Goal: Task Accomplishment & Management: Complete application form

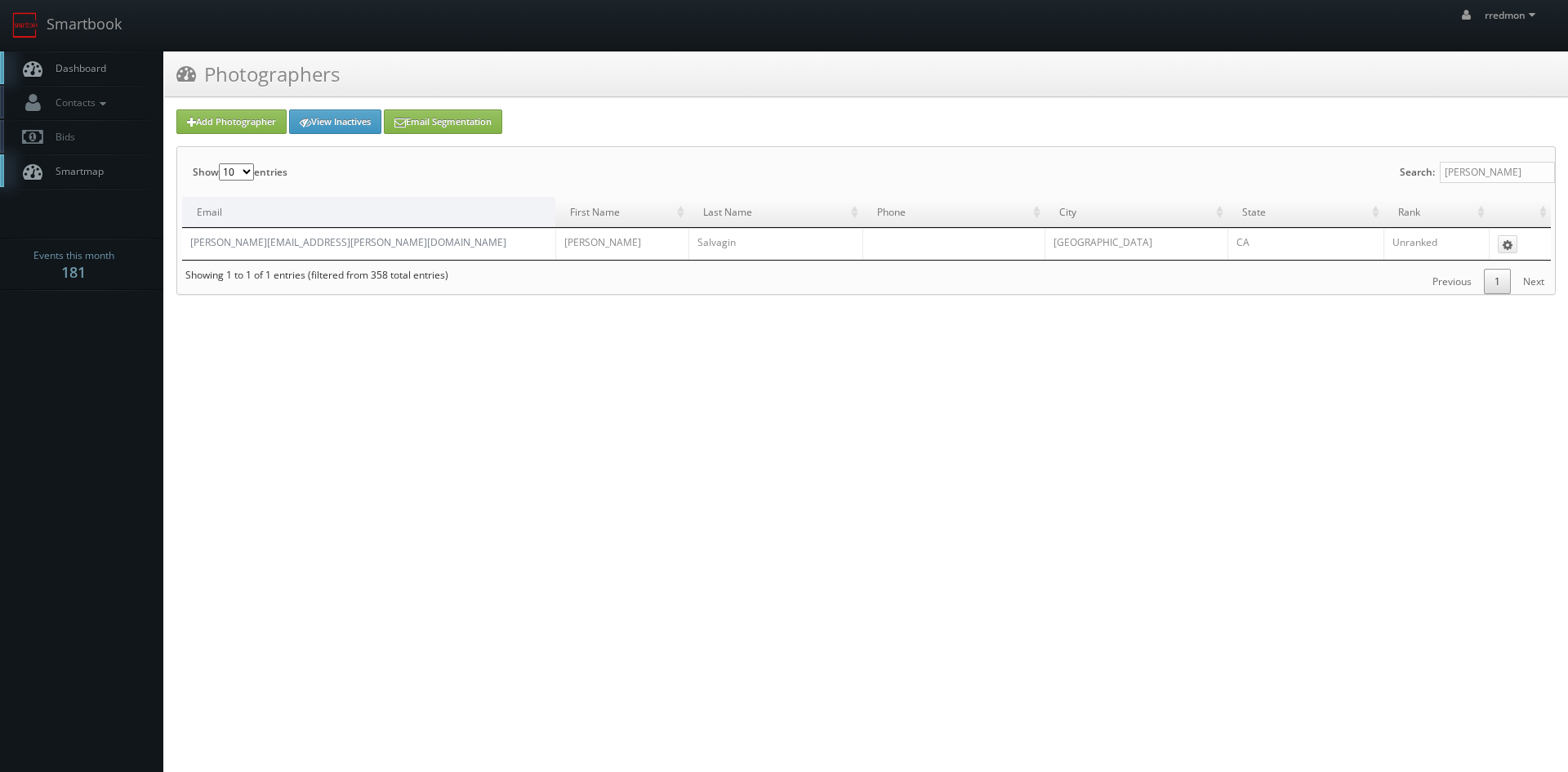
click at [69, 64] on span "Dashboard" at bounding box center [76, 68] width 59 height 14
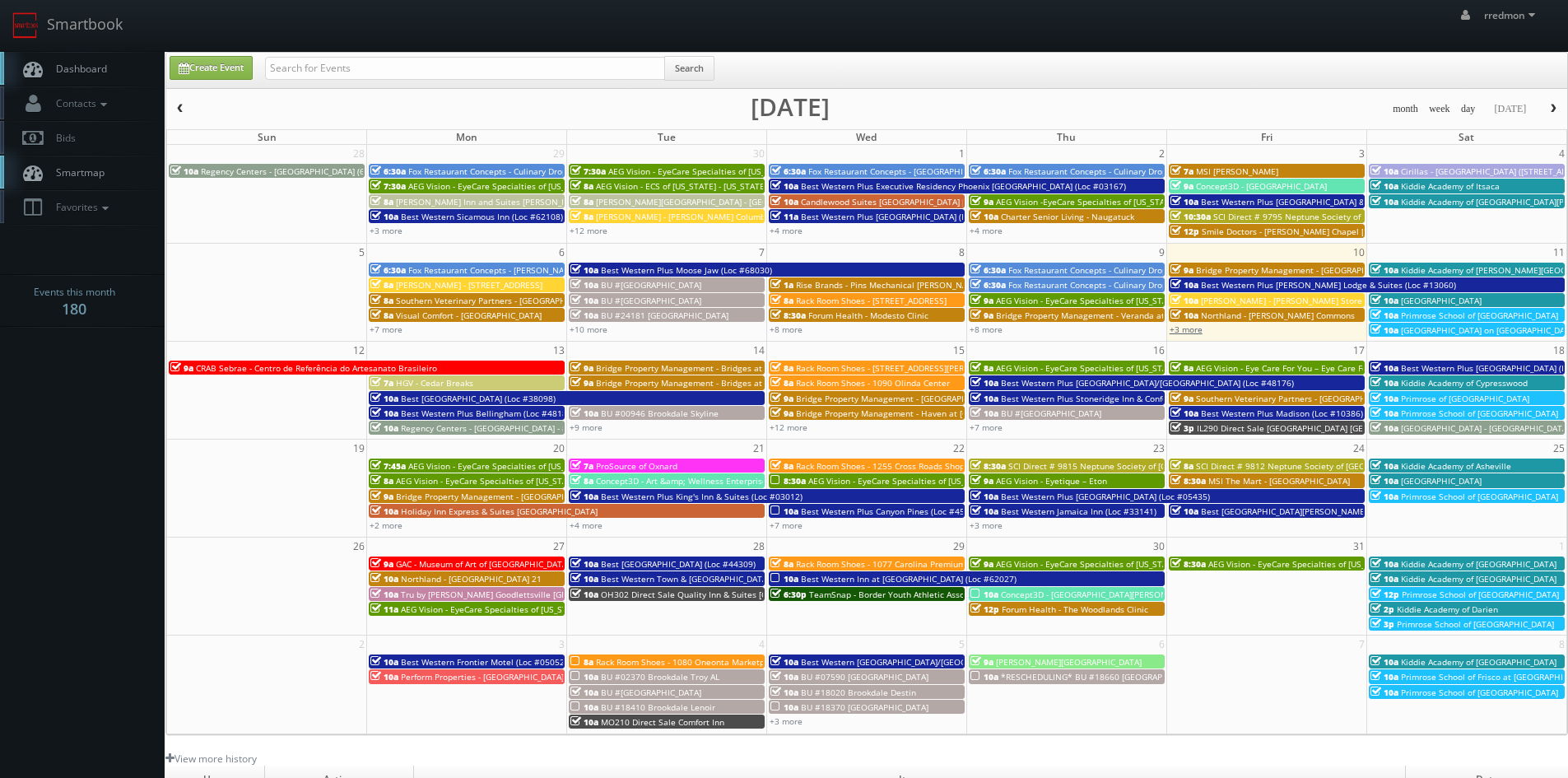
click at [1192, 327] on link "+3 more" at bounding box center [1185, 329] width 33 height 11
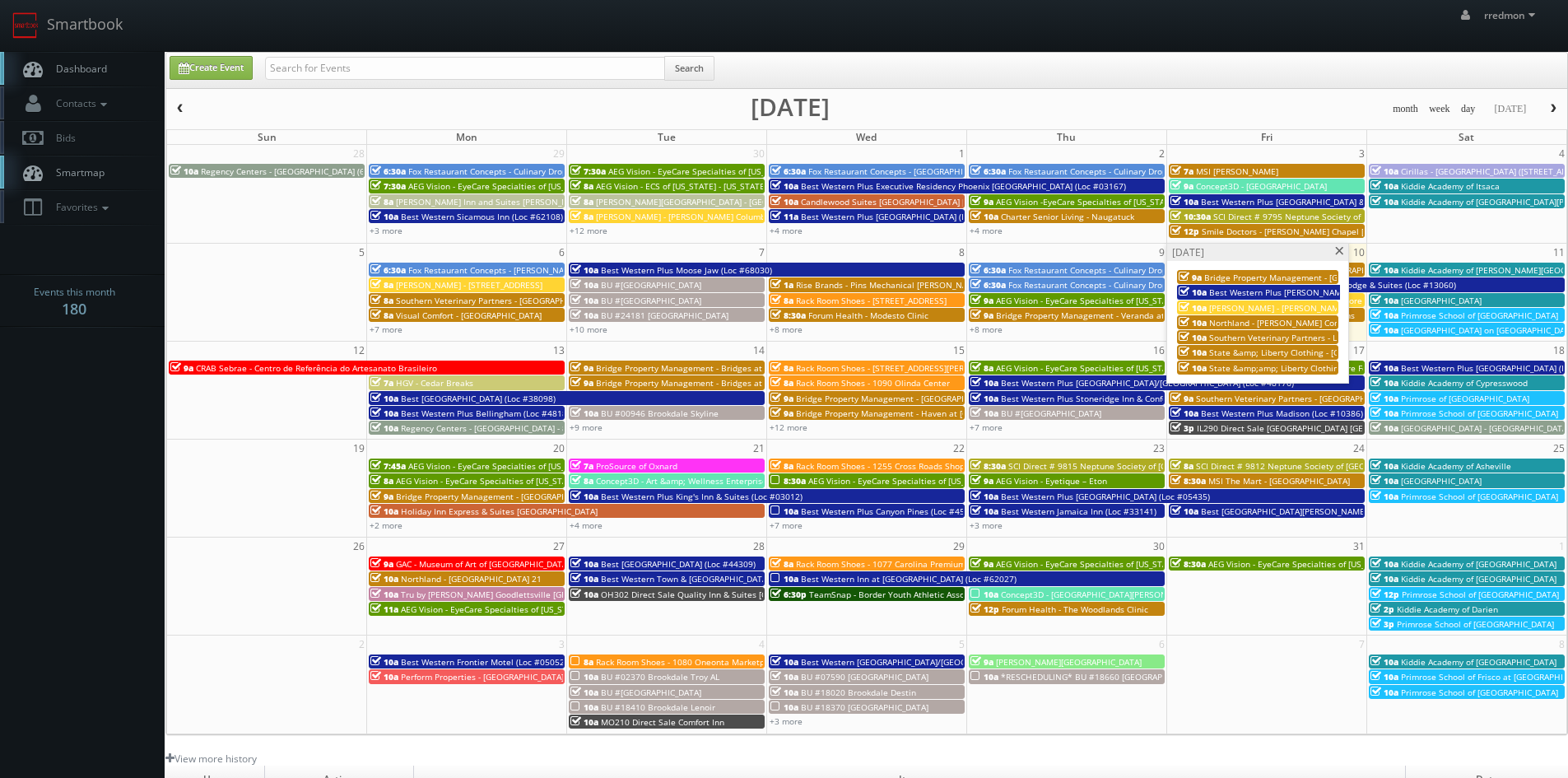
click at [1343, 247] on span at bounding box center [1339, 252] width 10 height 9
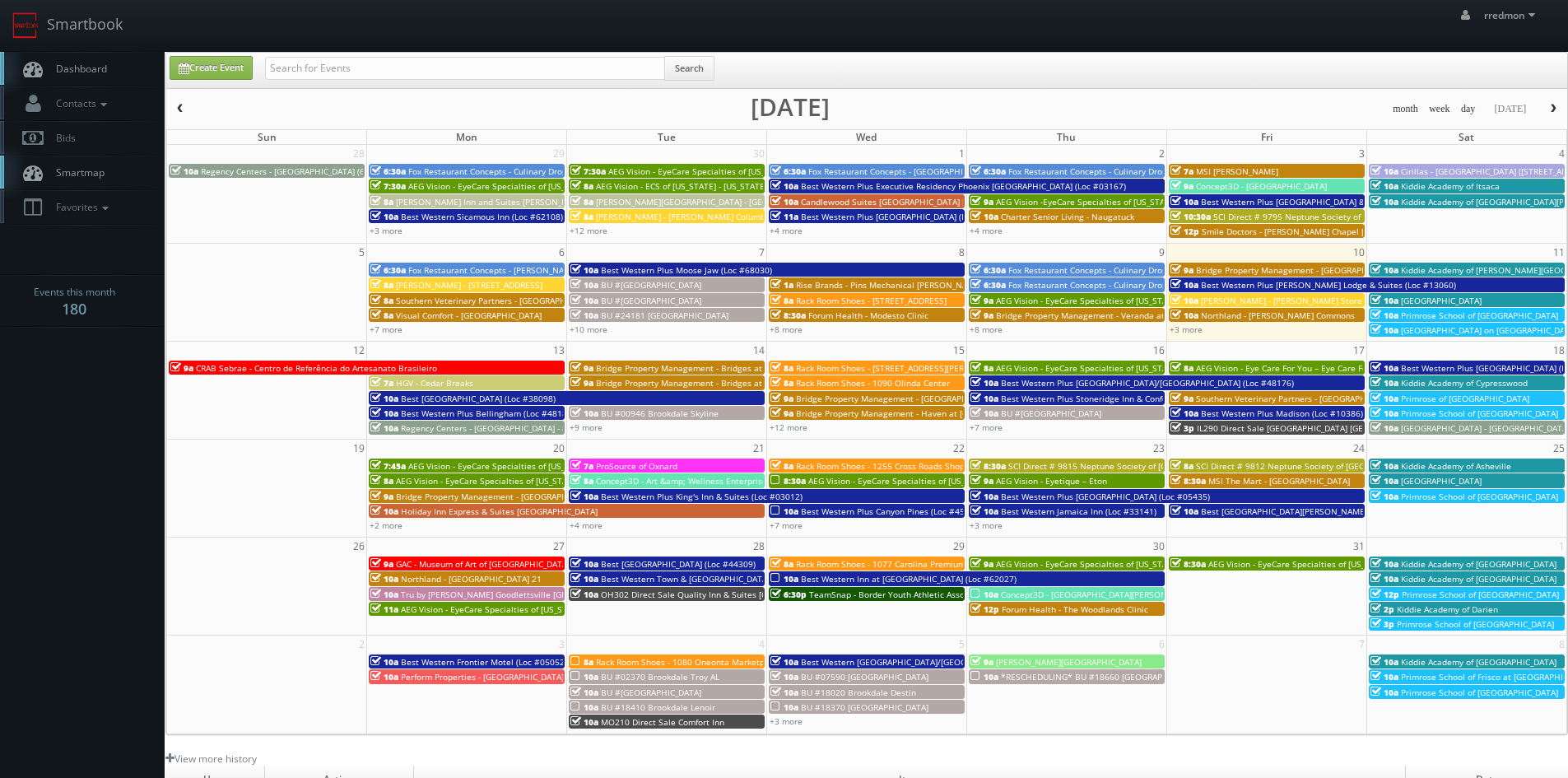
click at [1316, 269] on span "Bridge Property Management - Waverley Place" at bounding box center [1298, 270] width 206 height 11
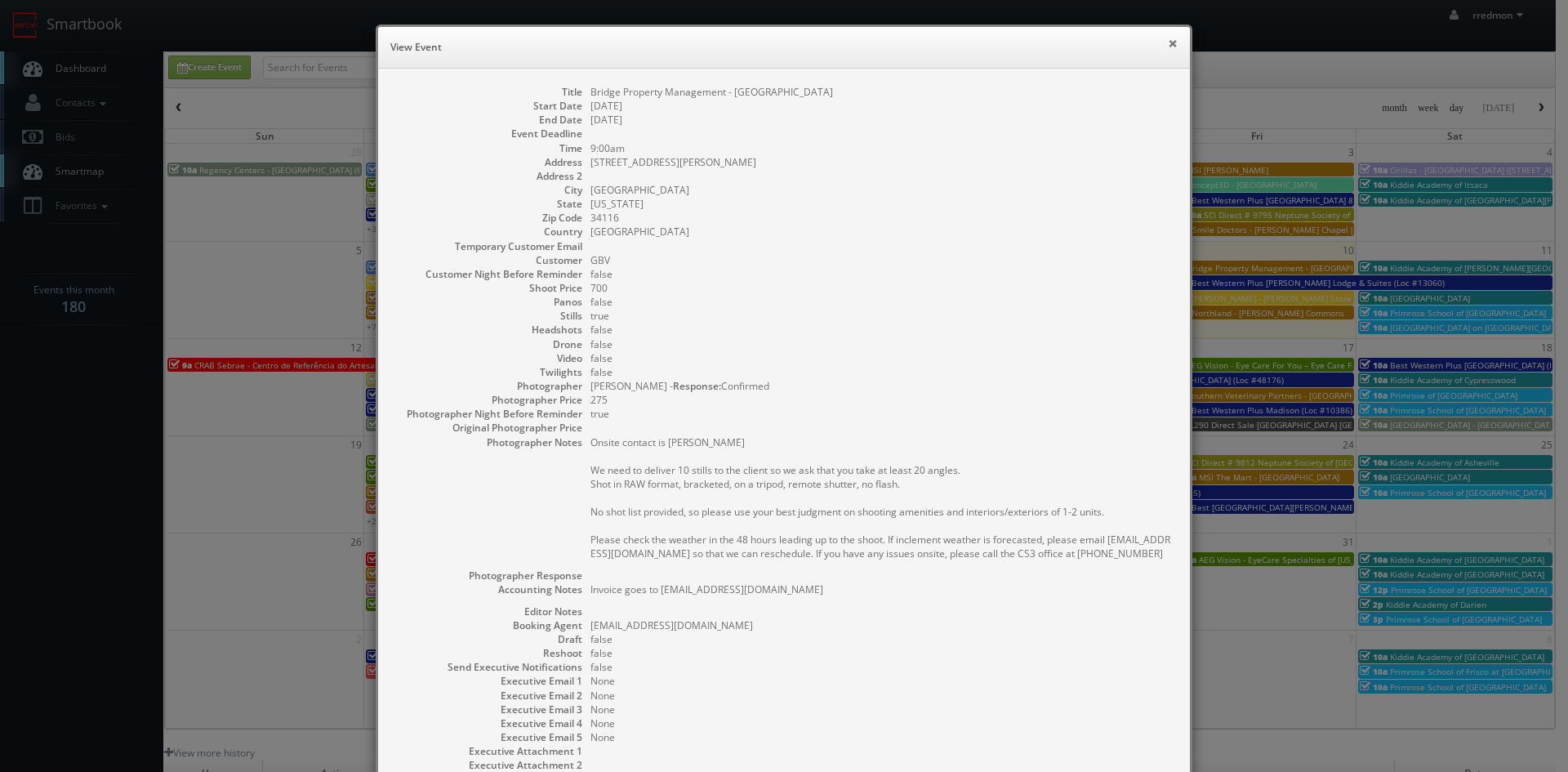
click at [1168, 42] on button "×" at bounding box center [1172, 43] width 9 height 11
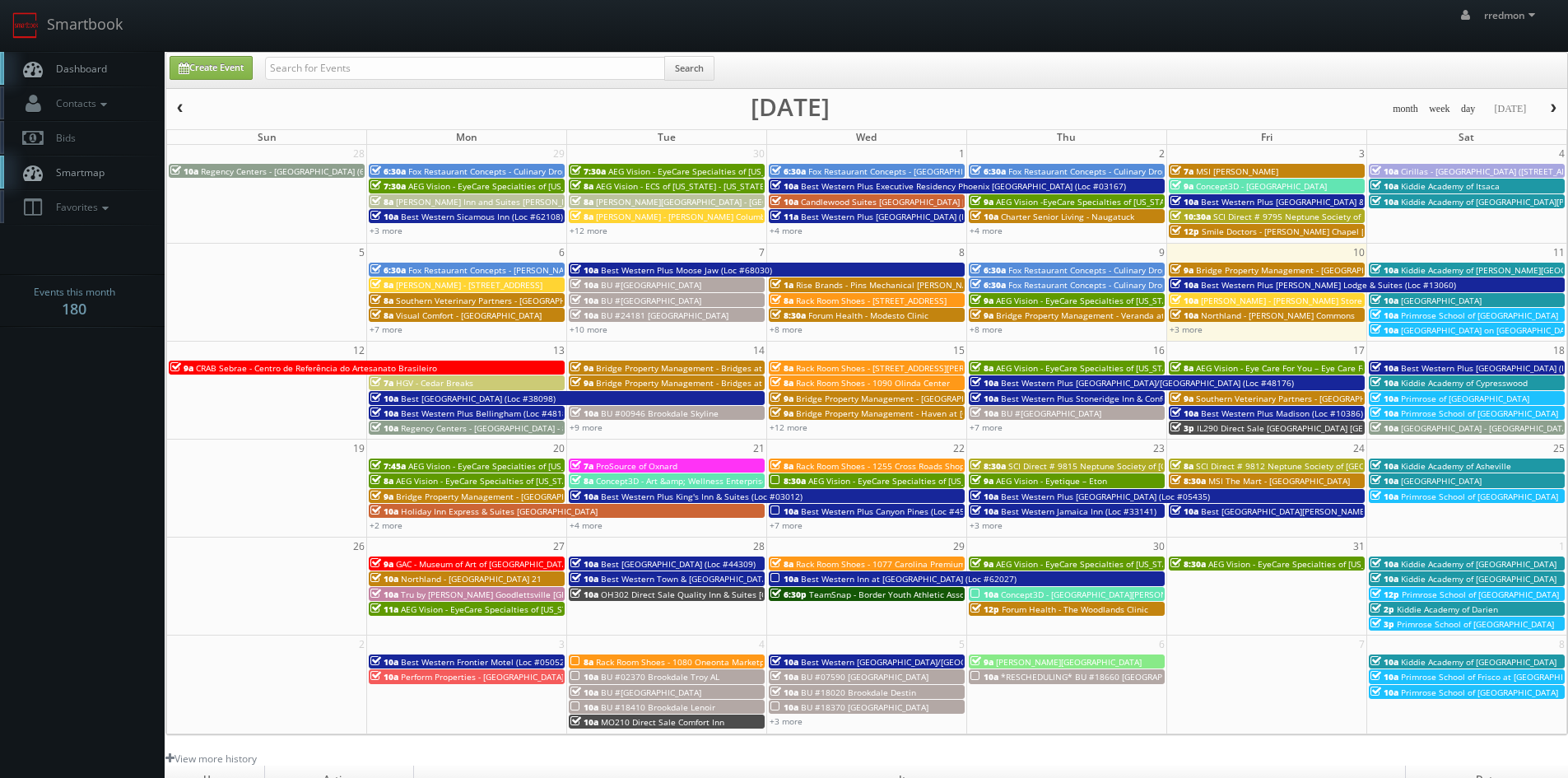
click at [1319, 284] on span "Best Western Plus [PERSON_NAME] Lodge & Suites (Loc #13060)" at bounding box center [1327, 284] width 255 height 11
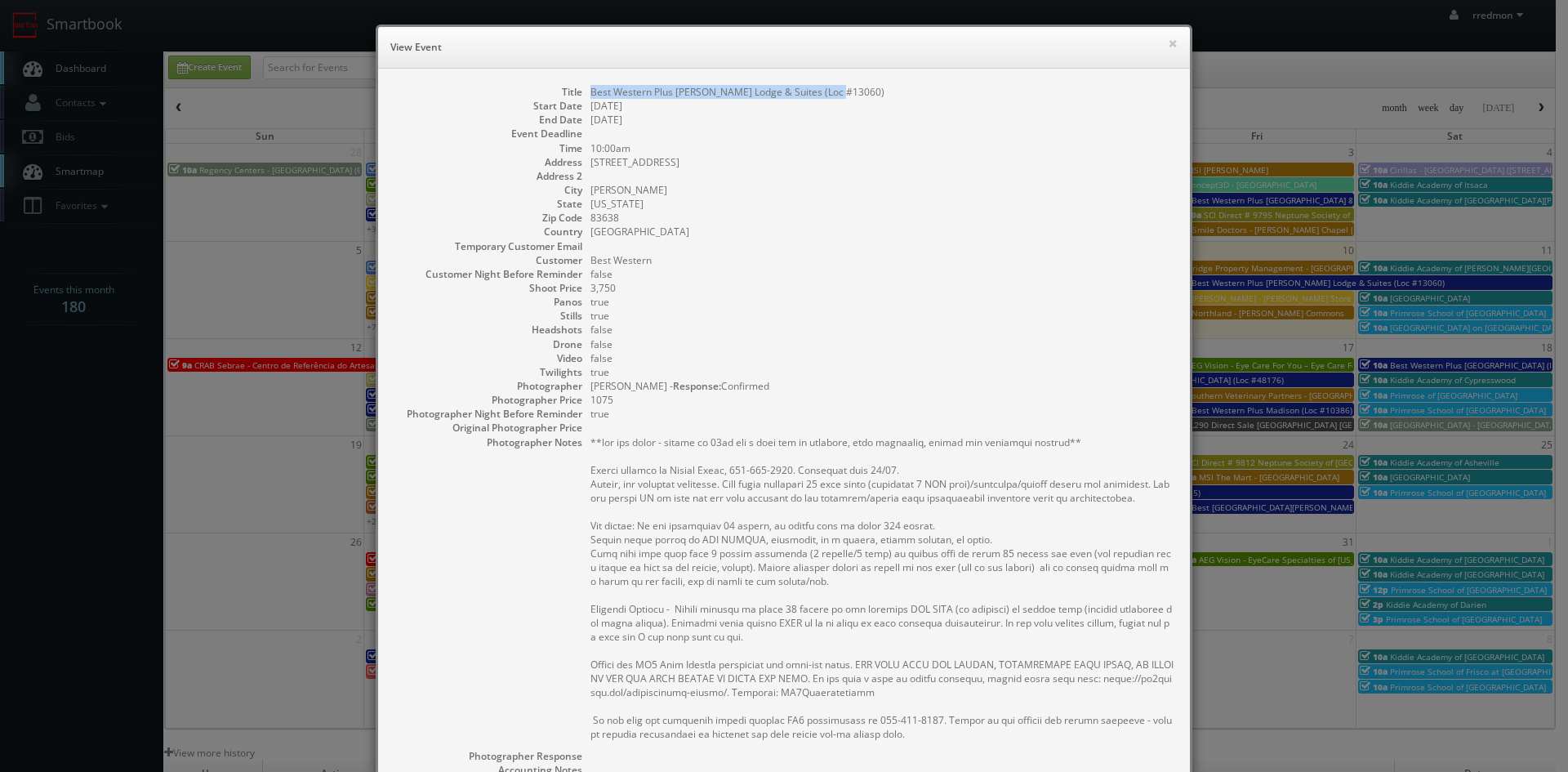
drag, startPoint x: 828, startPoint y: 93, endPoint x: 587, endPoint y: 93, distance: 241.0
click at [590, 93] on dd "Best Western Plus McCall Lodge & Suites (Loc #13060)" at bounding box center [882, 91] width 583 height 14
copy dd "Best Western Plus [PERSON_NAME] Lodge & Suites (Loc #13060)"
click at [1168, 40] on button "×" at bounding box center [1172, 43] width 9 height 11
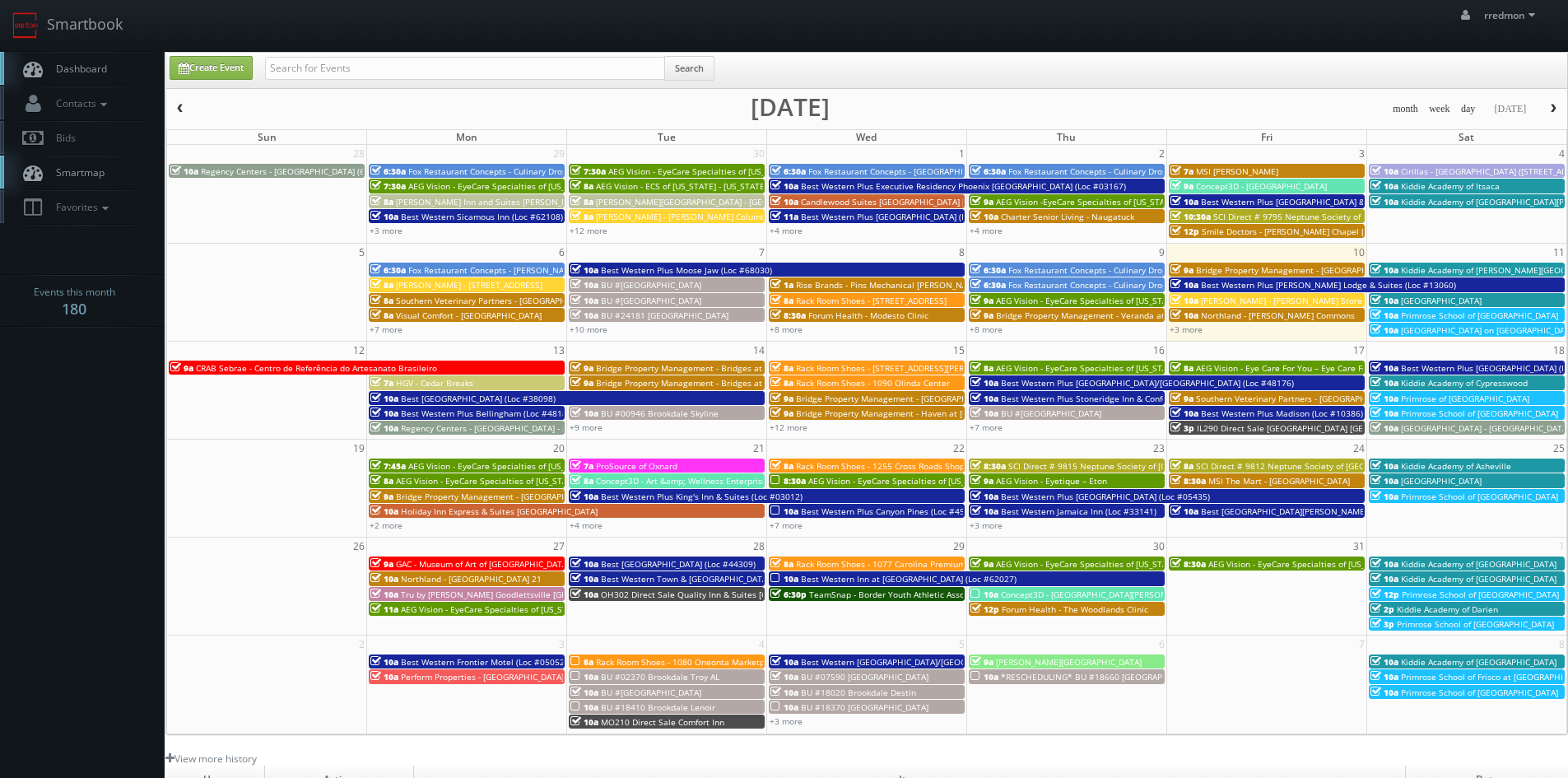
click at [1247, 298] on span "Estee Lauder - Tom Ford Store" at bounding box center [1281, 300] width 161 height 11
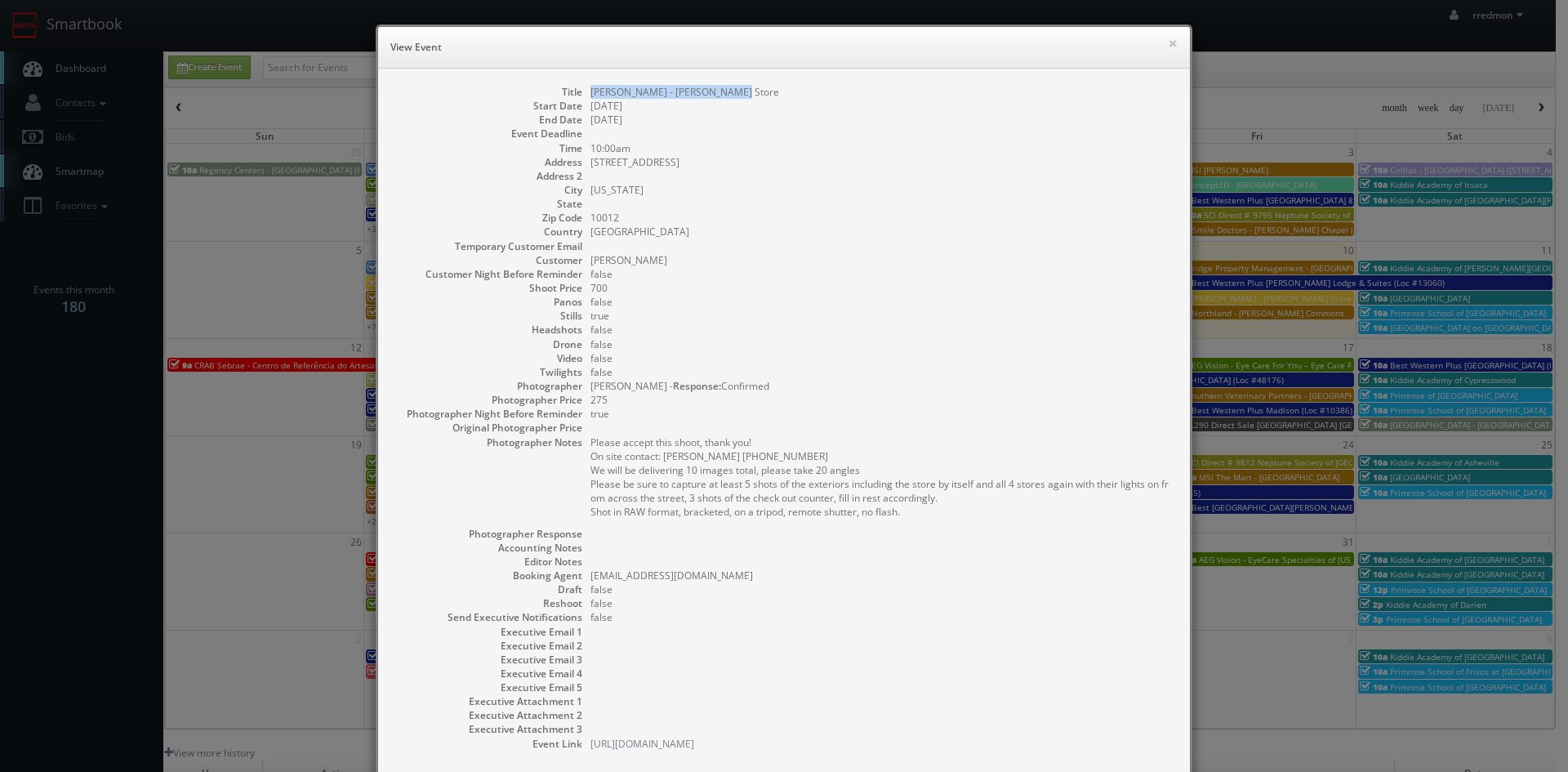
drag, startPoint x: 729, startPoint y: 94, endPoint x: 587, endPoint y: 90, distance: 142.1
click at [590, 90] on dd "Estee Lauder - Tom Ford Store" at bounding box center [882, 91] width 583 height 14
copy dd "Estee Lauder - Tom Ford Store"
click at [1168, 47] on button "×" at bounding box center [1172, 43] width 9 height 11
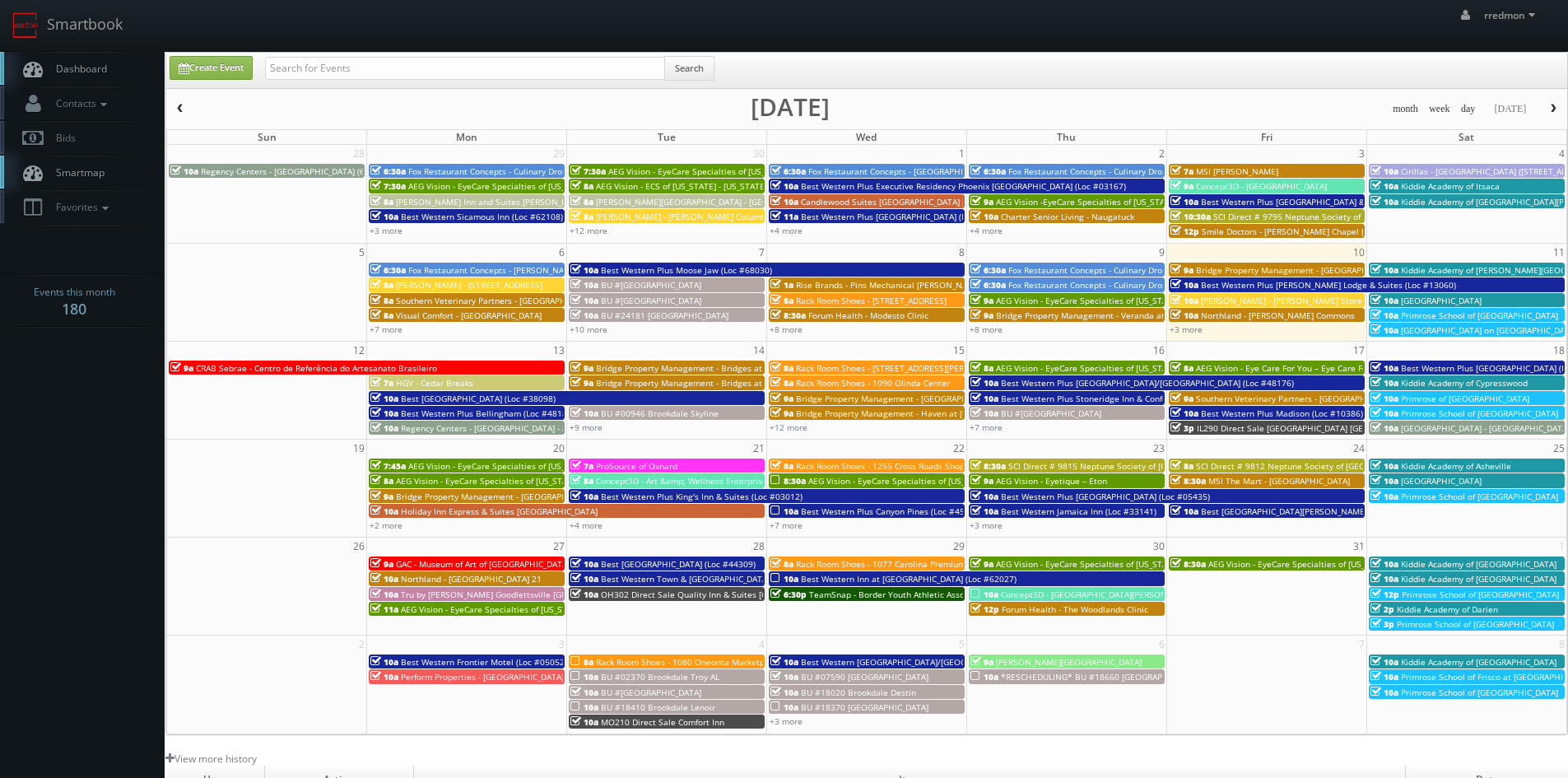
click at [1247, 316] on span "Northland - [PERSON_NAME] Commons" at bounding box center [1277, 316] width 153 height 11
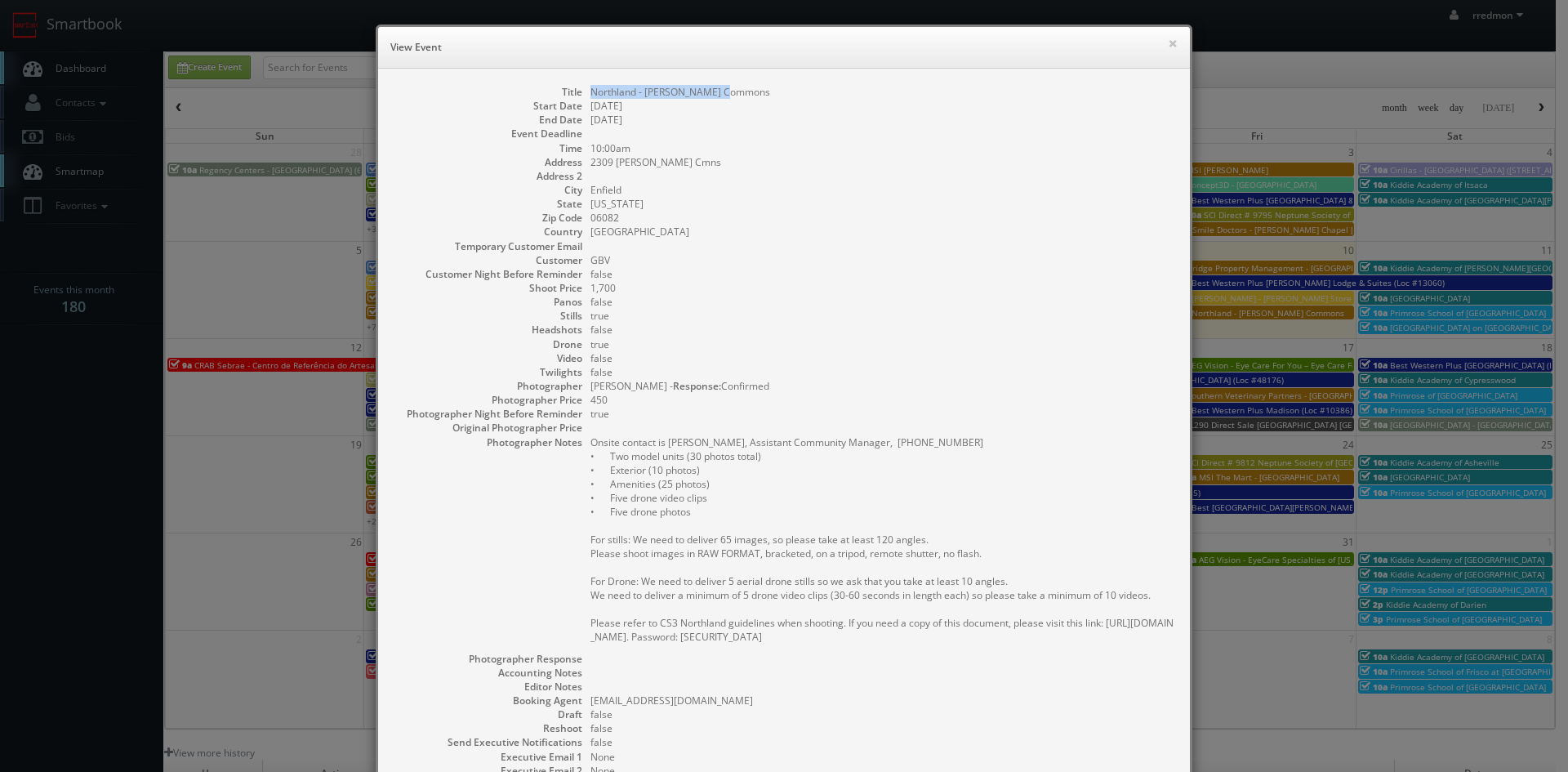
drag, startPoint x: 730, startPoint y: 94, endPoint x: 588, endPoint y: 93, distance: 142.0
click at [590, 93] on dd "Northland - Bigelow Commons" at bounding box center [882, 91] width 583 height 14
copy dd "Northland - Bigelow Commons"
click at [1168, 42] on button "×" at bounding box center [1172, 43] width 9 height 11
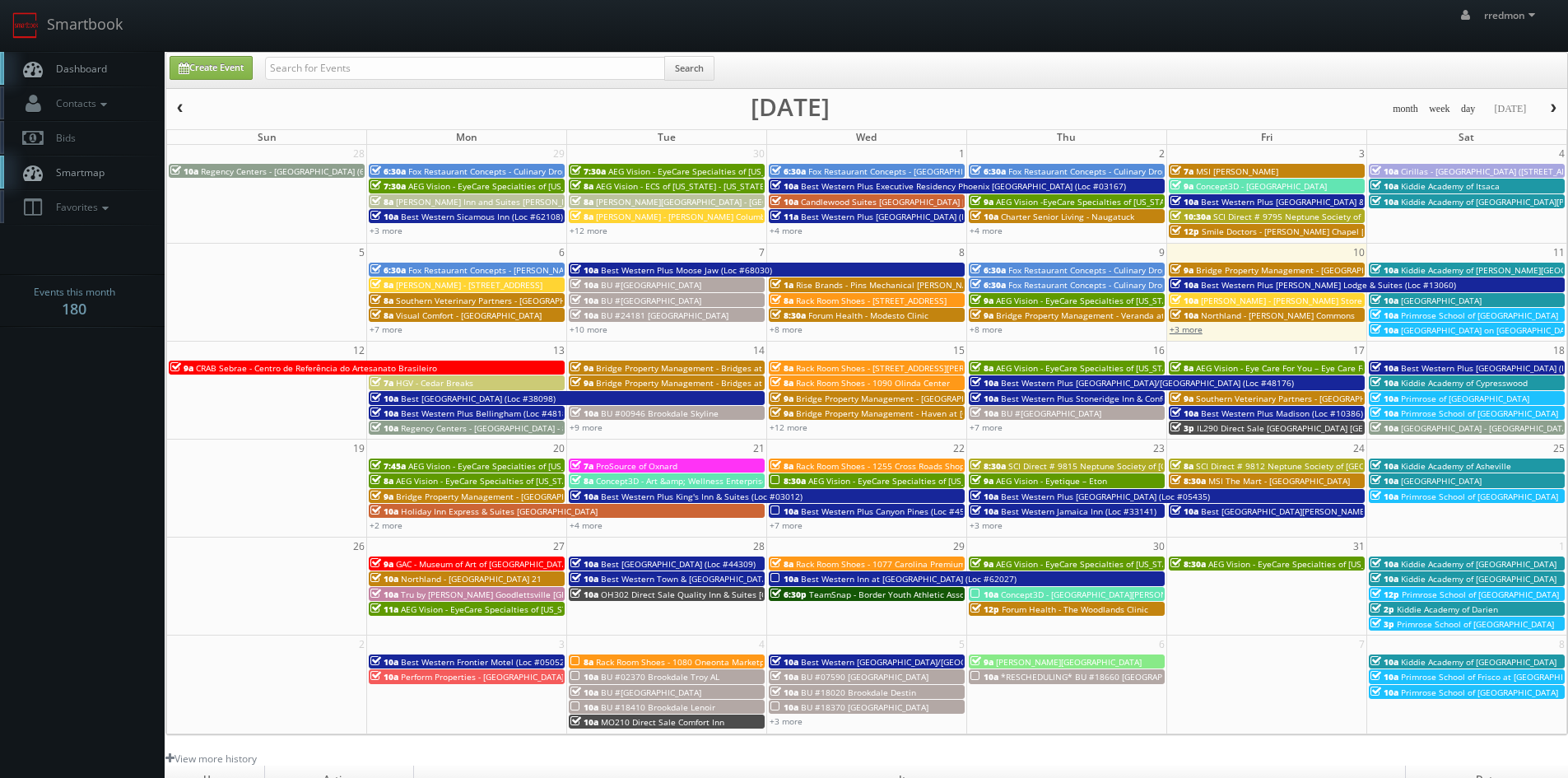
click at [1193, 330] on link "+3 more" at bounding box center [1185, 329] width 33 height 11
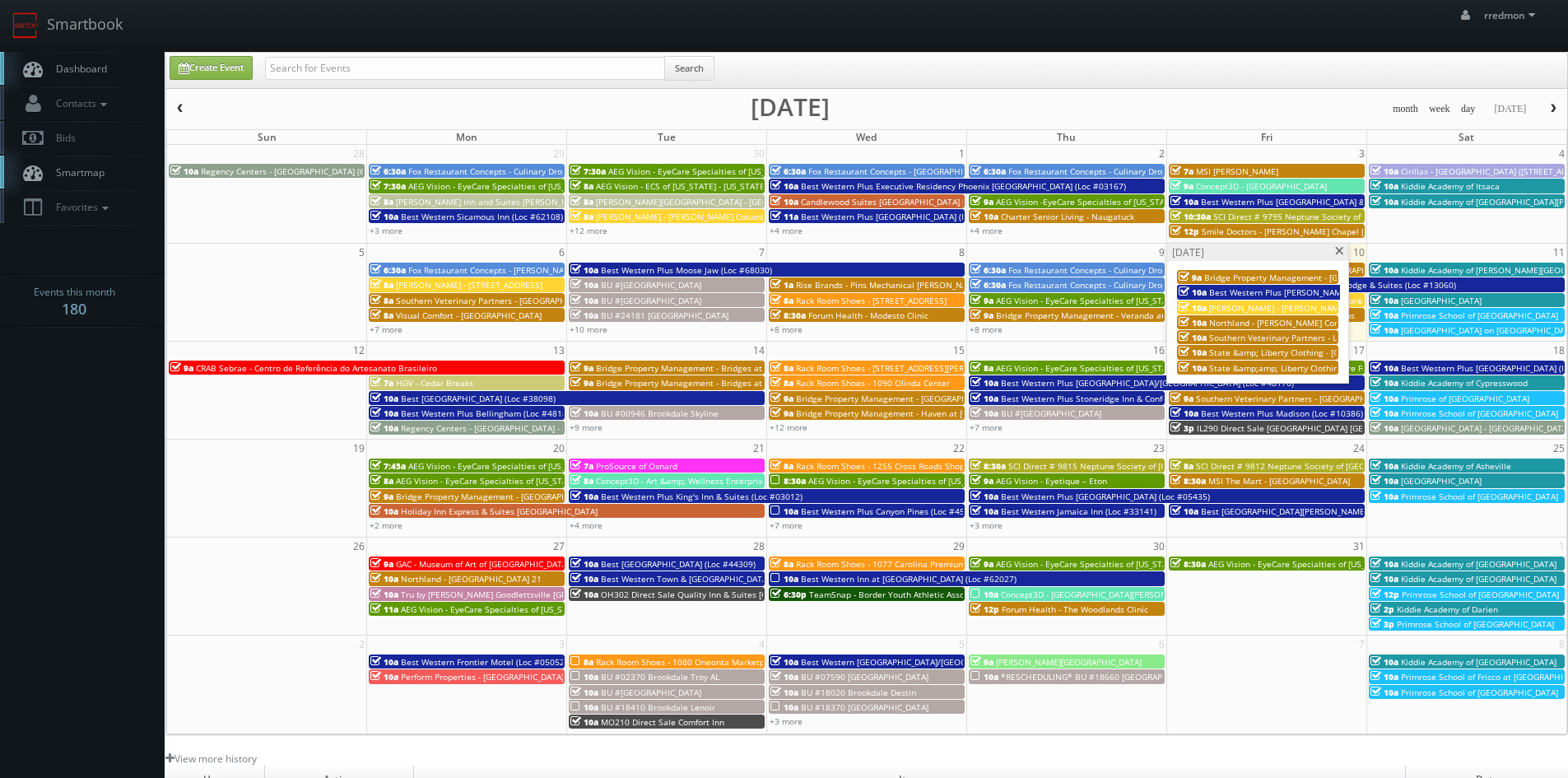
click at [1244, 279] on span "Bridge Property Management - Waverley Place" at bounding box center [1307, 278] width 206 height 11
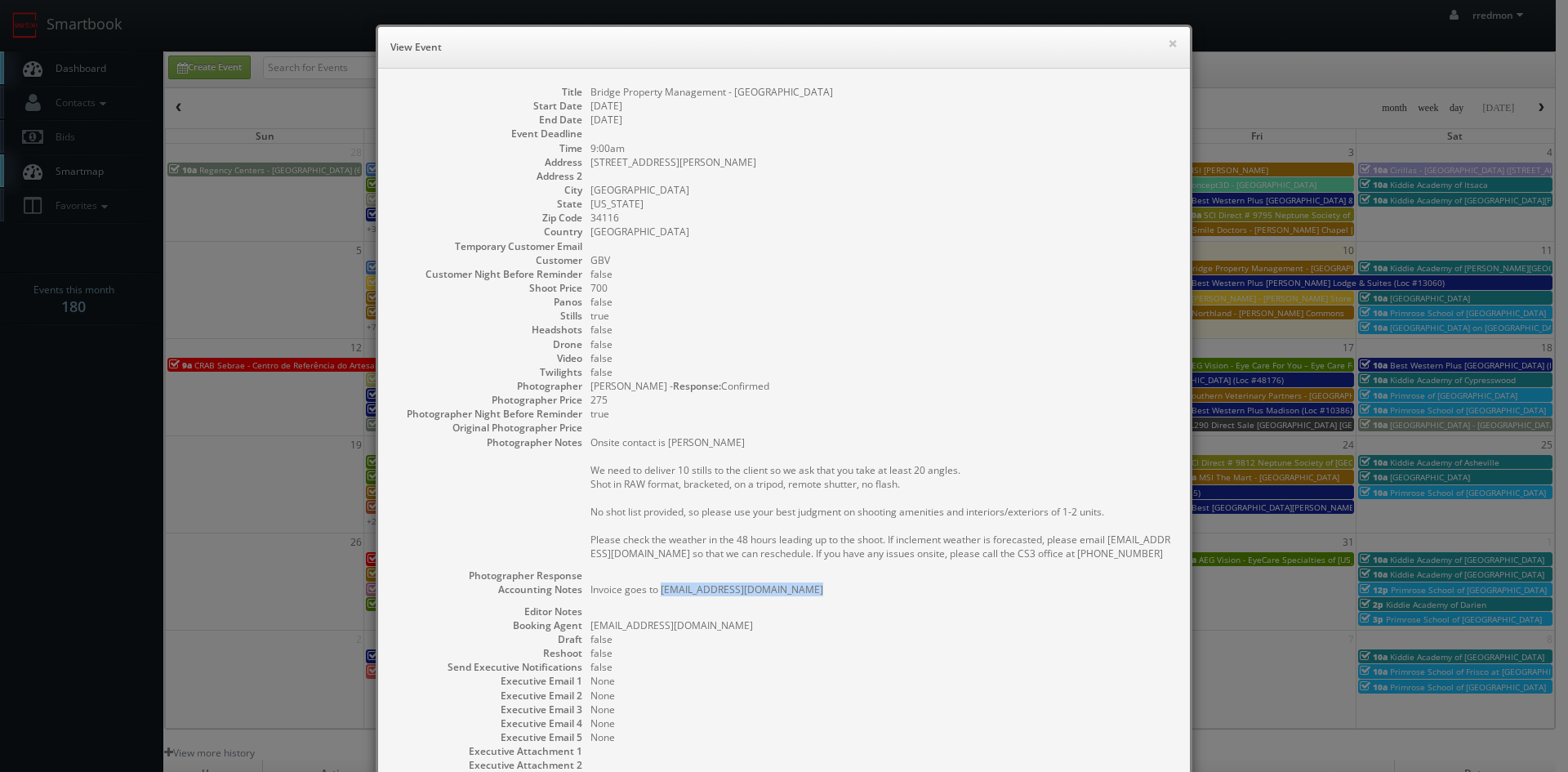
drag, startPoint x: 812, startPoint y: 588, endPoint x: 654, endPoint y: 599, distance: 158.4
click at [654, 599] on dd "Invoice goes to waverleyplaceAP@bridgepm.com" at bounding box center [882, 592] width 583 height 22
copy pre "waverleyplaceAP@bridgepm.com"
click at [1168, 41] on button "×" at bounding box center [1172, 43] width 9 height 11
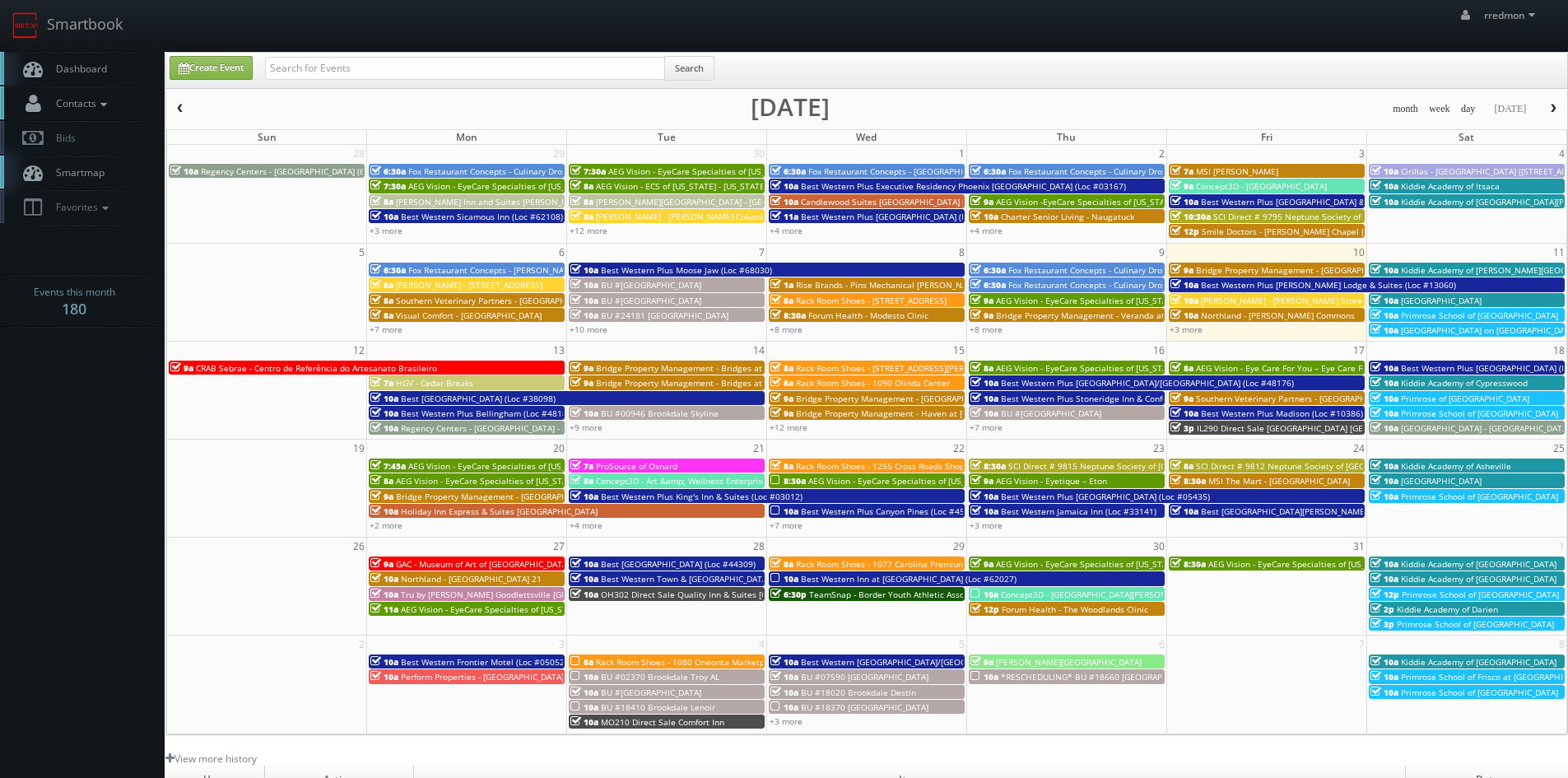
click at [105, 100] on icon at bounding box center [104, 104] width 15 height 11
click at [116, 204] on link "Manage Customers" at bounding box center [82, 203] width 165 height 24
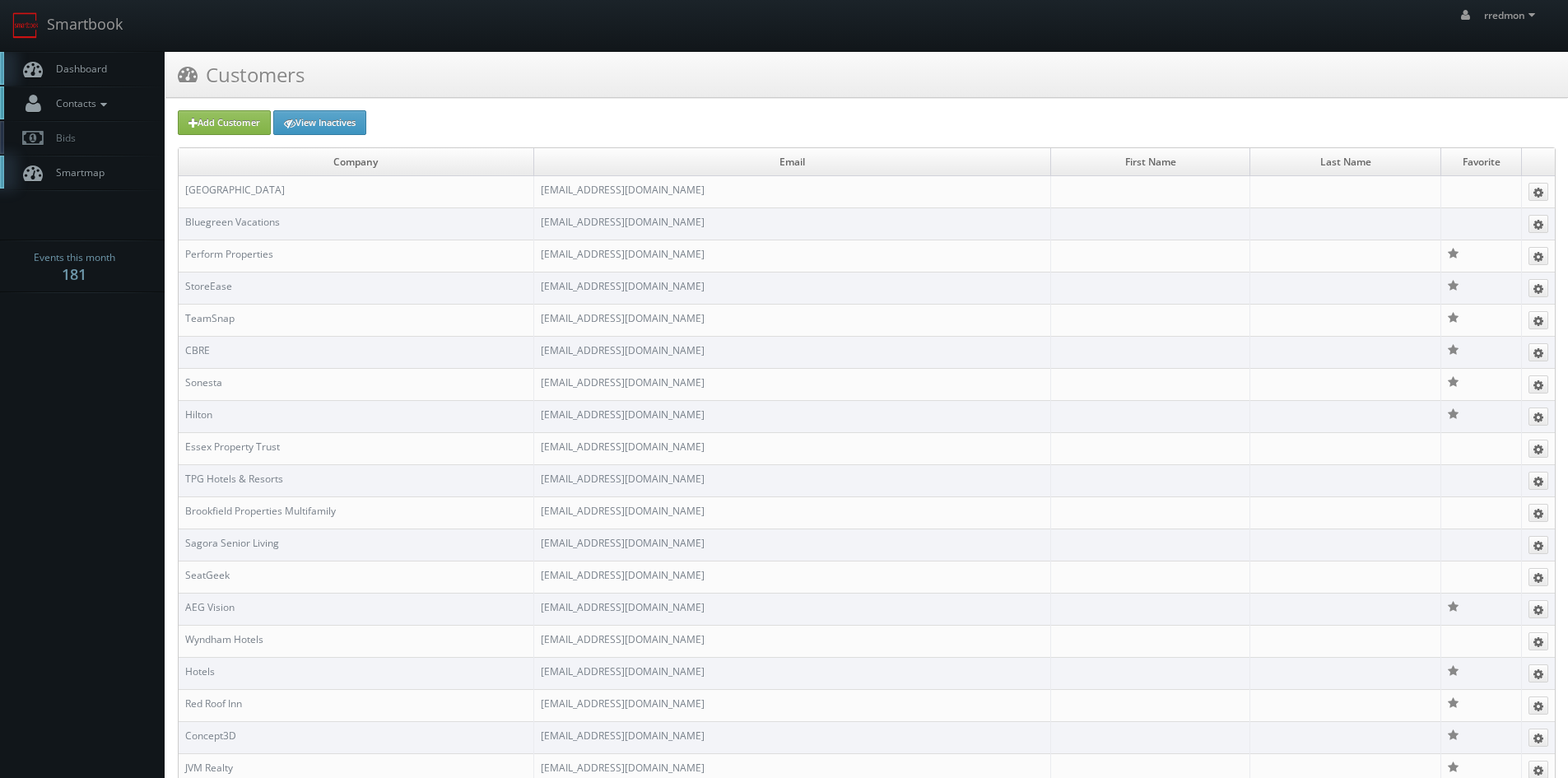
click at [111, 105] on icon at bounding box center [104, 104] width 15 height 11
click at [111, 135] on link "Manage Photographers" at bounding box center [82, 132] width 165 height 23
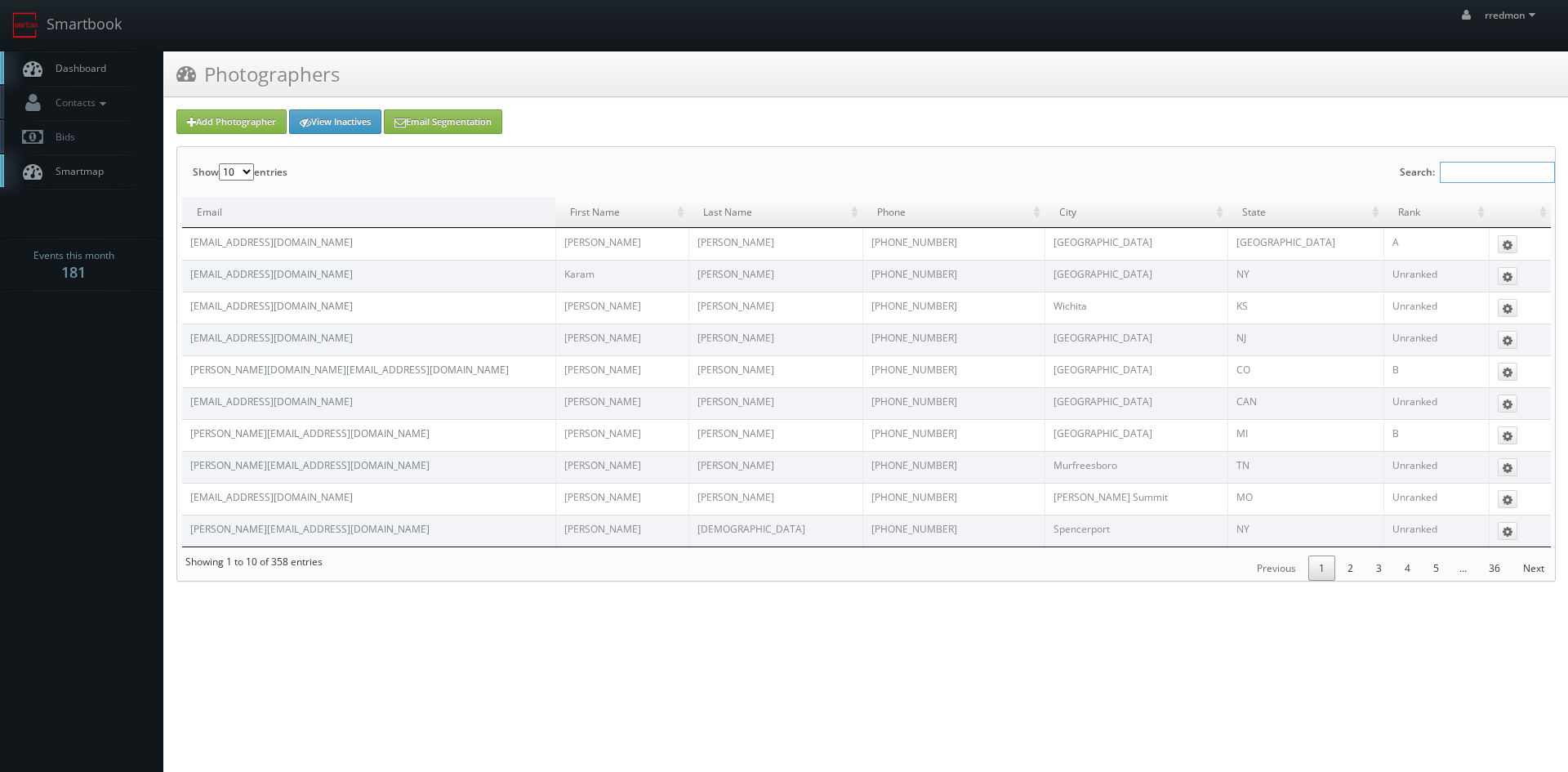
click at [1483, 162] on input "Search:" at bounding box center [1497, 172] width 115 height 22
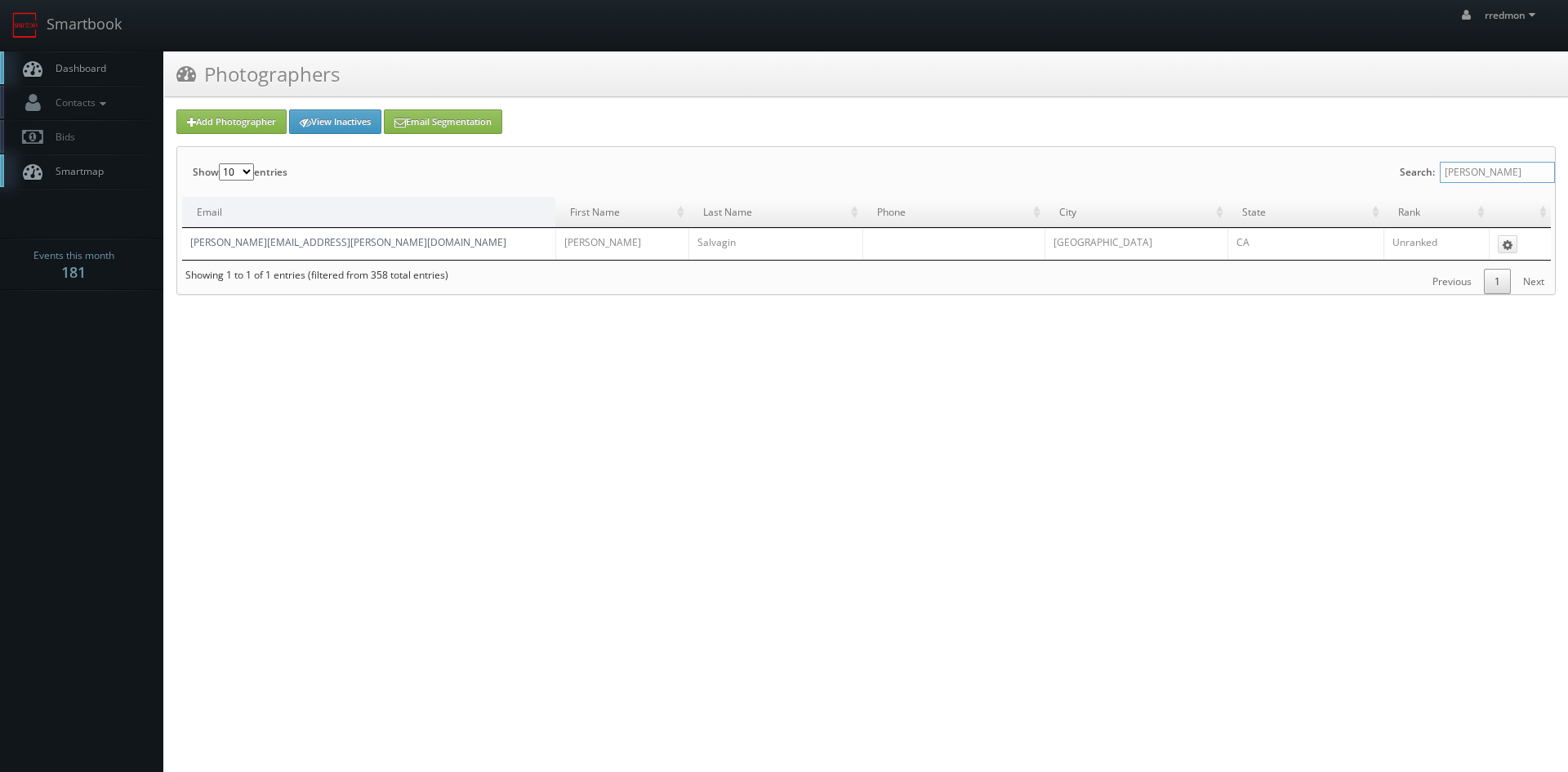
type input "jenna"
click at [302, 245] on link "jenna.salvagin@gmail.com" at bounding box center [348, 242] width 316 height 14
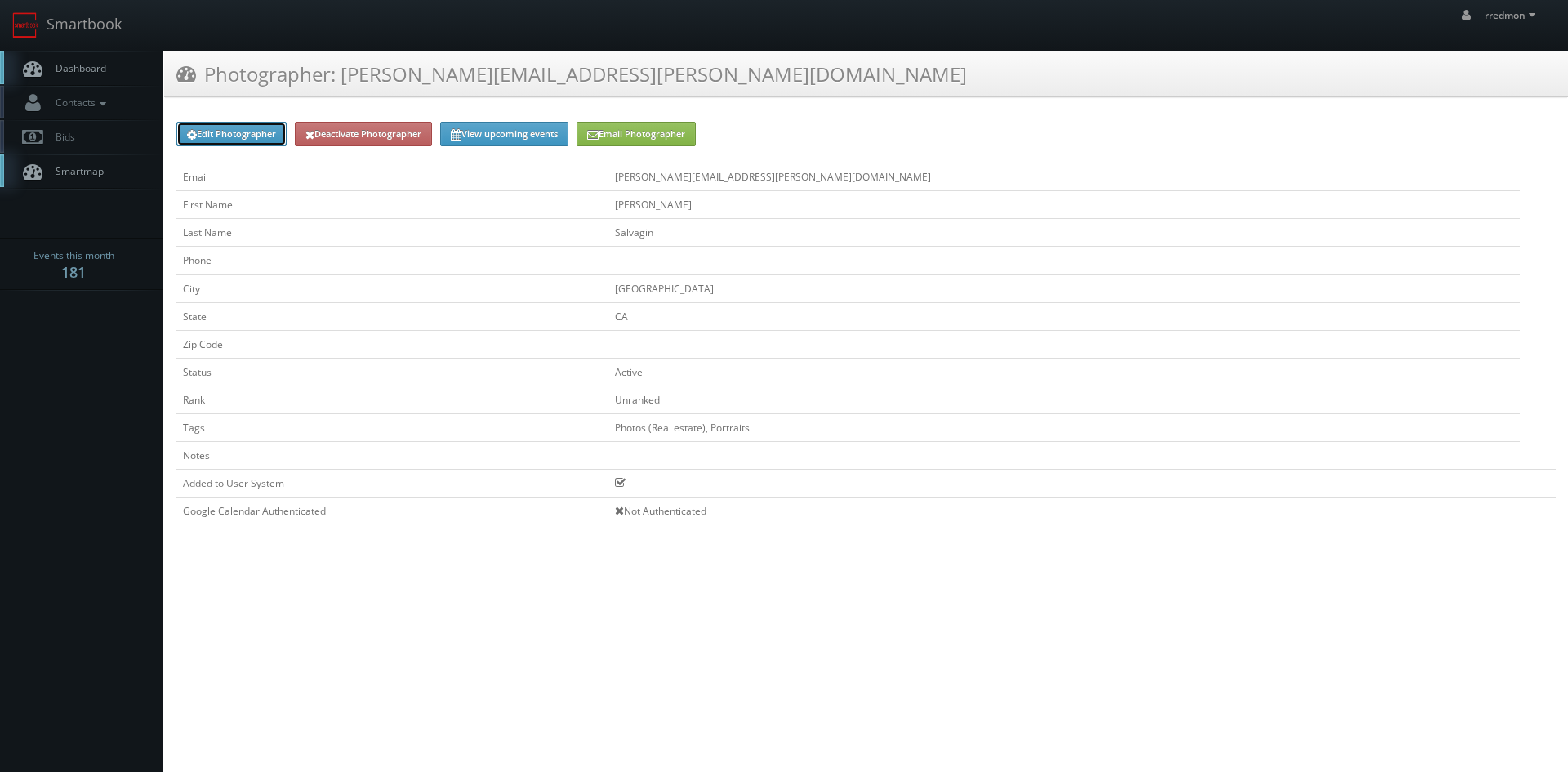
click at [240, 134] on link "Edit Photographer" at bounding box center [231, 134] width 110 height 24
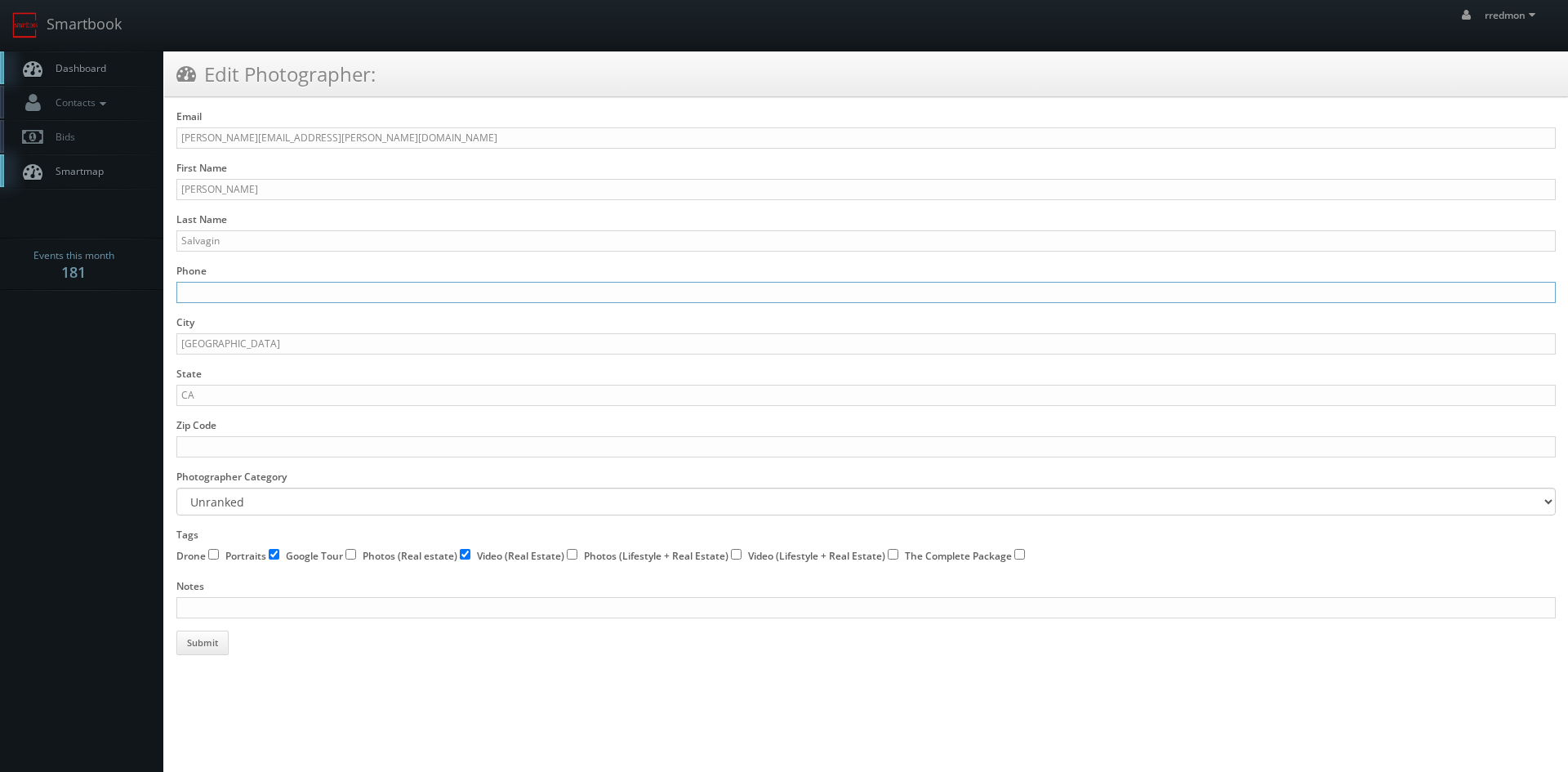
click at [240, 286] on input "Phone" at bounding box center [866, 292] width 1379 height 22
type input "845-978-8149"
click at [200, 648] on button "Submit" at bounding box center [203, 643] width 53 height 24
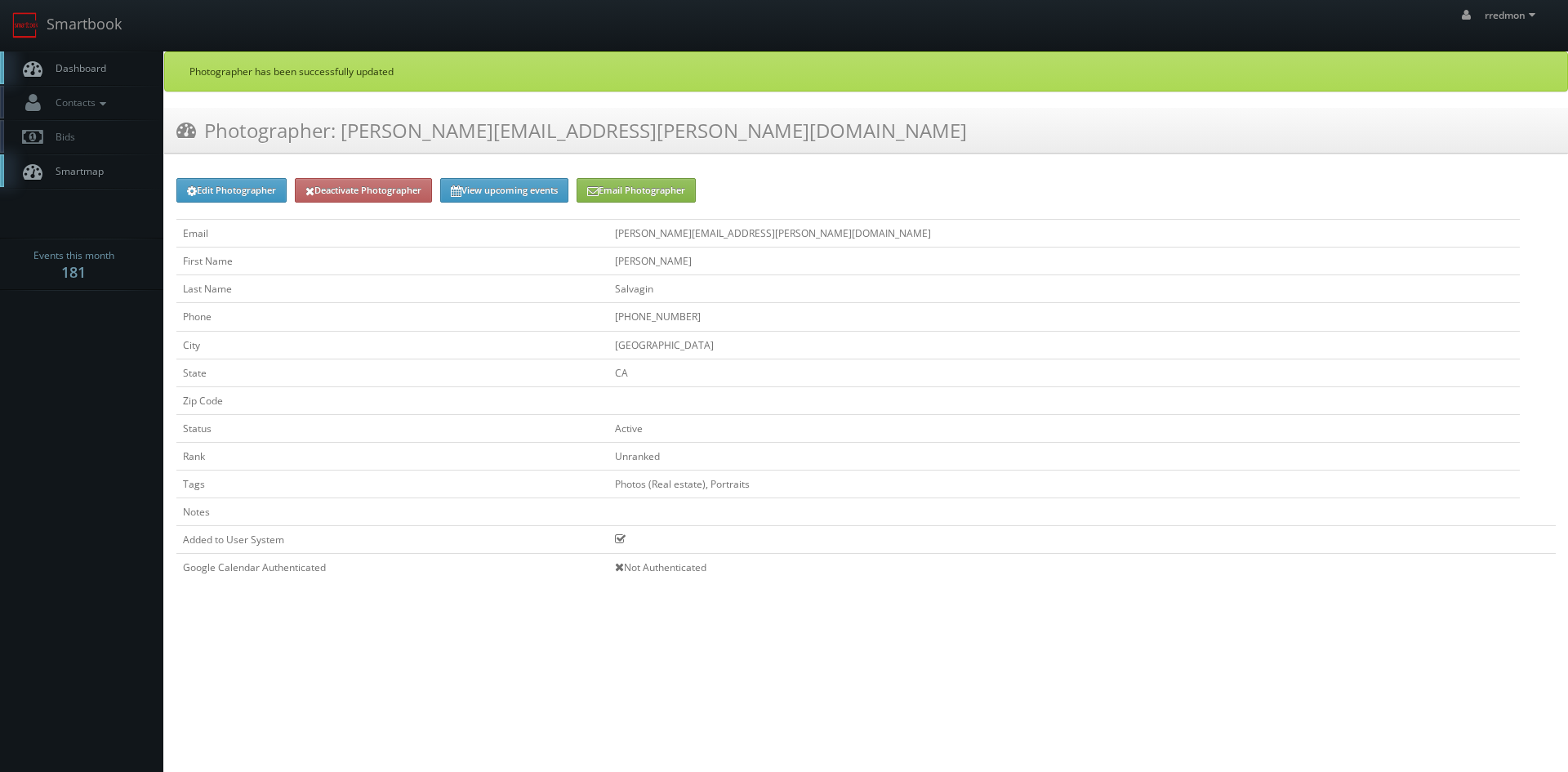
click at [96, 60] on link "Dashboard" at bounding box center [82, 69] width 164 height 34
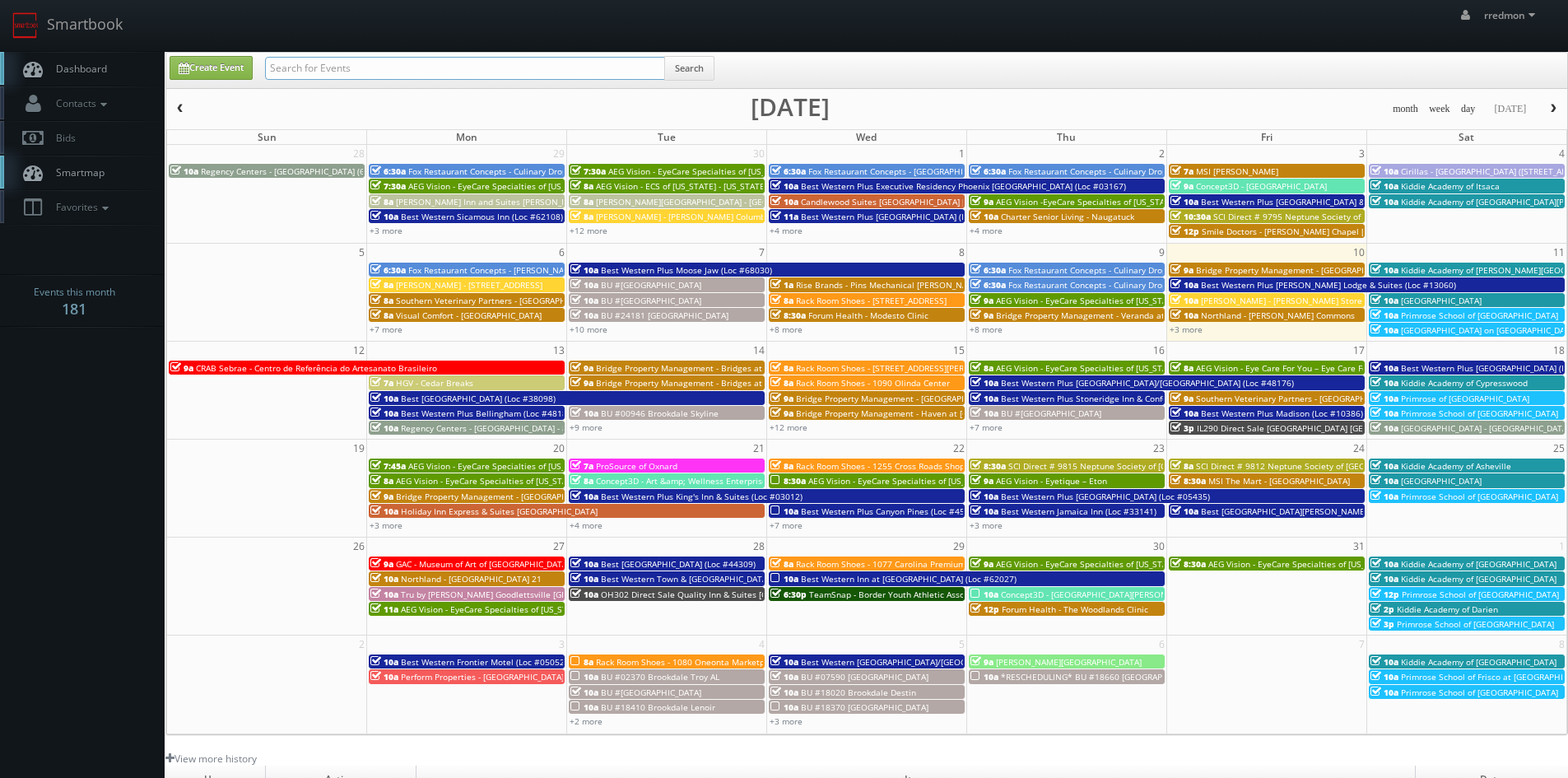
click at [372, 74] on input "text" at bounding box center [465, 68] width 400 height 23
type input "lordae"
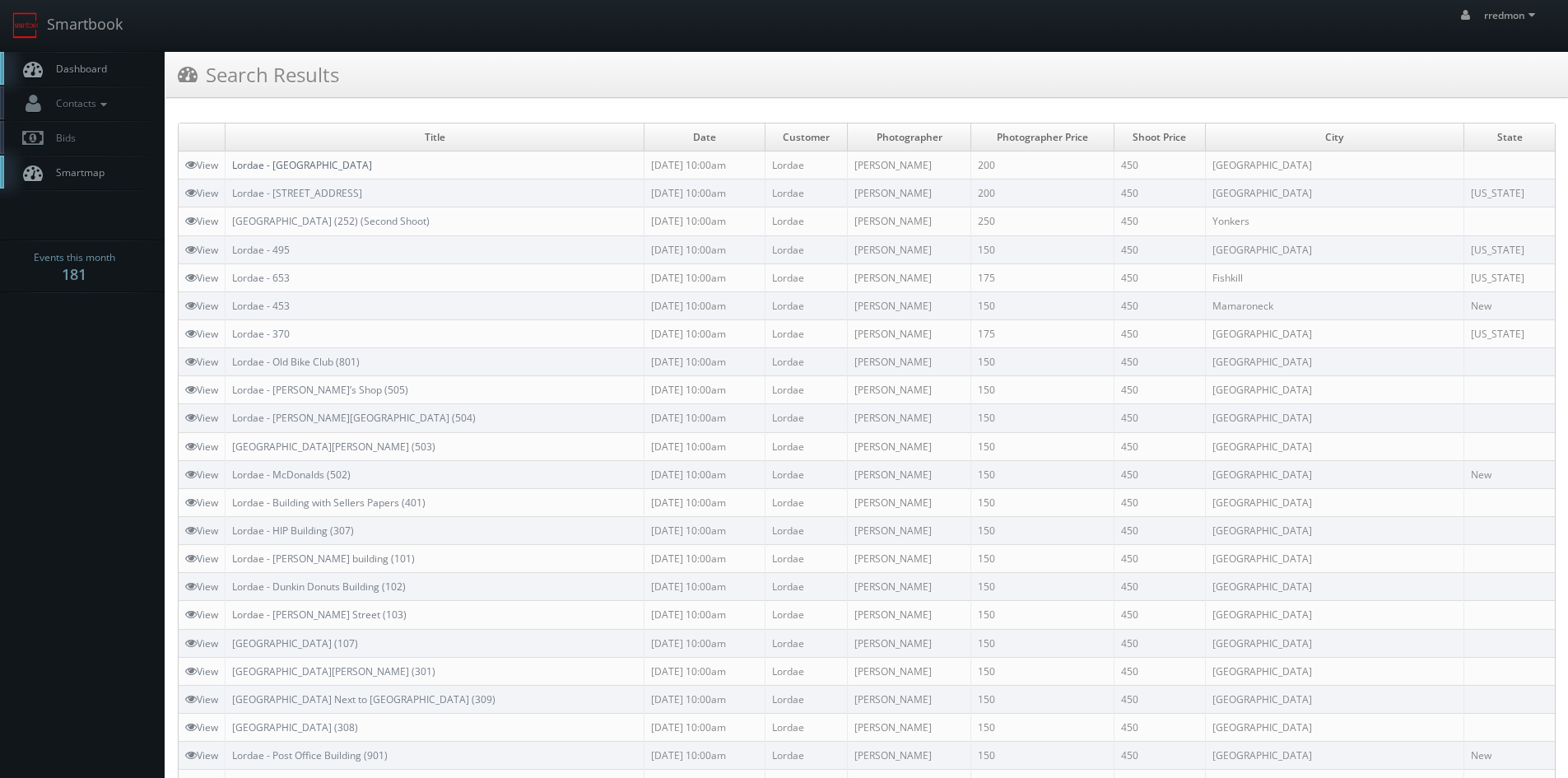
click at [332, 171] on link "Lordae - Chipotle Building" at bounding box center [302, 165] width 140 height 14
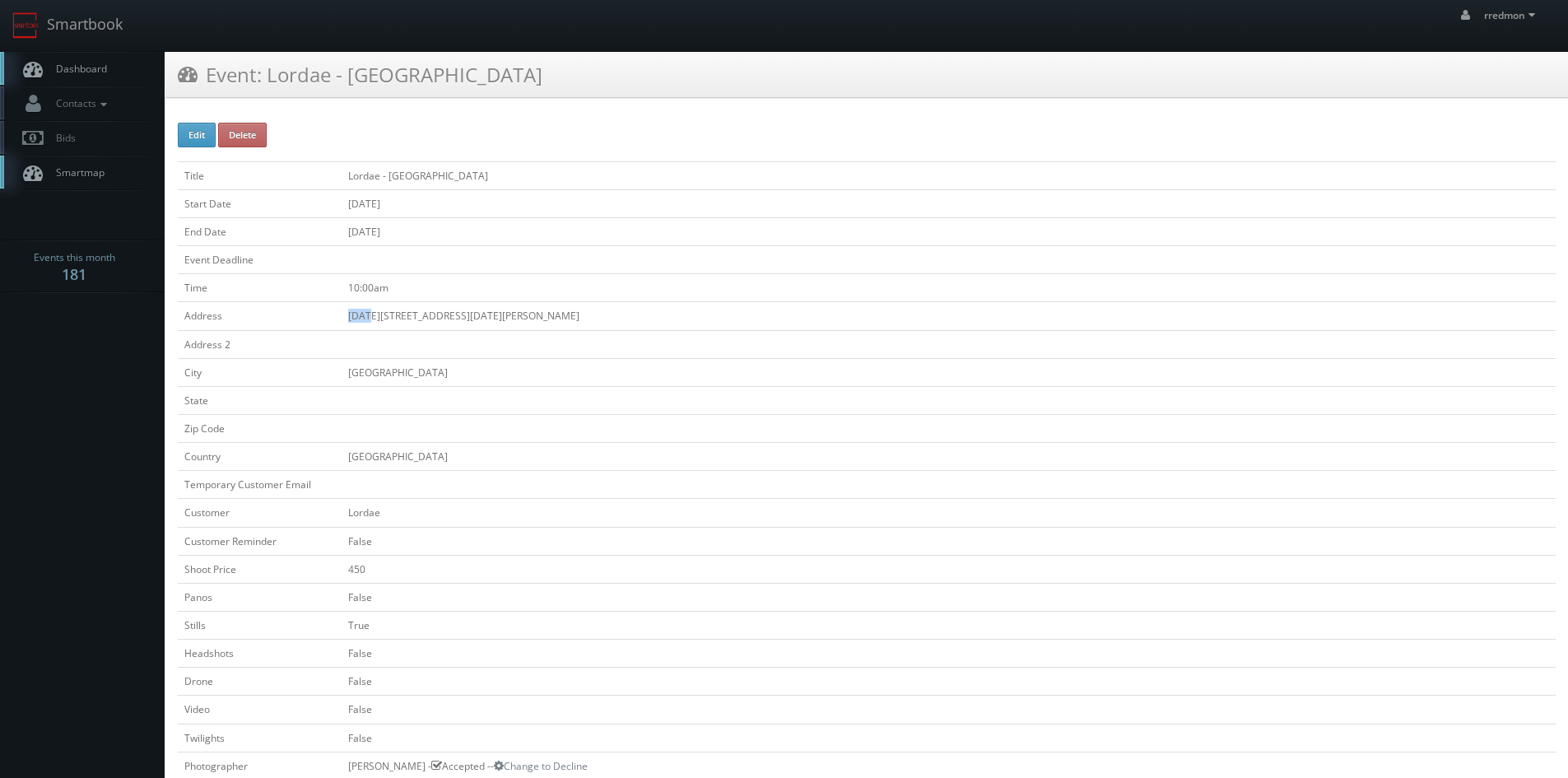
drag, startPoint x: 342, startPoint y: 317, endPoint x: 369, endPoint y: 322, distance: 27.5
click at [369, 322] on td "1316-1325 Metropolitan Ave/31 Hugh J Grant Circle" at bounding box center [947, 317] width 1214 height 28
drag, startPoint x: 374, startPoint y: 314, endPoint x: 581, endPoint y: 328, distance: 207.5
click at [581, 328] on td "1316-1325 Metropolitan Ave/31 Hugh J Grant Circle" at bounding box center [947, 317] width 1214 height 28
copy td "1325 Metropolitan Ave/31 Hugh J Grant Circle"
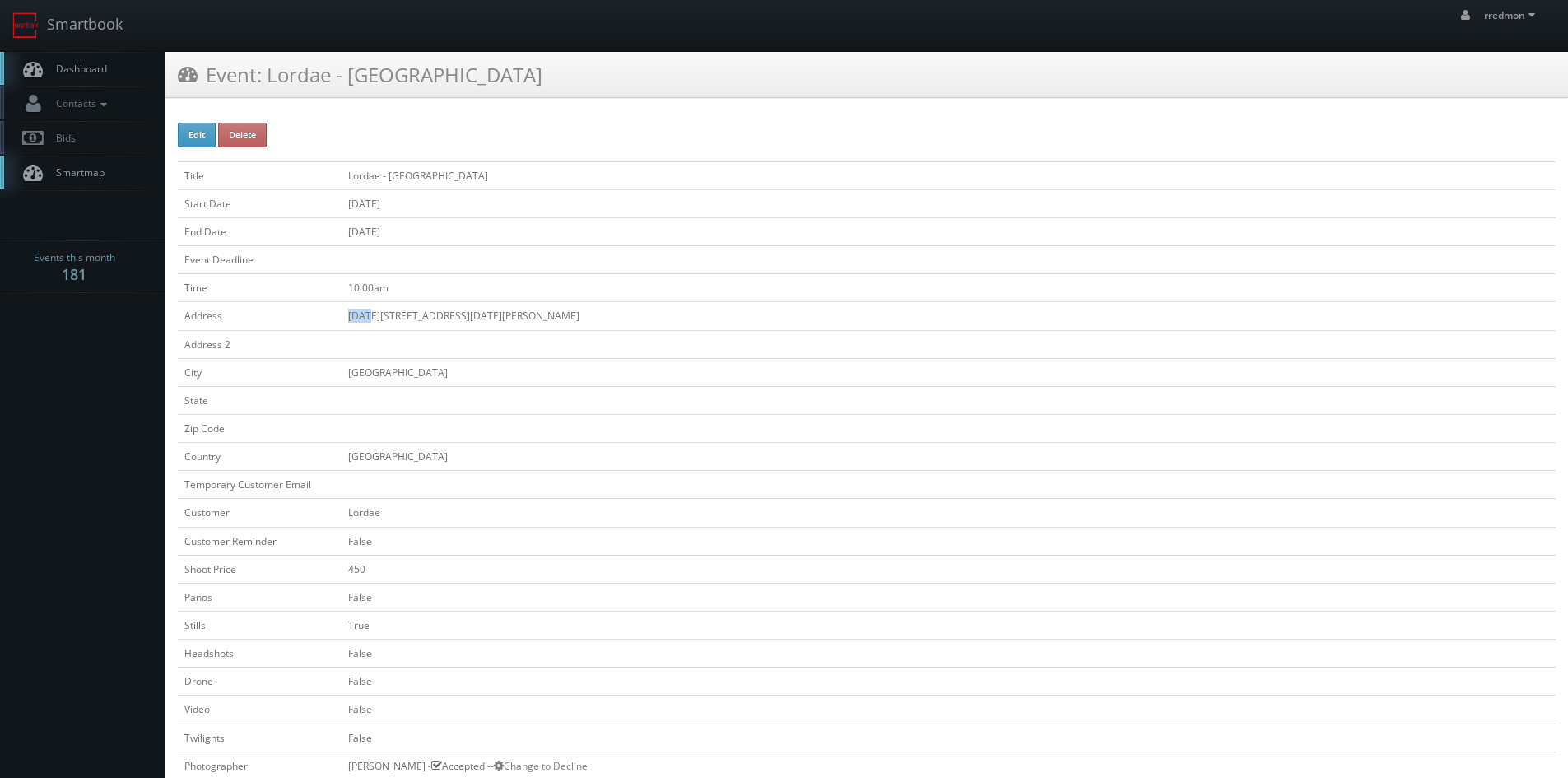
click at [123, 63] on link "Dashboard" at bounding box center [82, 69] width 165 height 34
click at [83, 66] on span "Dashboard" at bounding box center [77, 68] width 60 height 14
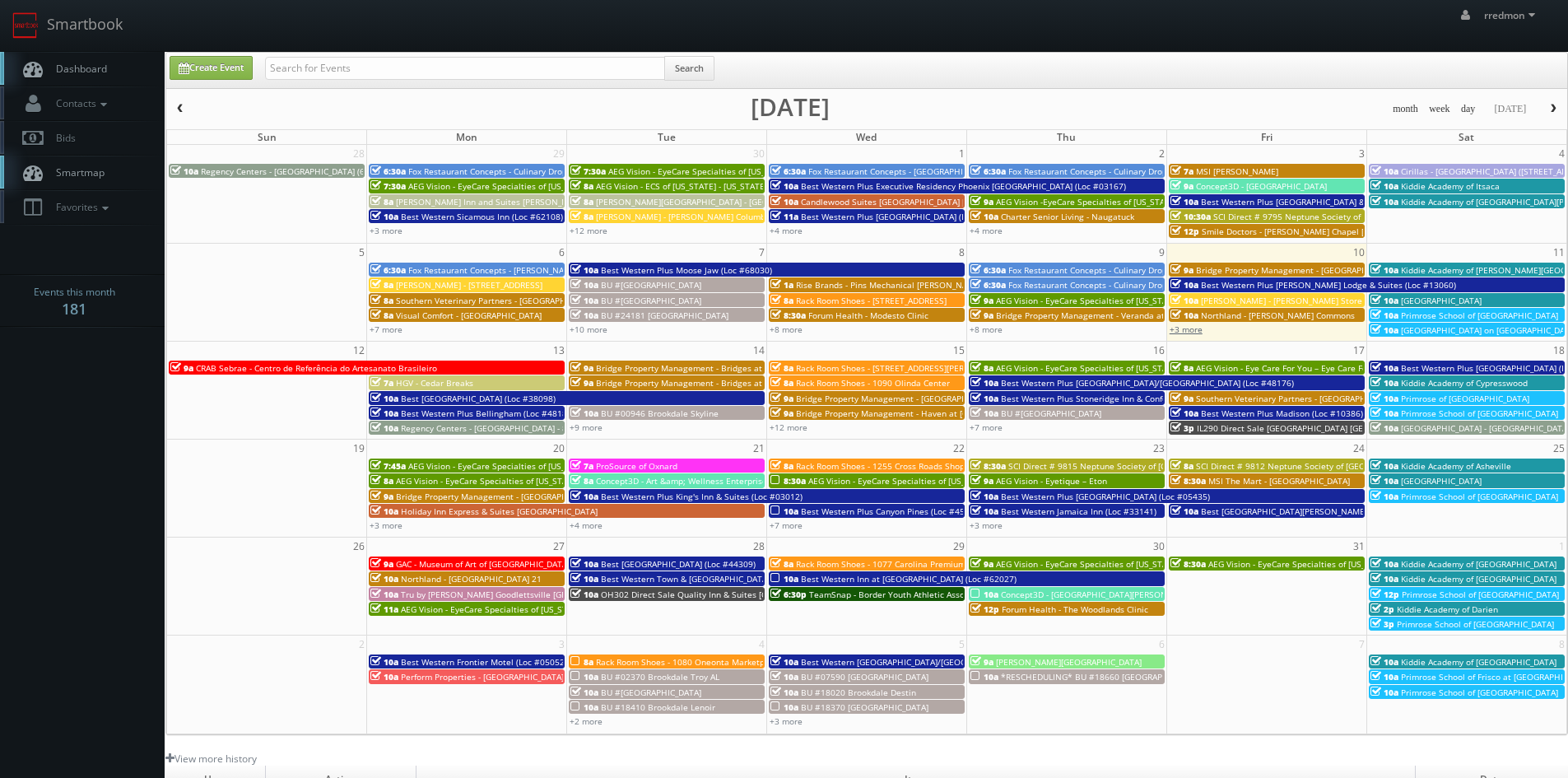
click at [1194, 331] on link "+3 more" at bounding box center [1185, 329] width 33 height 11
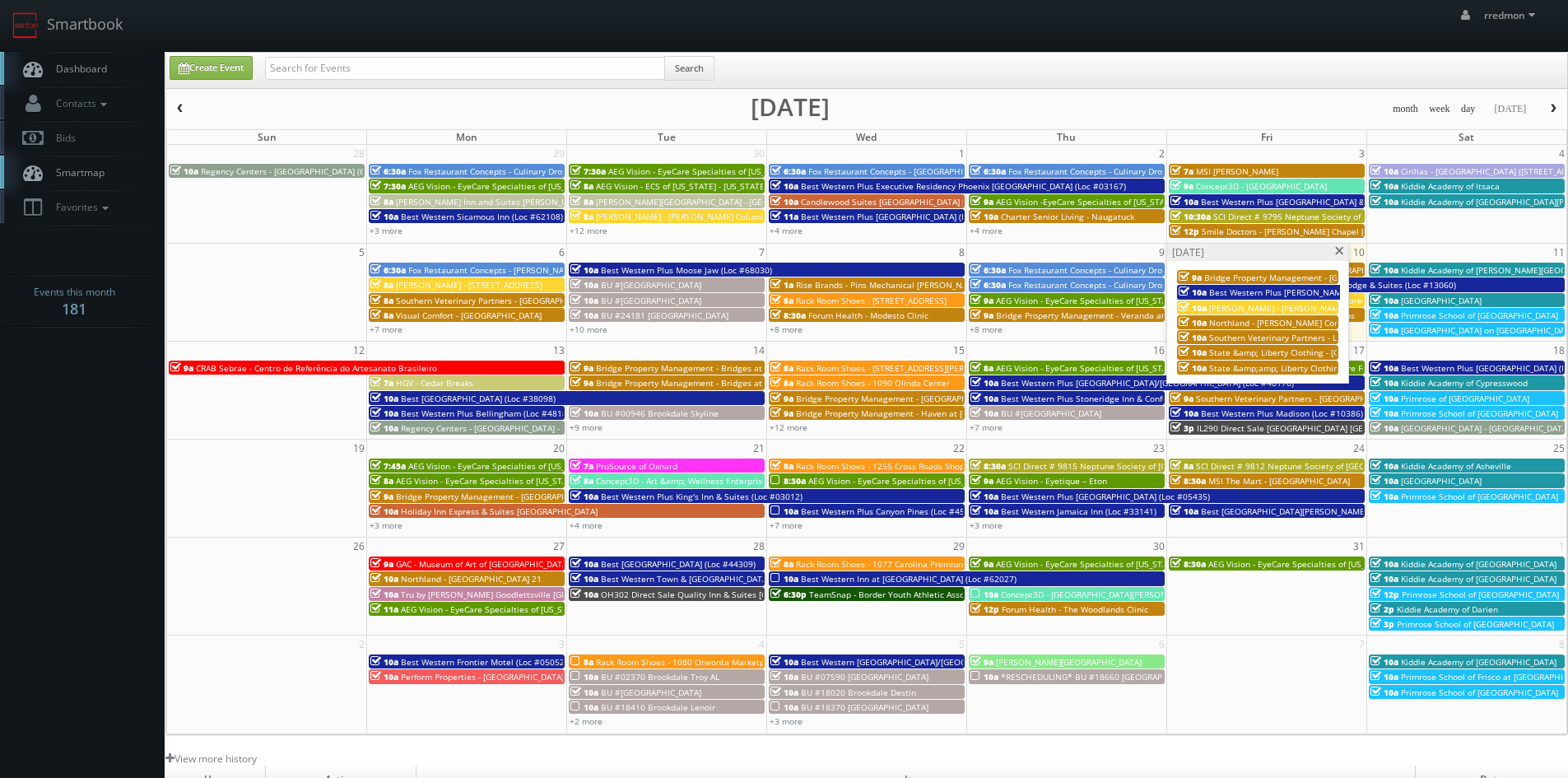
click at [1288, 306] on span "Estee Lauder - Tom Ford Store" at bounding box center [1289, 308] width 161 height 11
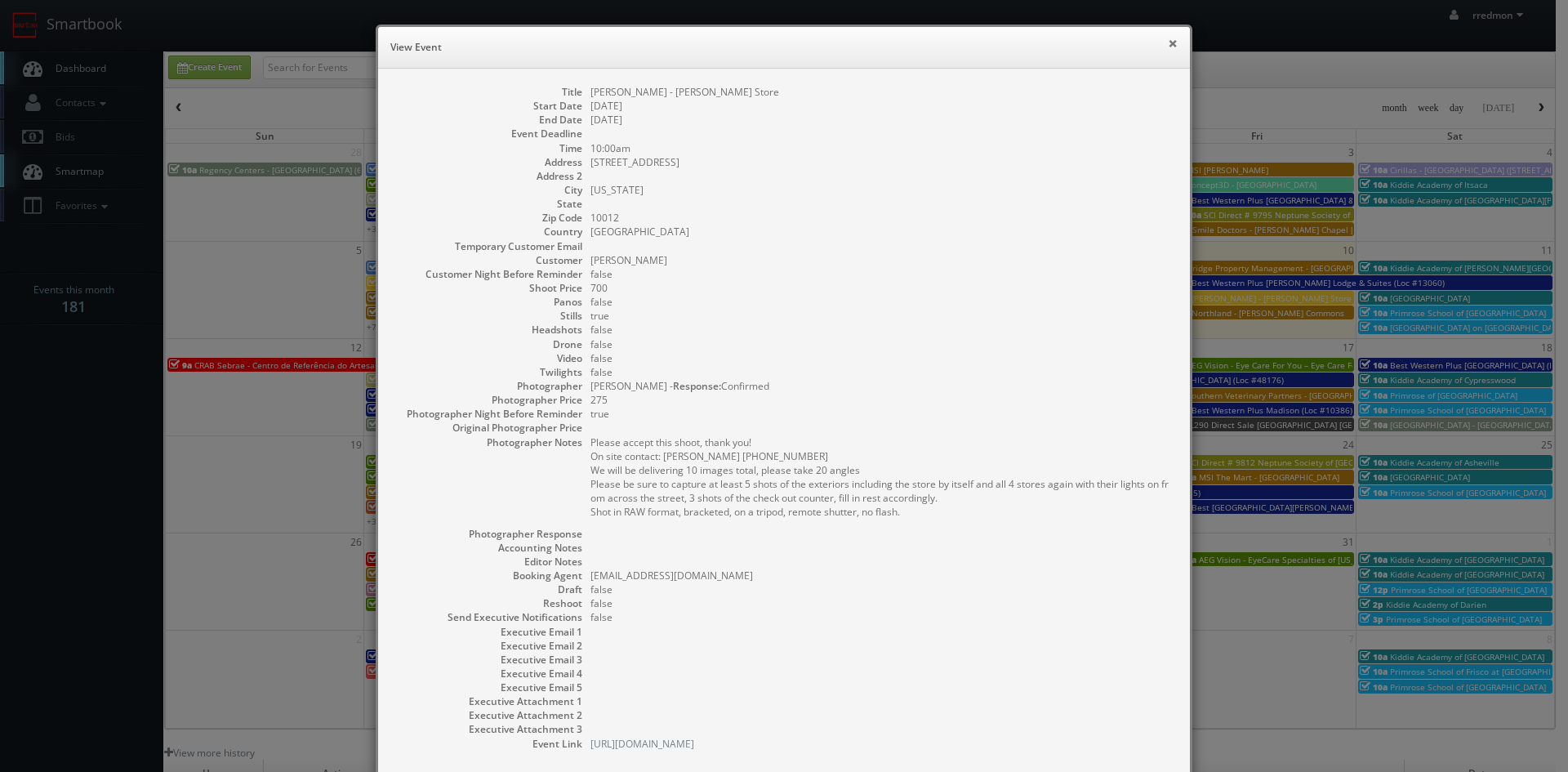
click at [1169, 44] on button "×" at bounding box center [1172, 43] width 9 height 11
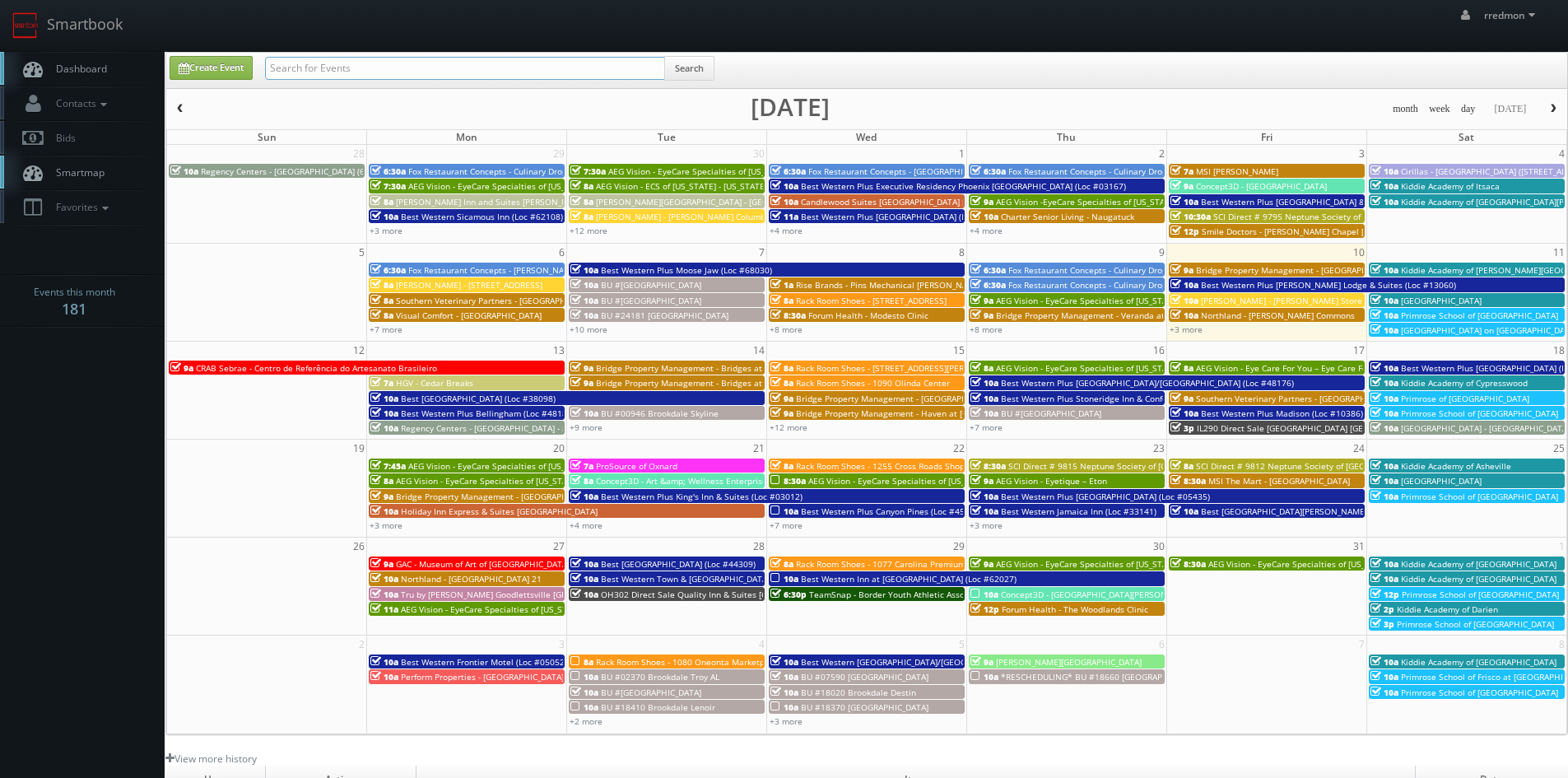
click at [408, 66] on input "text" at bounding box center [465, 68] width 400 height 23
type input "state"
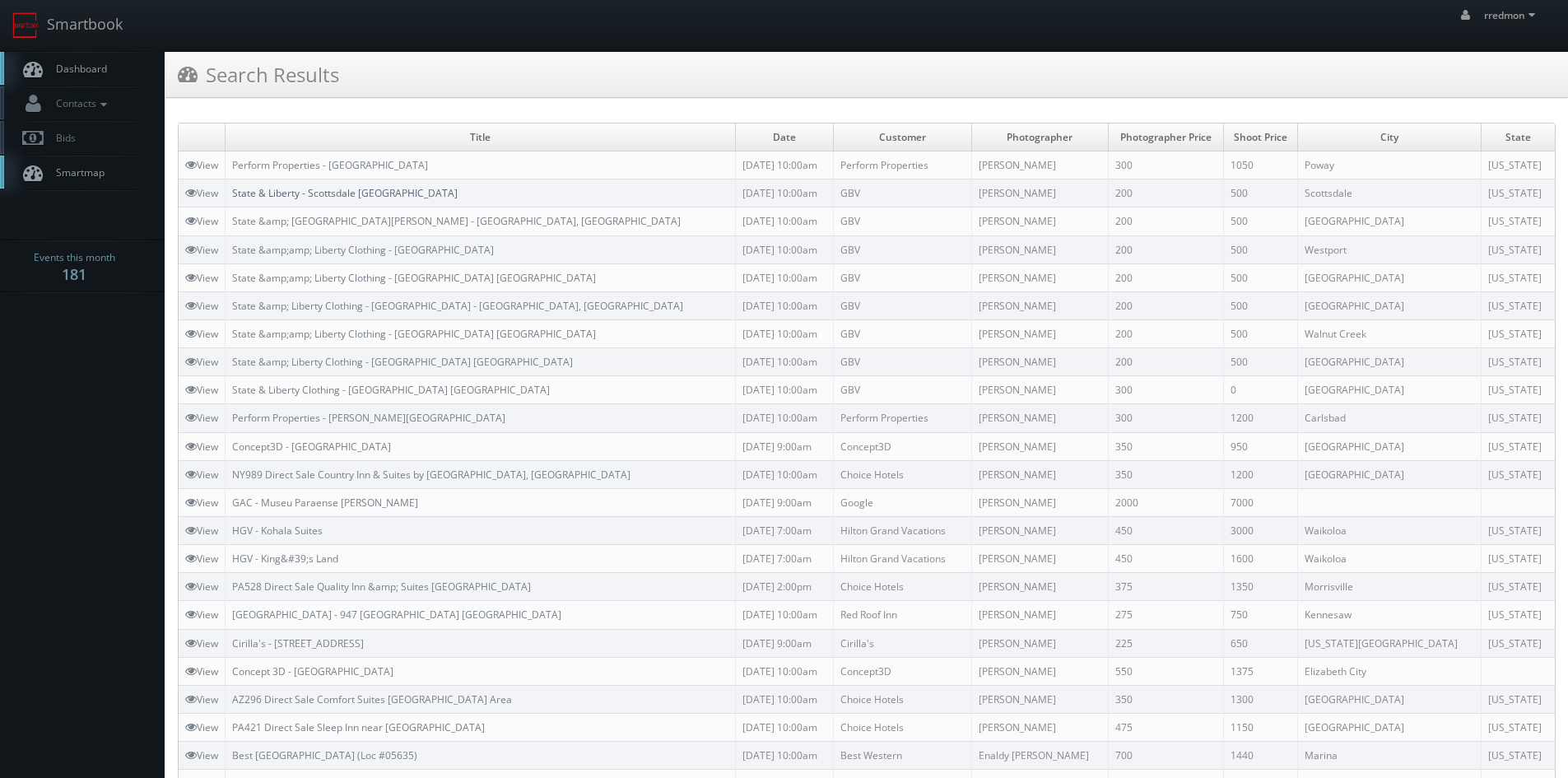
click at [299, 197] on link "State & Liberty - Scottsdale [GEOGRAPHIC_DATA]" at bounding box center [345, 192] width 225 height 14
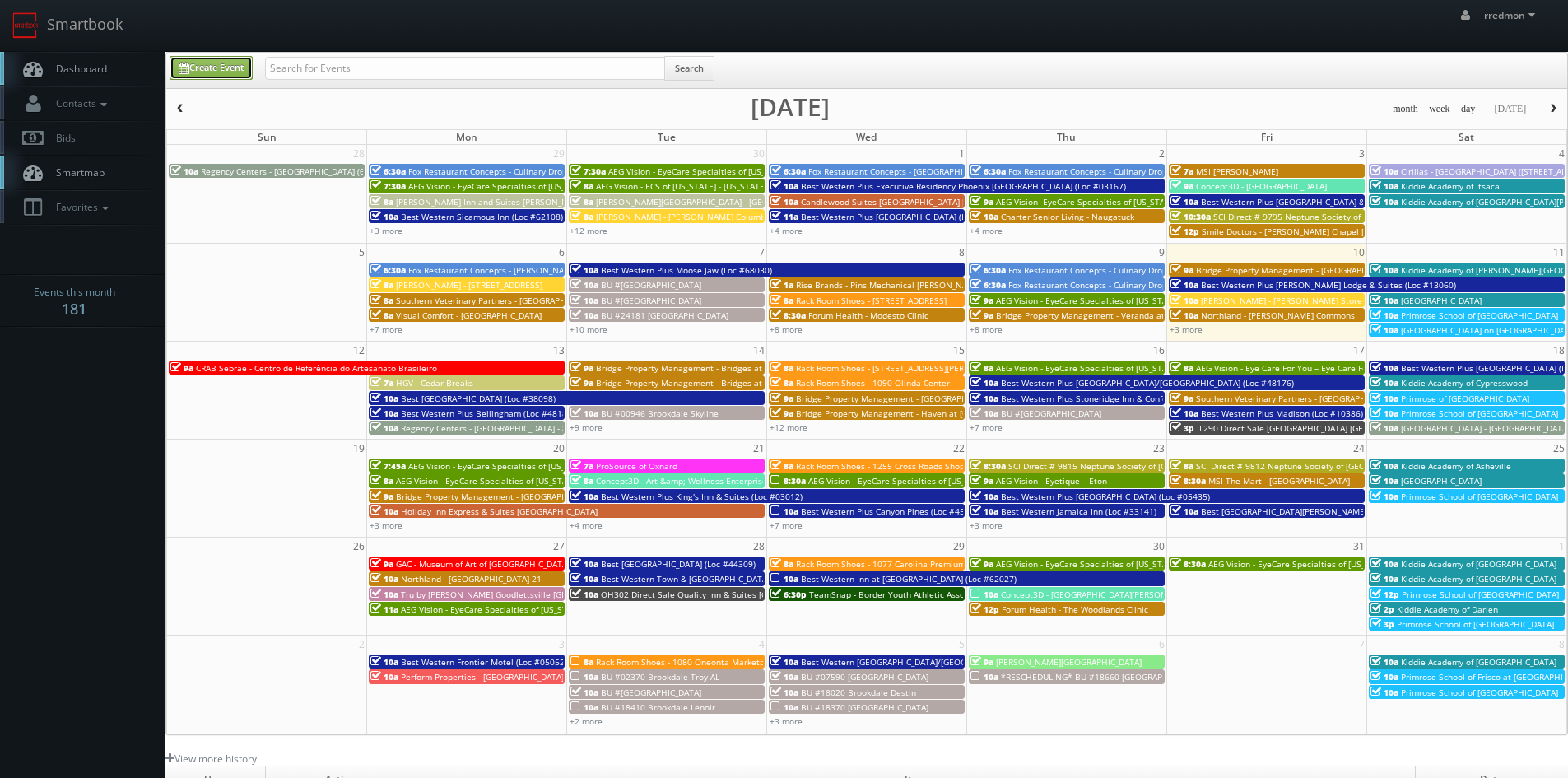
click at [242, 72] on link "Create Event" at bounding box center [211, 67] width 83 height 24
type input "10/10/2025"
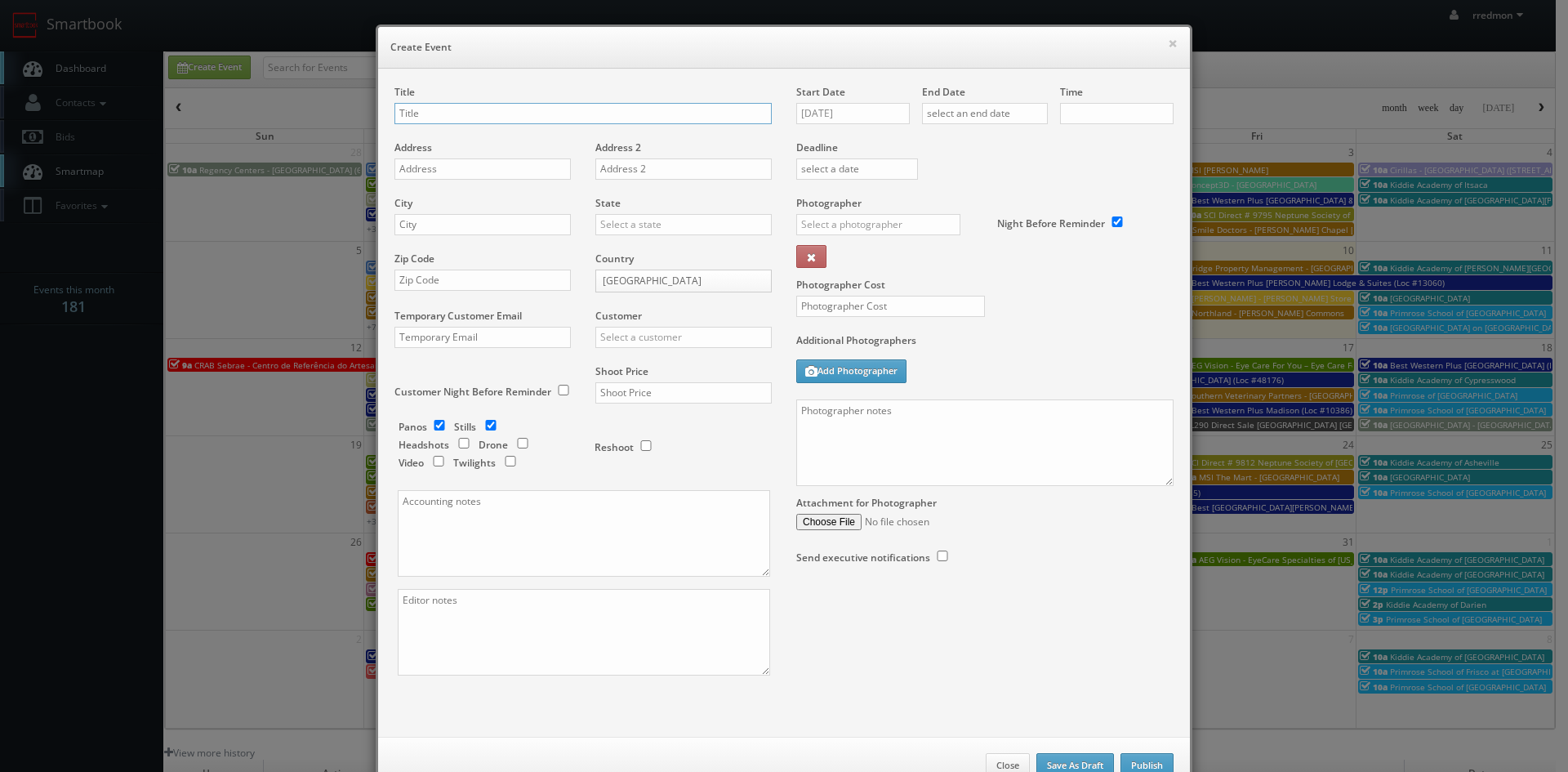
checkbox input "true"
type input "10:00am"
checkbox input "true"
type input "State & Liberty Clothing - Wesfield Galleria - Roseville CA"
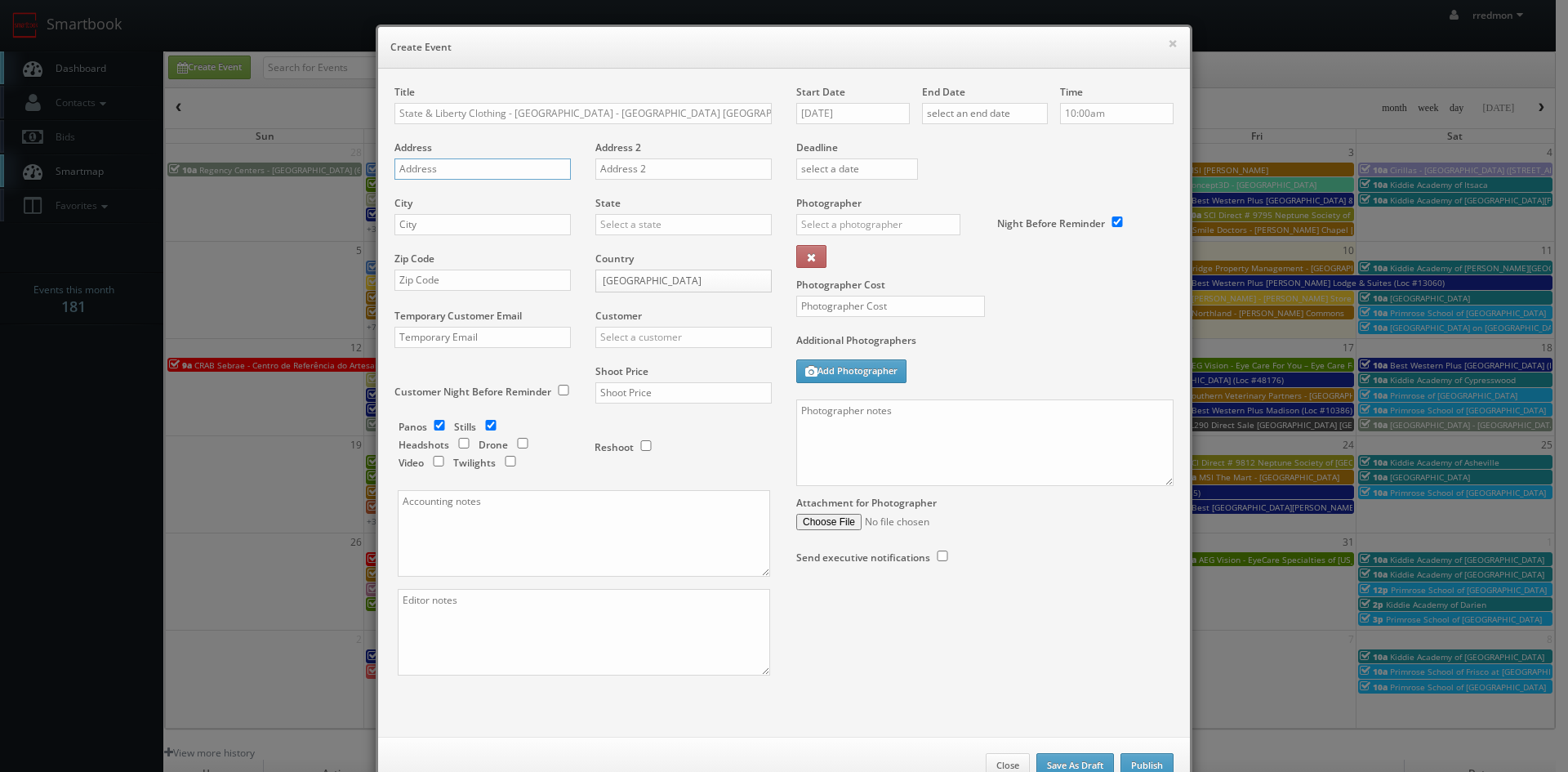
click at [525, 165] on input "text" at bounding box center [483, 169] width 177 height 22
paste input "1151 Galleria Boulevard, #1200"
type input "1151 Galleria Boulevard, #1200"
click at [552, 226] on input "text" at bounding box center [483, 225] width 177 height 22
type input "Roseville"
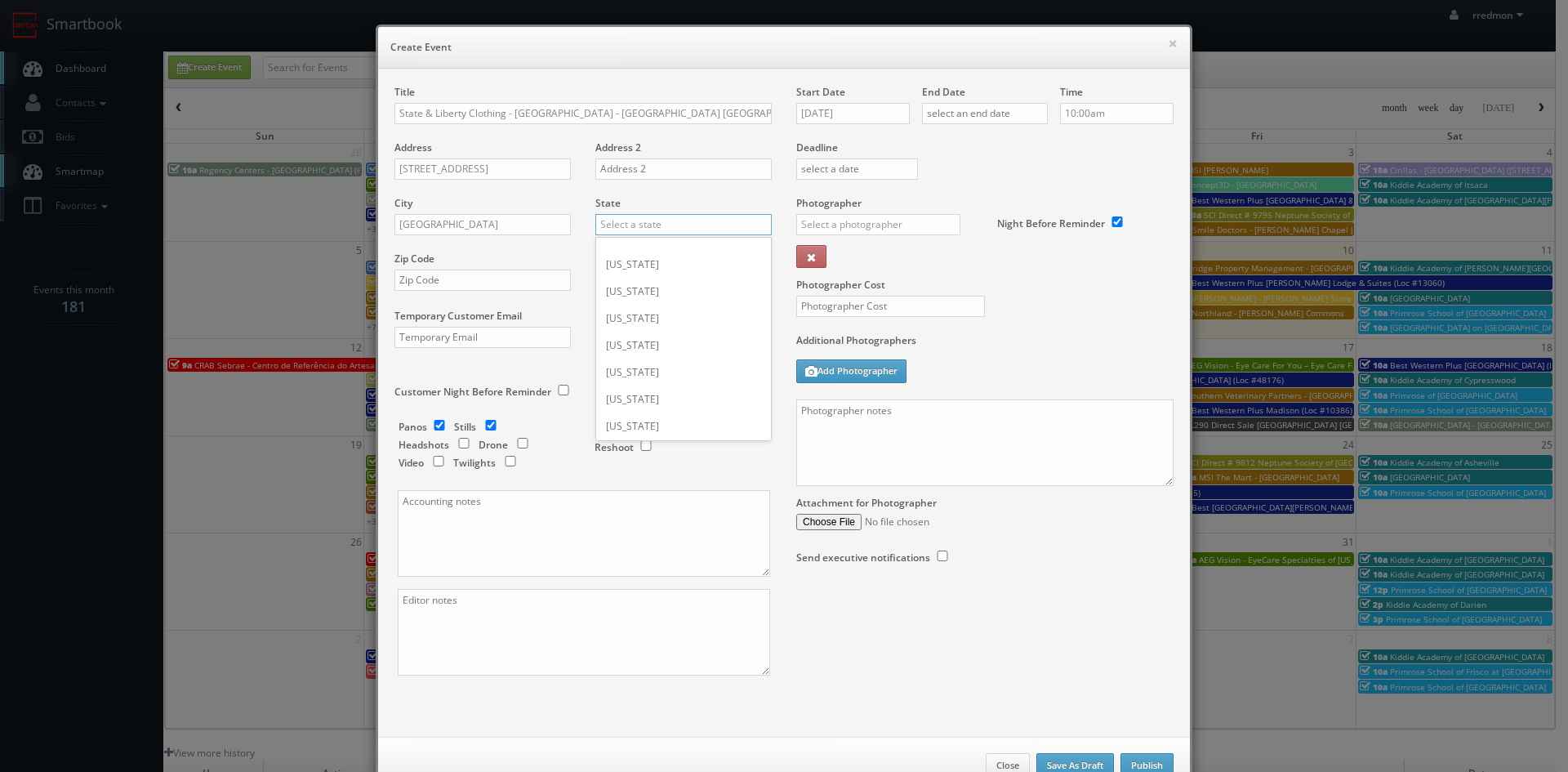
click at [677, 223] on input "text" at bounding box center [683, 225] width 177 height 22
click at [674, 370] on div "[US_STATE]" at bounding box center [683, 371] width 175 height 27
type input "[US_STATE]"
click at [517, 277] on input "text" at bounding box center [483, 280] width 177 height 22
paste input "95678"
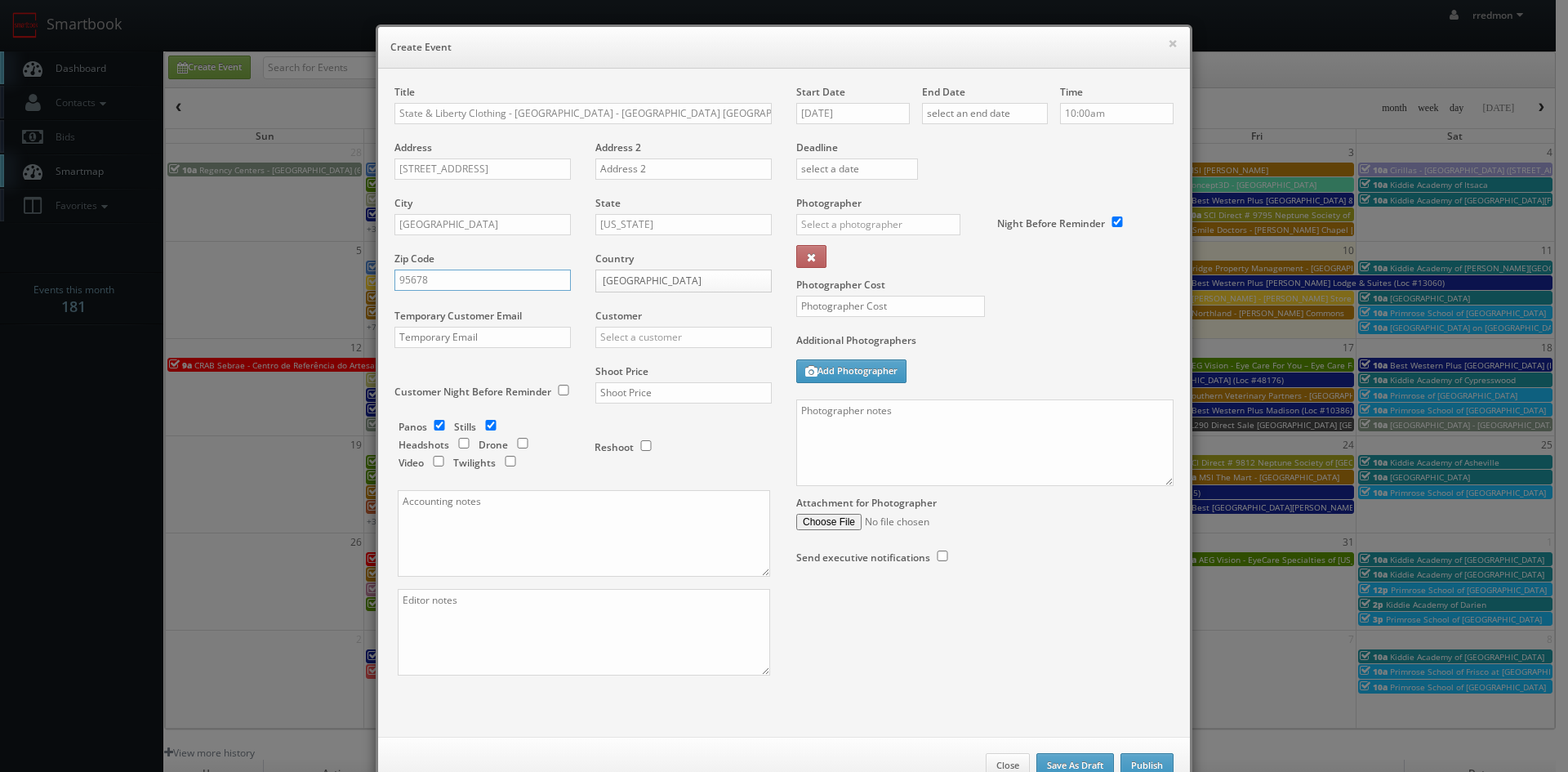
type input "95678"
click at [616, 334] on input "text" at bounding box center [683, 337] width 177 height 22
click at [650, 481] on div "GBV" at bounding box center [683, 484] width 175 height 27
type input "GBV"
click at [438, 422] on input "checkbox" at bounding box center [439, 424] width 24 height 10
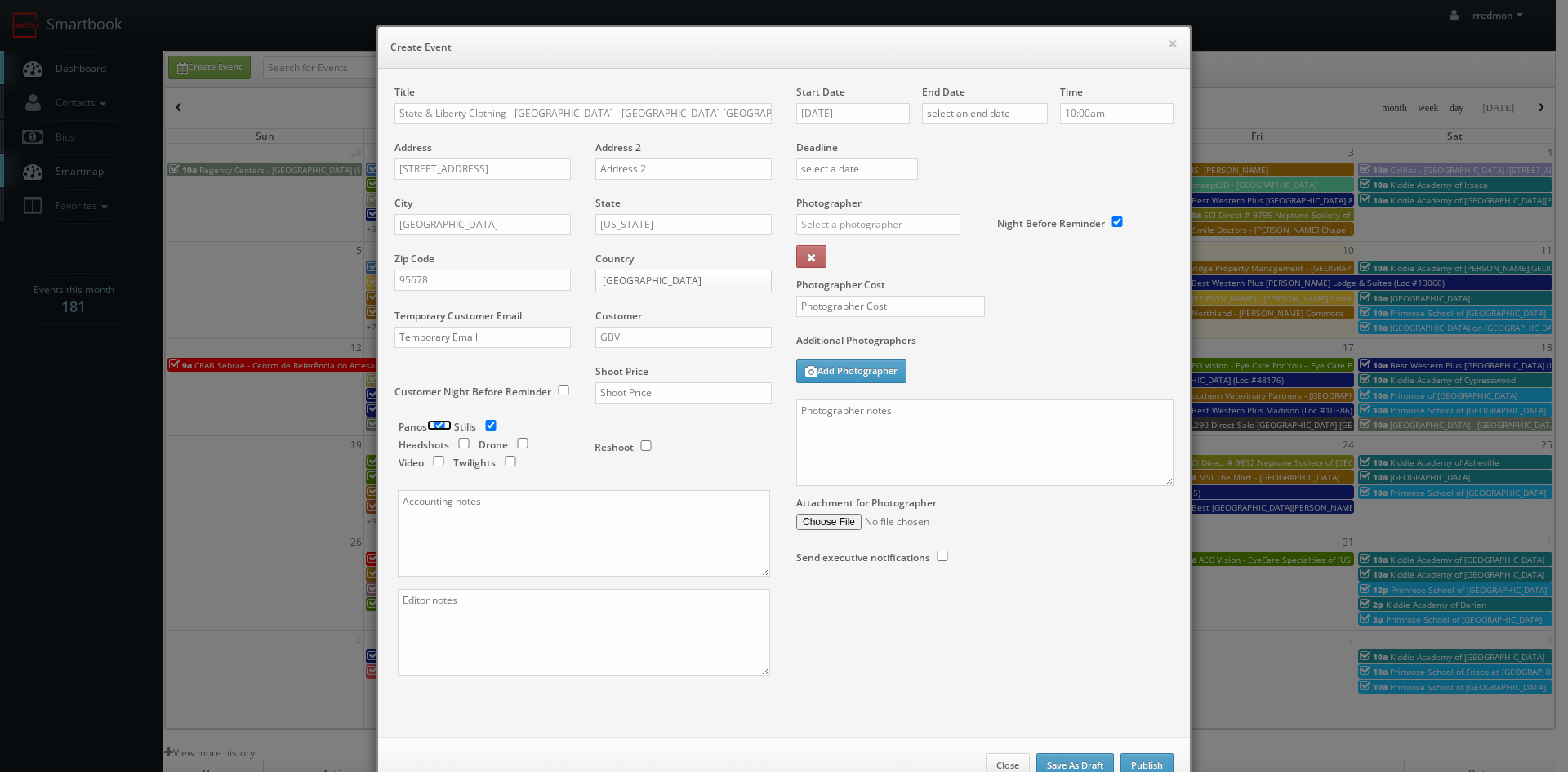
checkbox input "false"
click at [621, 395] on input "text" at bounding box center [683, 393] width 177 height 22
type input "500"
click at [471, 518] on textarea at bounding box center [584, 533] width 372 height 87
paste textarea "Invoice goes to finance@stateandliberty.com and stateandliberty@bill.com"
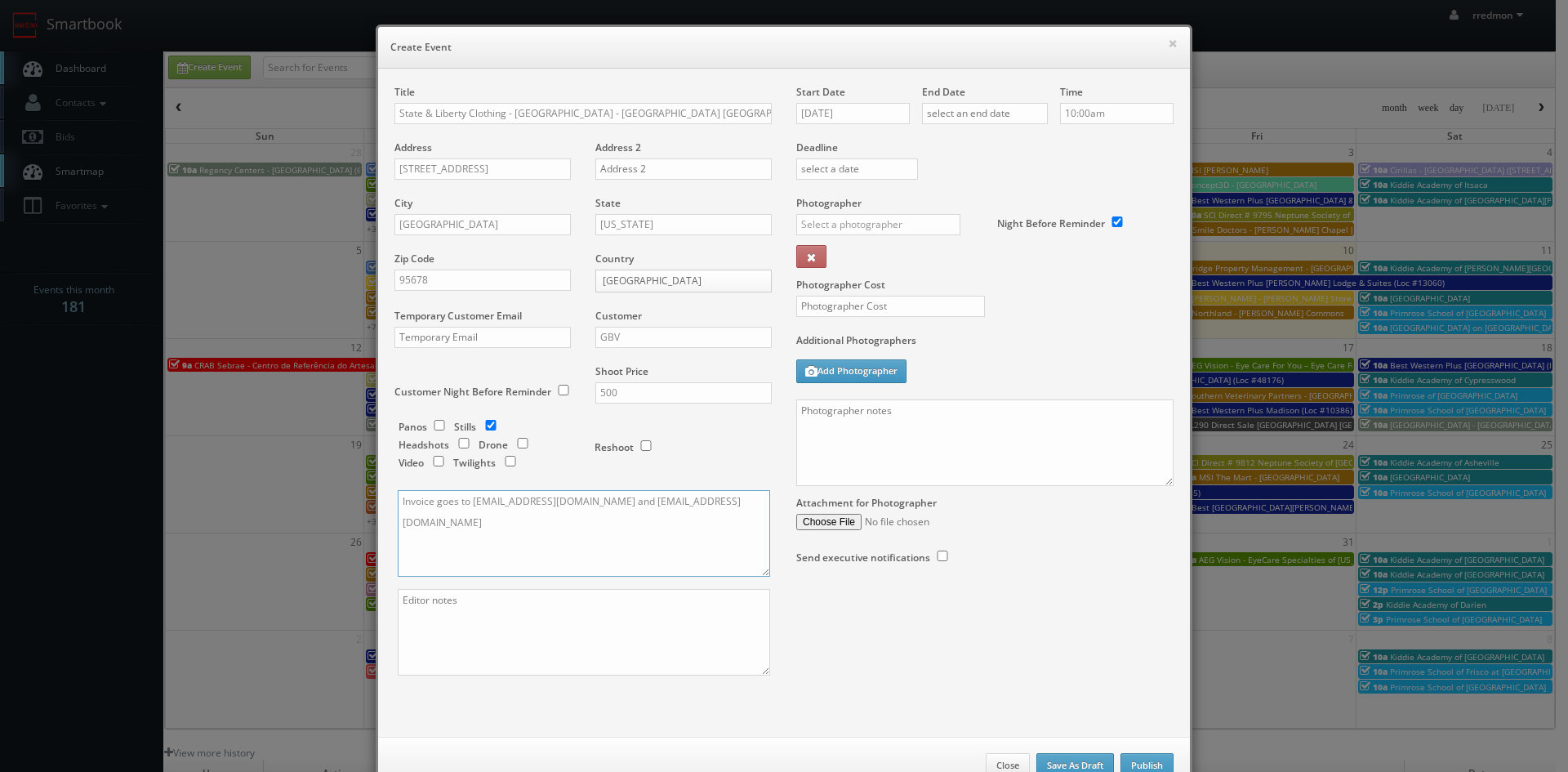
type textarea "Invoice goes to finance@stateandliberty.com and stateandliberty@bill.com"
click at [514, 625] on textarea at bounding box center [584, 632] width 372 height 87
paste textarea "They would like 2 exterior photos (1 face on and 1 angled) and 3 interior photo…"
type textarea "They would like 2 exterior photos (1 face on and 1 angled) and 3 interior photo…"
click at [853, 118] on input "10/10/2025" at bounding box center [853, 113] width 114 height 22
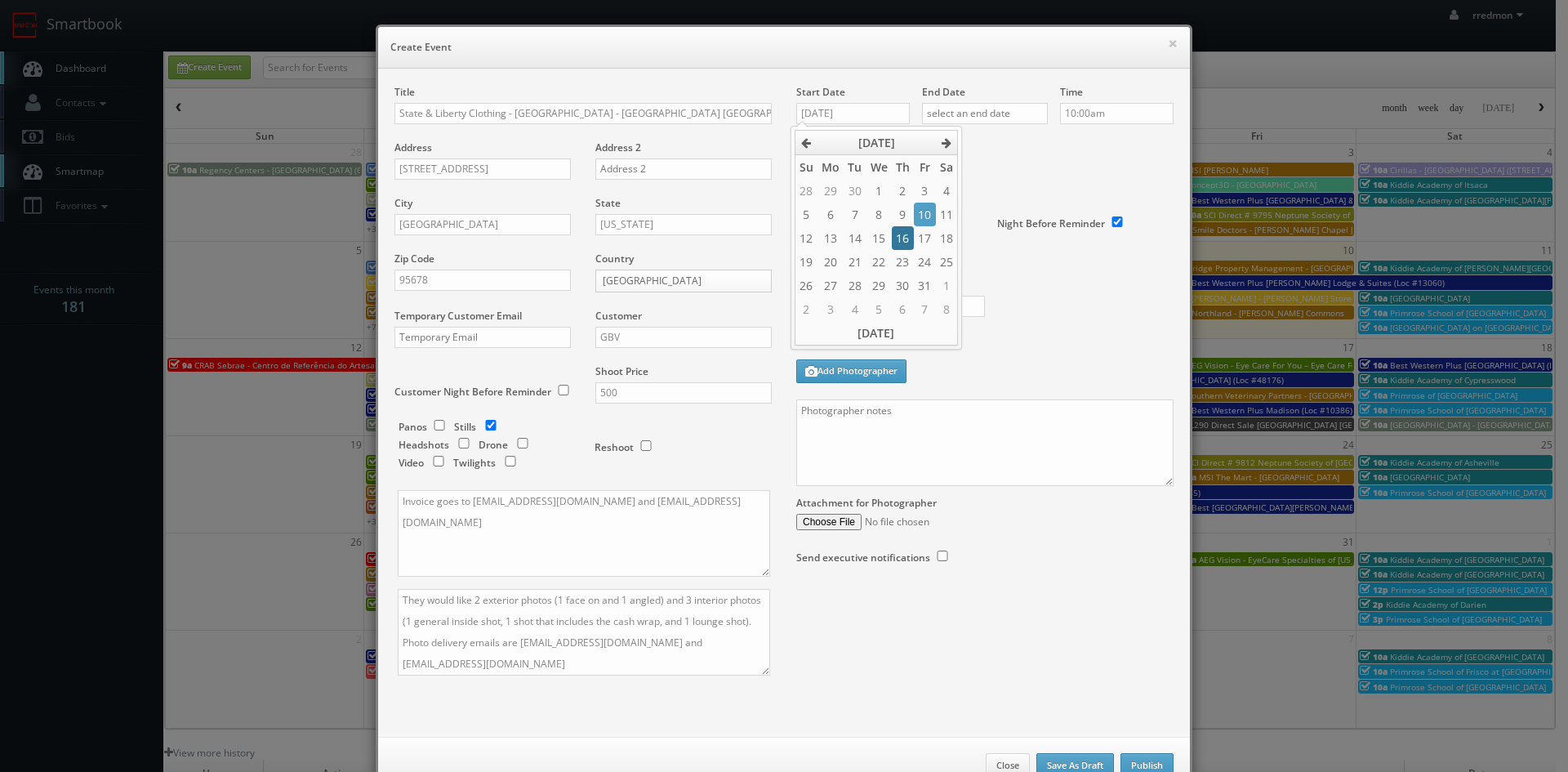
click at [901, 240] on td "16" at bounding box center [902, 238] width 22 height 24
type input "10/16/2025"
click at [1000, 109] on input "text" at bounding box center [985, 113] width 126 height 22
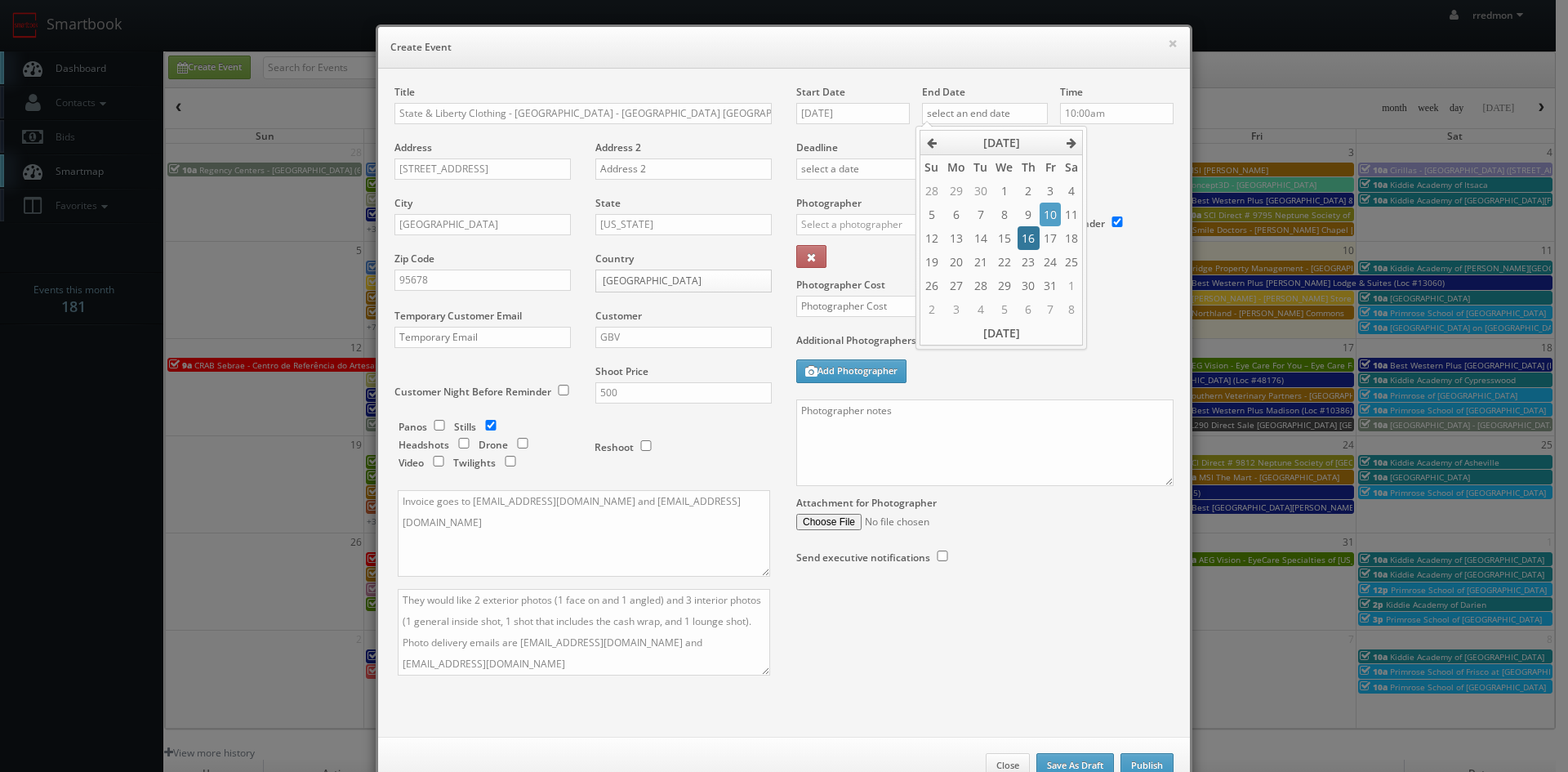
click at [1028, 243] on td "16" at bounding box center [1027, 238] width 22 height 24
type input "10/16/2025"
click at [1114, 173] on div "Deadline" at bounding box center [984, 140] width 401 height 111
click at [926, 447] on textarea at bounding box center [984, 443] width 377 height 87
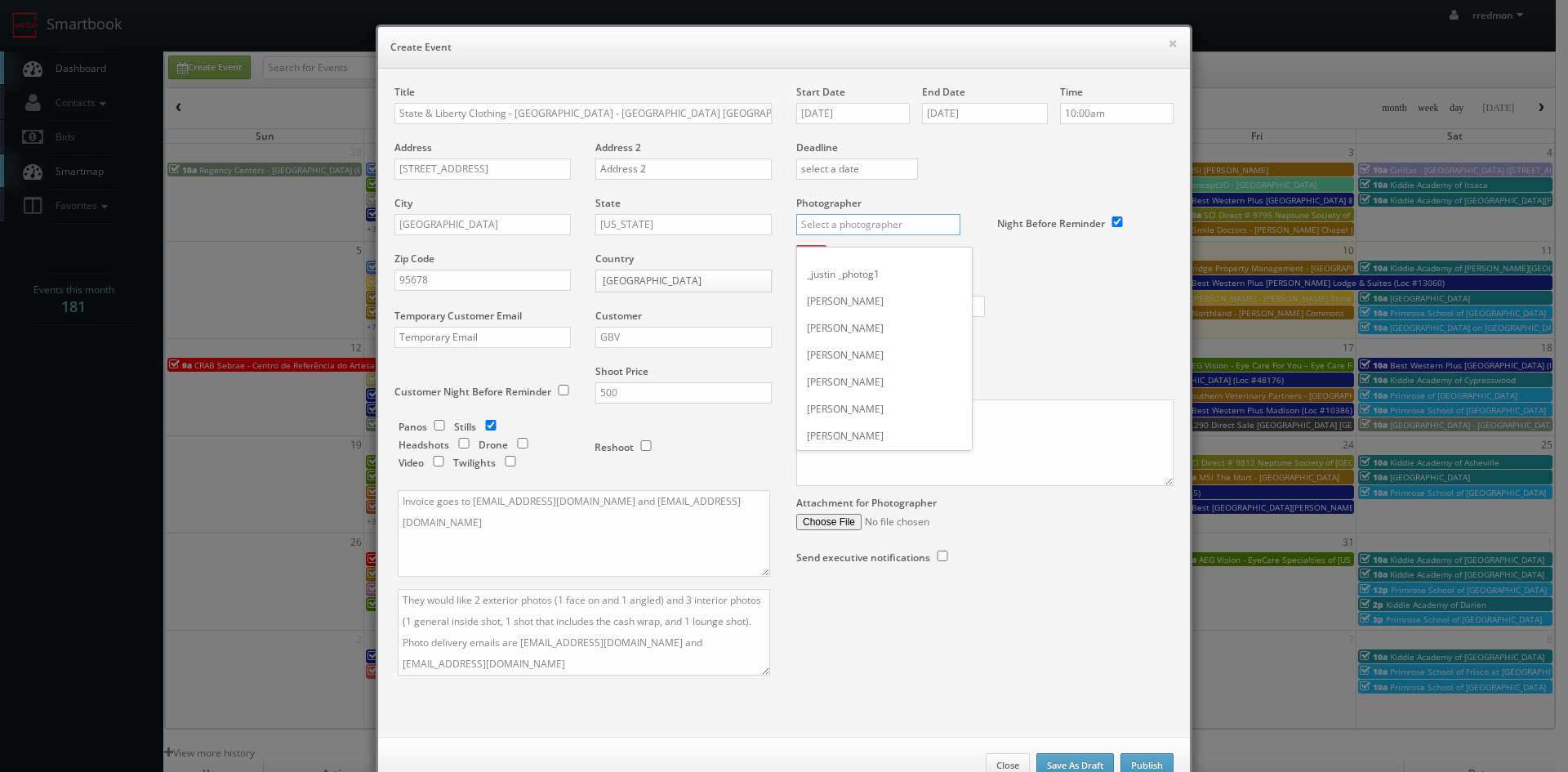
click at [891, 222] on input "text" at bounding box center [878, 225] width 165 height 22
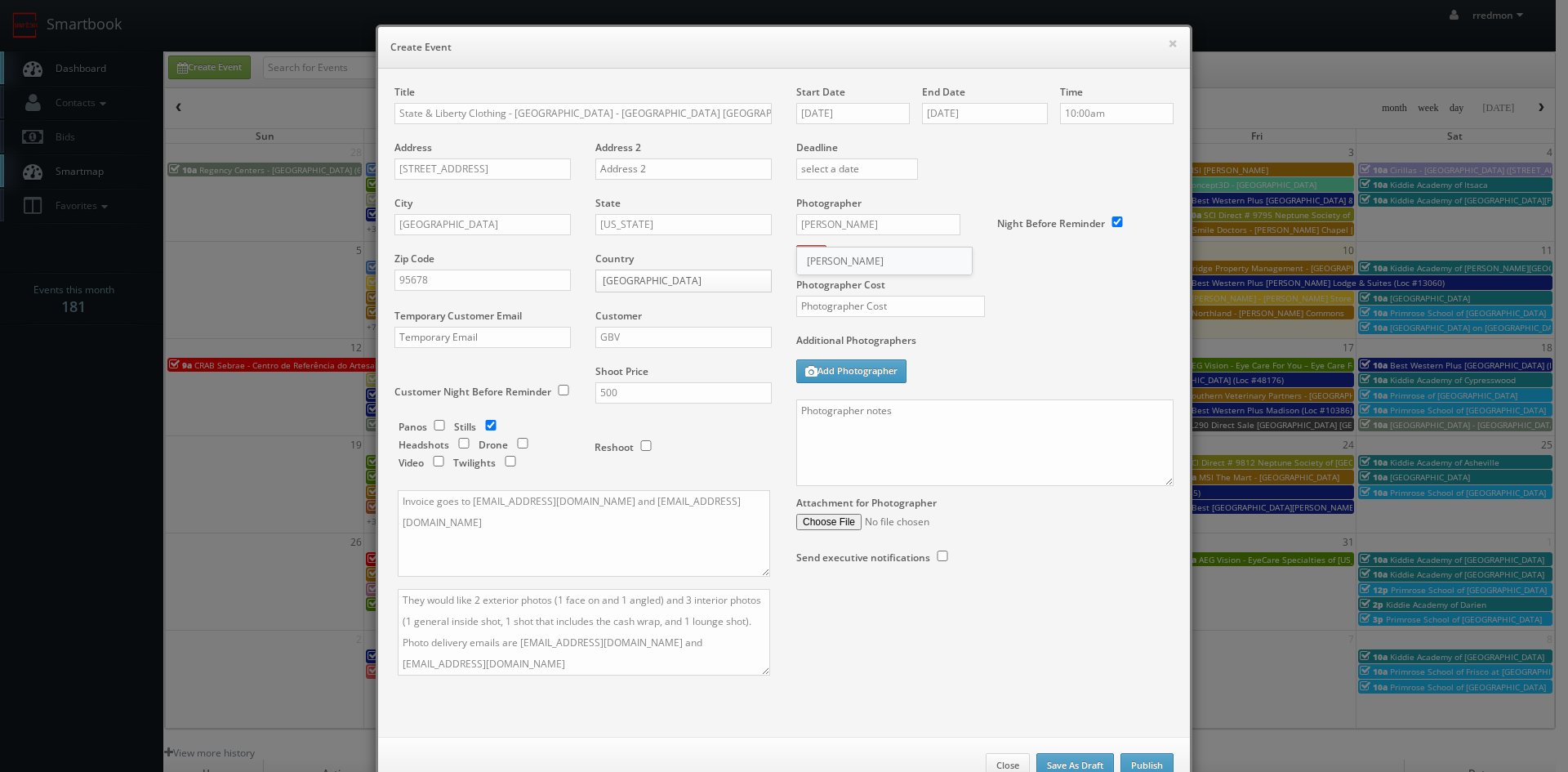
click at [910, 254] on div "Stefan Deliivanov" at bounding box center [885, 260] width 175 height 27
type input "Stefan Deliivanov"
click at [939, 307] on input "text" at bounding box center [890, 306] width 189 height 22
type input "200"
paste textarea "Onsite contact is Jennifer, 330-774-1230 We need to deliver 5 photos of the int…"
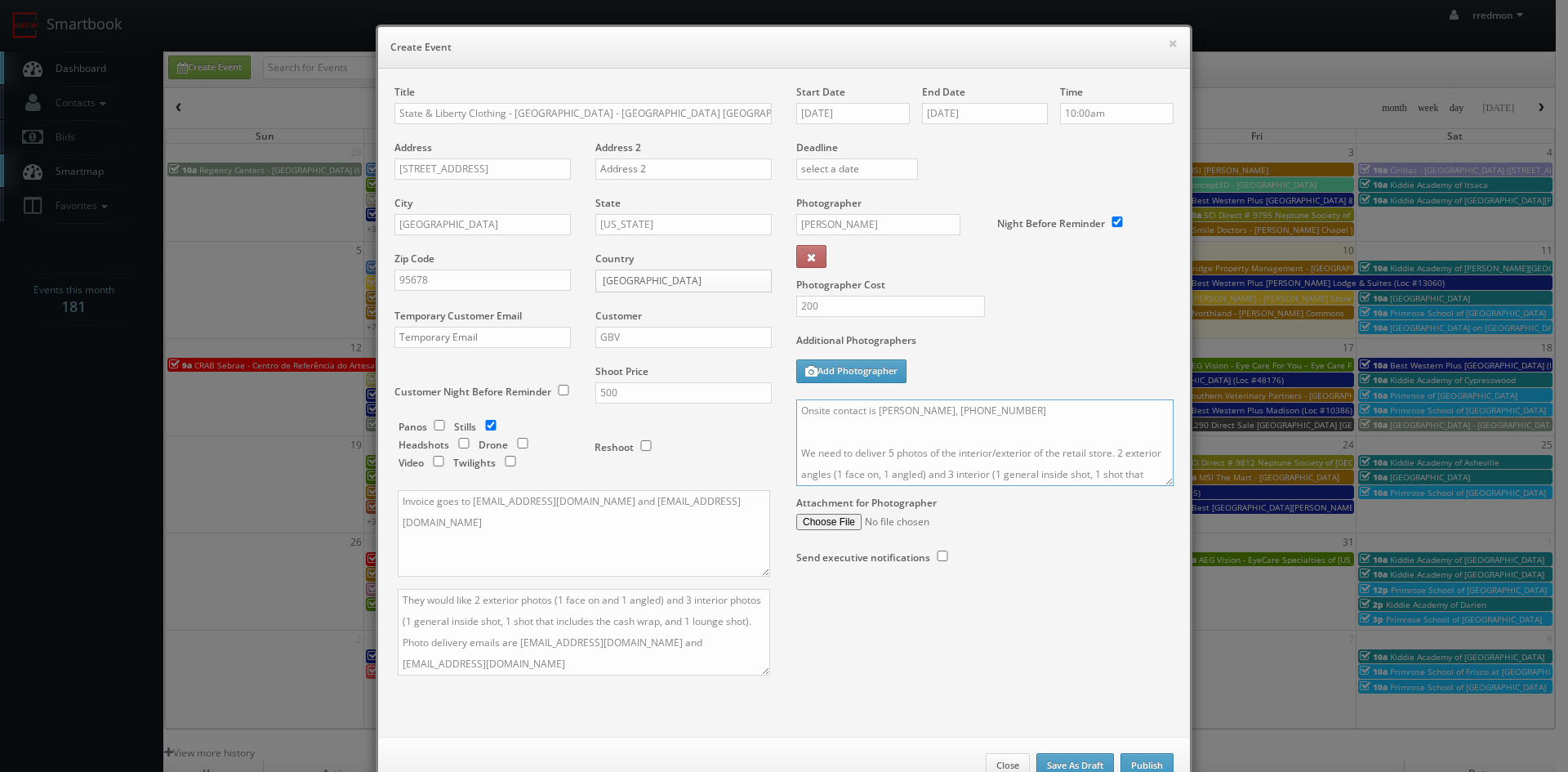
drag, startPoint x: 984, startPoint y: 414, endPoint x: 873, endPoint y: 415, distance: 111.0
click at [873, 415] on textarea "Onsite contact is Jennifer, 330-774-1230 We need to deliver 5 photos of the int…" at bounding box center [984, 443] width 377 height 87
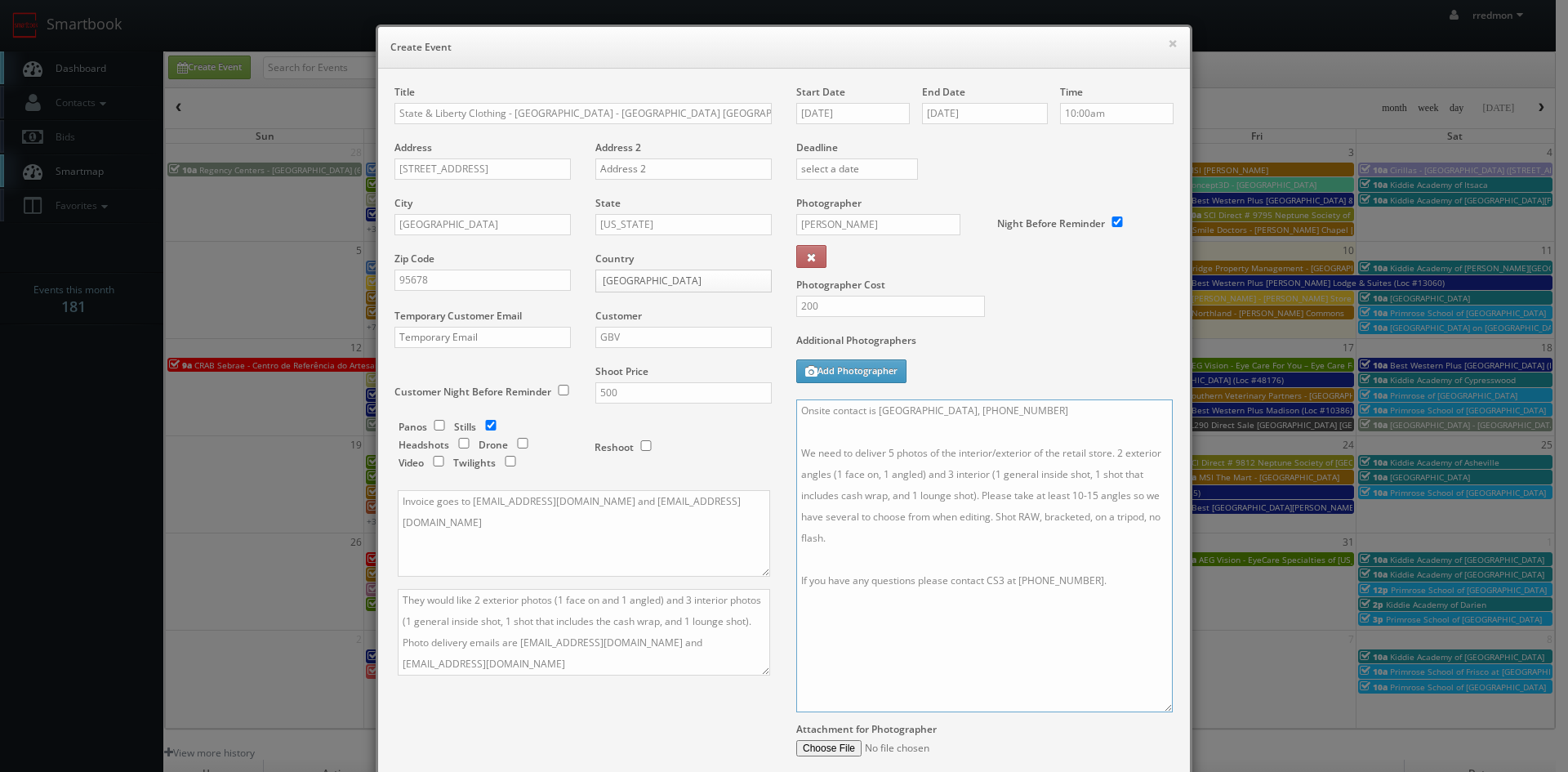
drag, startPoint x: 1159, startPoint y: 483, endPoint x: 1159, endPoint y: 710, distance: 227.0
click at [1159, 710] on textarea "Onsite contact is Markisha, 909-816-9706 We need to deliver 5 photos of the int…" at bounding box center [984, 556] width 376 height 313
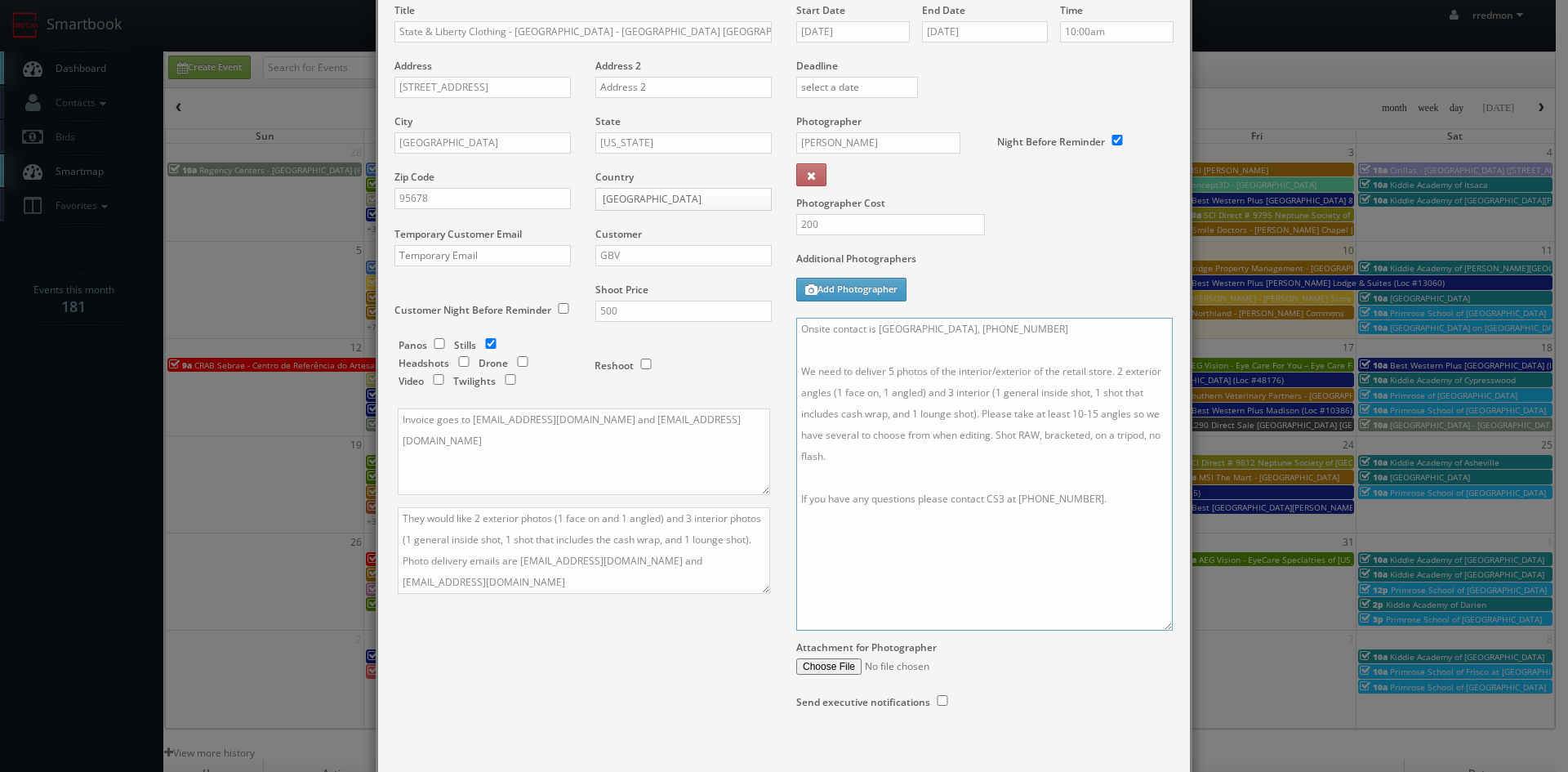
scroll to position [167, 0]
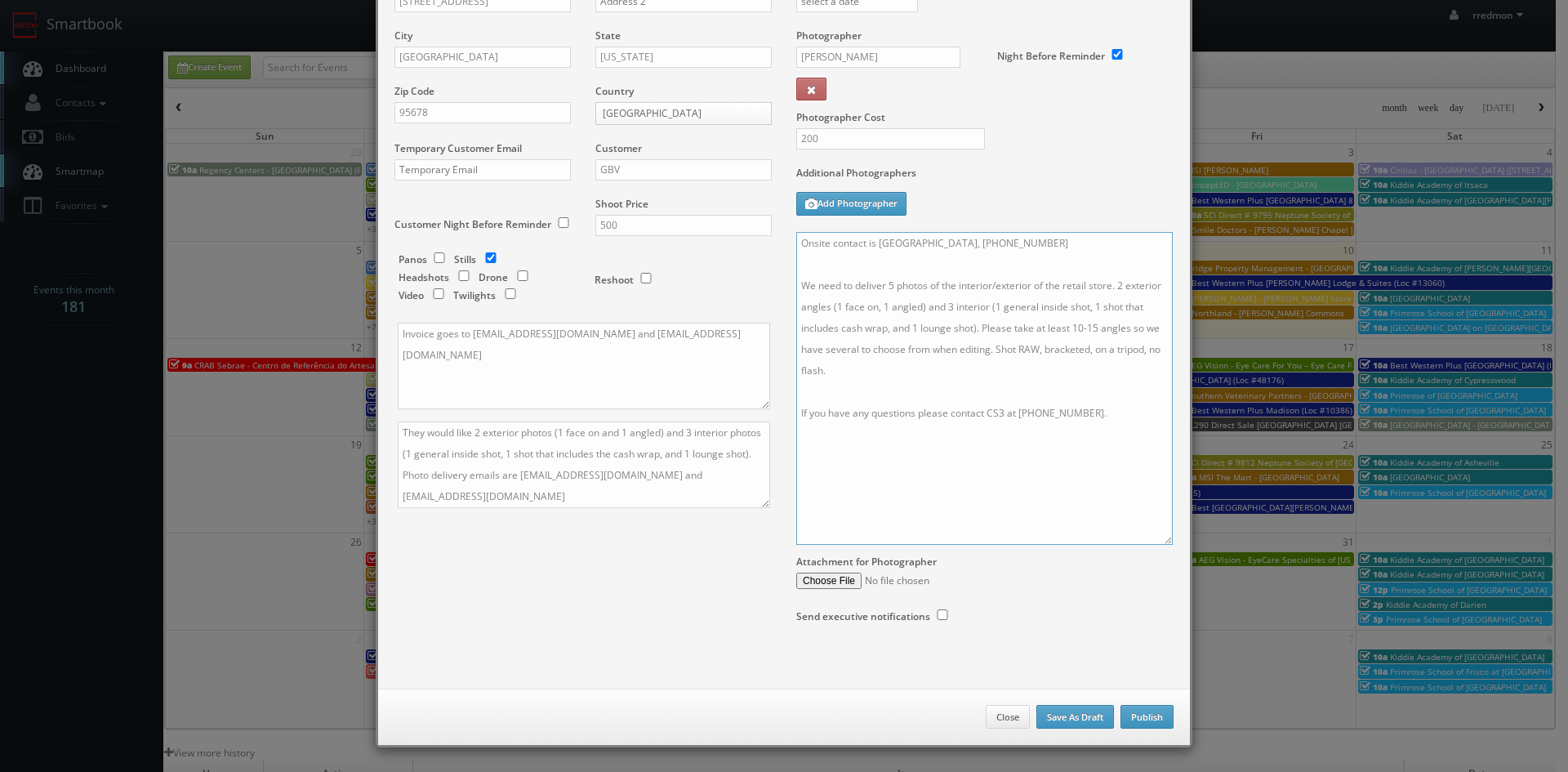
type textarea "Onsite contact is Markisha, 909-816-9706 We need to deliver 5 photos of the int…"
click at [1124, 709] on button "Publish" at bounding box center [1147, 717] width 53 height 24
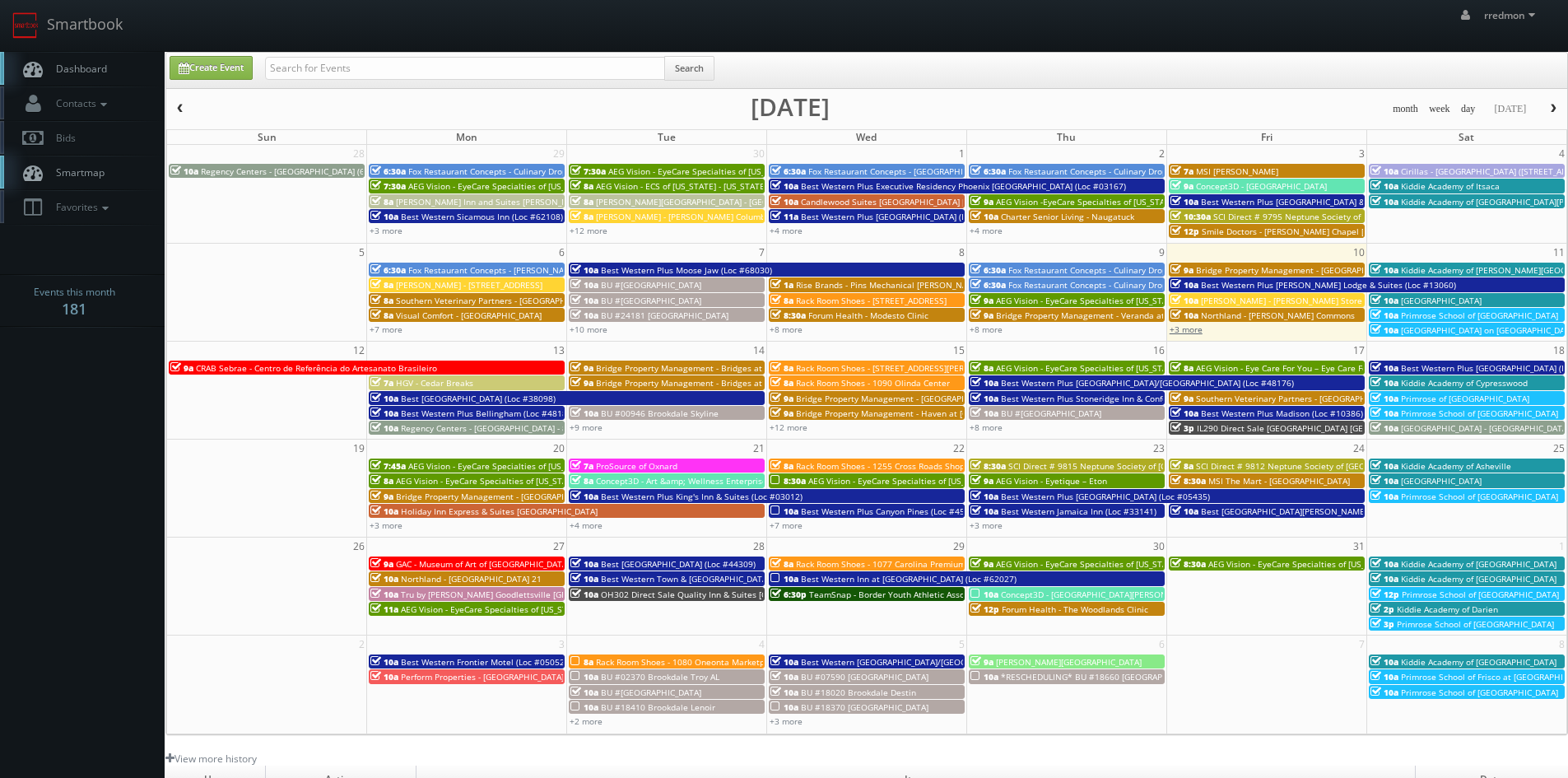
click at [1199, 332] on link "+3 more" at bounding box center [1185, 329] width 33 height 11
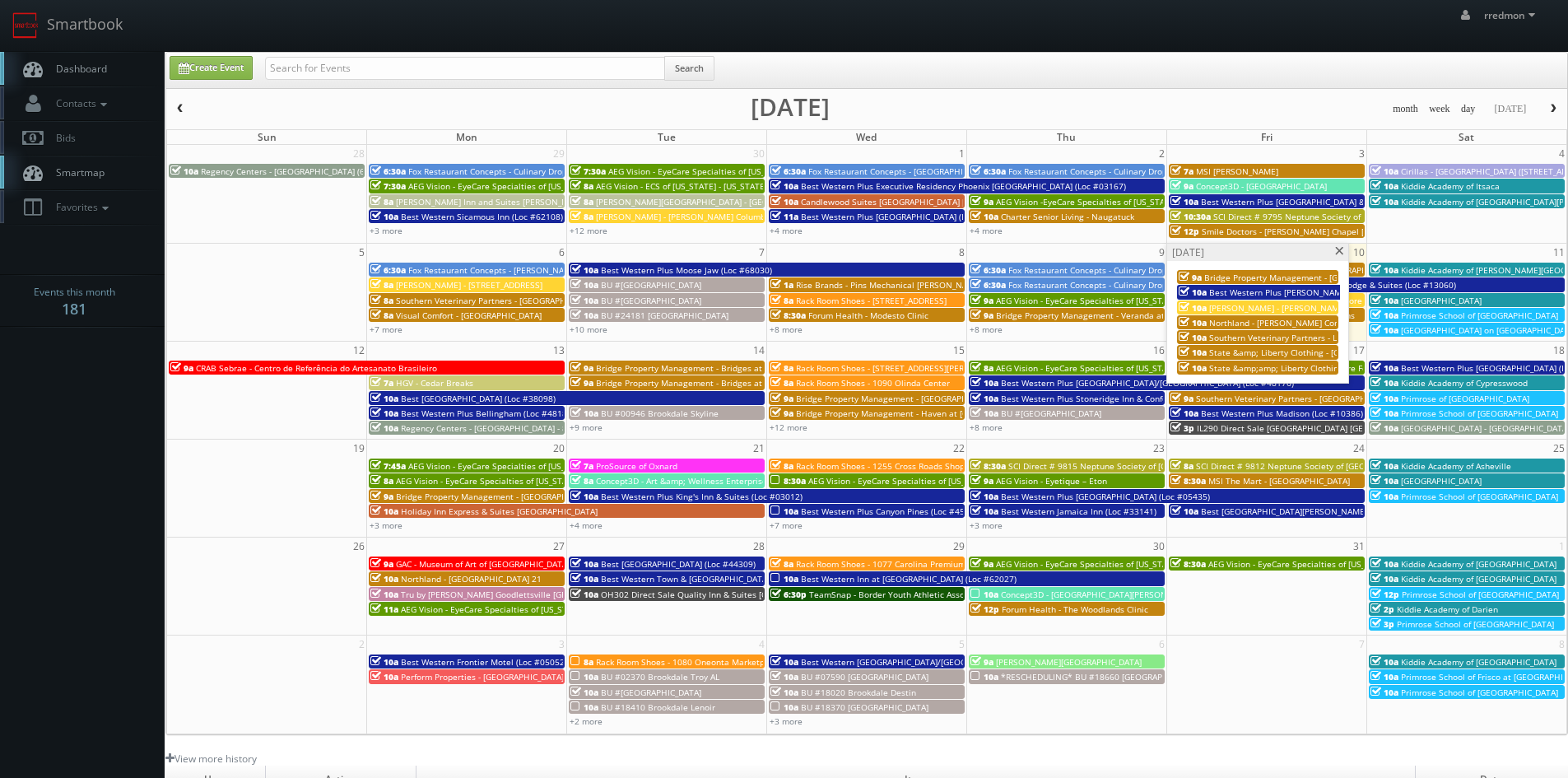
click at [1288, 367] on span "State &amp;amp; Liberty Clothing - Walnut Creek CA" at bounding box center [1361, 368] width 305 height 11
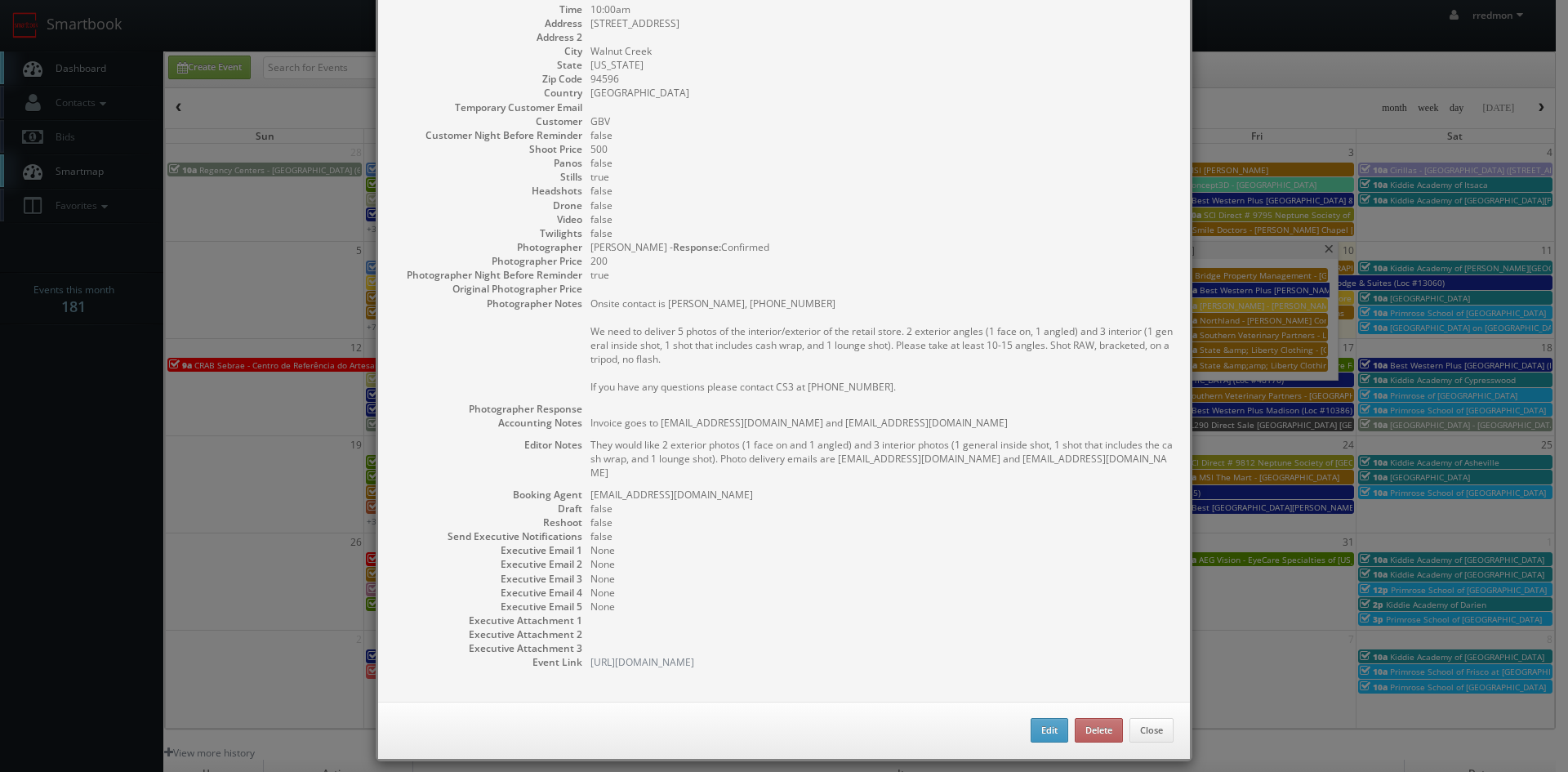
scroll to position [0, 0]
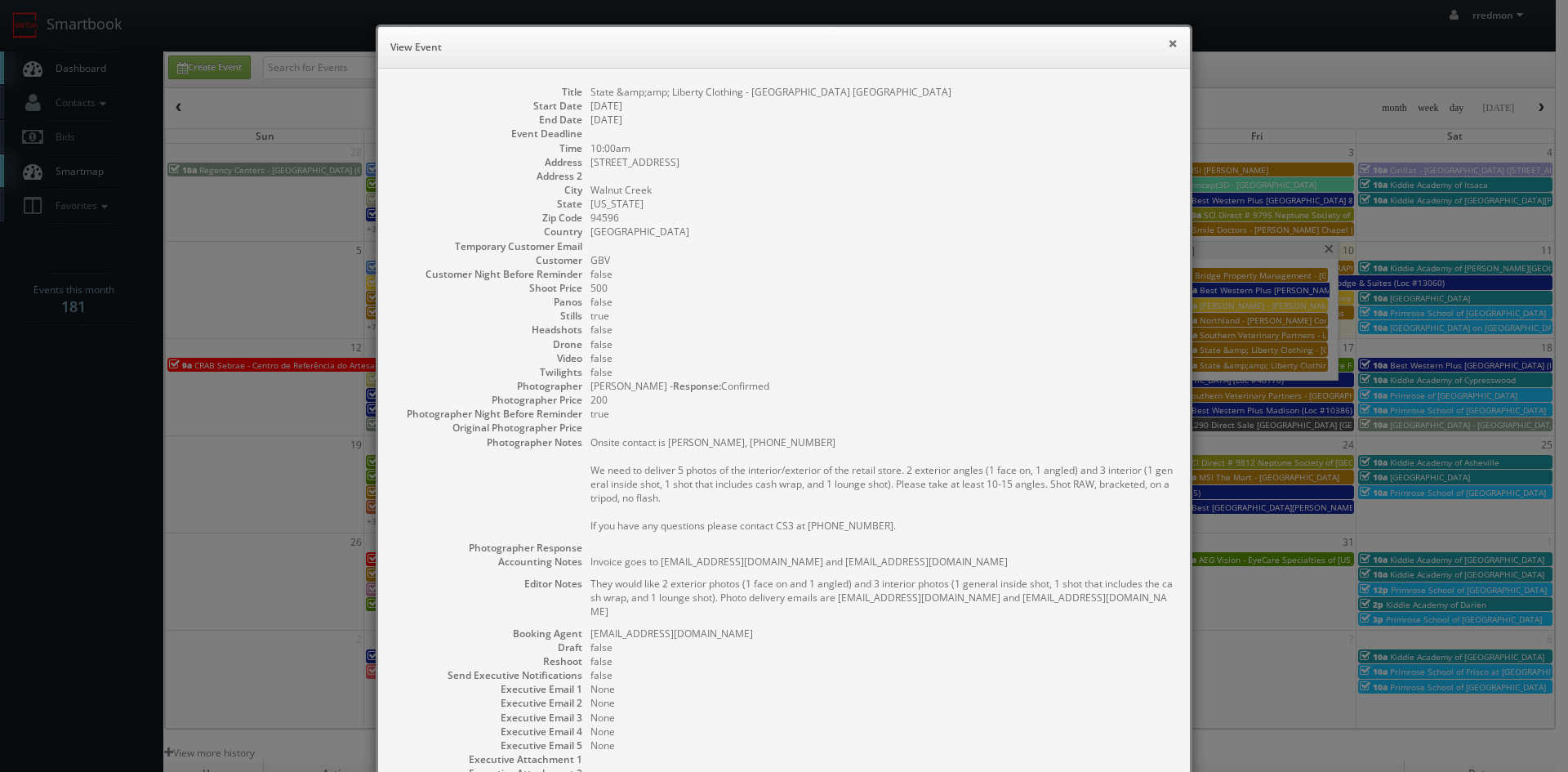
click at [1168, 45] on button "×" at bounding box center [1172, 43] width 9 height 11
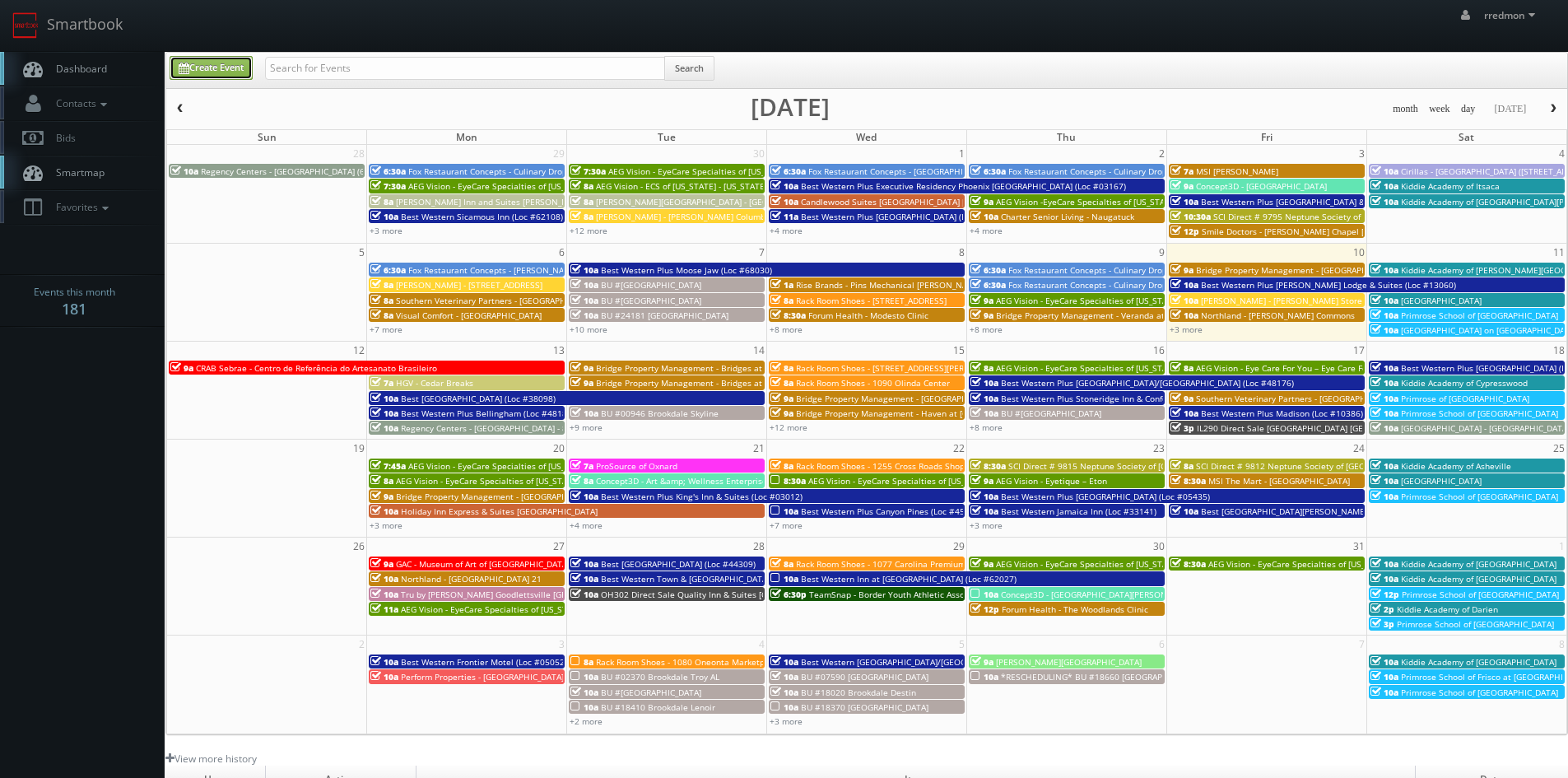
click at [218, 74] on link "Create Event" at bounding box center [211, 67] width 83 height 24
type input "10/10/2025"
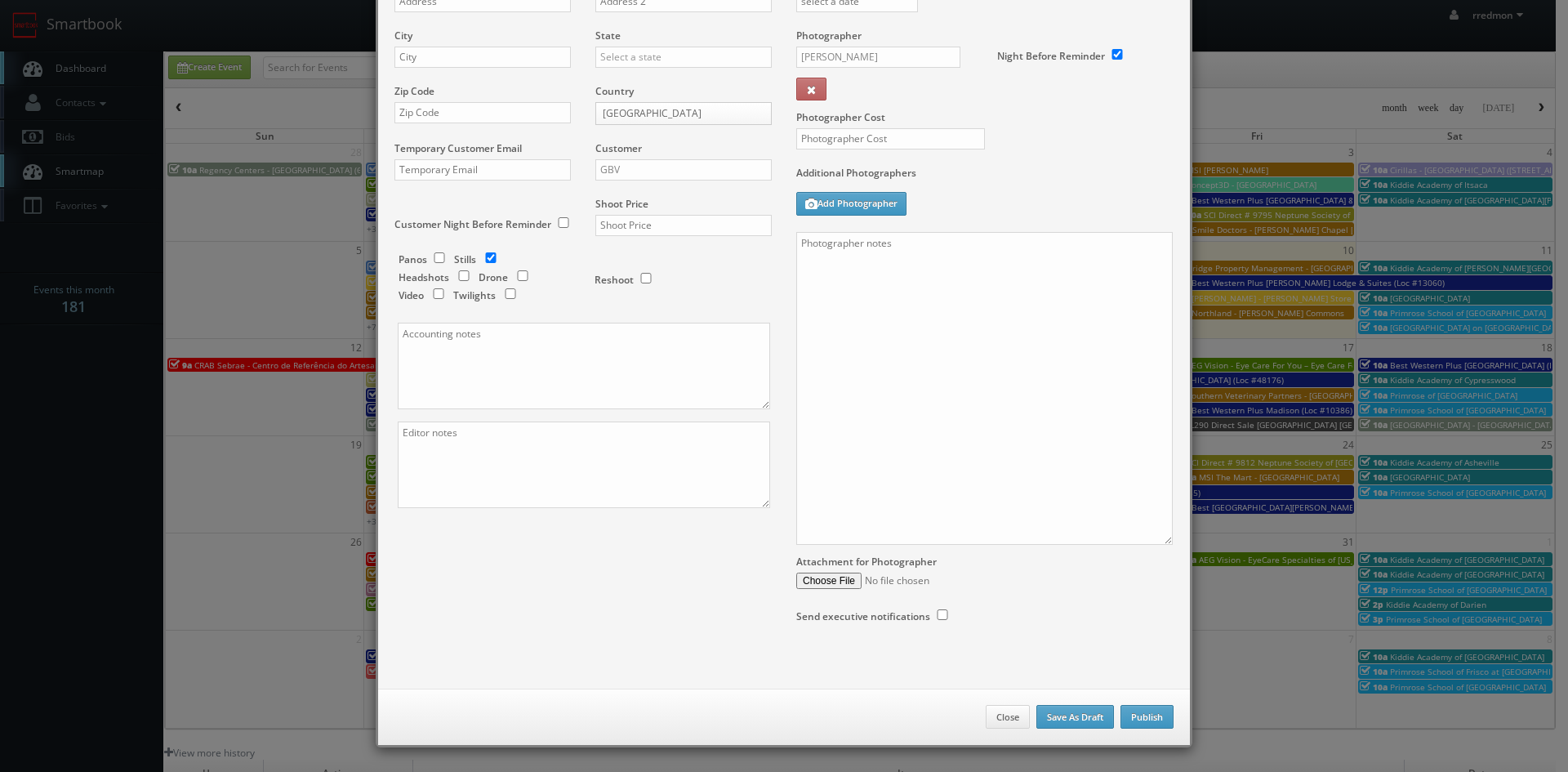
checkbox input "true"
type input "10:00am"
checkbox input "true"
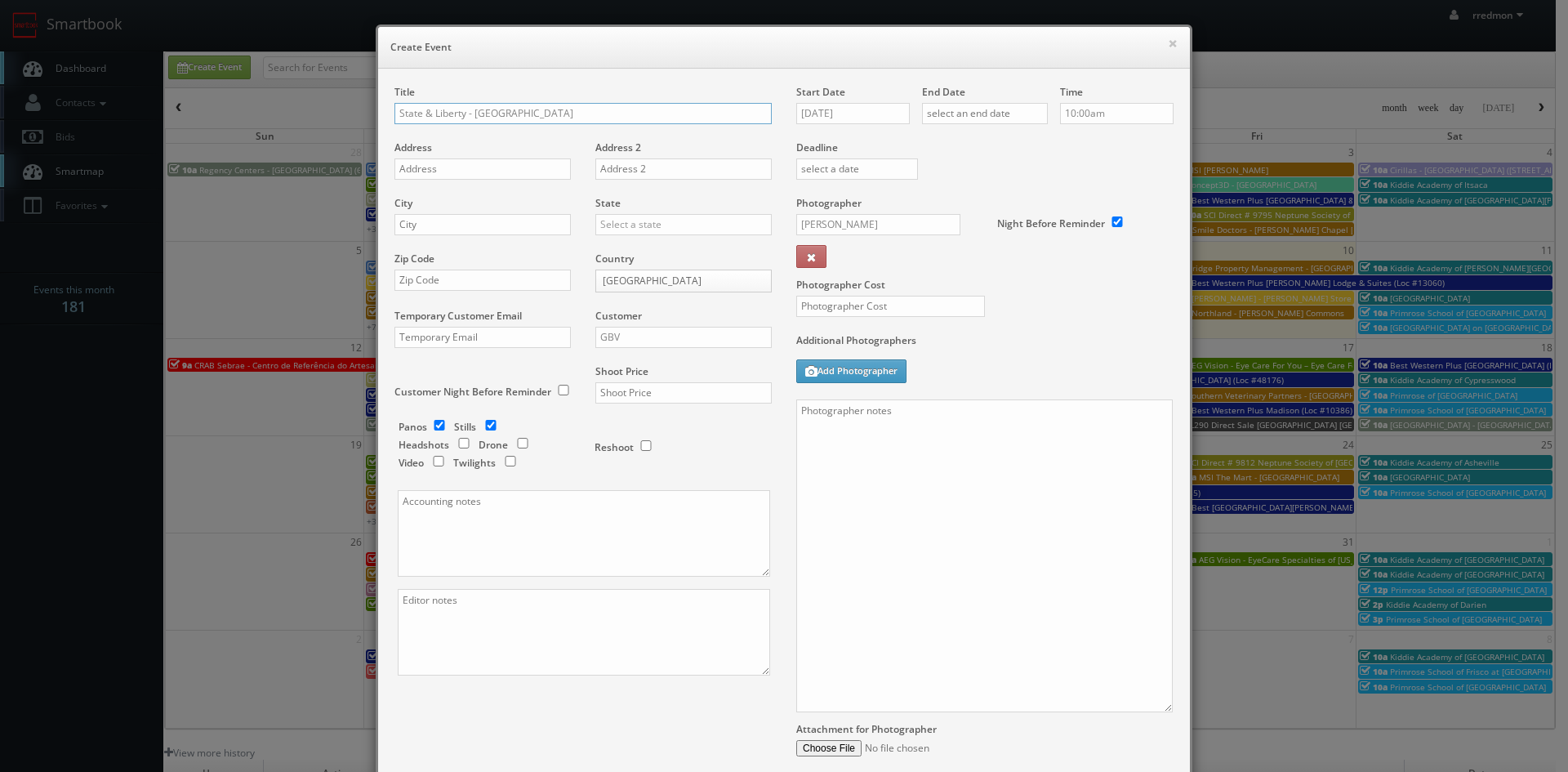
type input "State & Liberty - [GEOGRAPHIC_DATA]"
click at [463, 159] on input "text" at bounding box center [483, 169] width 177 height 22
paste input "367 Greenwich Ave"
type input "367 Greenwich Ave"
click at [528, 226] on input "text" at bounding box center [483, 225] width 177 height 22
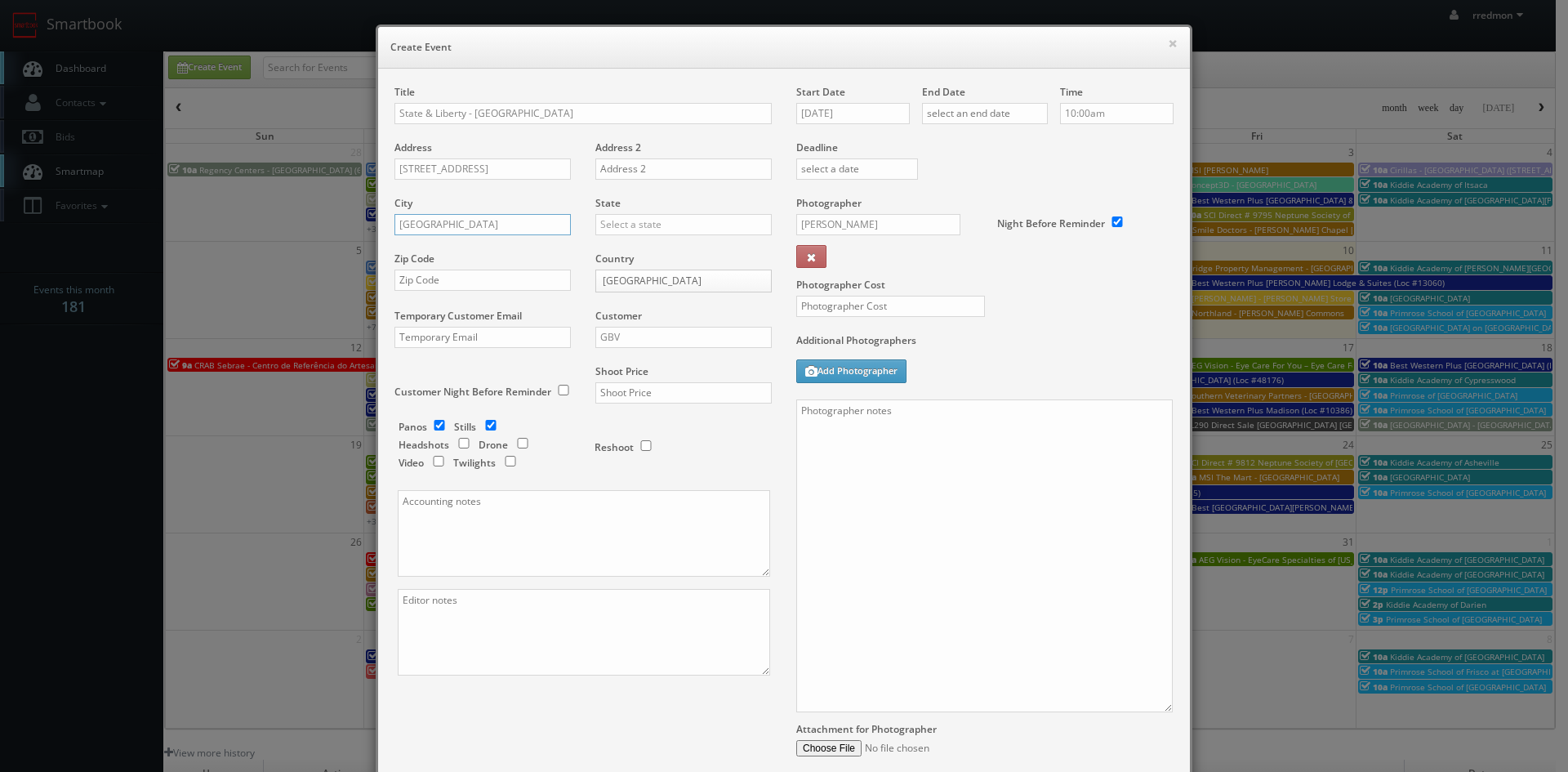
type input "Greenwich"
click at [630, 222] on input "text" at bounding box center [683, 225] width 177 height 22
click at [682, 418] on div "[US_STATE]" at bounding box center [683, 426] width 175 height 27
type input "[US_STATE]"
click at [465, 276] on input "text" at bounding box center [483, 280] width 177 height 22
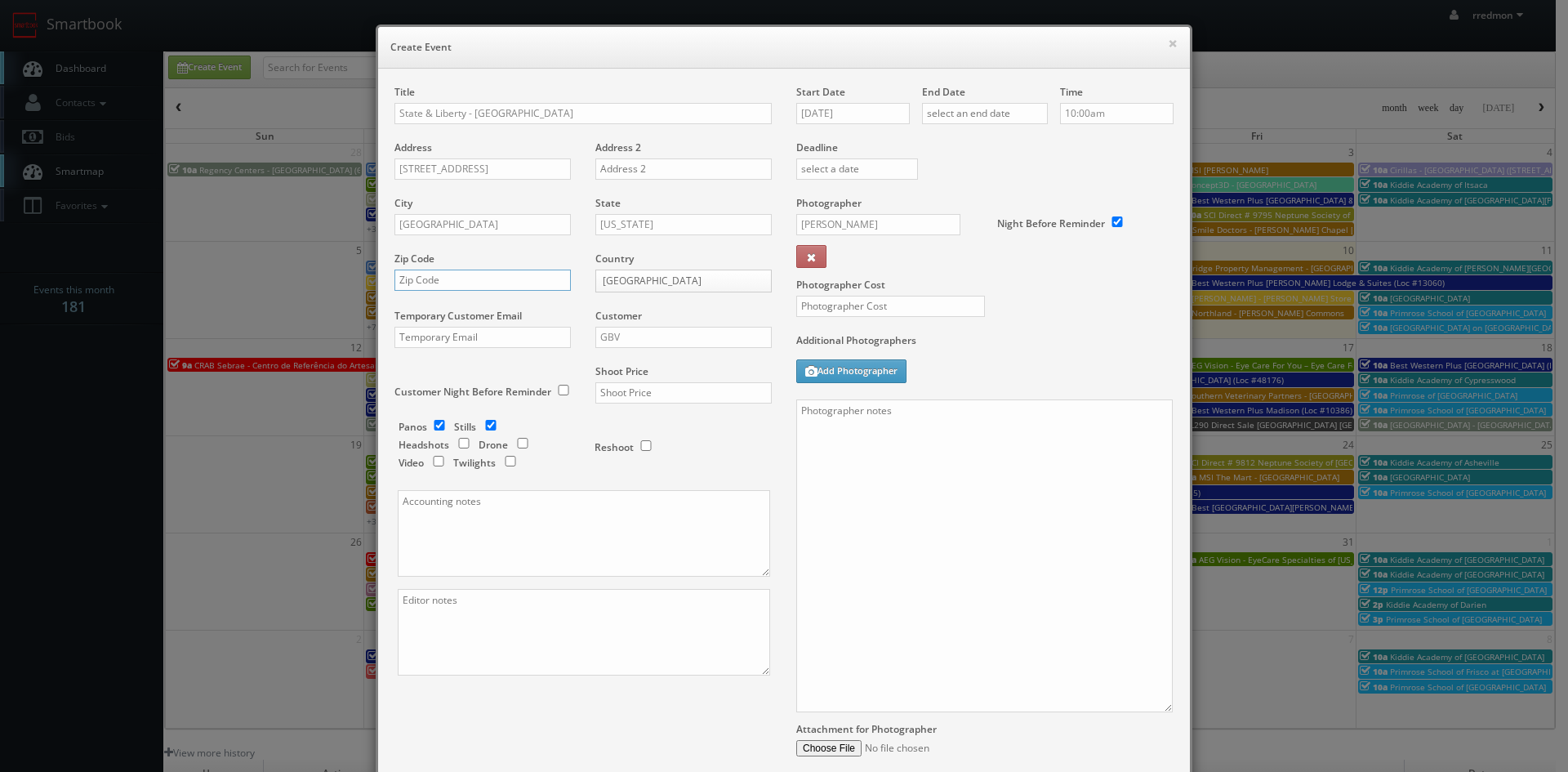
paste input "06830"
type input "06830"
click at [638, 337] on input "GBV" at bounding box center [683, 337] width 177 height 22
click at [646, 476] on div "GBV" at bounding box center [683, 484] width 175 height 27
click at [652, 395] on input "text" at bounding box center [683, 393] width 177 height 22
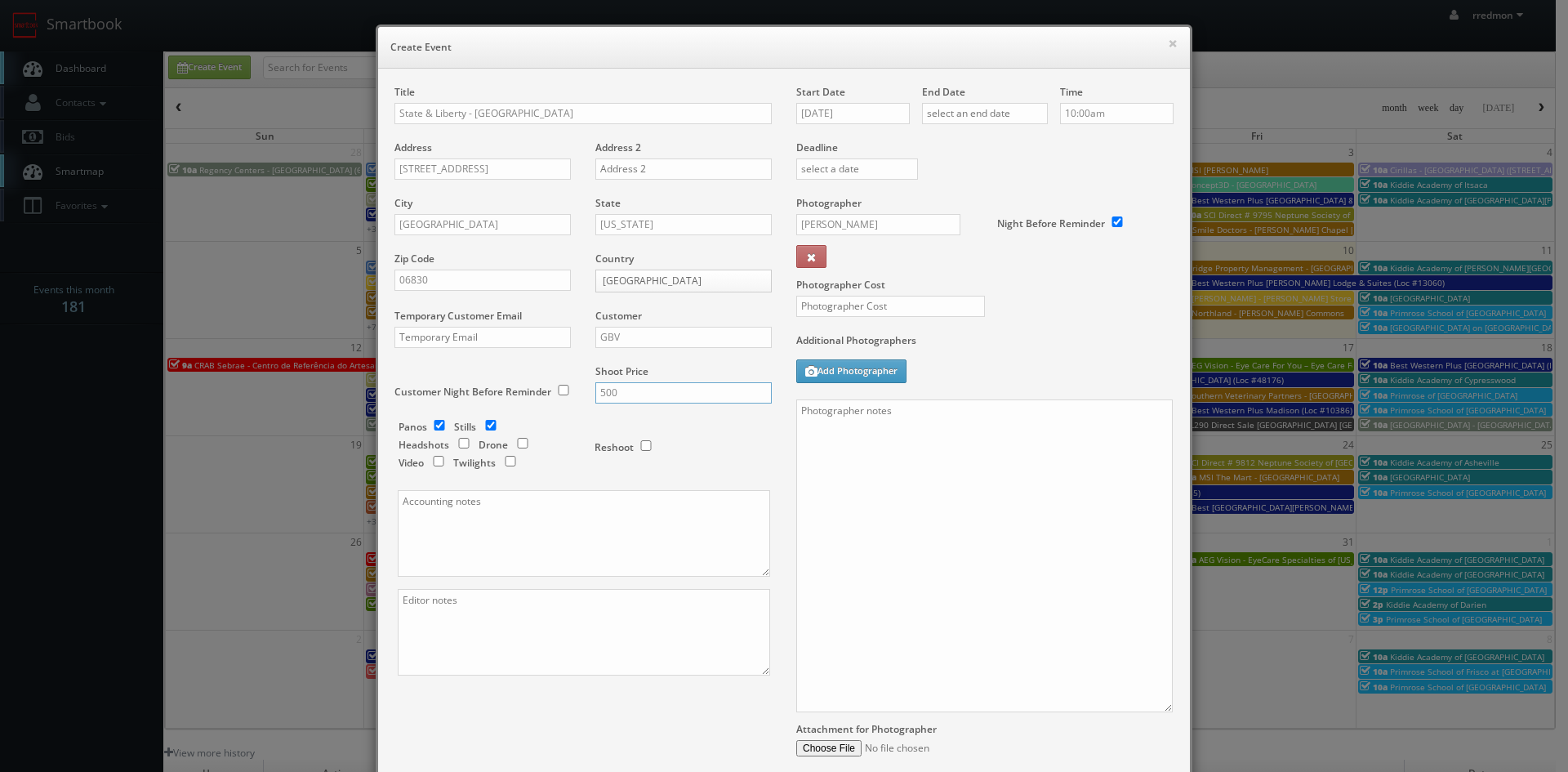
type input "500"
click at [431, 423] on input "checkbox" at bounding box center [439, 424] width 24 height 10
checkbox input "false"
paste textarea "Invoice goes to finance@stateandliberty.com and stateandliberty@bill.com"
type textarea "Invoice goes to finance@stateandliberty.com and stateandliberty@bill.com"
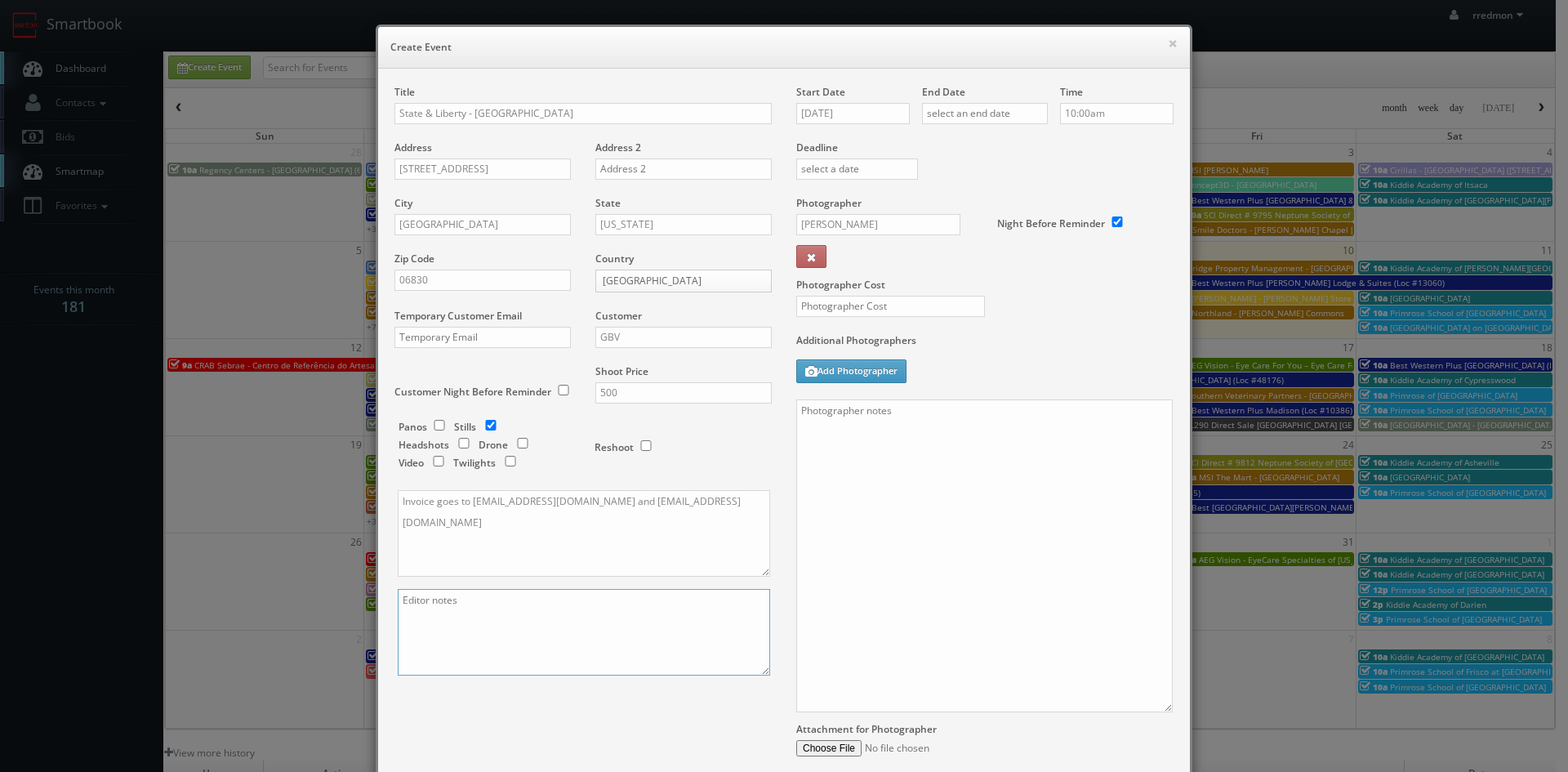
click at [492, 609] on textarea at bounding box center [584, 632] width 372 height 87
paste textarea "They would like 2 exterior photos (1 face on and 1 angled) and 3 interior photo…"
type textarea "They would like 2 exterior photos (1 face on and 1 angled) and 3 interior photo…"
click at [831, 115] on input "10/10/2025" at bounding box center [853, 113] width 114 height 22
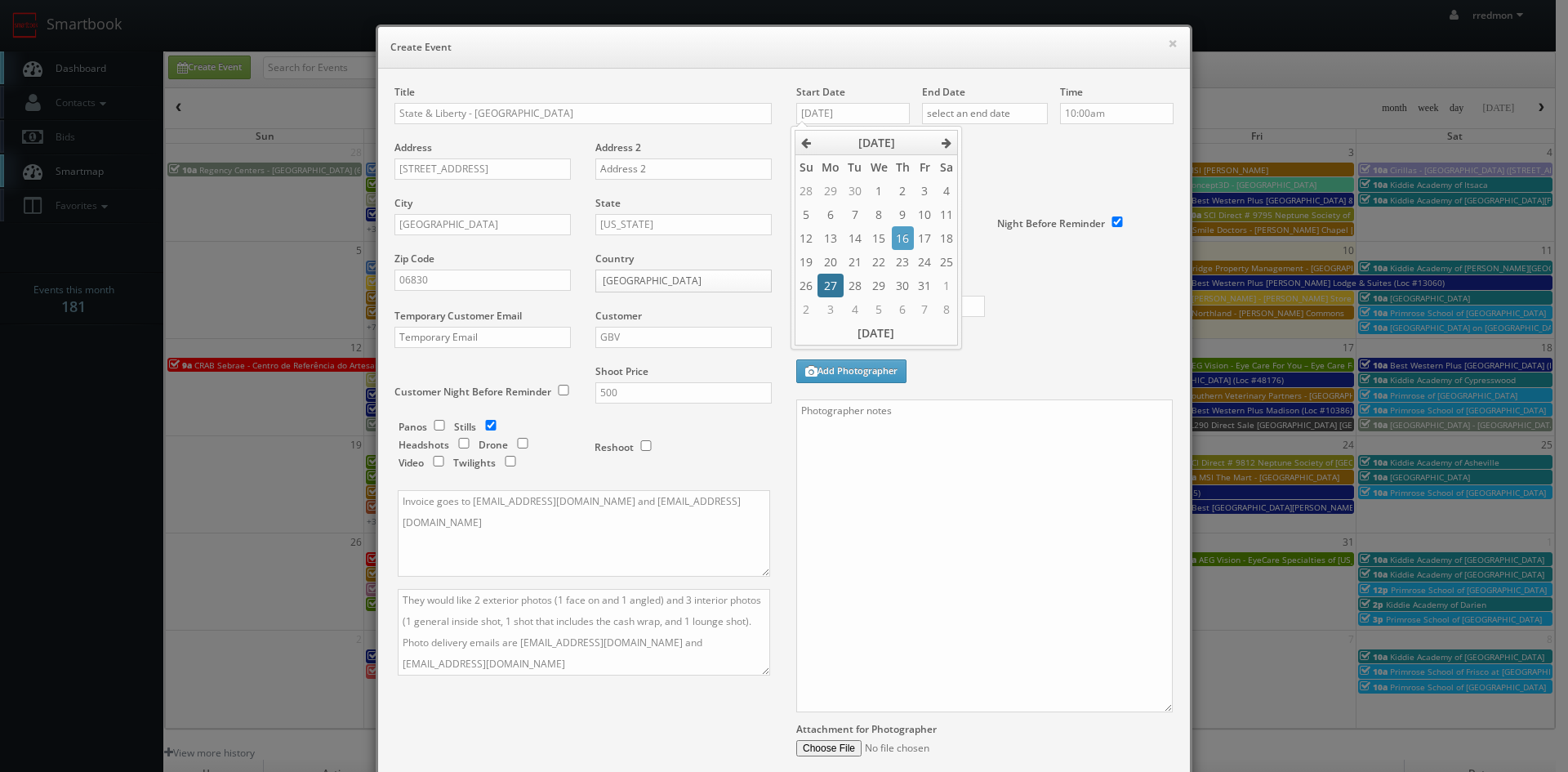
click at [834, 283] on td "27" at bounding box center [831, 285] width 26 height 24
type input "10/27/2025"
click at [999, 116] on input "text" at bounding box center [985, 113] width 126 height 22
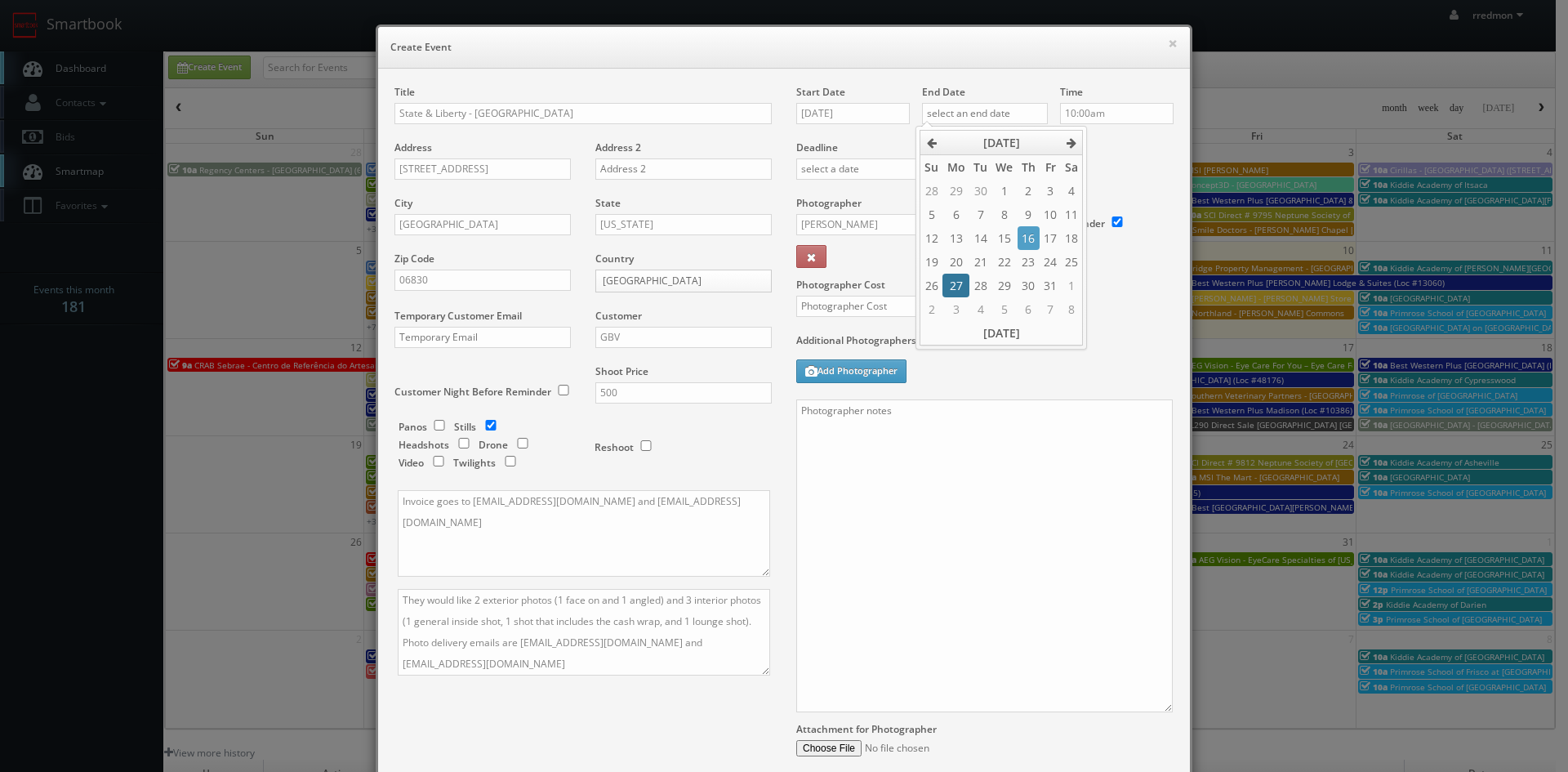
click at [955, 285] on td "27" at bounding box center [955, 285] width 26 height 24
type input "10/27/2025"
click at [1128, 149] on label "Deadline" at bounding box center [984, 147] width 401 height 14
click at [861, 224] on input "Stefan Deliivanov" at bounding box center [878, 225] width 165 height 22
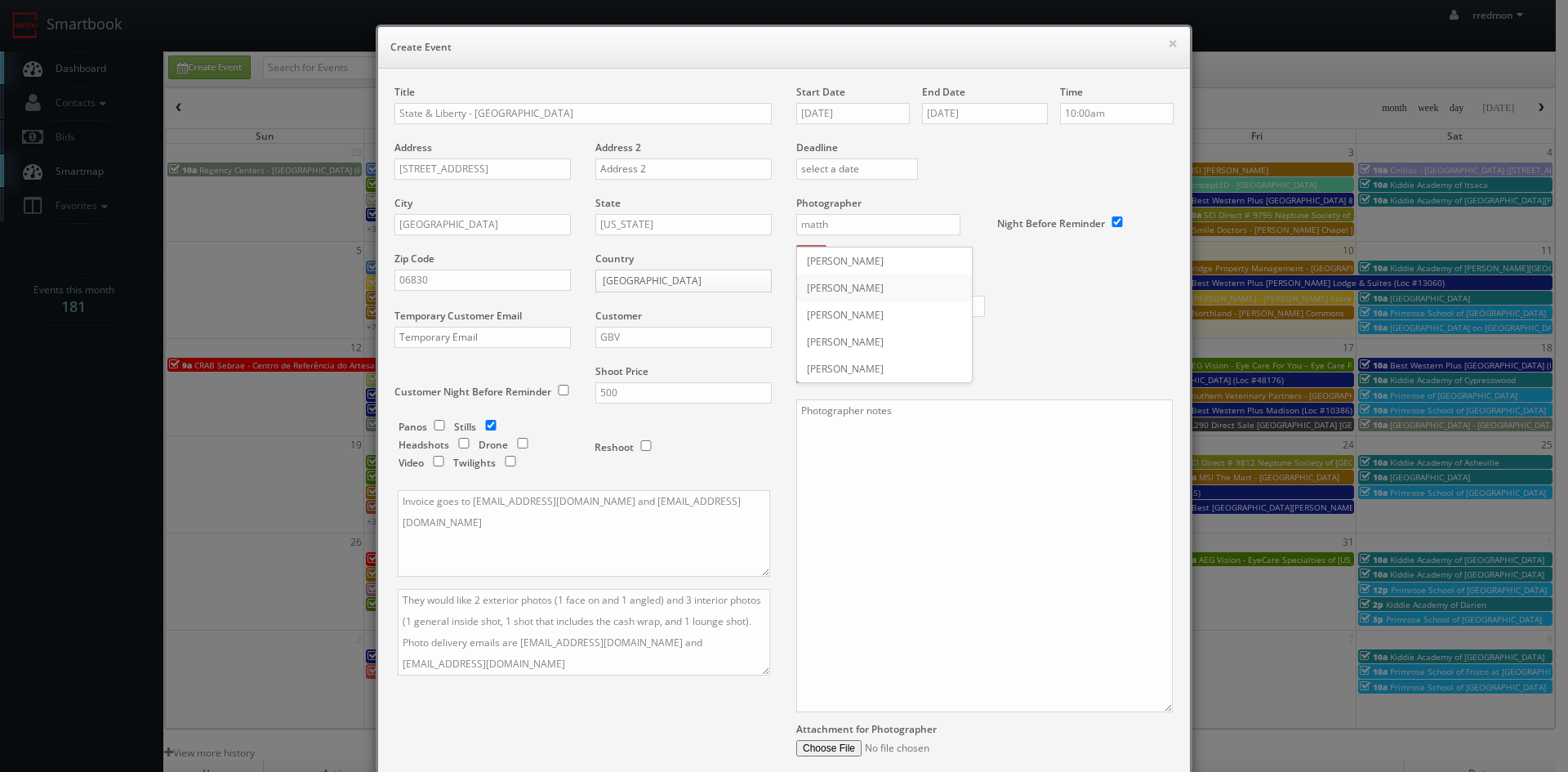
click at [886, 286] on div "Matthew D'Alto" at bounding box center [885, 288] width 175 height 27
type input "Matthew D'Alto"
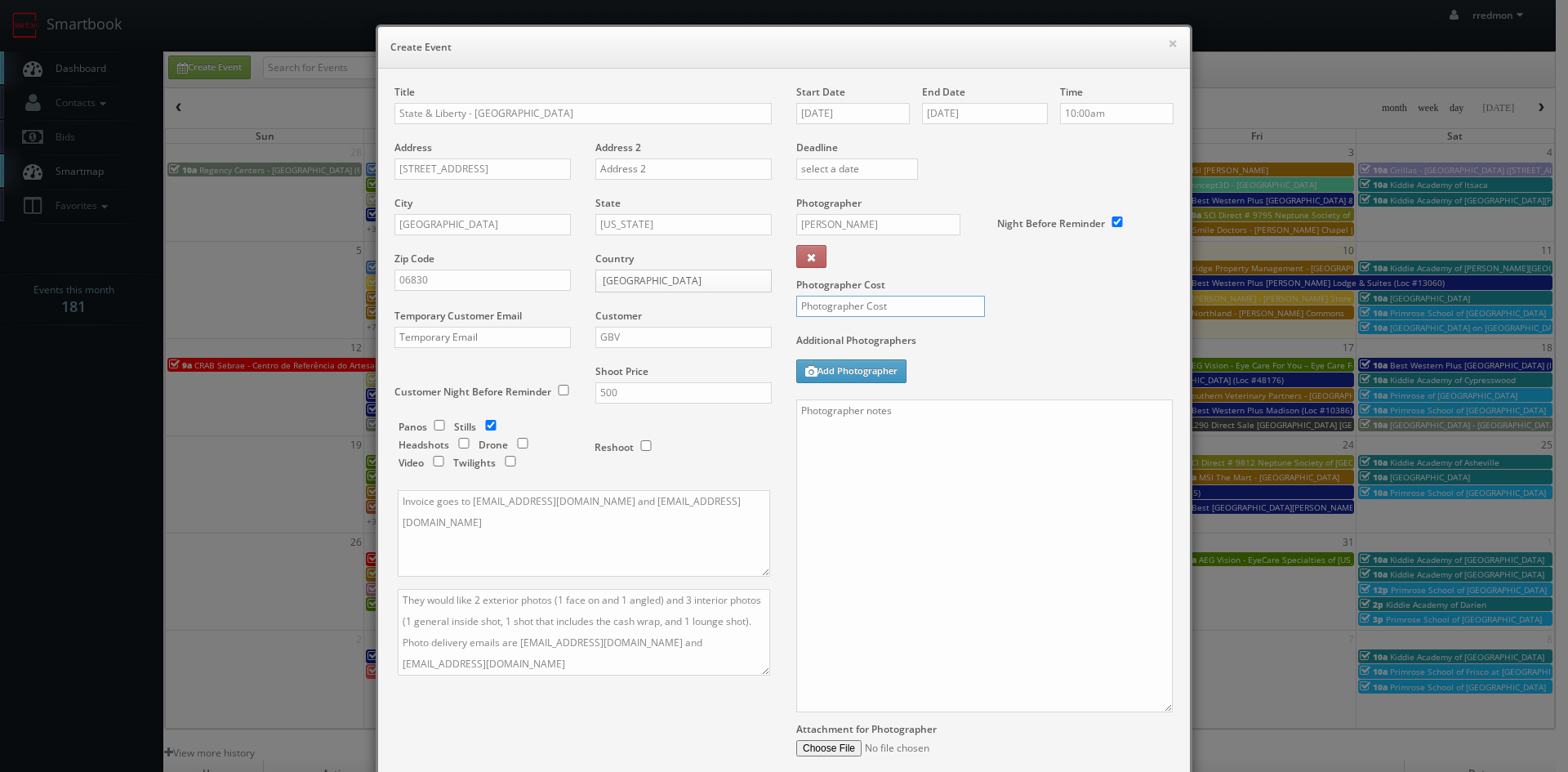
click at [909, 302] on input "text" at bounding box center [890, 306] width 189 height 22
type input "200"
click at [975, 469] on textarea at bounding box center [984, 556] width 376 height 313
paste textarea "Onsite contact is Markisha, 909-816-9706 We need to deliver 5 photos of the int…"
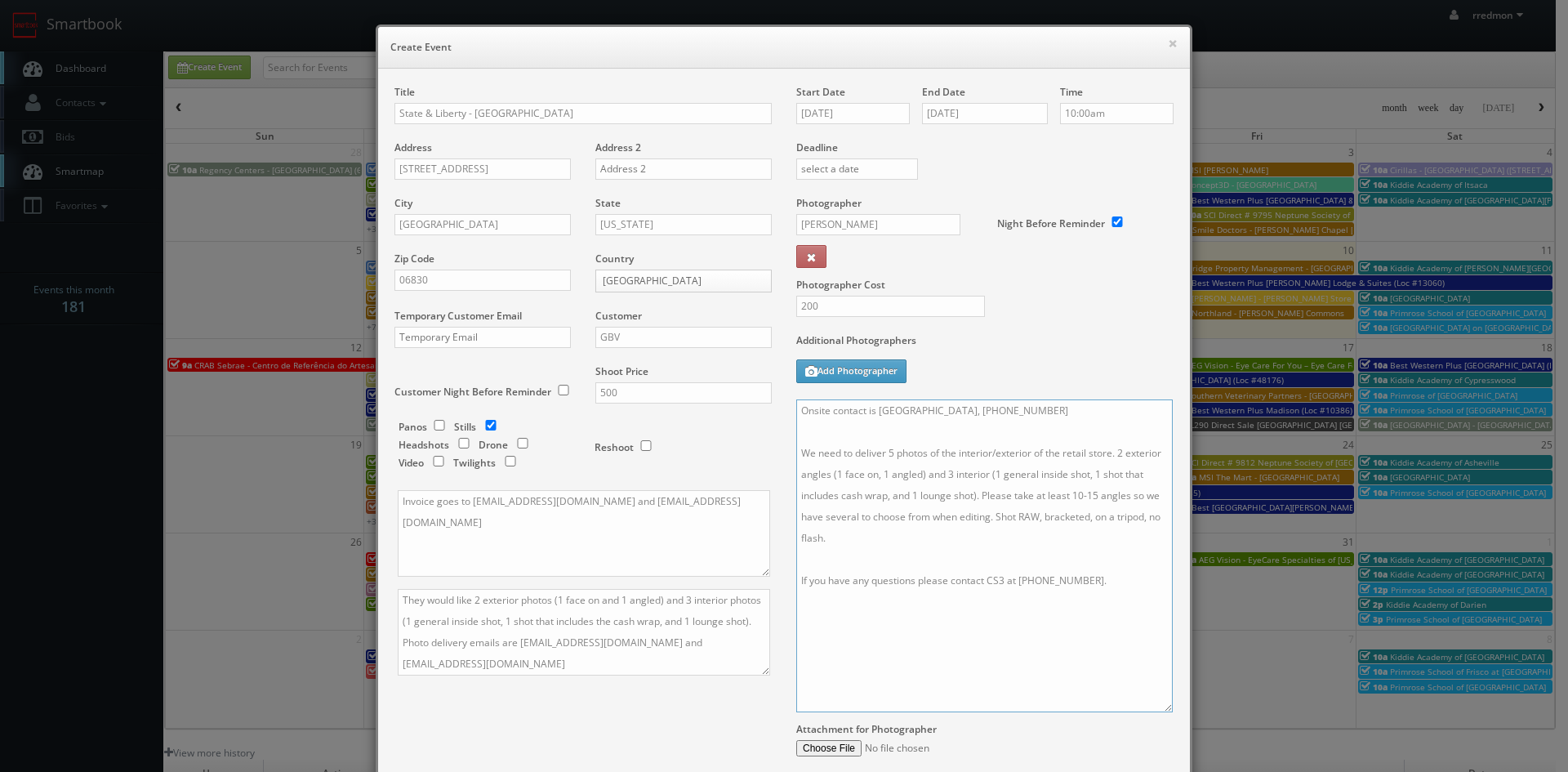
drag, startPoint x: 992, startPoint y: 411, endPoint x: 876, endPoint y: 415, distance: 116.1
click at [876, 415] on textarea "Onsite contact is Markisha, 909-816-9706 We need to deliver 5 photos of the int…" at bounding box center [984, 556] width 376 height 313
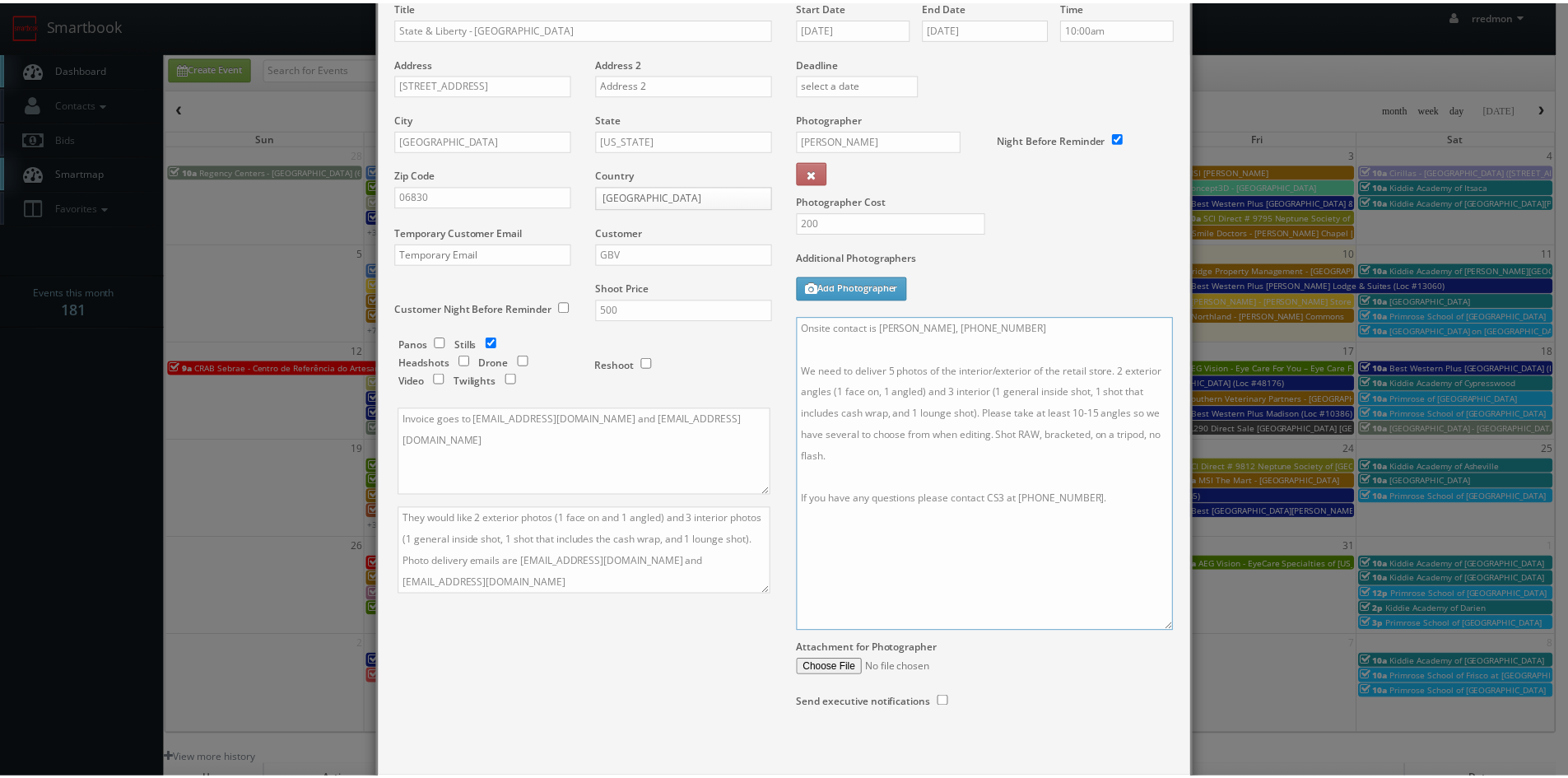
scroll to position [169, 0]
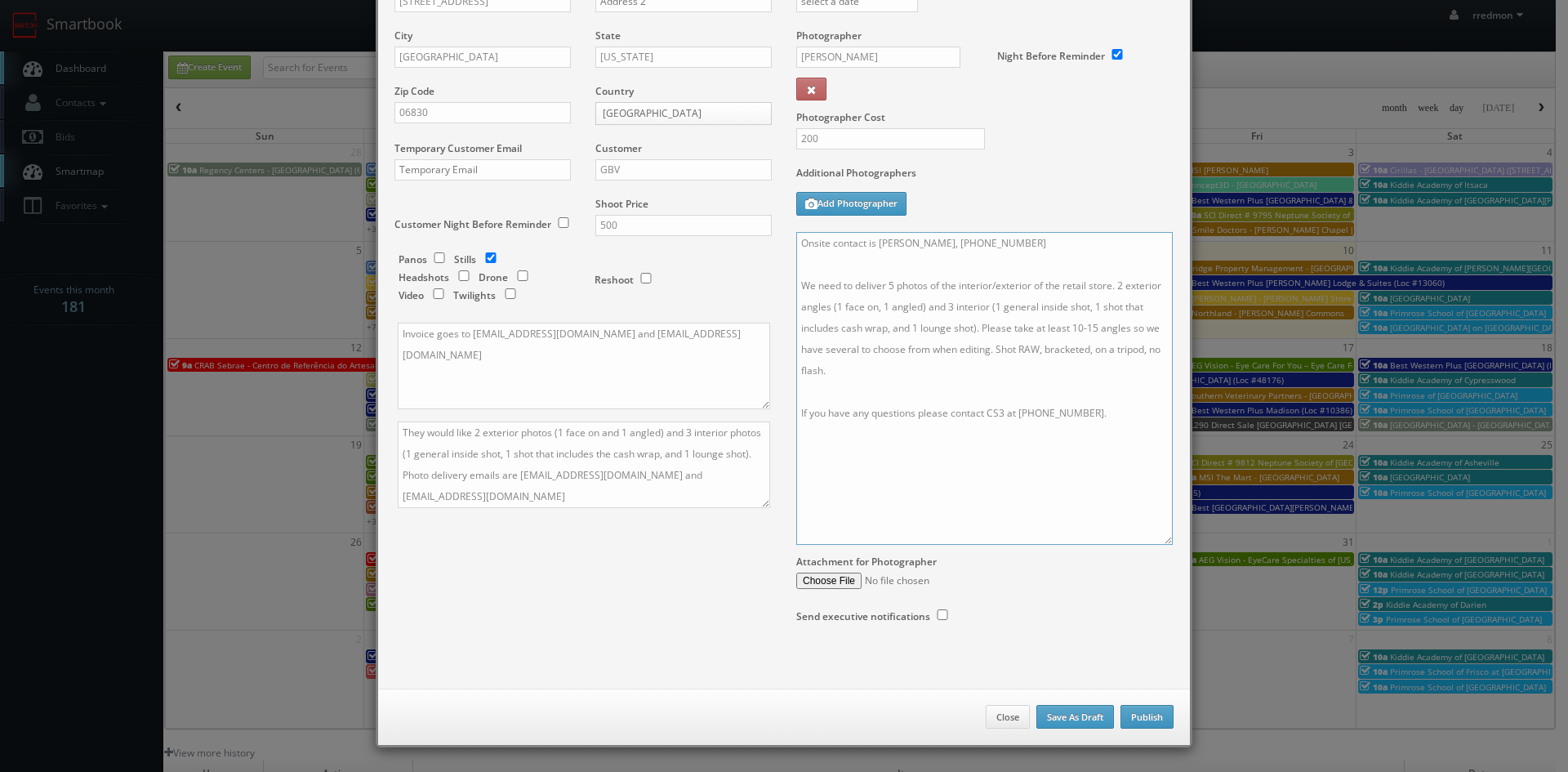
type textarea "Onsite contact is Chris, 203-996-5893 We need to deliver 5 photos of the interi…"
click at [1136, 725] on button "Publish" at bounding box center [1147, 717] width 53 height 24
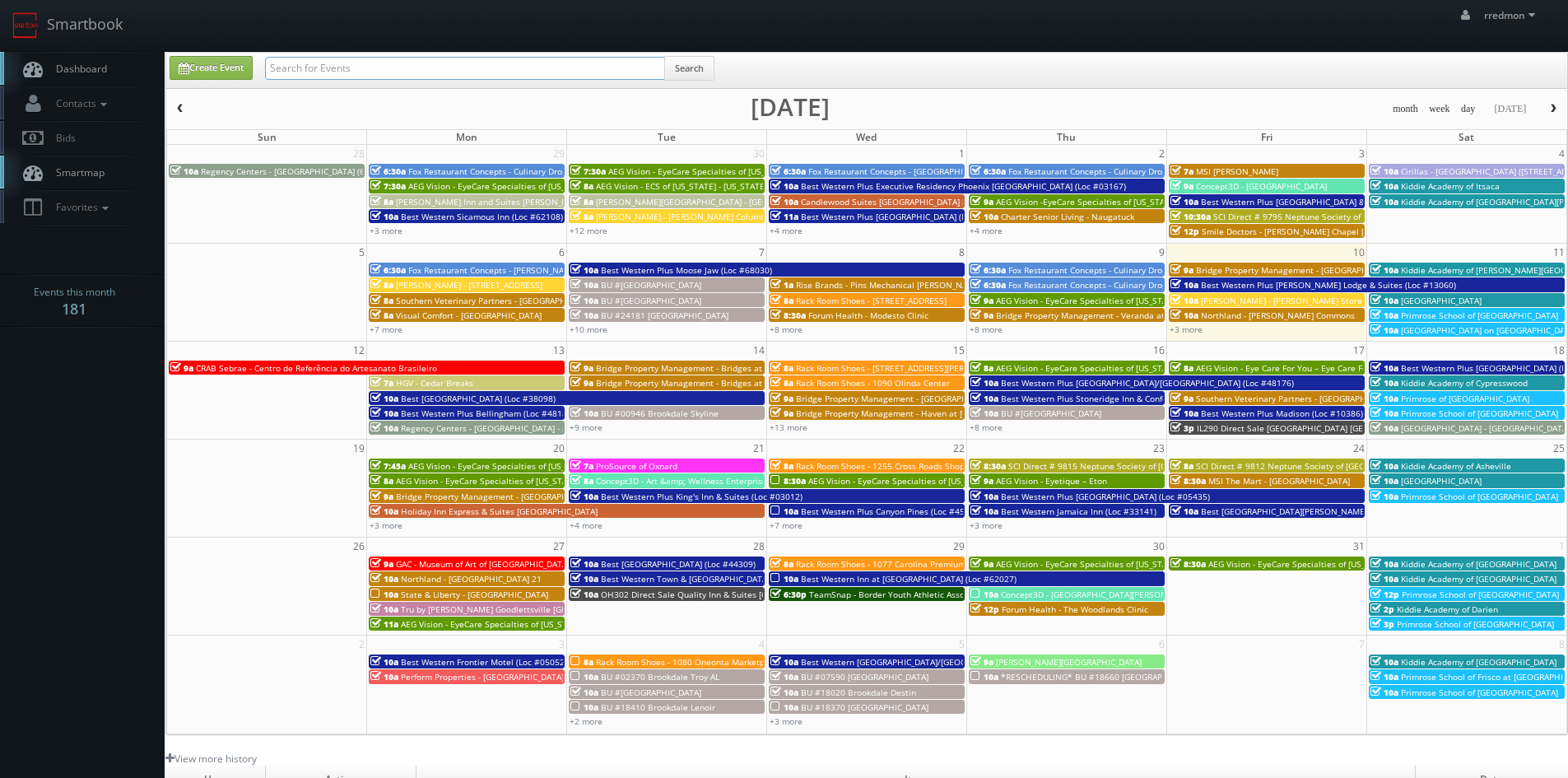
click at [373, 74] on input "text" at bounding box center [465, 68] width 400 height 23
type input "lordae"
click at [708, 68] on button "Search" at bounding box center [689, 68] width 50 height 25
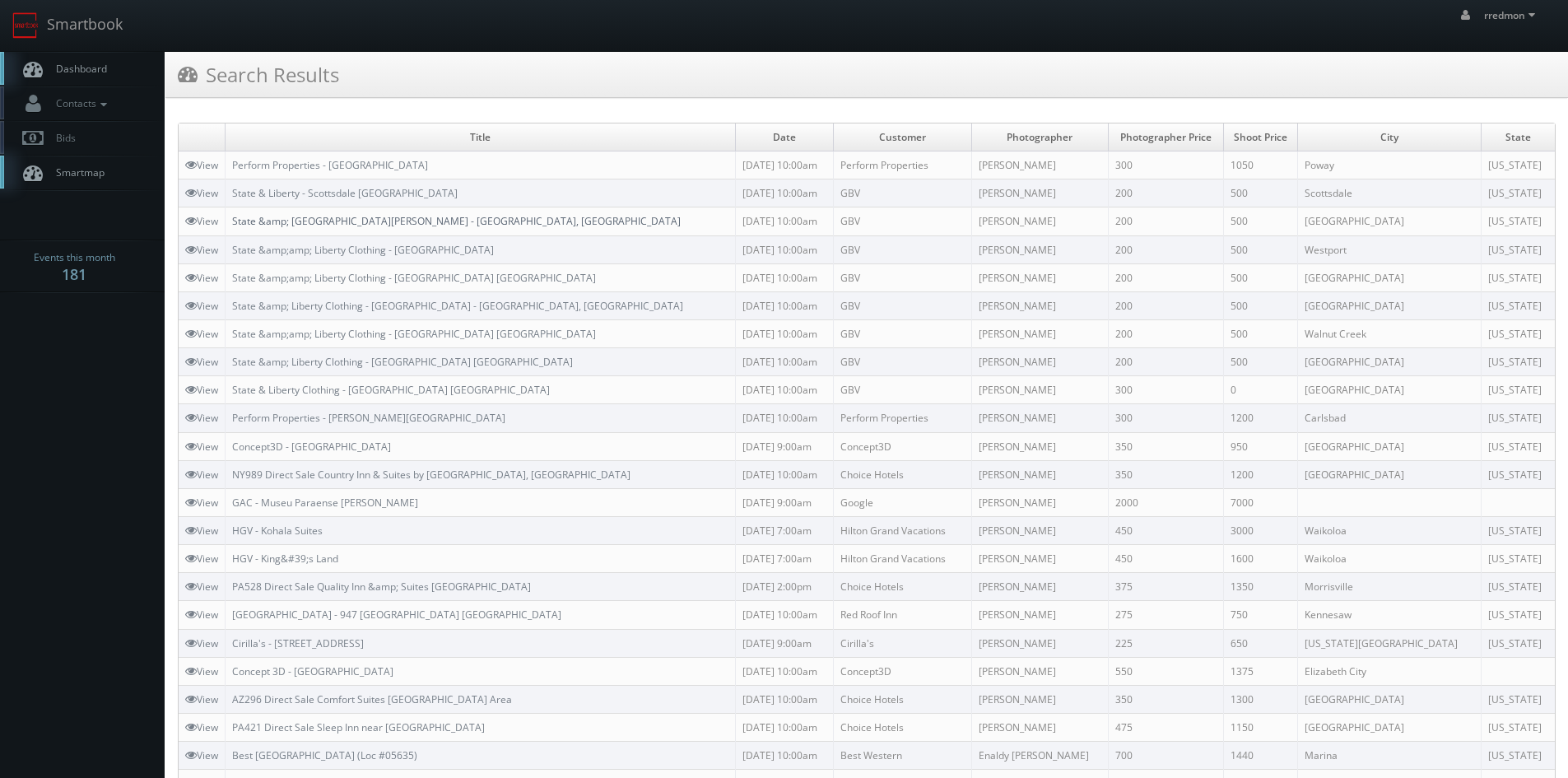
click at [431, 223] on link "State &amp; [GEOGRAPHIC_DATA][PERSON_NAME] - [GEOGRAPHIC_DATA], [GEOGRAPHIC_DAT…" at bounding box center [456, 221] width 448 height 14
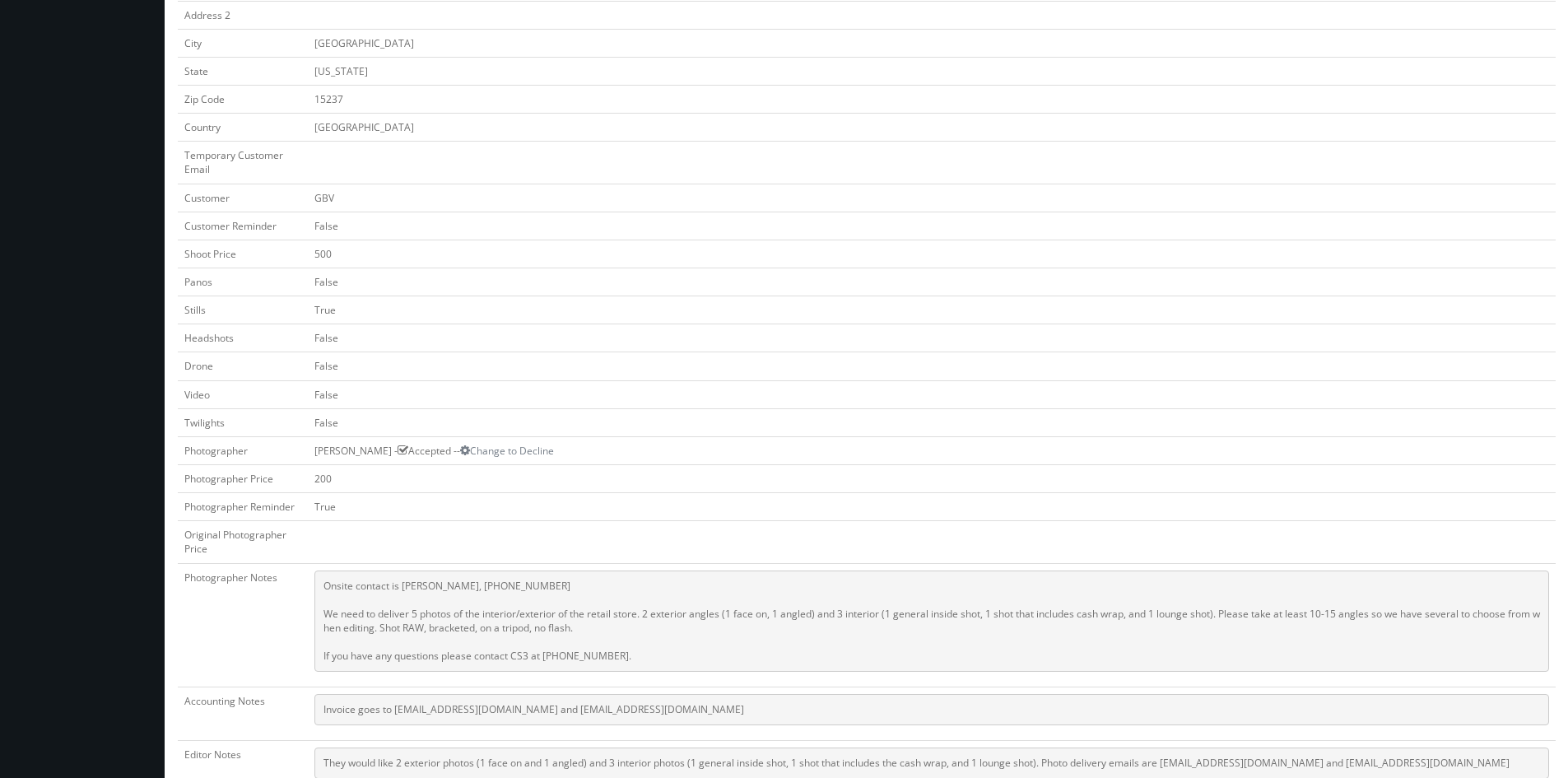
scroll to position [494, 0]
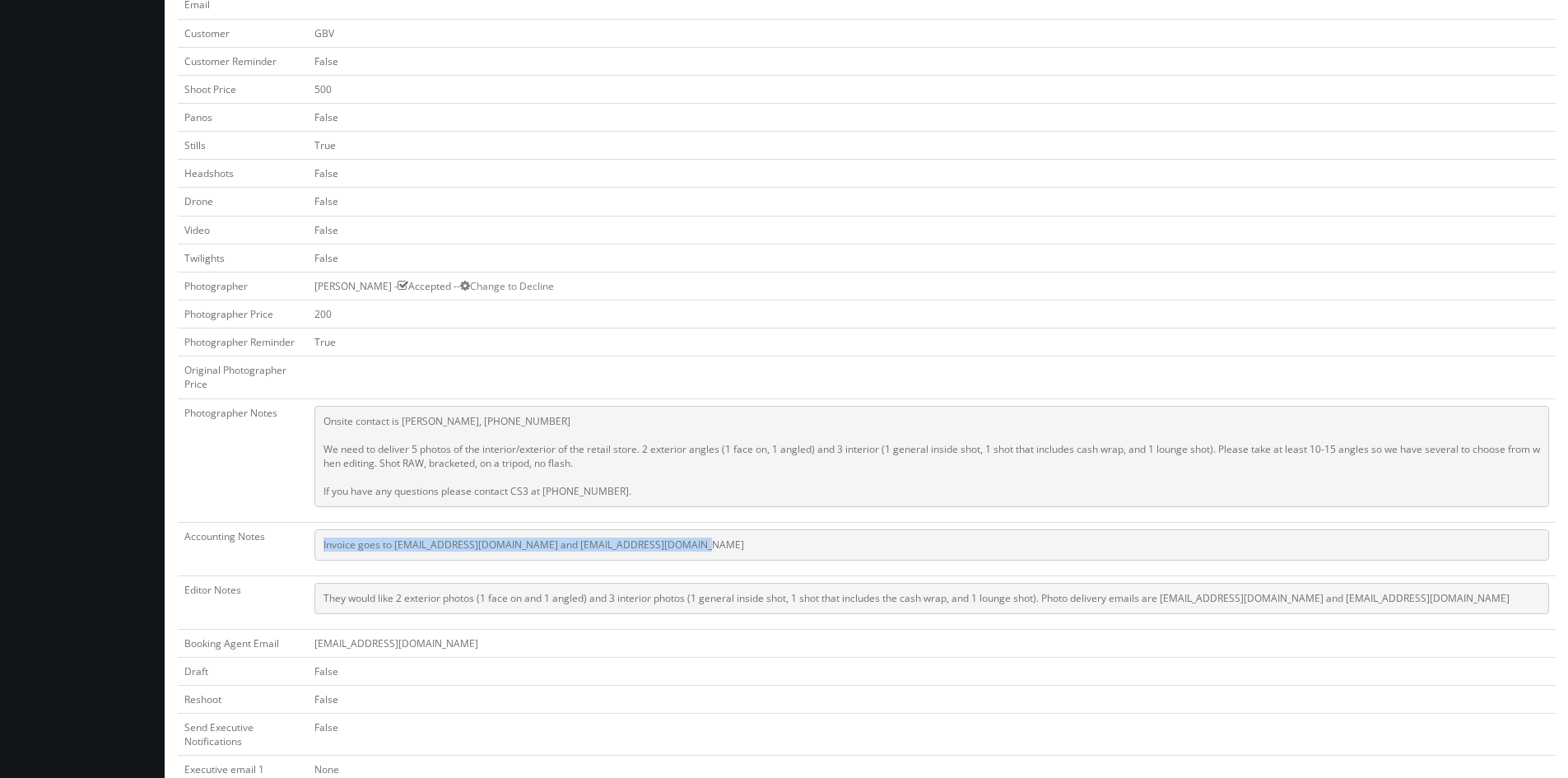
drag, startPoint x: 695, startPoint y: 543, endPoint x: 323, endPoint y: 548, distance: 372.0
click at [323, 548] on pre "Invoice goes to [EMAIL_ADDRESS][DOMAIN_NAME] and [EMAIL_ADDRESS][DOMAIN_NAME]" at bounding box center [931, 545] width 1235 height 31
copy pre "Invoice goes to [EMAIL_ADDRESS][DOMAIN_NAME] and [EMAIL_ADDRESS][DOMAIN_NAME]"
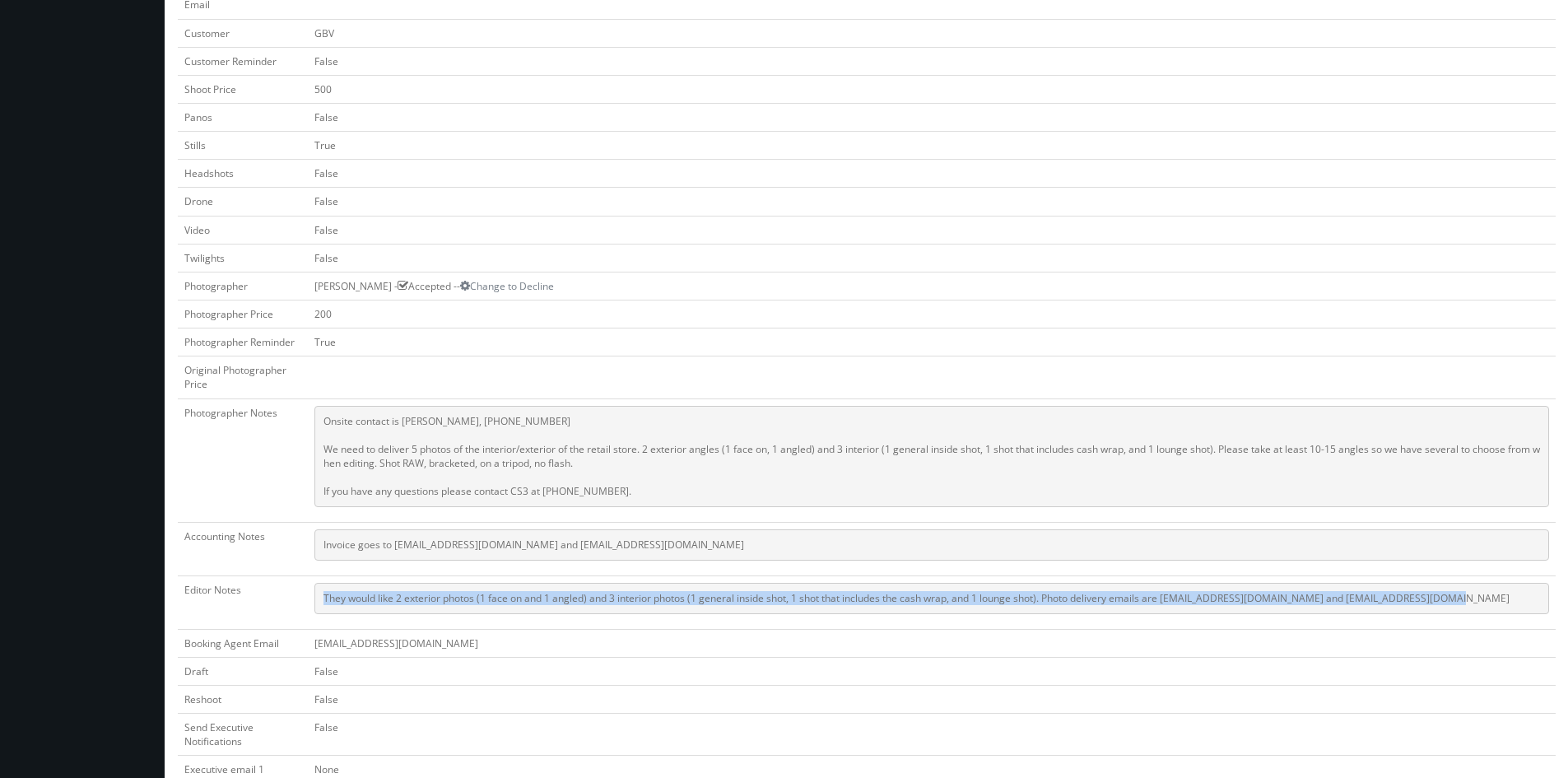
drag, startPoint x: 1443, startPoint y: 597, endPoint x: 322, endPoint y: 601, distance: 1121.0
click at [322, 601] on pre "They would like 2 exterior photos (1 face on and 1 angled) and 3 interior photo…" at bounding box center [931, 598] width 1235 height 31
copy pre "They would like 2 exterior photos (1 face on and 1 angled) and 3 interior photo…"
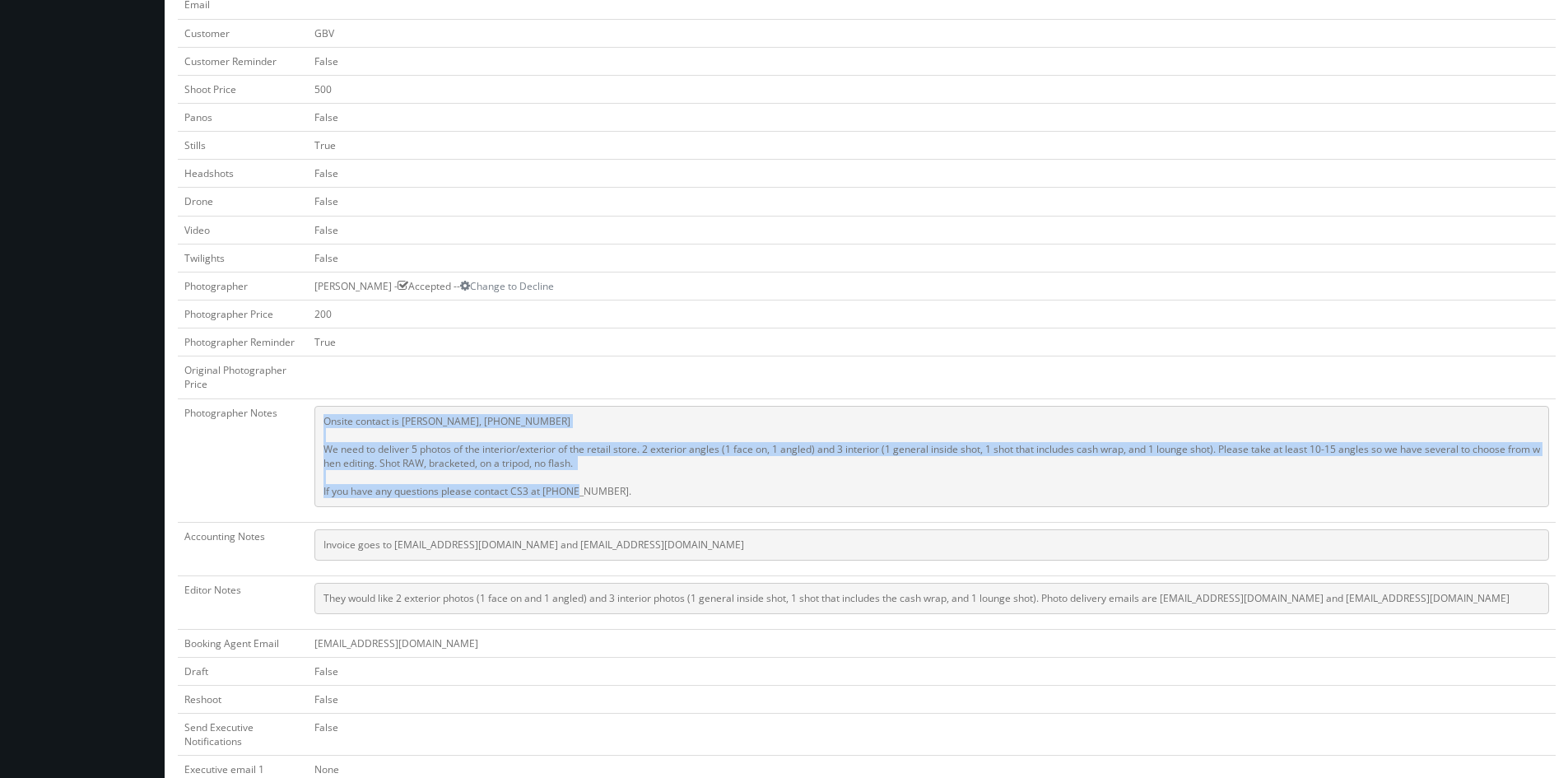
drag, startPoint x: 661, startPoint y: 495, endPoint x: 323, endPoint y: 423, distance: 345.6
click at [323, 423] on pre "Onsite contact is [PERSON_NAME], [PHONE_NUMBER] We need to deliver 5 photos of …" at bounding box center [931, 456] width 1235 height 101
copy pre "Onsite contact is Jennifer, 330-774-1230 We need to deliver 5 photos of the int…"
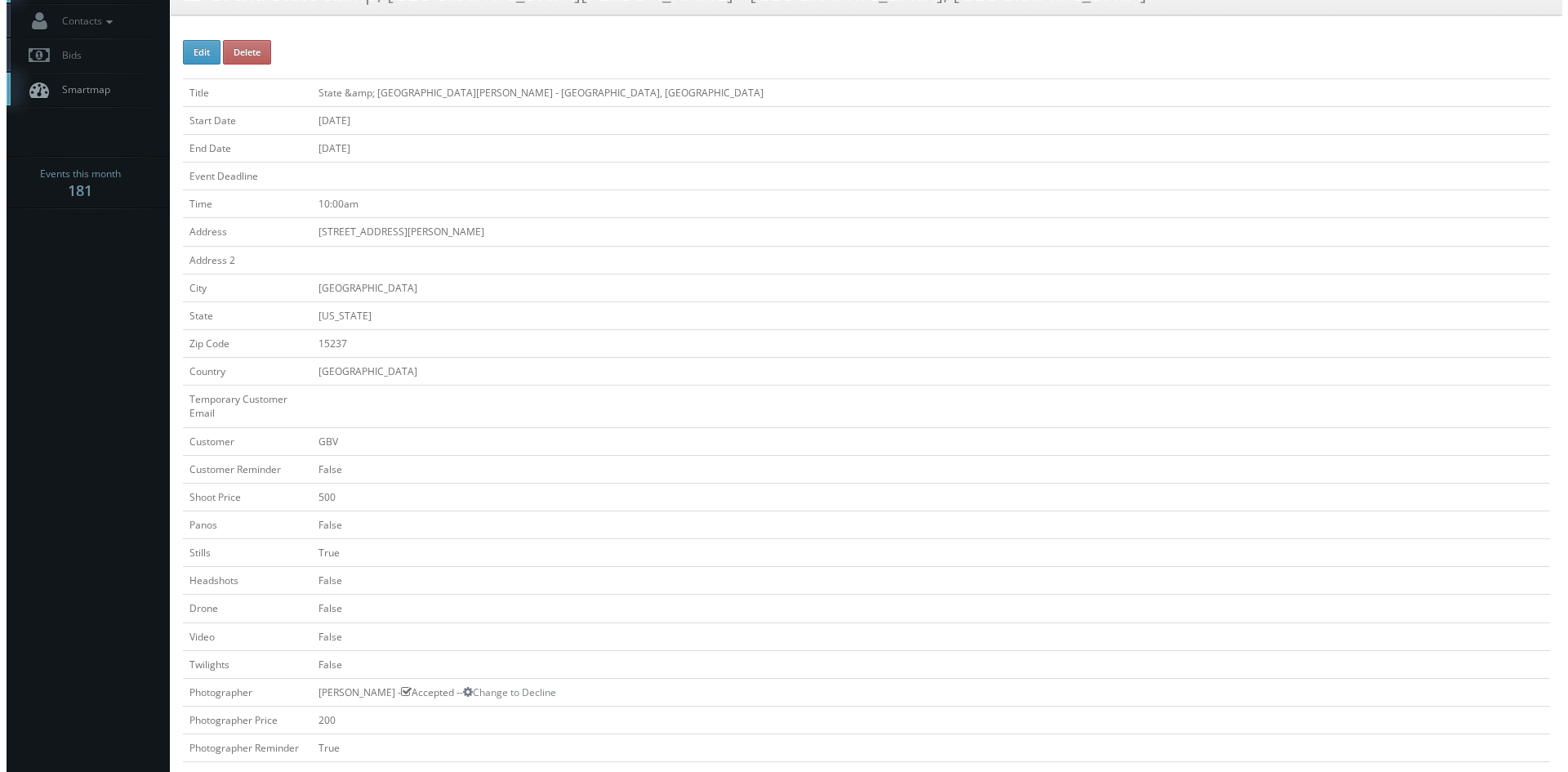
scroll to position [0, 0]
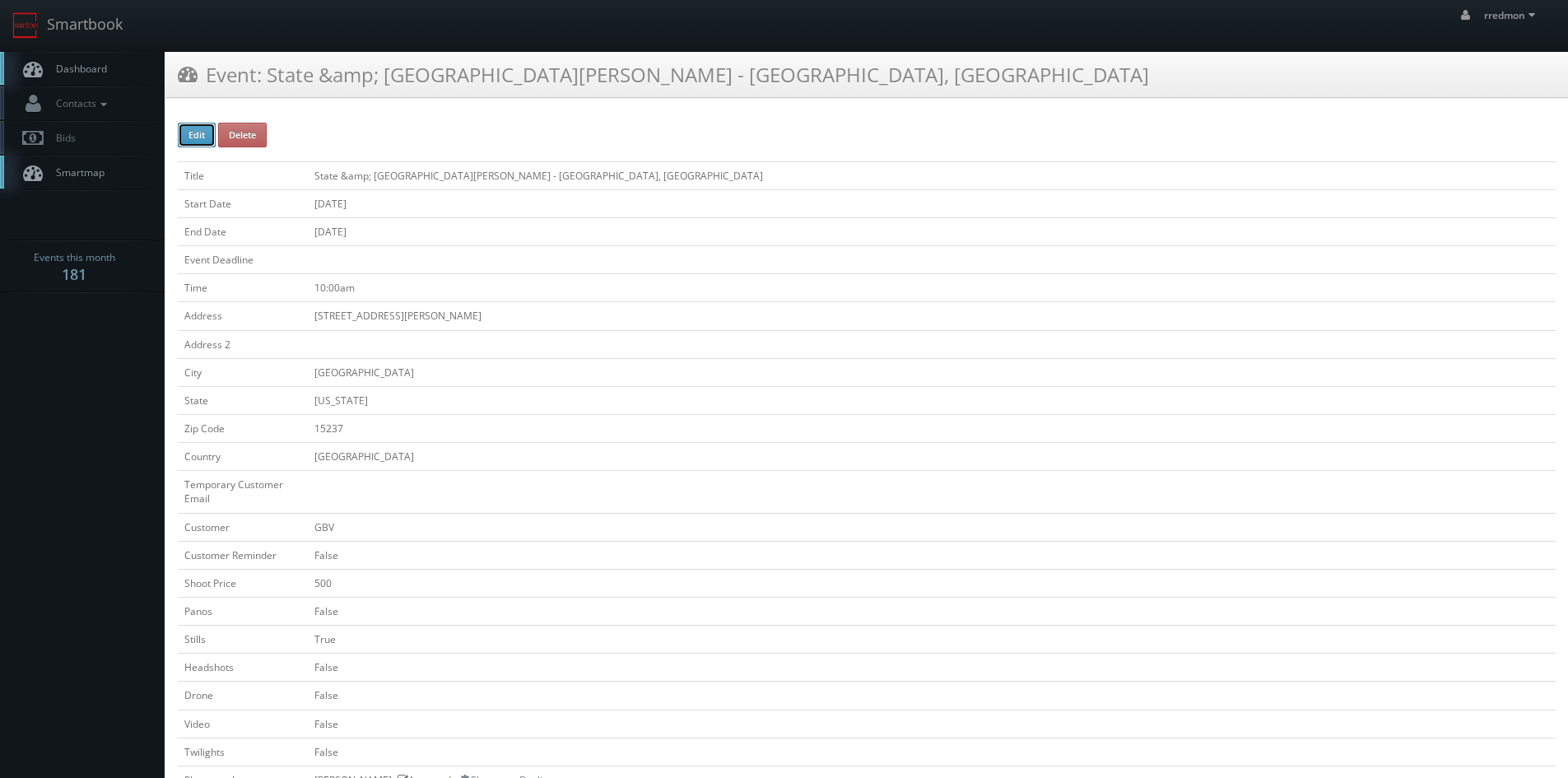
click at [195, 137] on button "Edit" at bounding box center [197, 135] width 38 height 25
type input "State &amp;amp; Liberty - Ross Park Mall - Pittsburgh, PA"
type input "1000 Ross Park Mall Drive, Room G04E"
type input "Pittsburgh"
type input "15237"
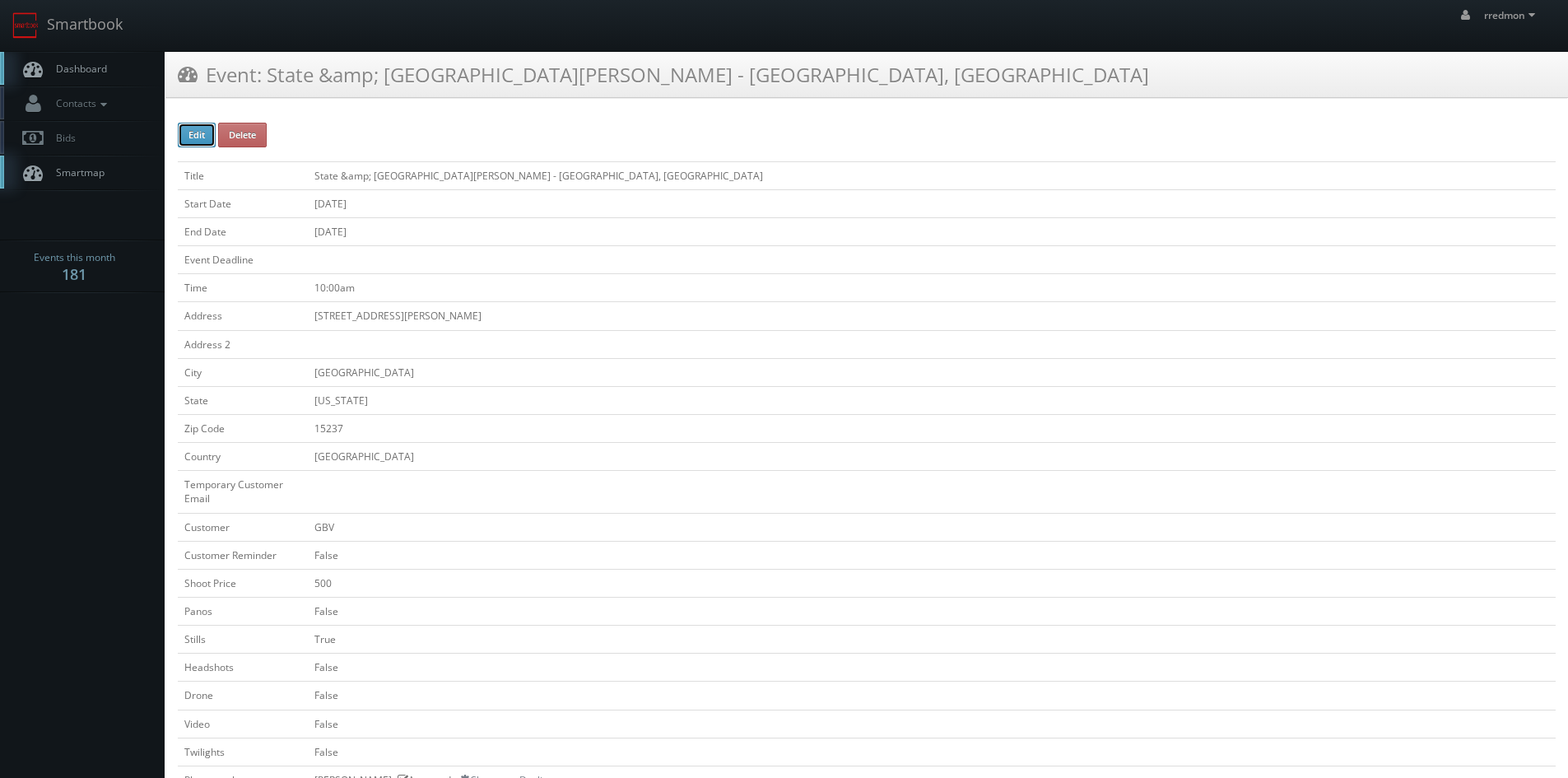
checkbox input "false"
type input "500"
checkbox input "false"
checkbox input "true"
checkbox input "false"
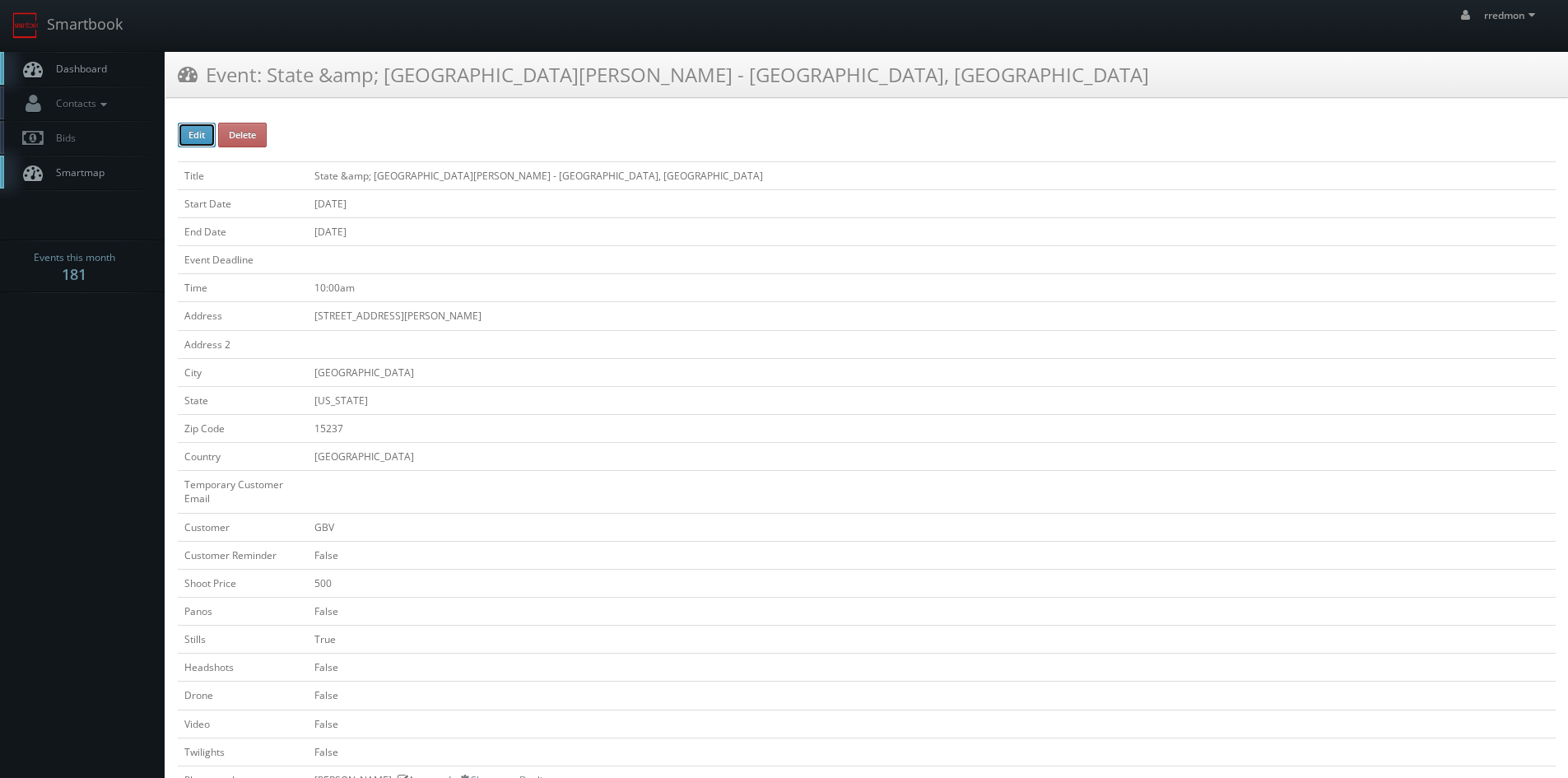
checkbox input "false"
type input "10/16/2025"
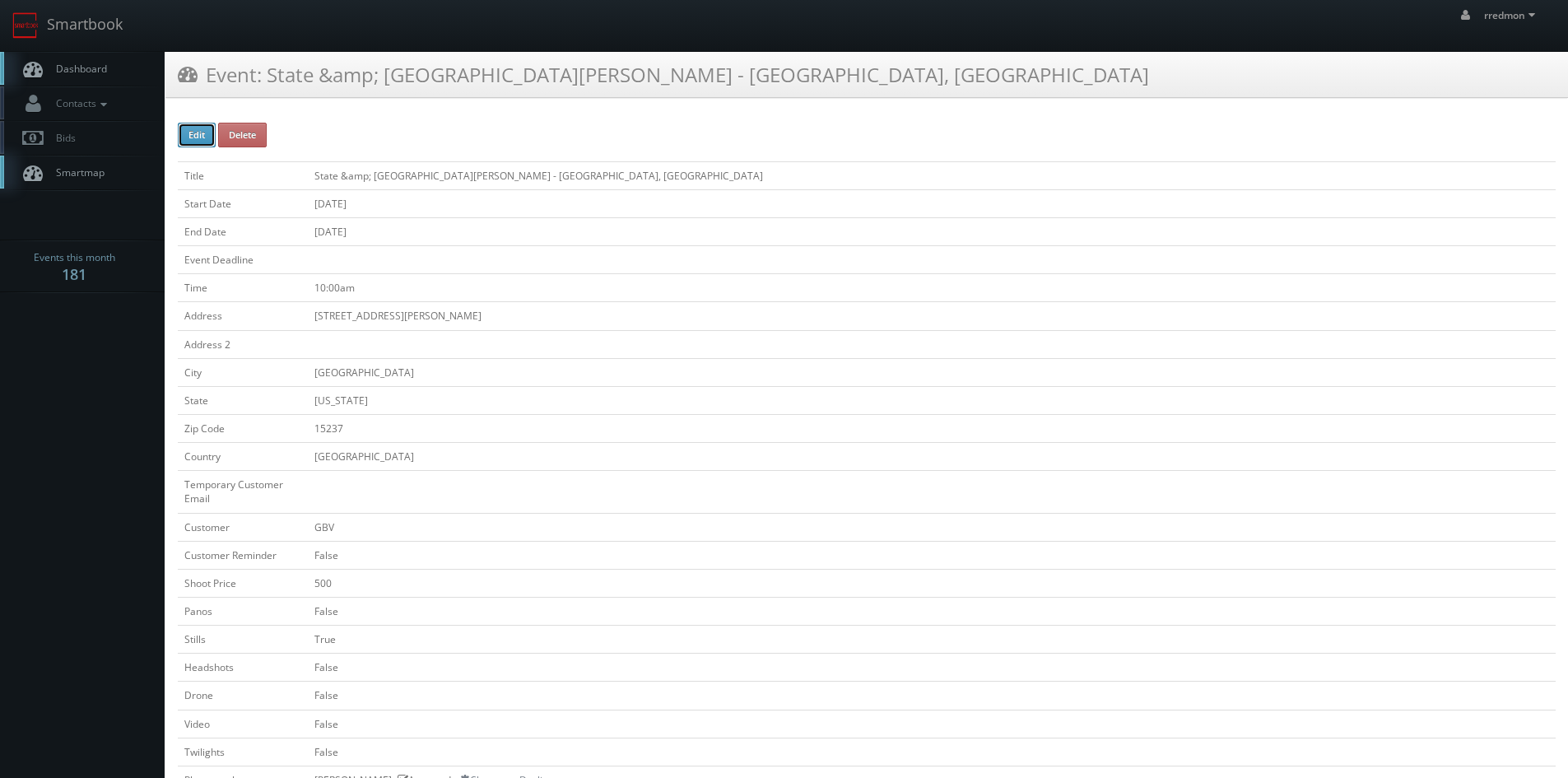
type input "10/16/2025"
type input "10:00am"
checkbox input "true"
checkbox input "false"
select select "[US_STATE]"
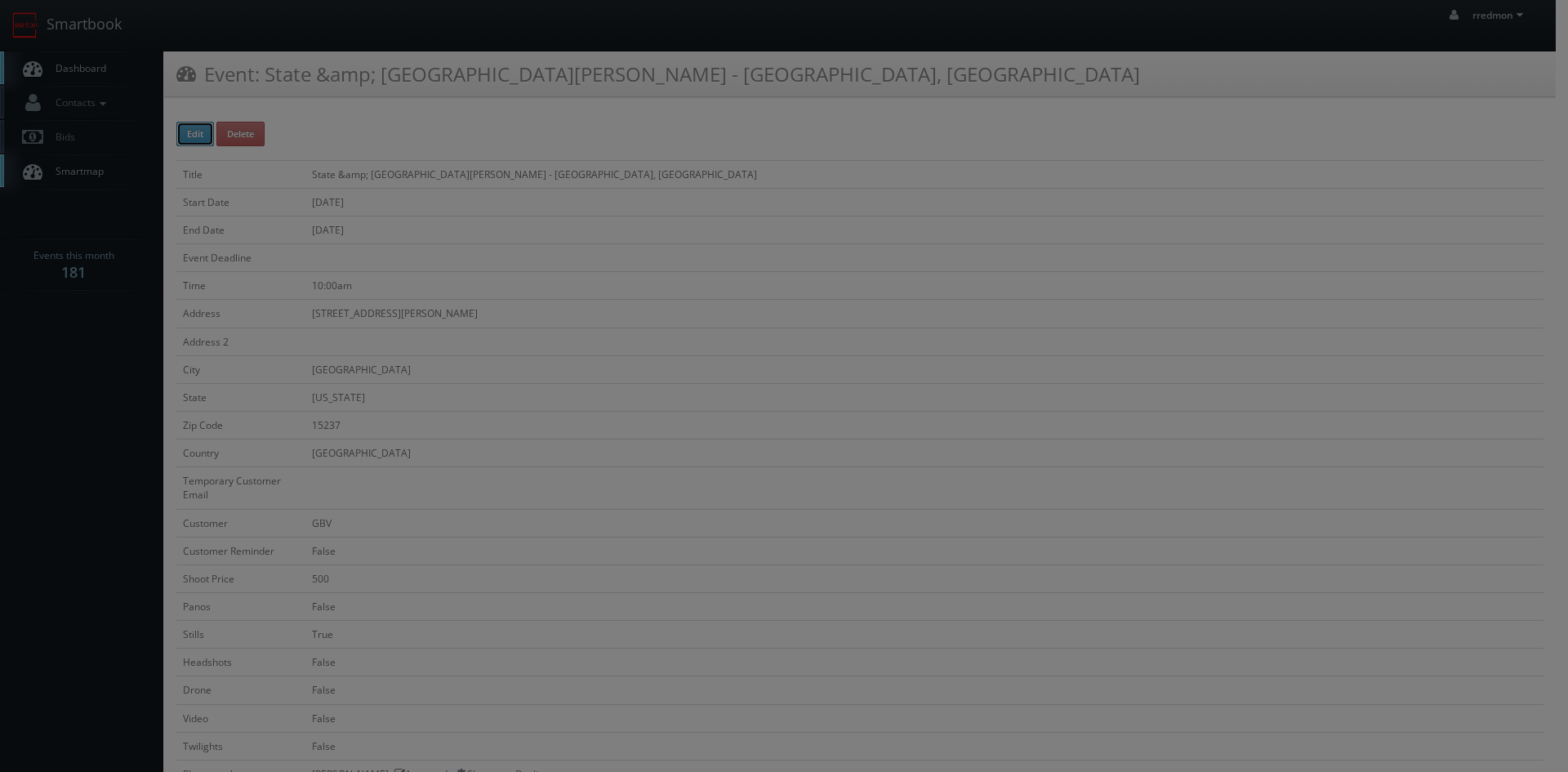
type input "500"
type input "200"
select select "fake72@mg.cs3calendar.com"
select select "alexrjones.com@gmail.com"
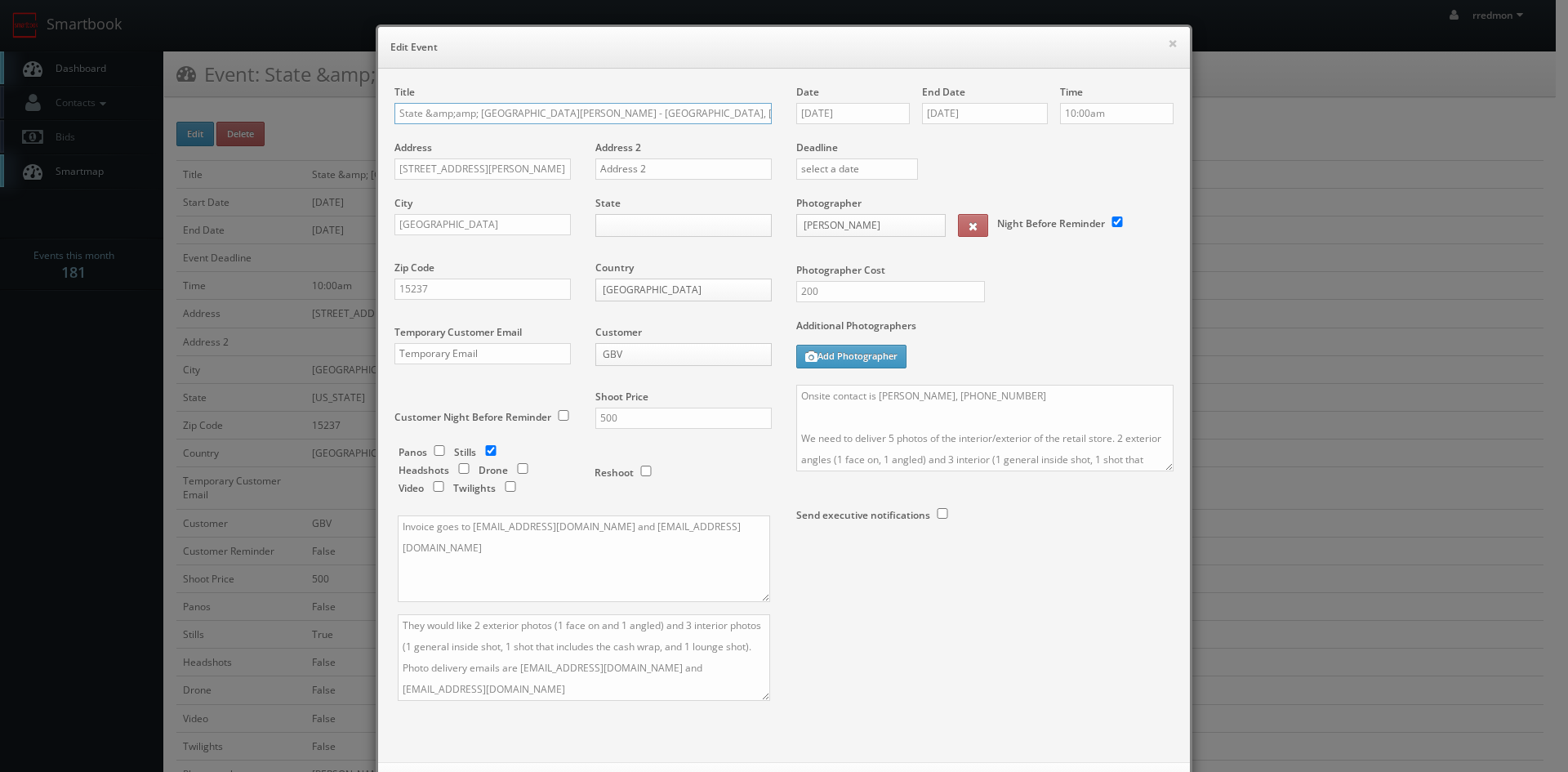
click at [639, 115] on input "State &amp;amp; Liberty - Ross Park Mall - Pittsburgh, PA" at bounding box center [583, 113] width 377 height 22
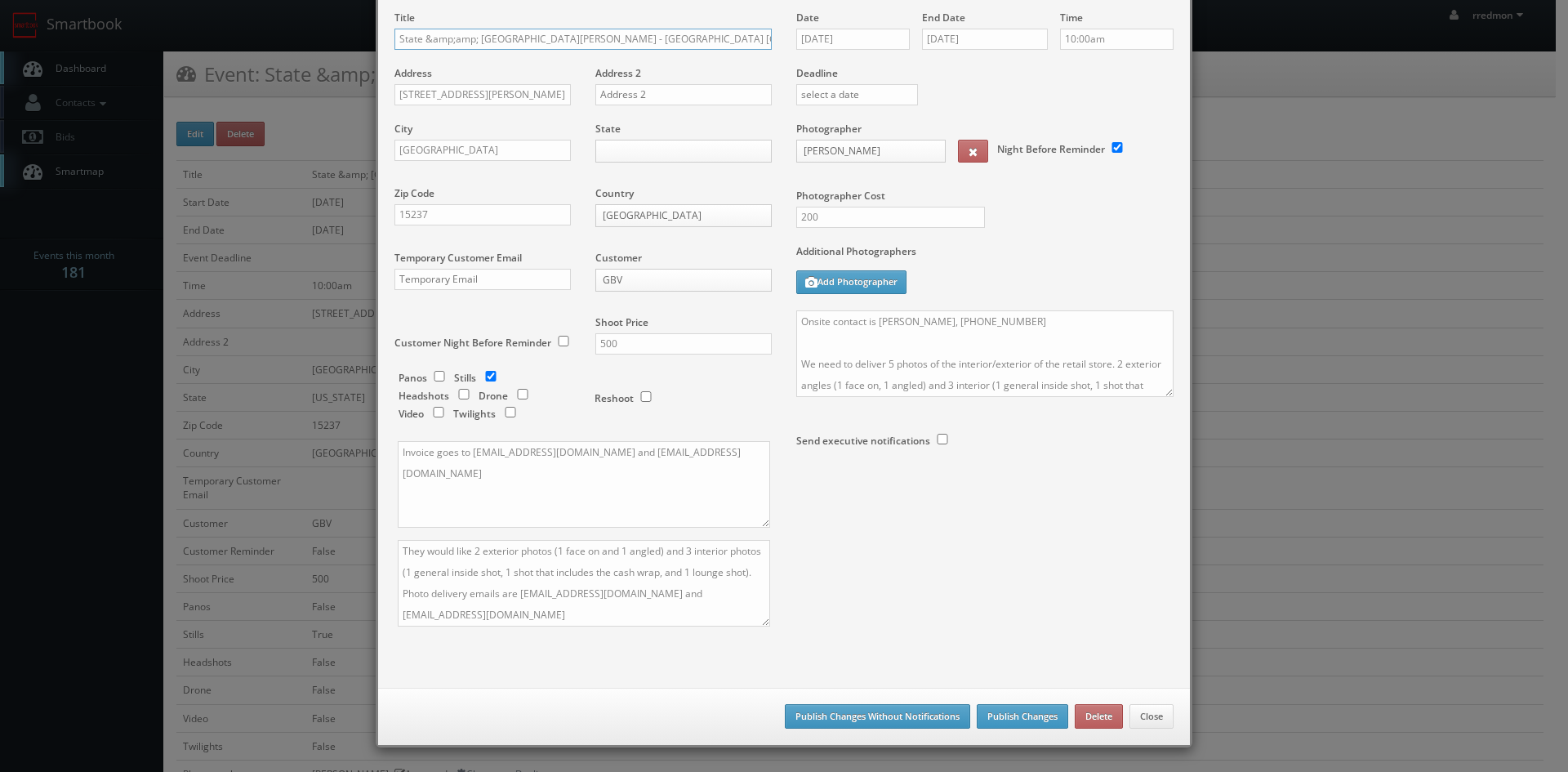
type input "State &amp;amp; [GEOGRAPHIC_DATA][PERSON_NAME] - [GEOGRAPHIC_DATA] [GEOGRAPHIC_…"
click at [850, 713] on button "Publish Changes Without Notifications" at bounding box center [877, 717] width 185 height 24
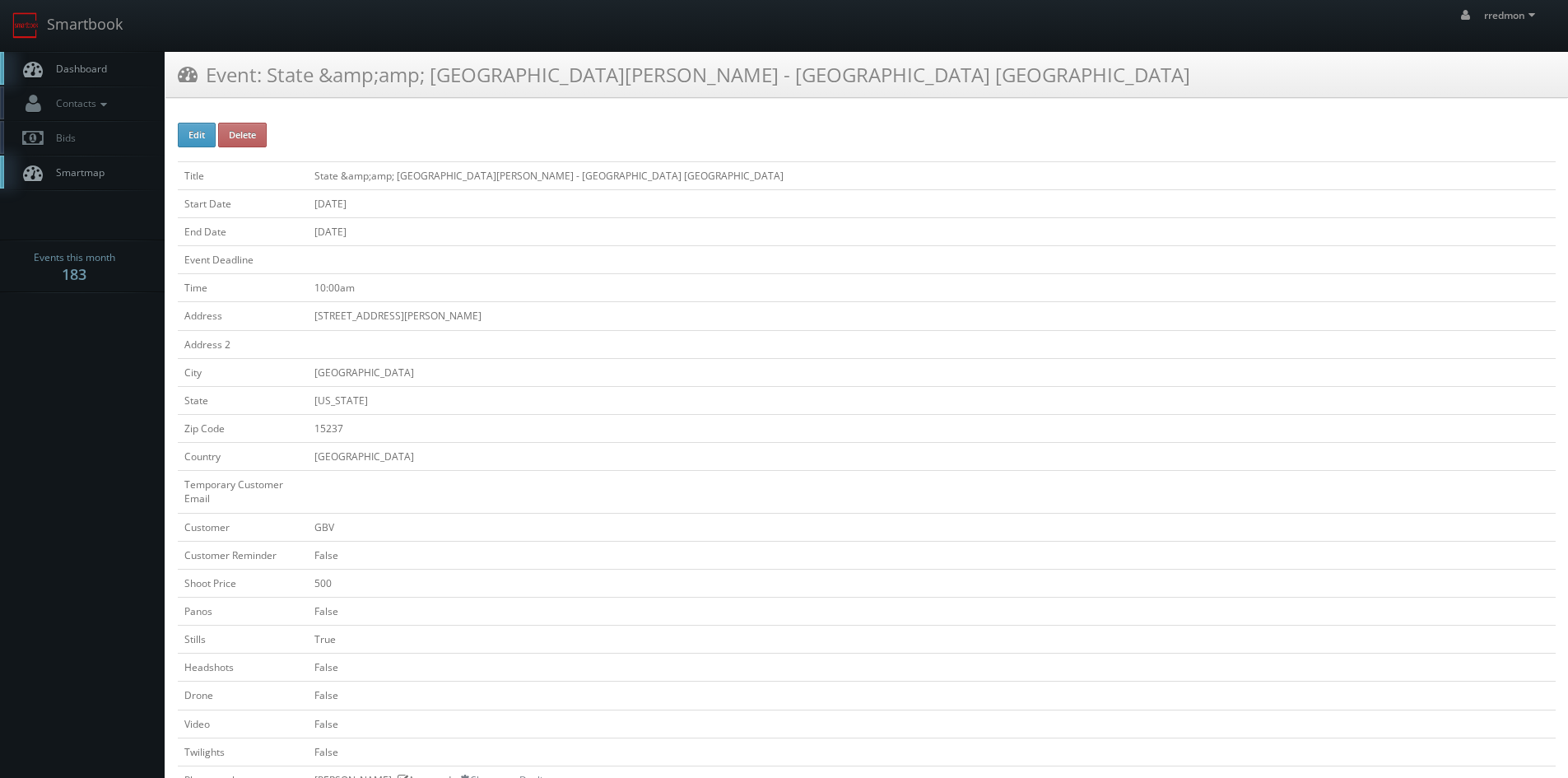
click at [101, 64] on span "Dashboard" at bounding box center [77, 68] width 60 height 14
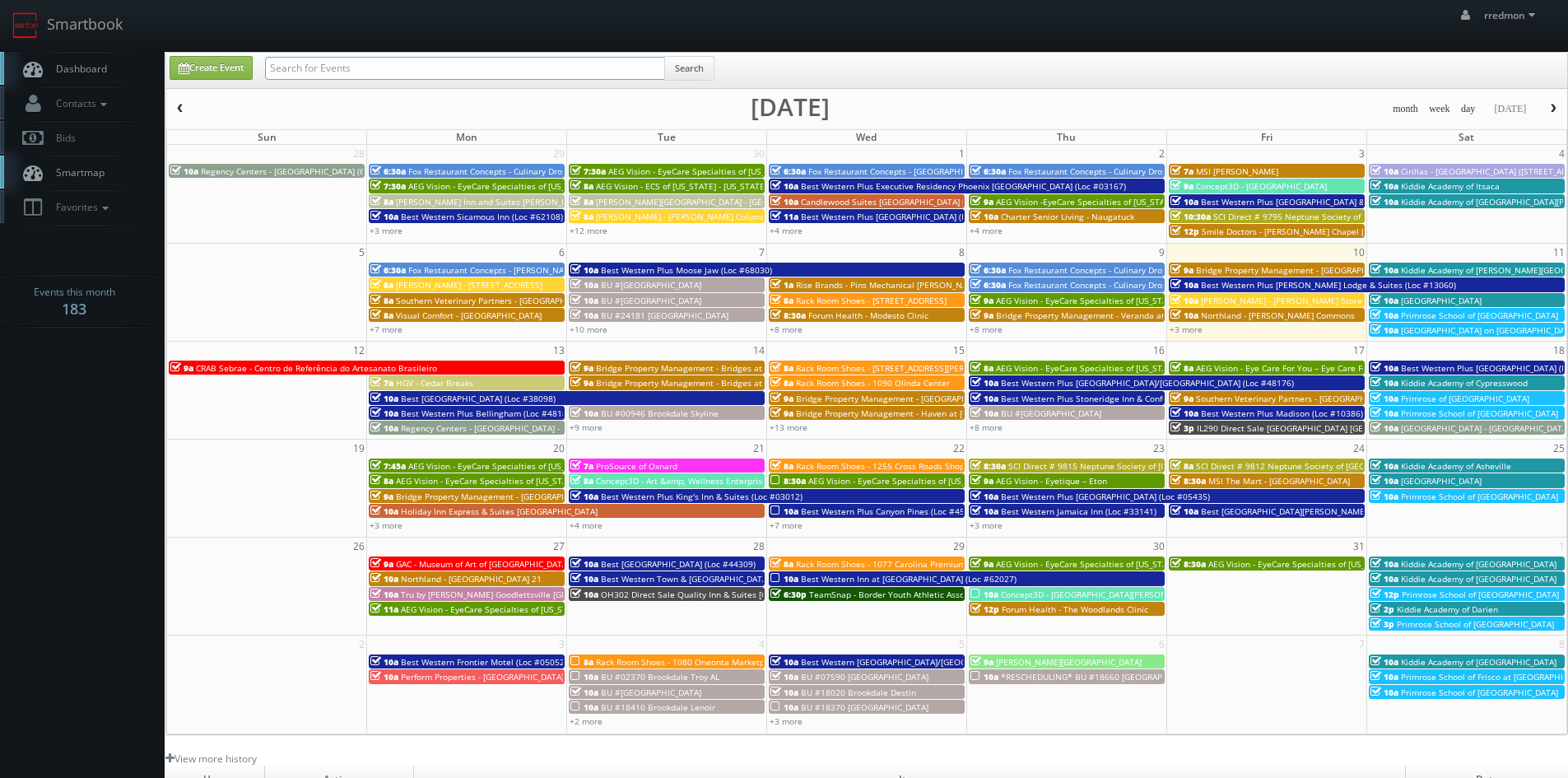
click at [367, 67] on input "text" at bounding box center [465, 68] width 400 height 23
type input "state"
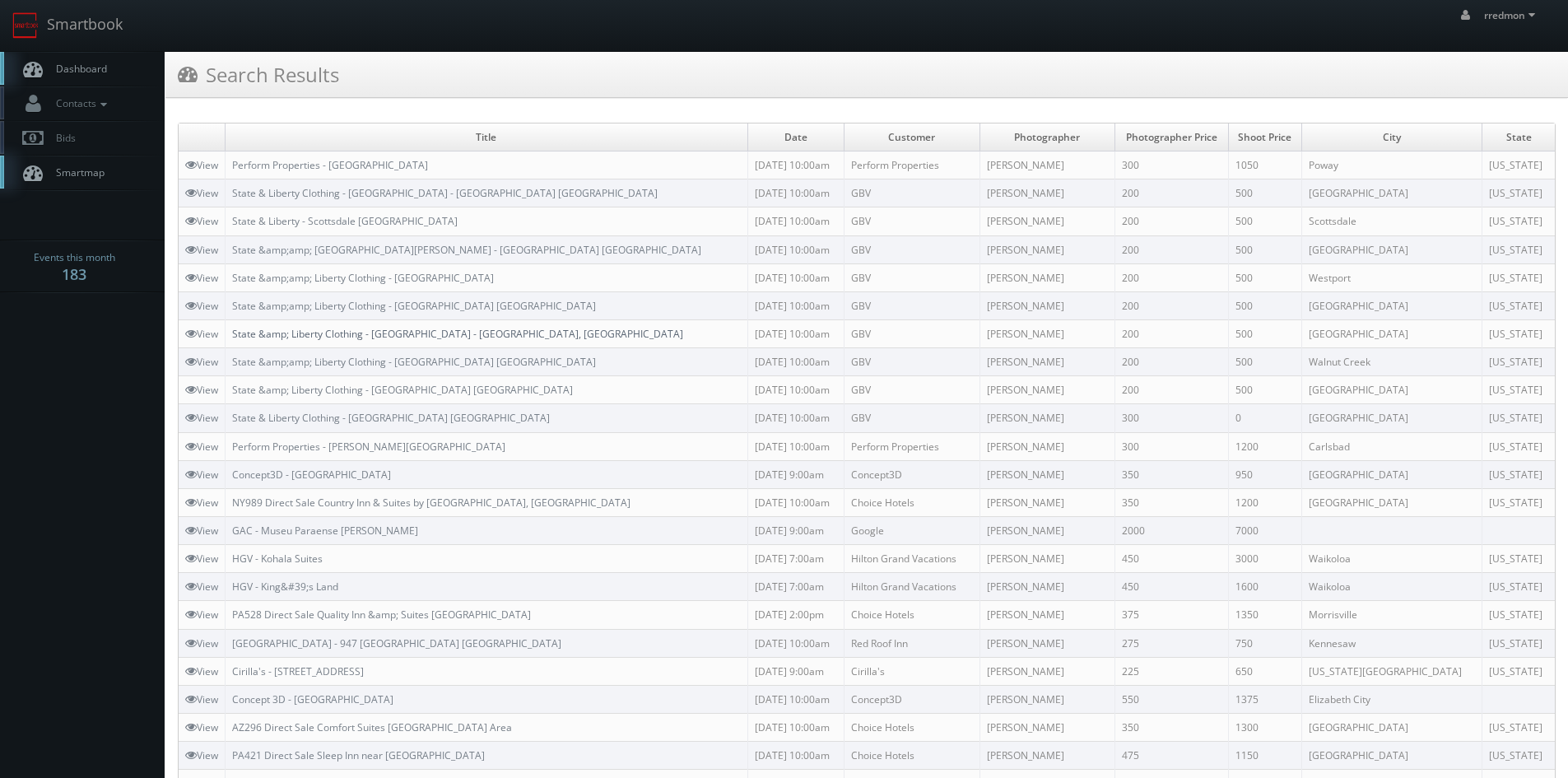
click at [517, 334] on link "State &amp; Liberty Clothing - [GEOGRAPHIC_DATA] - [GEOGRAPHIC_DATA], [GEOGRAPH…" at bounding box center [458, 334] width 451 height 14
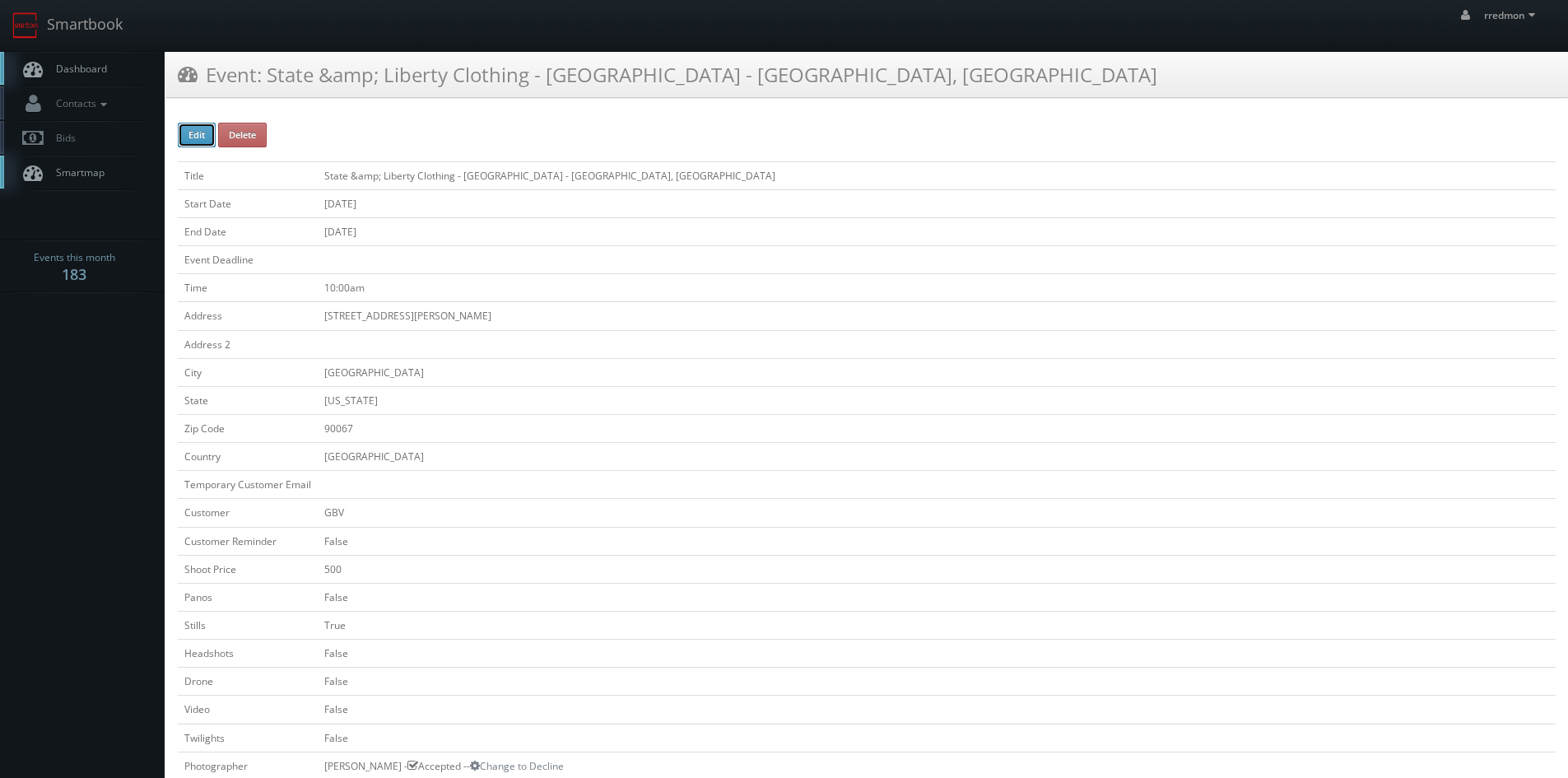
click at [198, 135] on button "Edit" at bounding box center [197, 135] width 38 height 25
type input "State &amp;amp; Liberty Clothing - Century City Mall - Los Angeles, CA"
type input "10250 West Santa Monica Blvd, #1460"
type input "[GEOGRAPHIC_DATA]"
type input "90067"
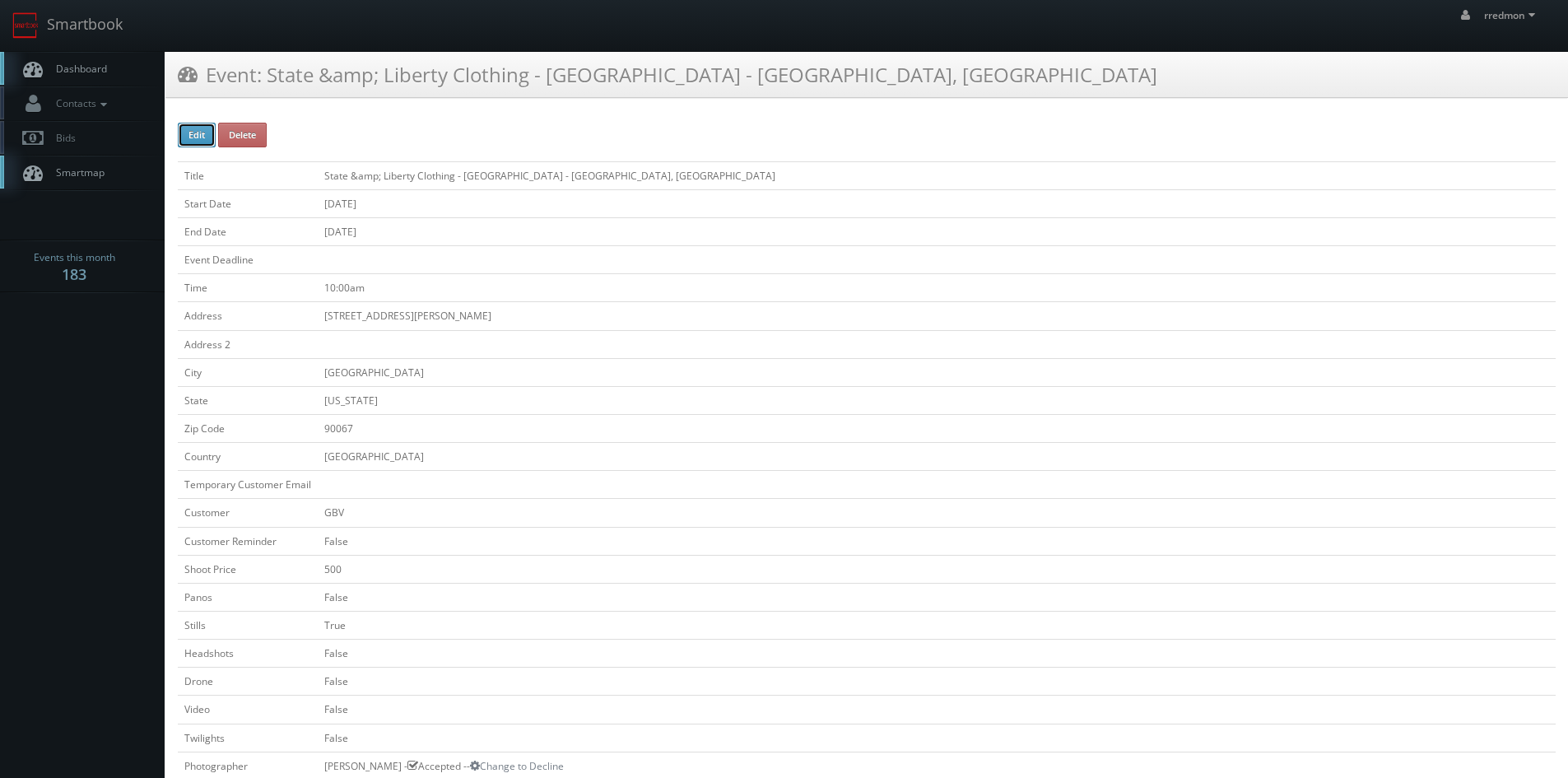
checkbox input "false"
type input "500"
checkbox input "false"
checkbox input "true"
checkbox input "false"
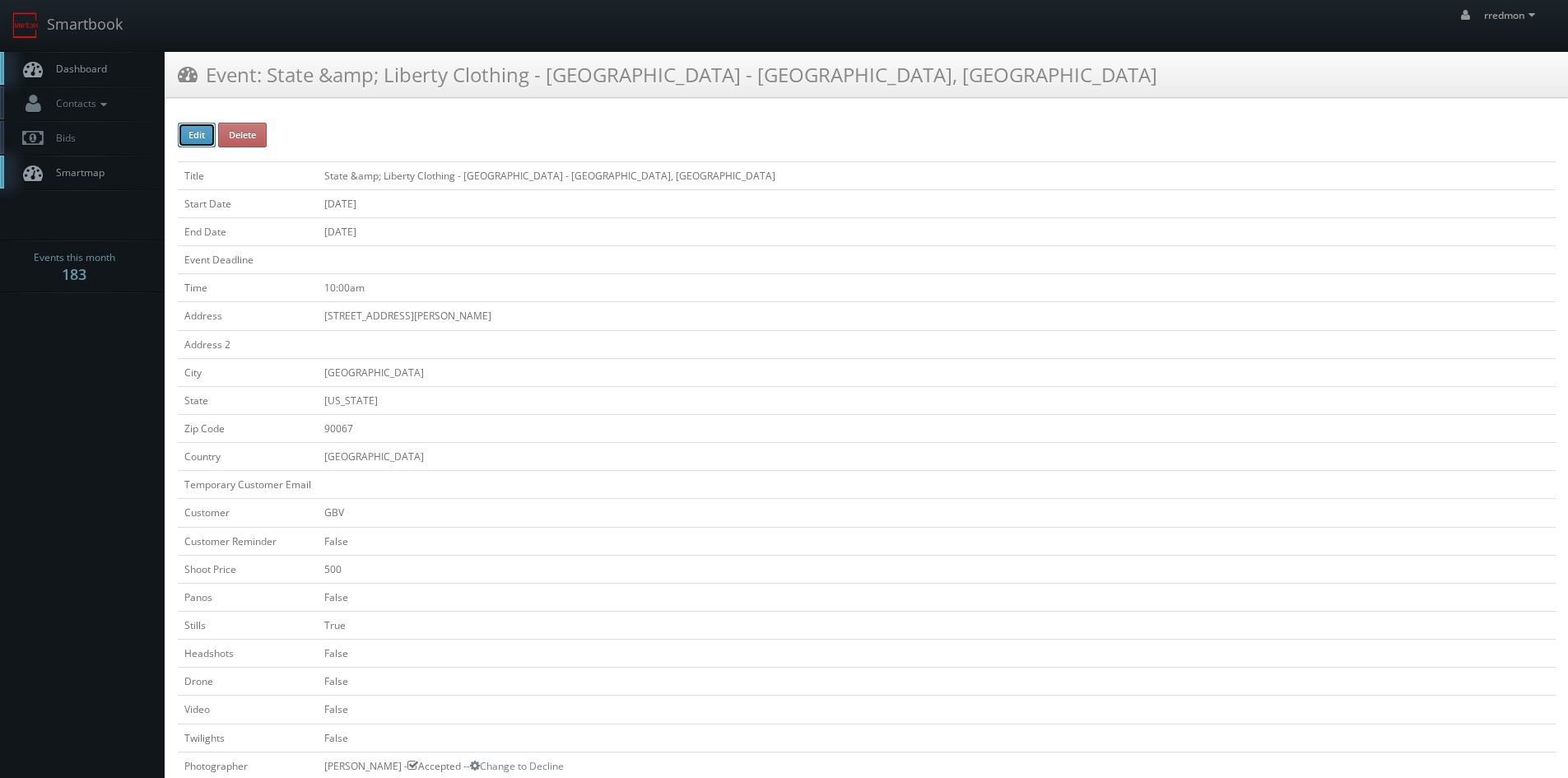
checkbox input "false"
type input "10/10/2025"
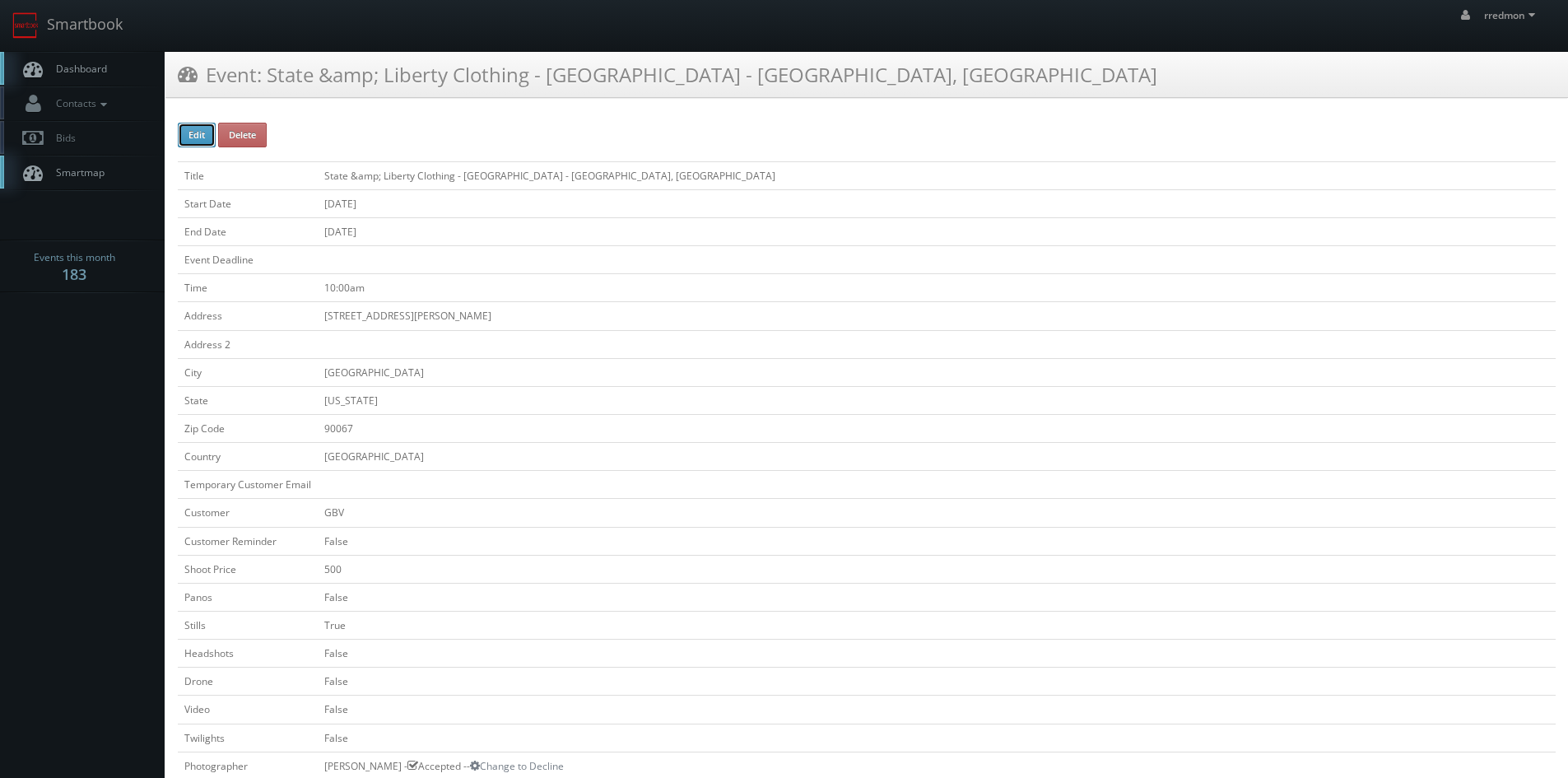
type input "10/10/2025"
type input "10:00am"
checkbox input "true"
checkbox input "false"
select select "California"
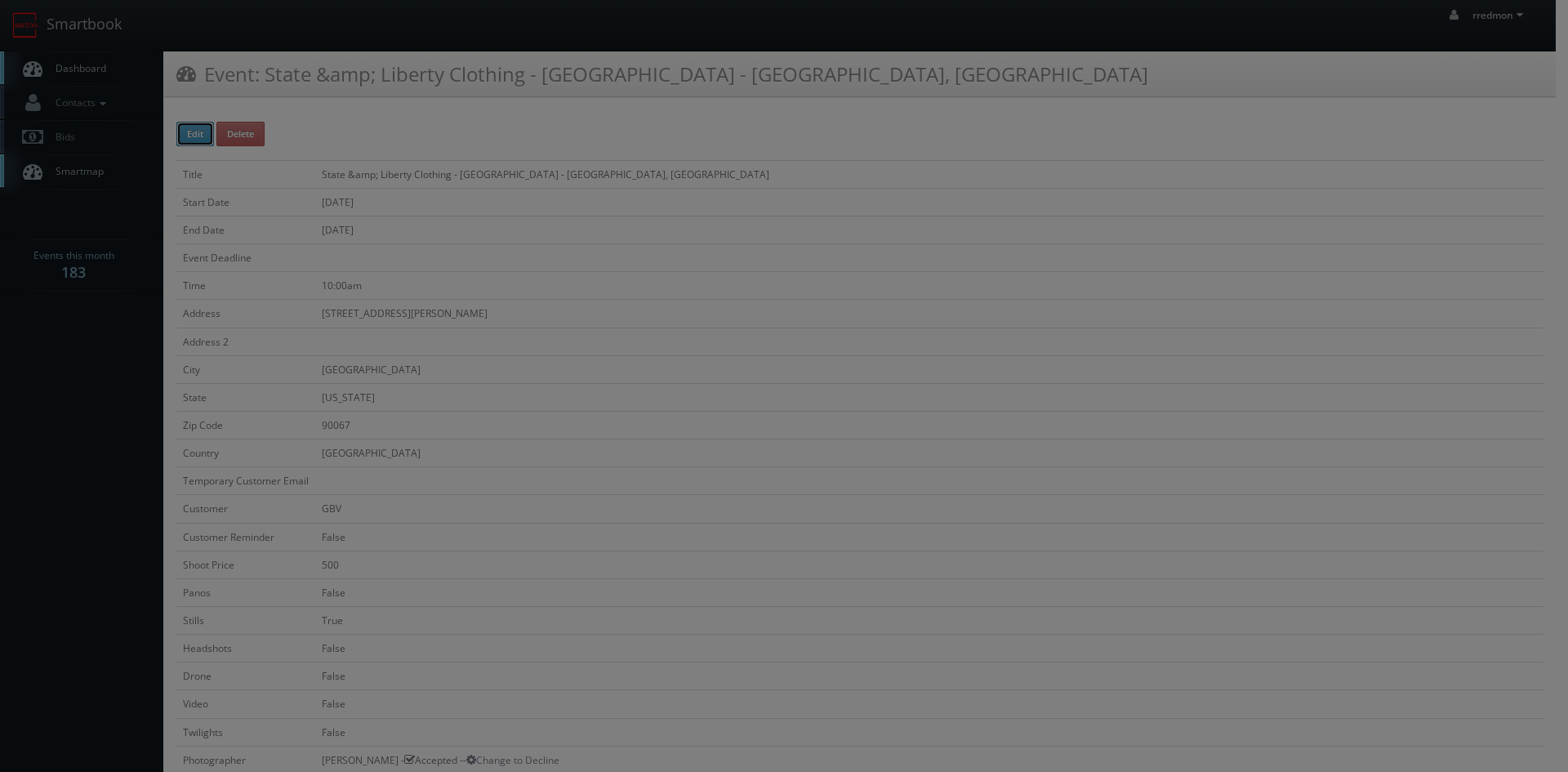
type input "500"
type input "200"
select select "fake72@mg.cs3calendar.com"
select select "jordancpalacio@gmail.com"
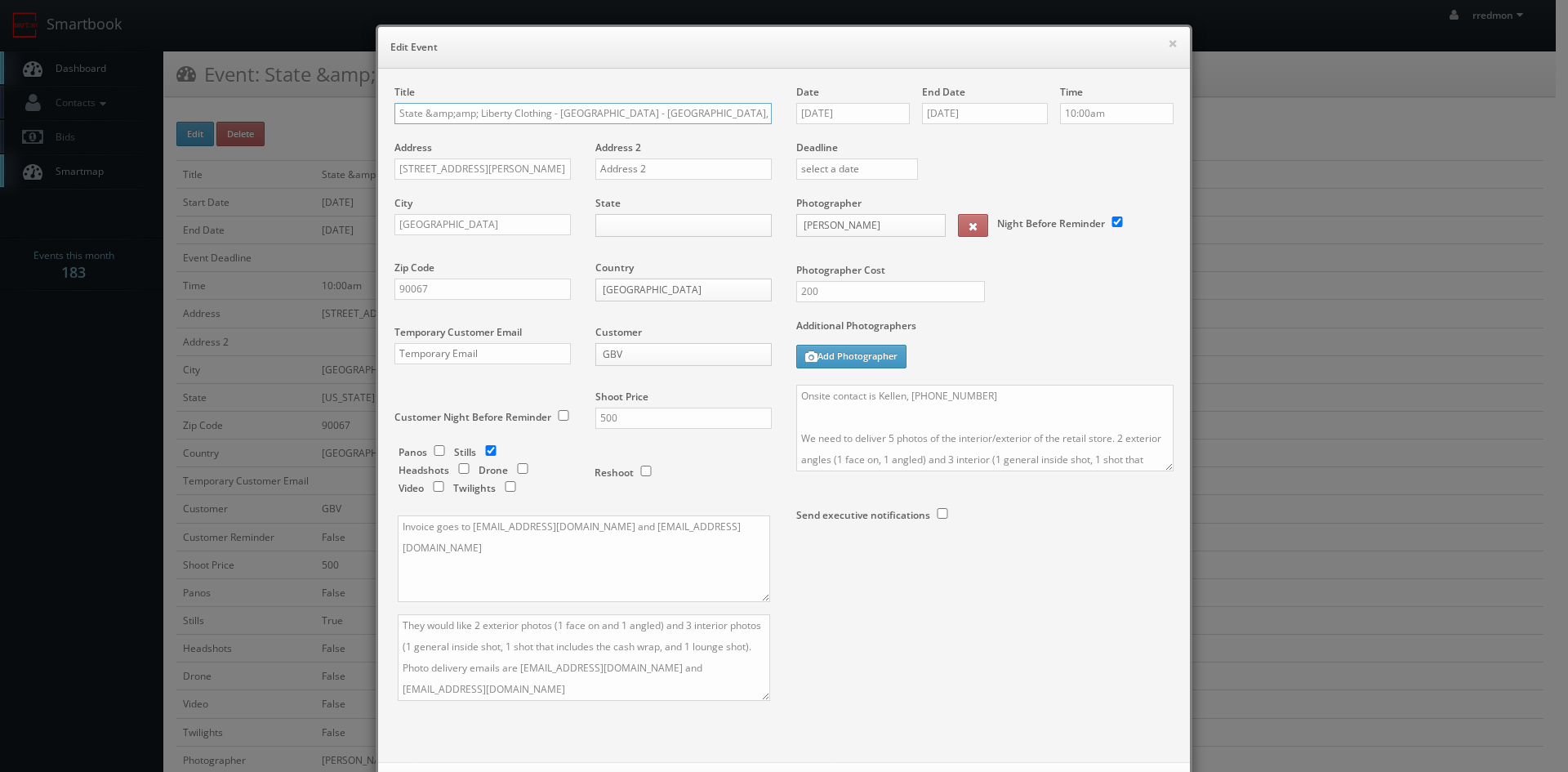
drag, startPoint x: 696, startPoint y: 114, endPoint x: 700, endPoint y: 183, distance: 69.1
click at [697, 117] on input "State &amp;amp; Liberty Clothing - Century City Mall - Los Angeles, CA" at bounding box center [583, 113] width 377 height 22
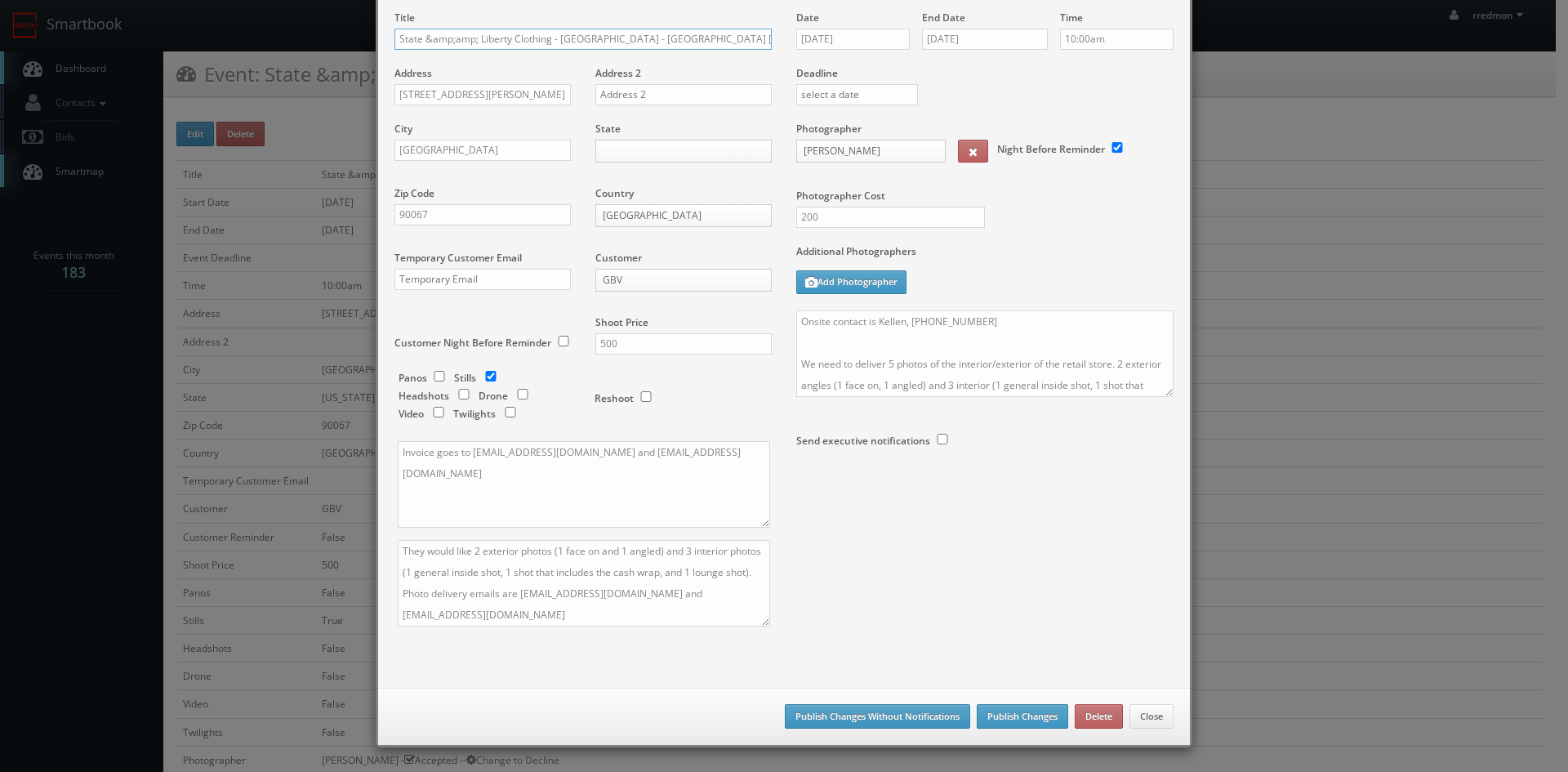
type input "State &amp;amp; Liberty Clothing - [GEOGRAPHIC_DATA] - [GEOGRAPHIC_DATA] [GEOGR…"
click at [917, 711] on button "Publish Changes Without Notifications" at bounding box center [877, 717] width 185 height 24
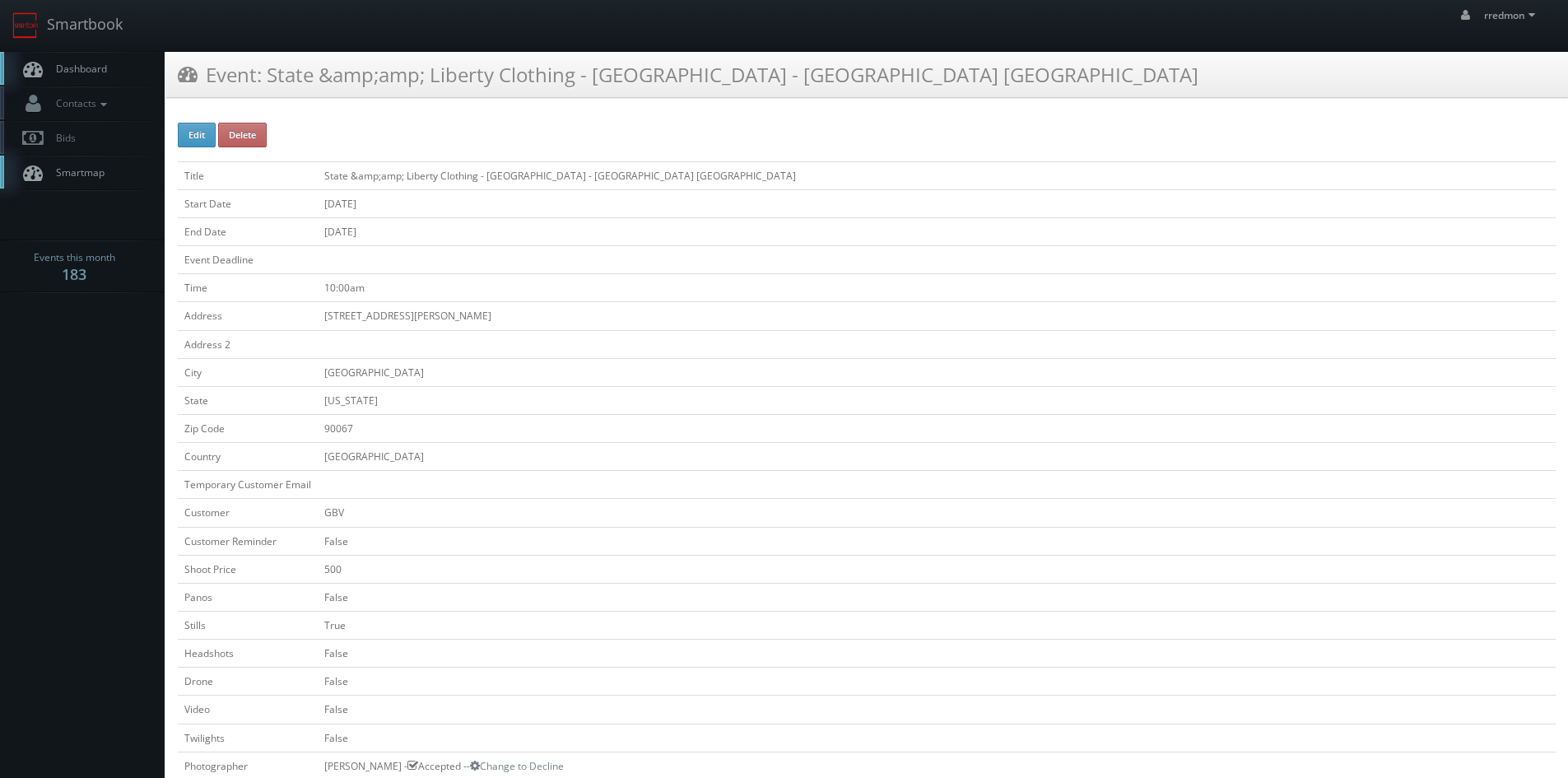
click at [60, 56] on link "Dashboard" at bounding box center [82, 69] width 165 height 34
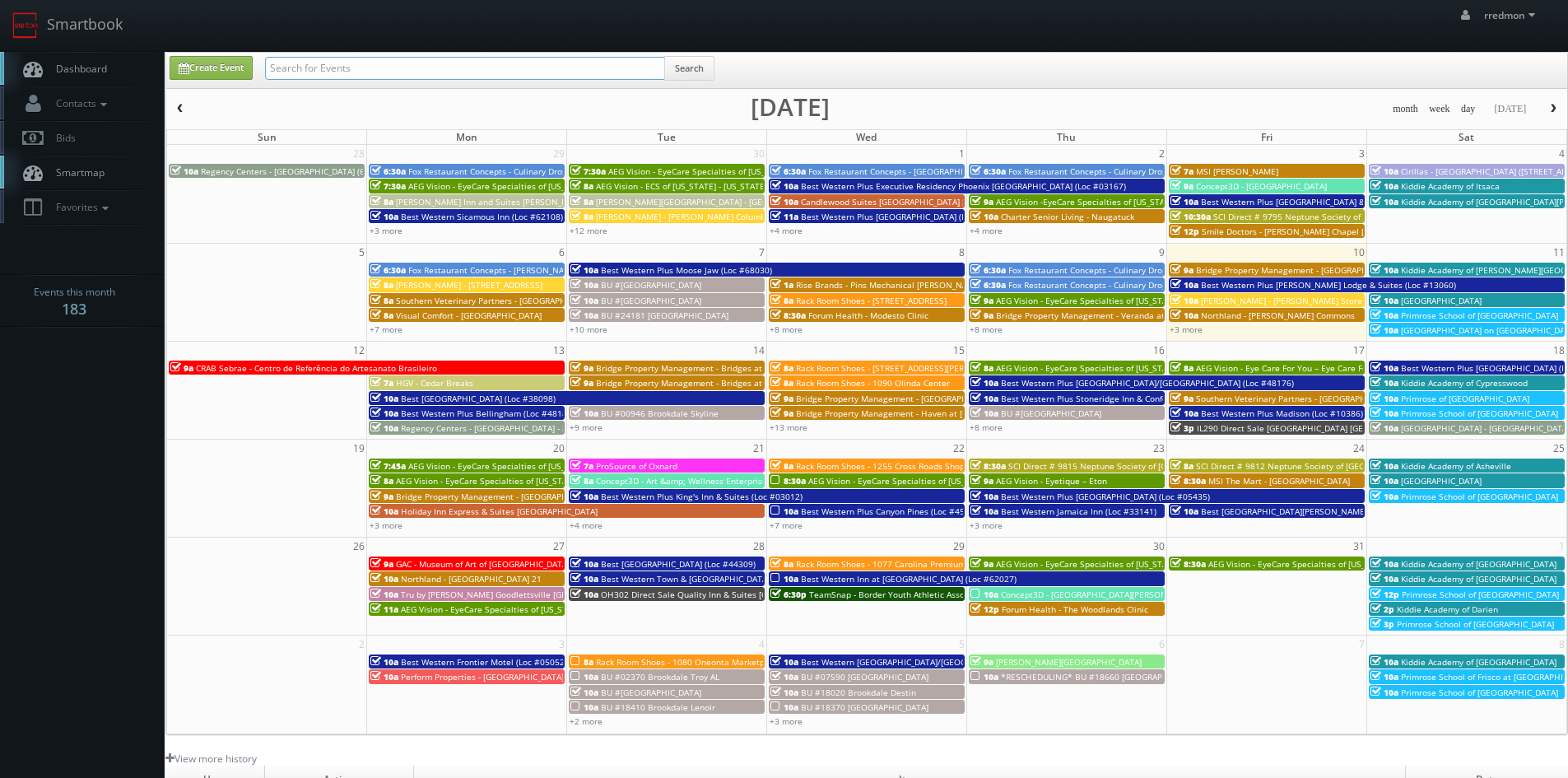
click at [399, 64] on input "text" at bounding box center [465, 68] width 400 height 23
type input "state"
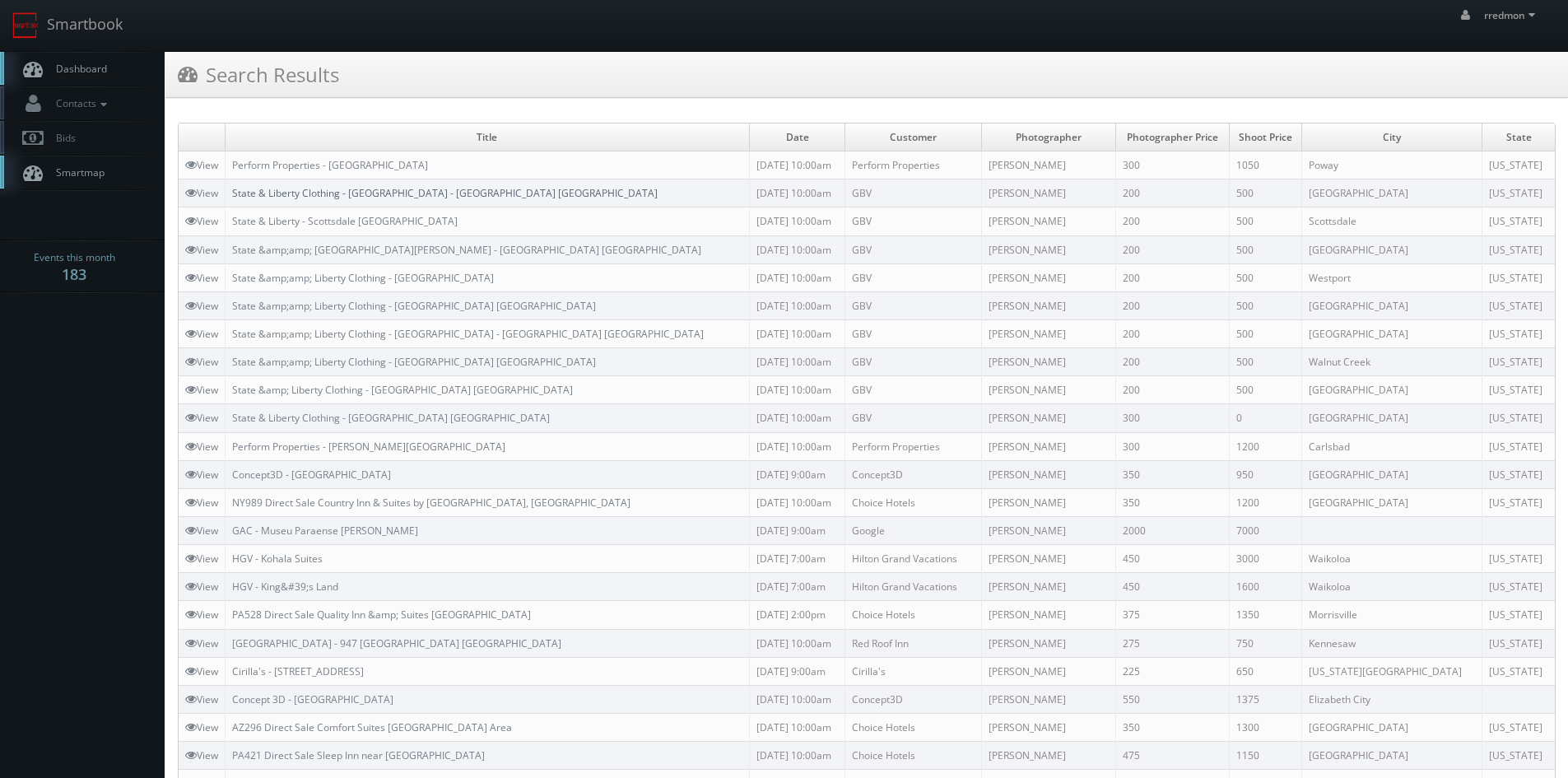
click at [367, 195] on link "State & Liberty Clothing - [GEOGRAPHIC_DATA] - [GEOGRAPHIC_DATA] [GEOGRAPHIC_DA…" at bounding box center [444, 192] width 425 height 14
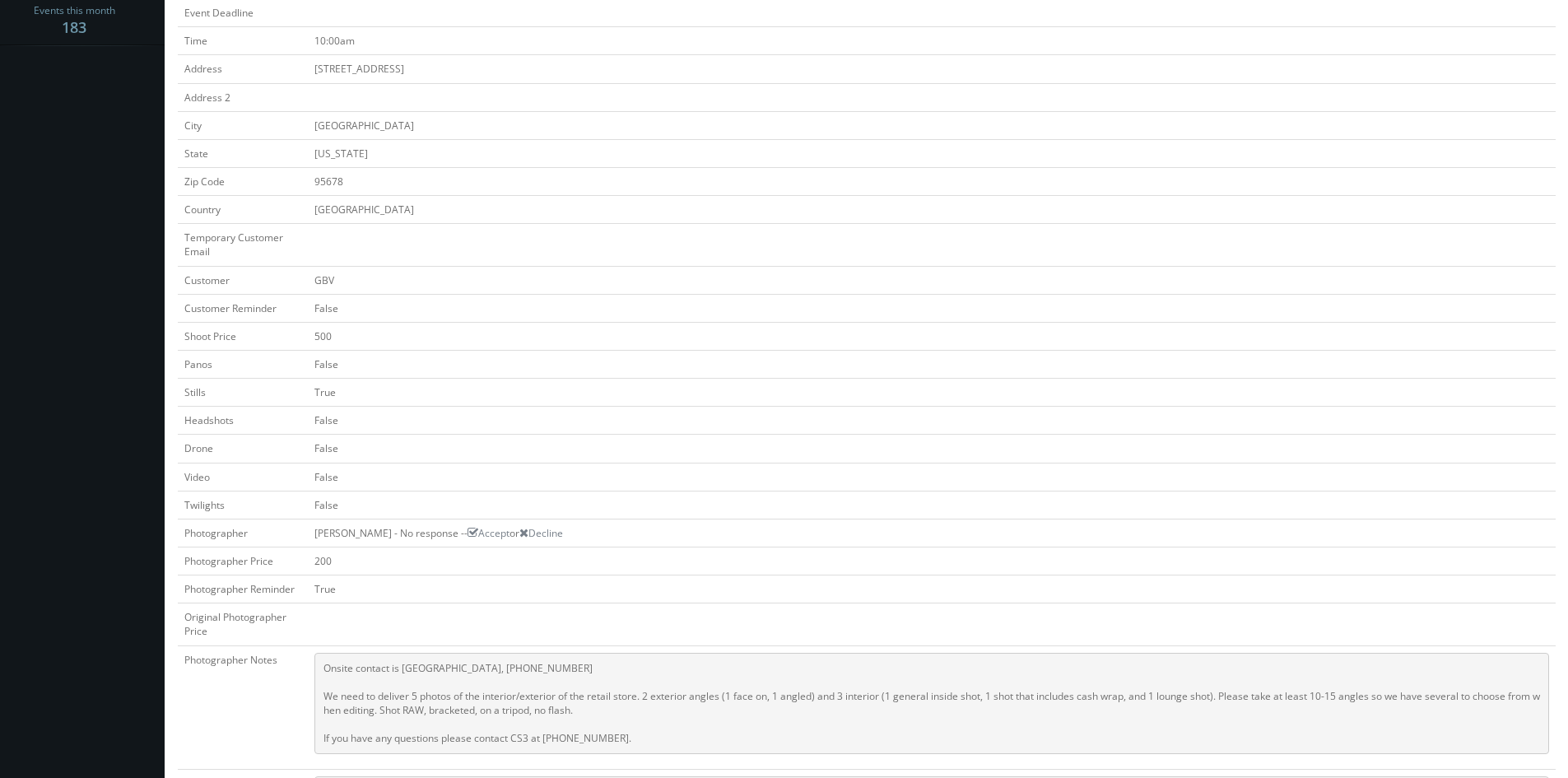
scroll to position [576, 0]
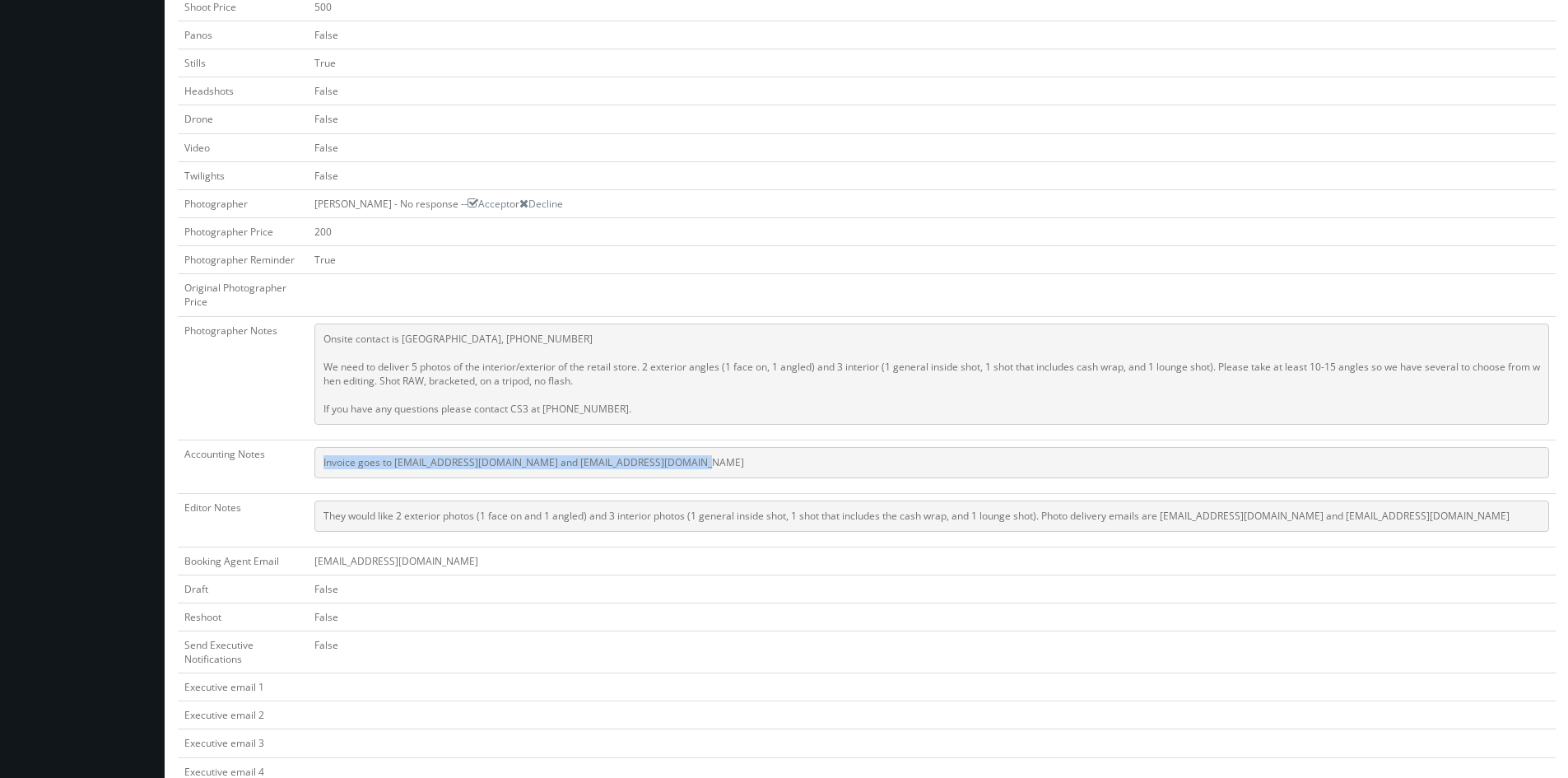
drag, startPoint x: 679, startPoint y: 461, endPoint x: 319, endPoint y: 465, distance: 360.0
click at [319, 465] on pre "Invoice goes to finance@stateandliberty.com and stateandliberty@bill.com" at bounding box center [931, 462] width 1235 height 31
copy pre "Invoice goes to finance@stateandliberty.com and stateandliberty@bill.com"
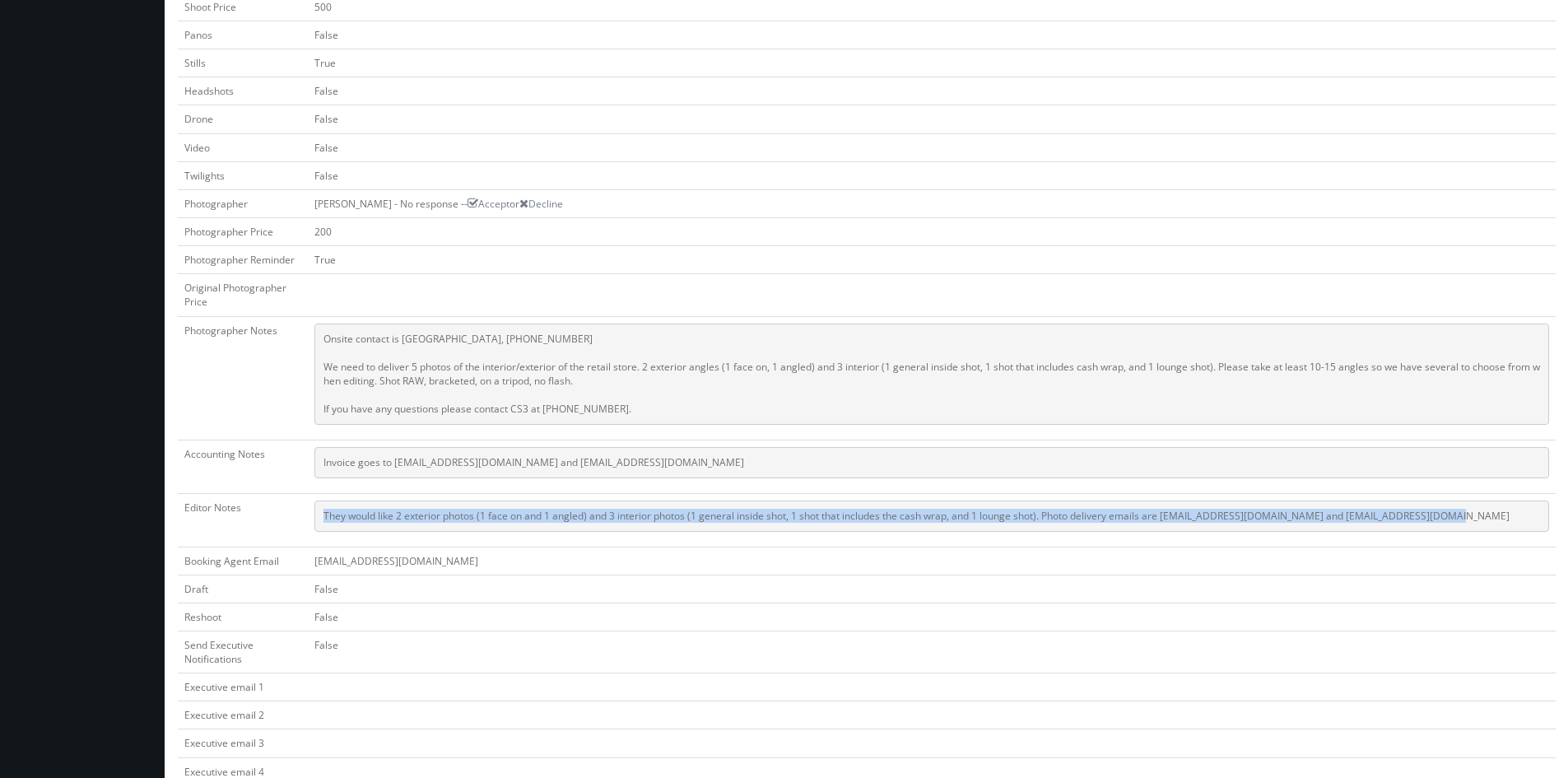
drag, startPoint x: 1452, startPoint y: 520, endPoint x: 322, endPoint y: 521, distance: 1130.0
click at [322, 521] on pre "They would like 2 exterior photos (1 face on and 1 angled) and 3 interior photo…" at bounding box center [931, 516] width 1235 height 31
copy pre "They would like 2 exterior photos (1 face on and 1 angled) and 3 interior photo…"
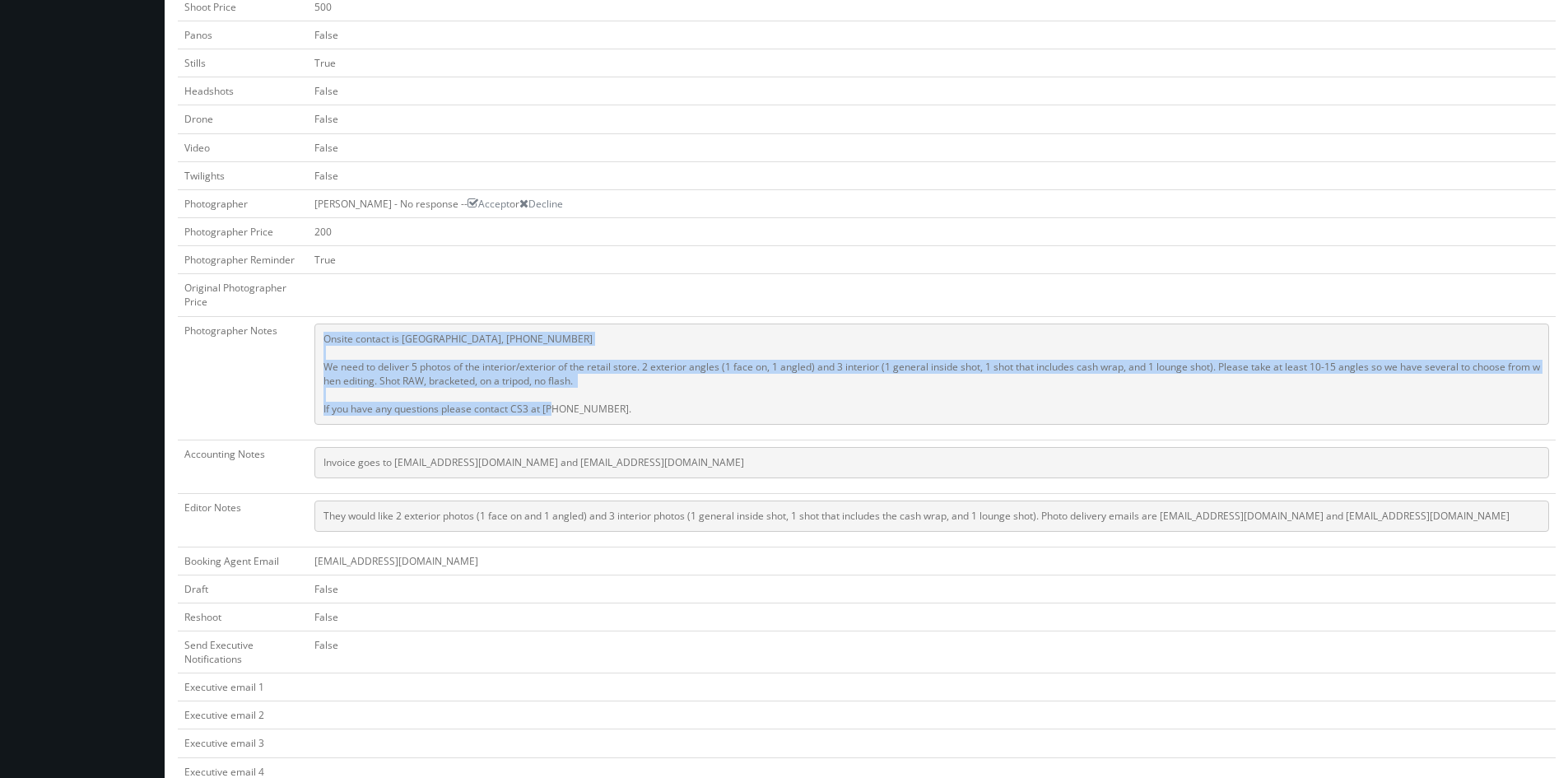
drag, startPoint x: 630, startPoint y: 410, endPoint x: 326, endPoint y: 336, distance: 312.9
click at [326, 336] on pre "Onsite contact is Markisha, 909-816-9706 We need to deliver 5 photos of the int…" at bounding box center [931, 373] width 1235 height 101
copy pre "Onsite contact is Markisha, 909-816-9706 We need to deliver 5 photos of the int…"
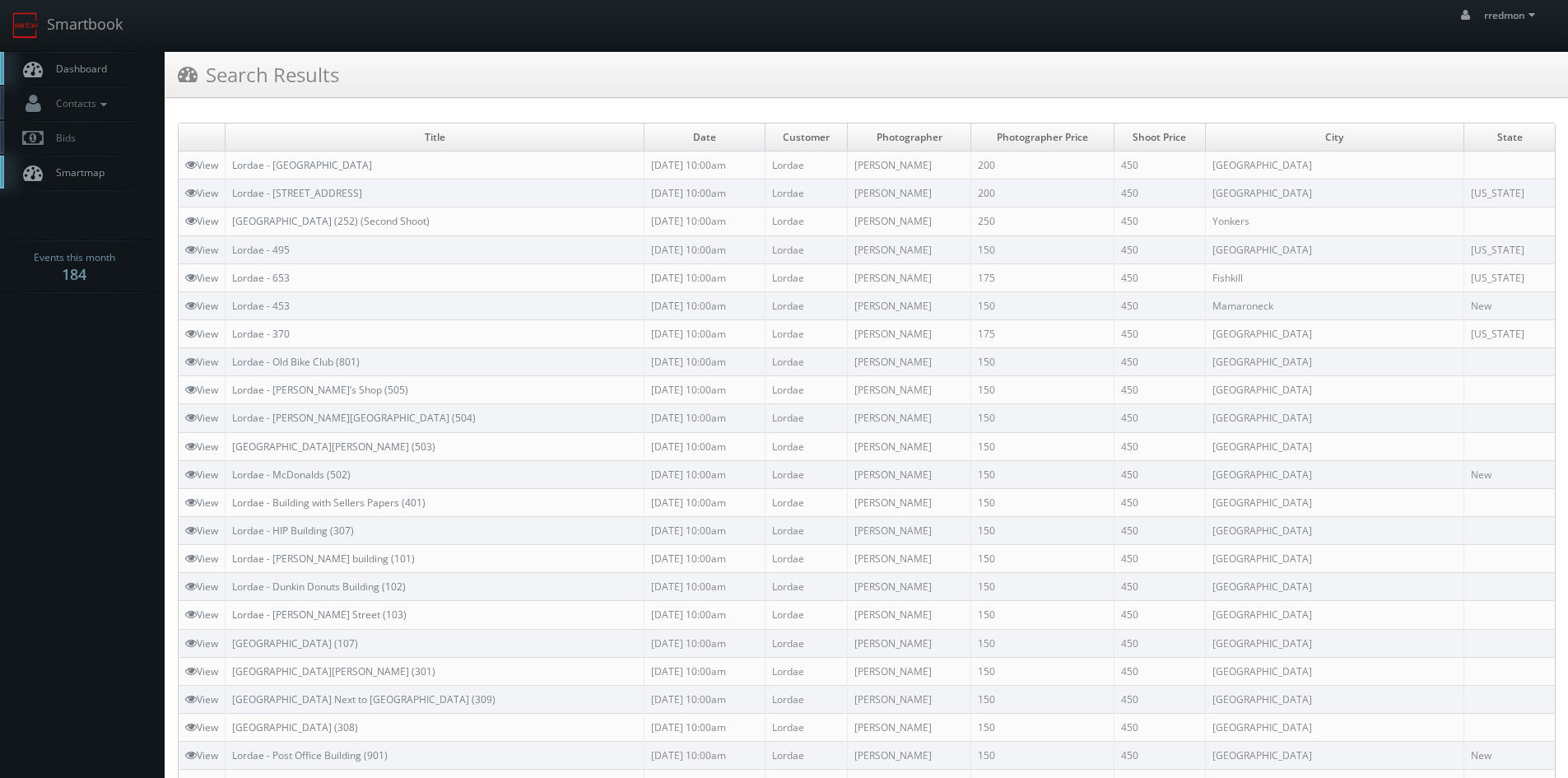
click at [68, 68] on span "Dashboard" at bounding box center [77, 68] width 60 height 14
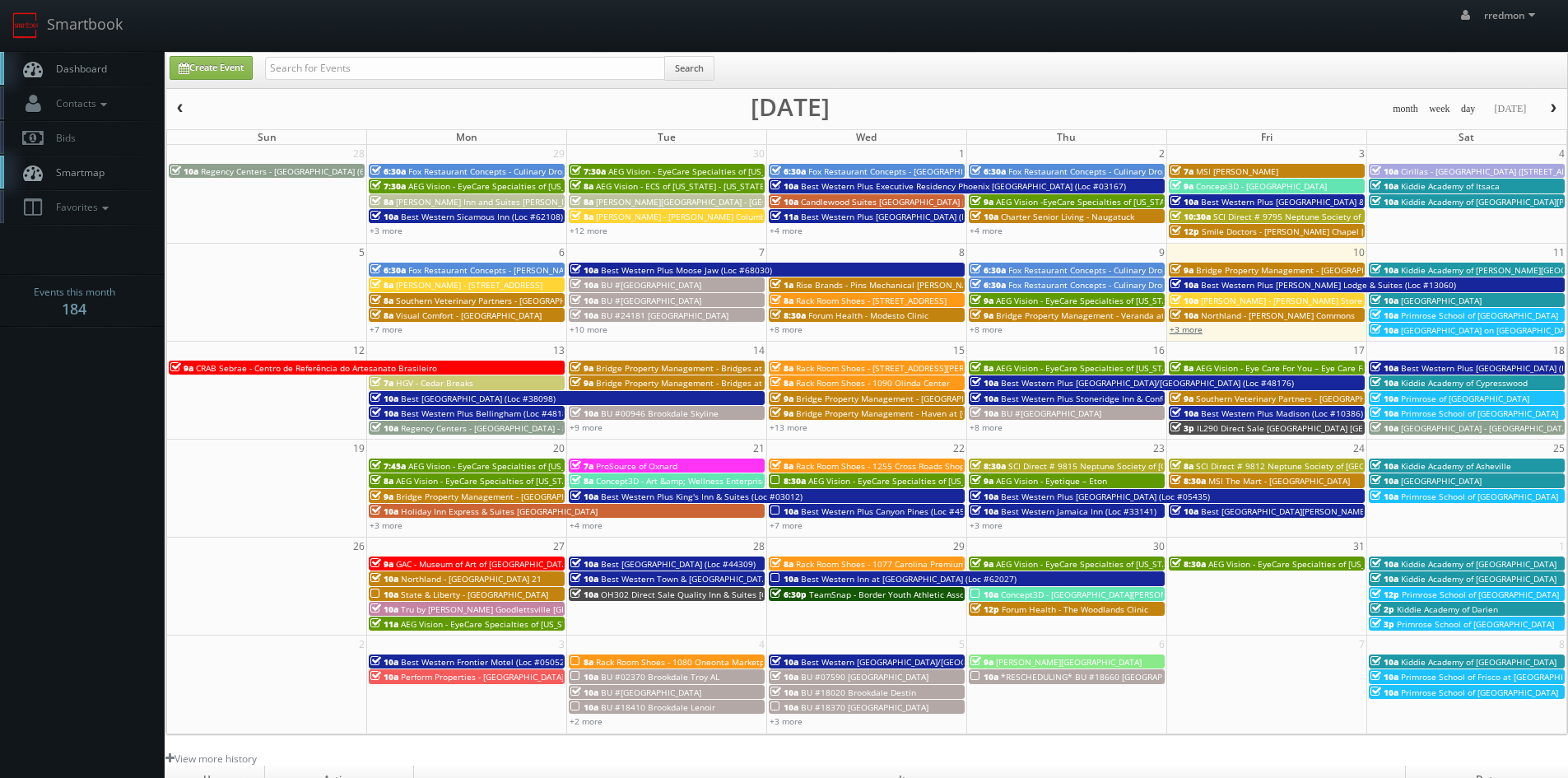
click at [1188, 329] on link "+3 more" at bounding box center [1185, 329] width 33 height 11
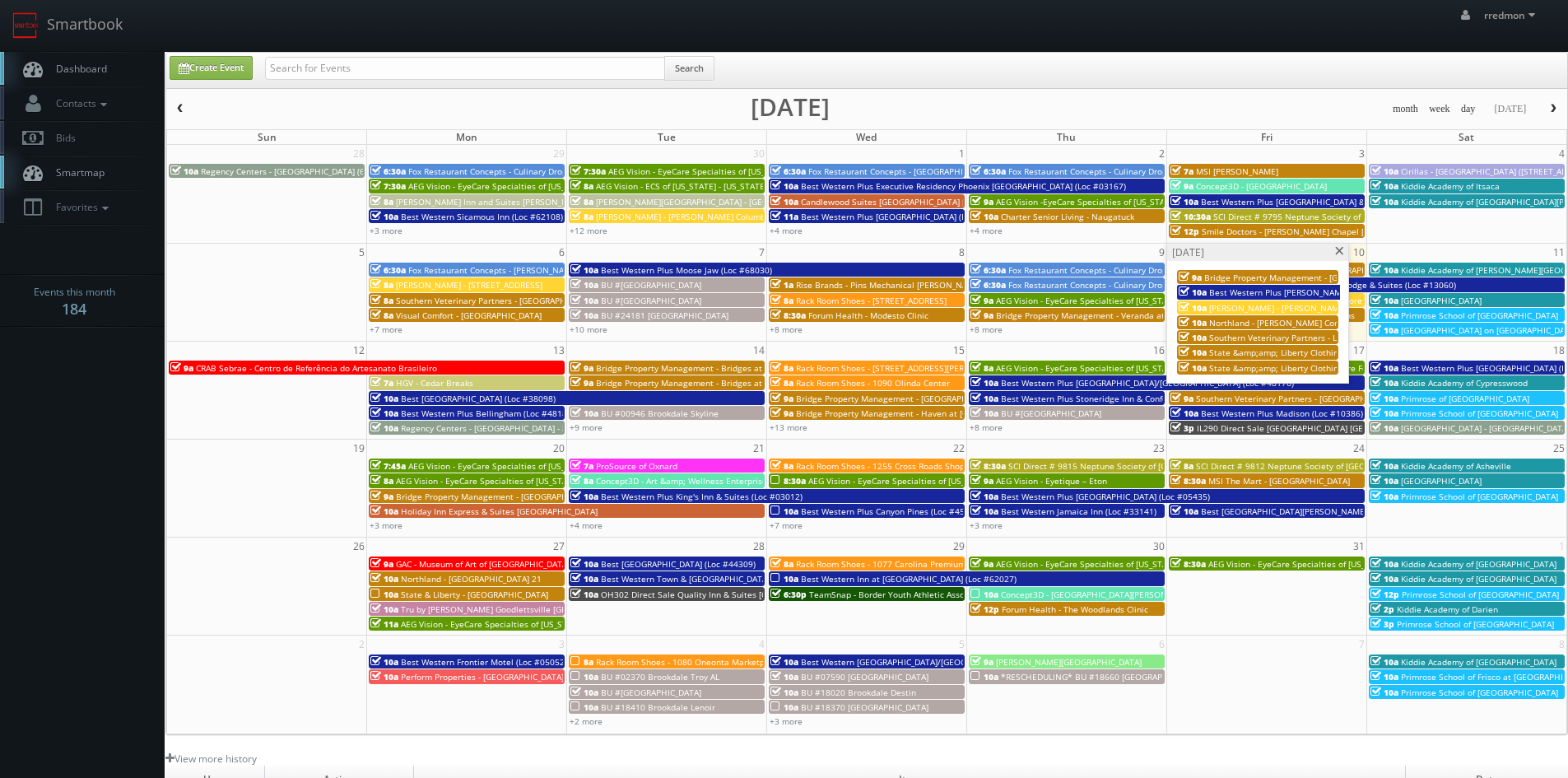
click at [1341, 249] on span at bounding box center [1339, 252] width 10 height 9
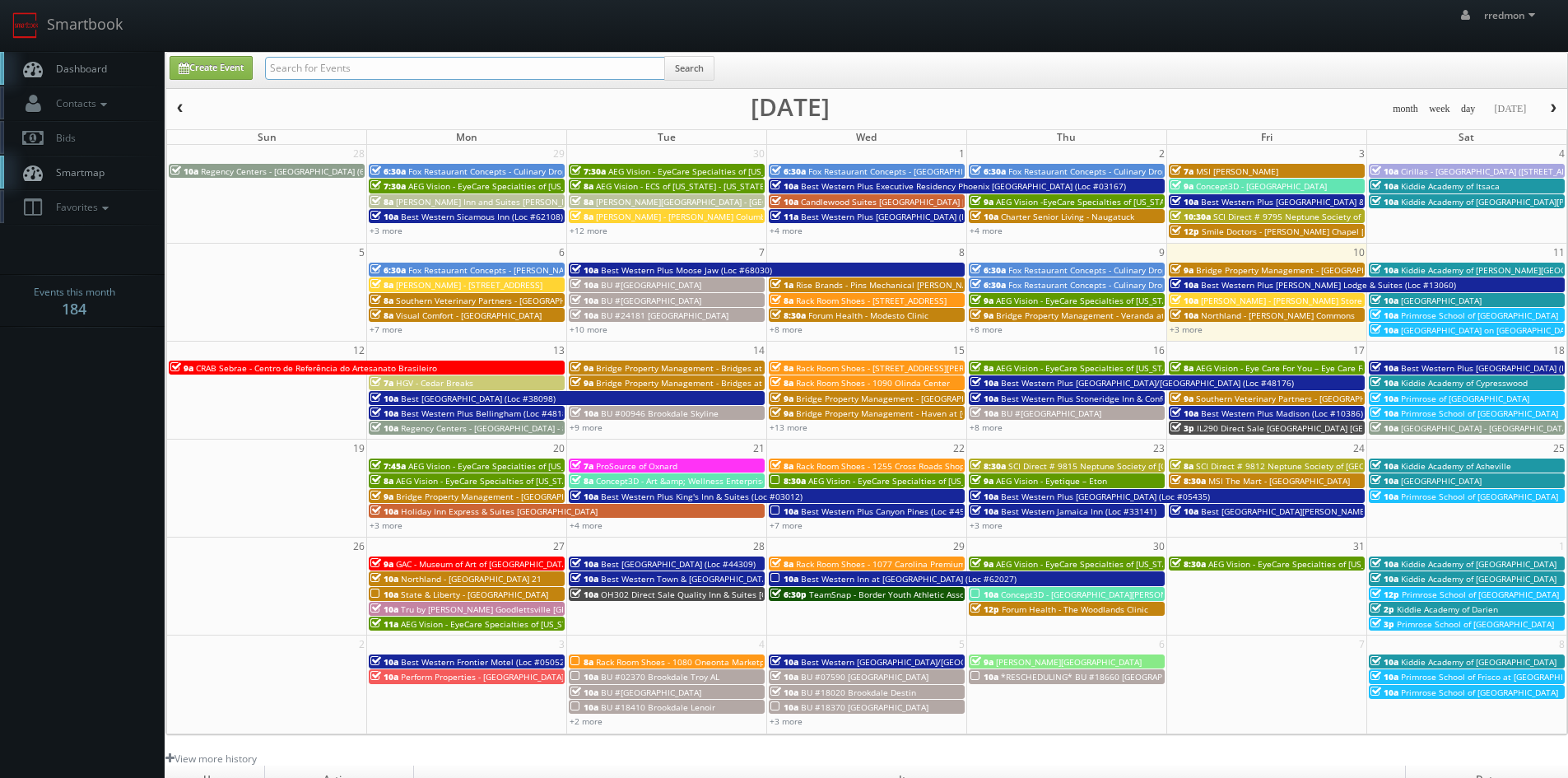
click at [424, 71] on input "text" at bounding box center [465, 68] width 400 height 23
type input "rack room"
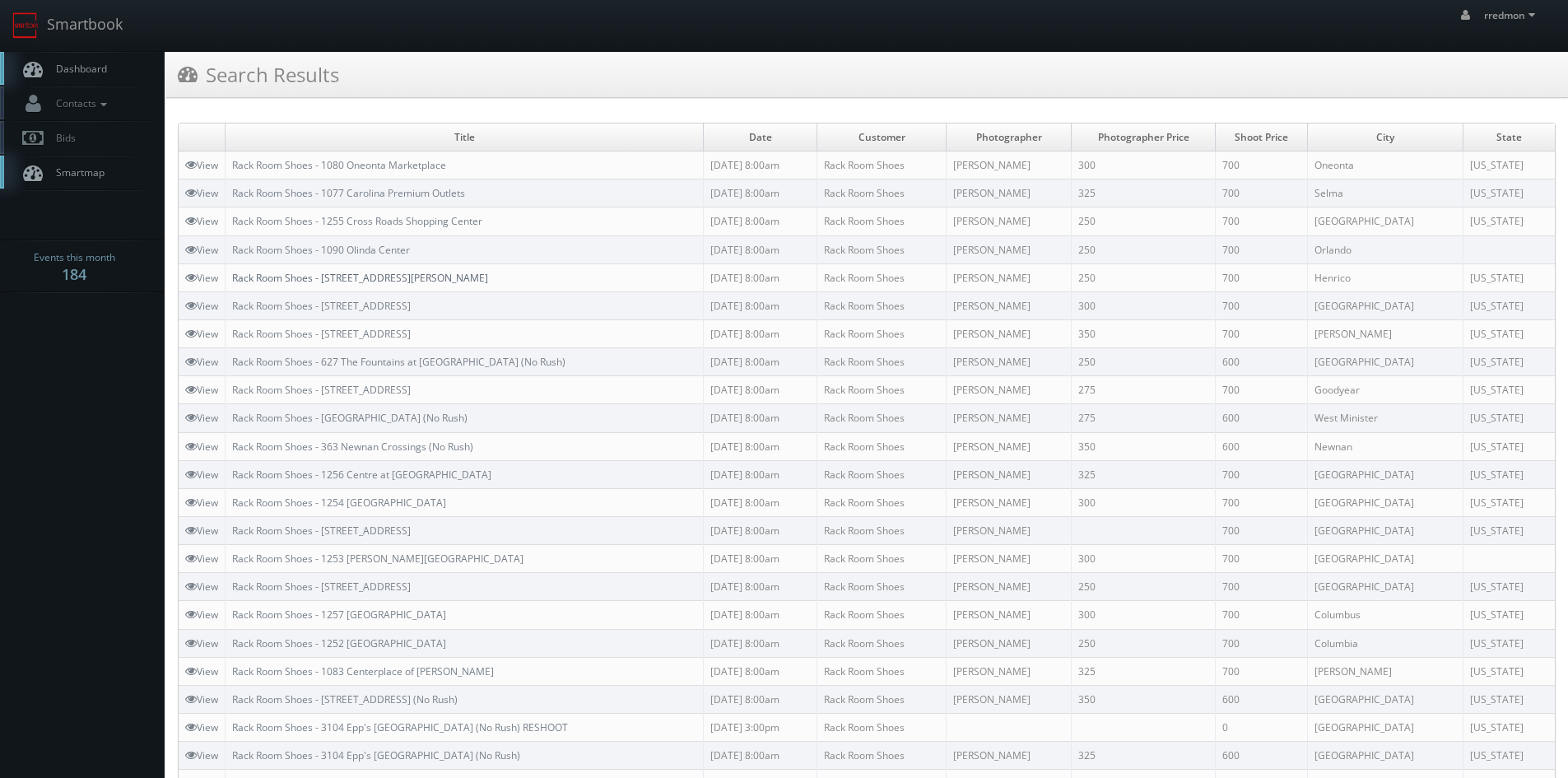
click at [405, 276] on link "Rack Room Shoes - [STREET_ADDRESS][PERSON_NAME]" at bounding box center [360, 278] width 256 height 14
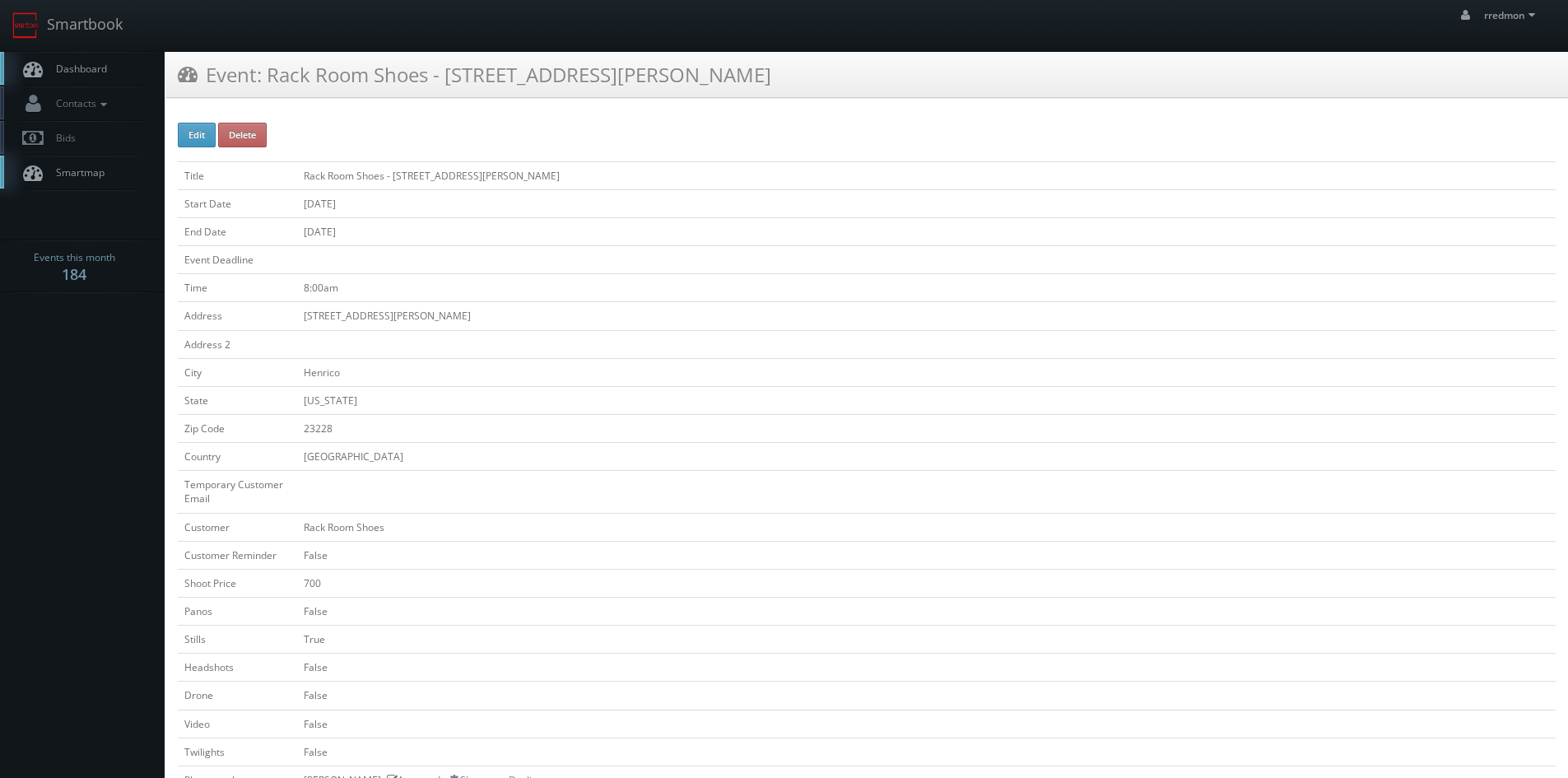
click at [99, 61] on link "Dashboard" at bounding box center [82, 69] width 165 height 34
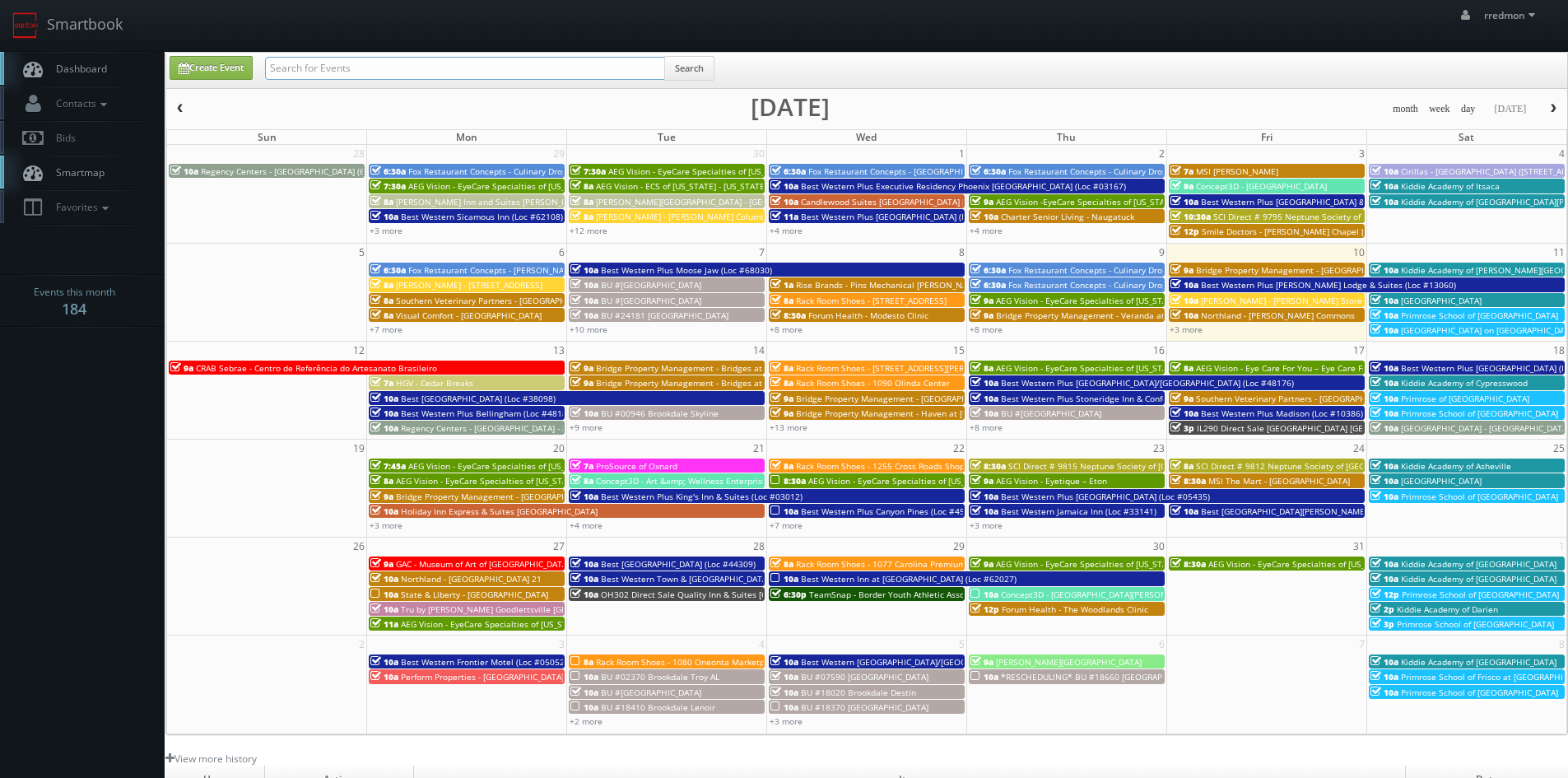
click at [335, 63] on input "text" at bounding box center [465, 68] width 400 height 23
type input "charles mitri"
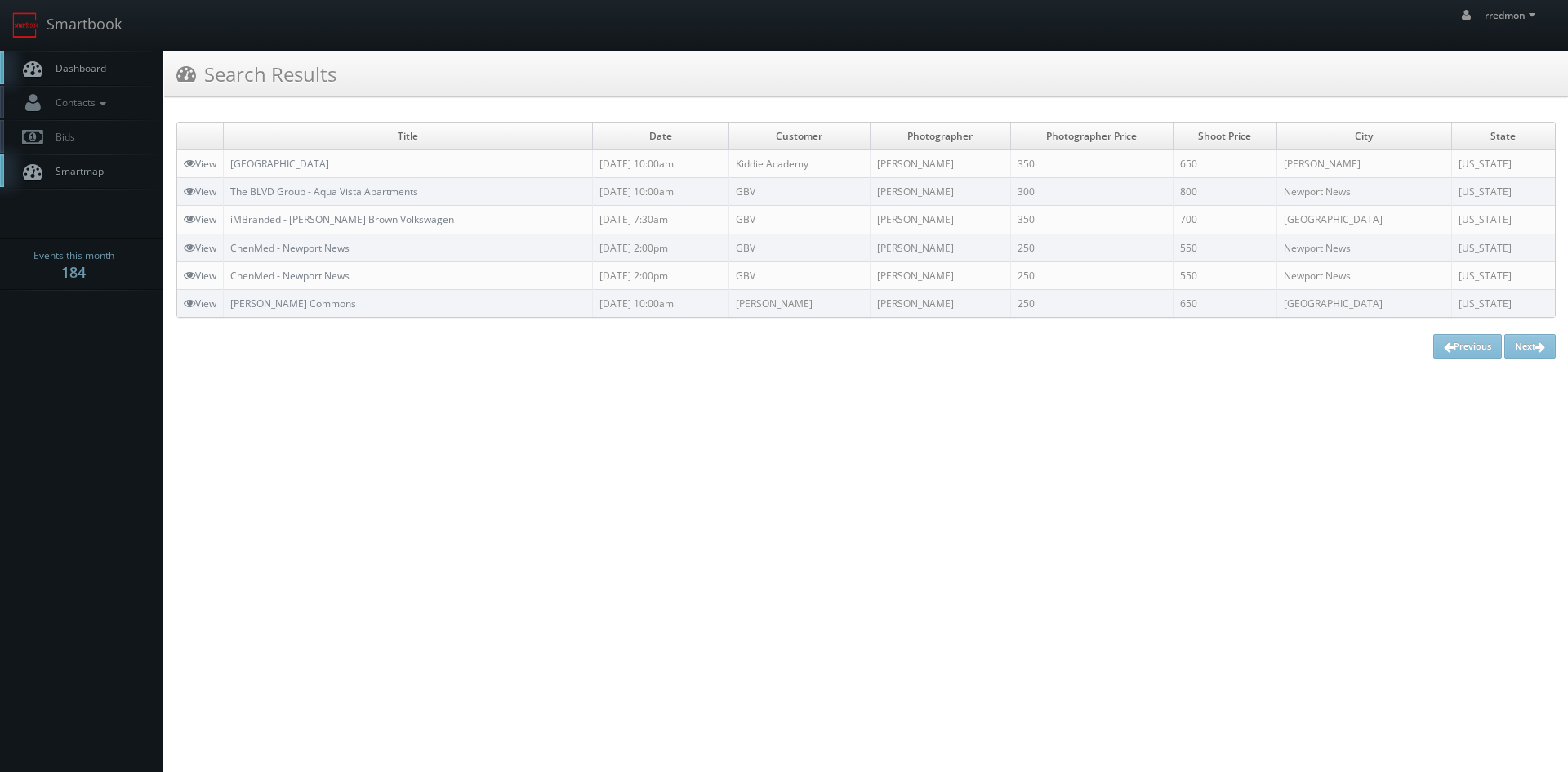
click at [71, 69] on span "Dashboard" at bounding box center [76, 68] width 59 height 14
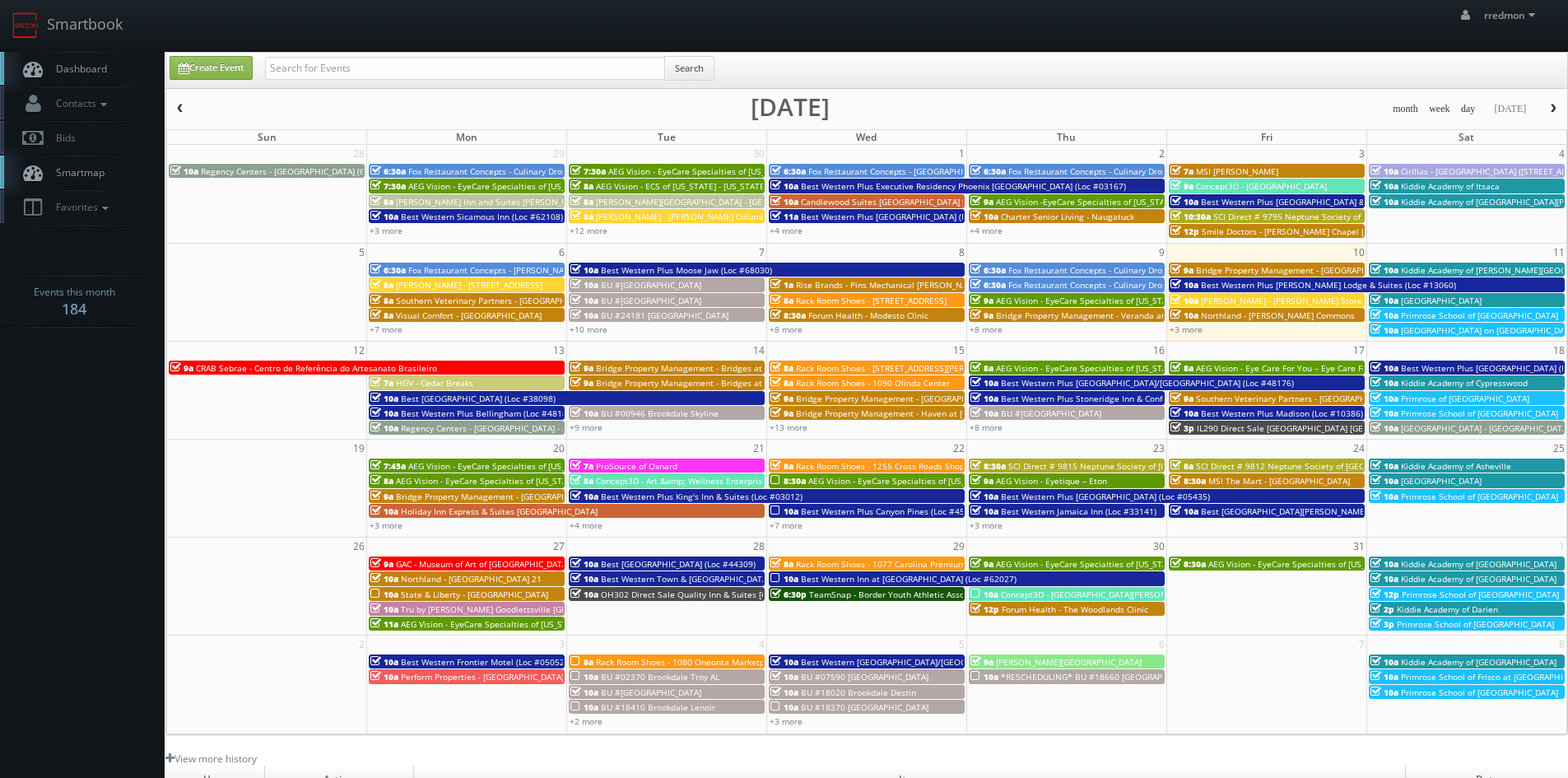
click at [414, 429] on span "Regency Centers - Avenida Biscayne - 80043" at bounding box center [494, 428] width 186 height 11
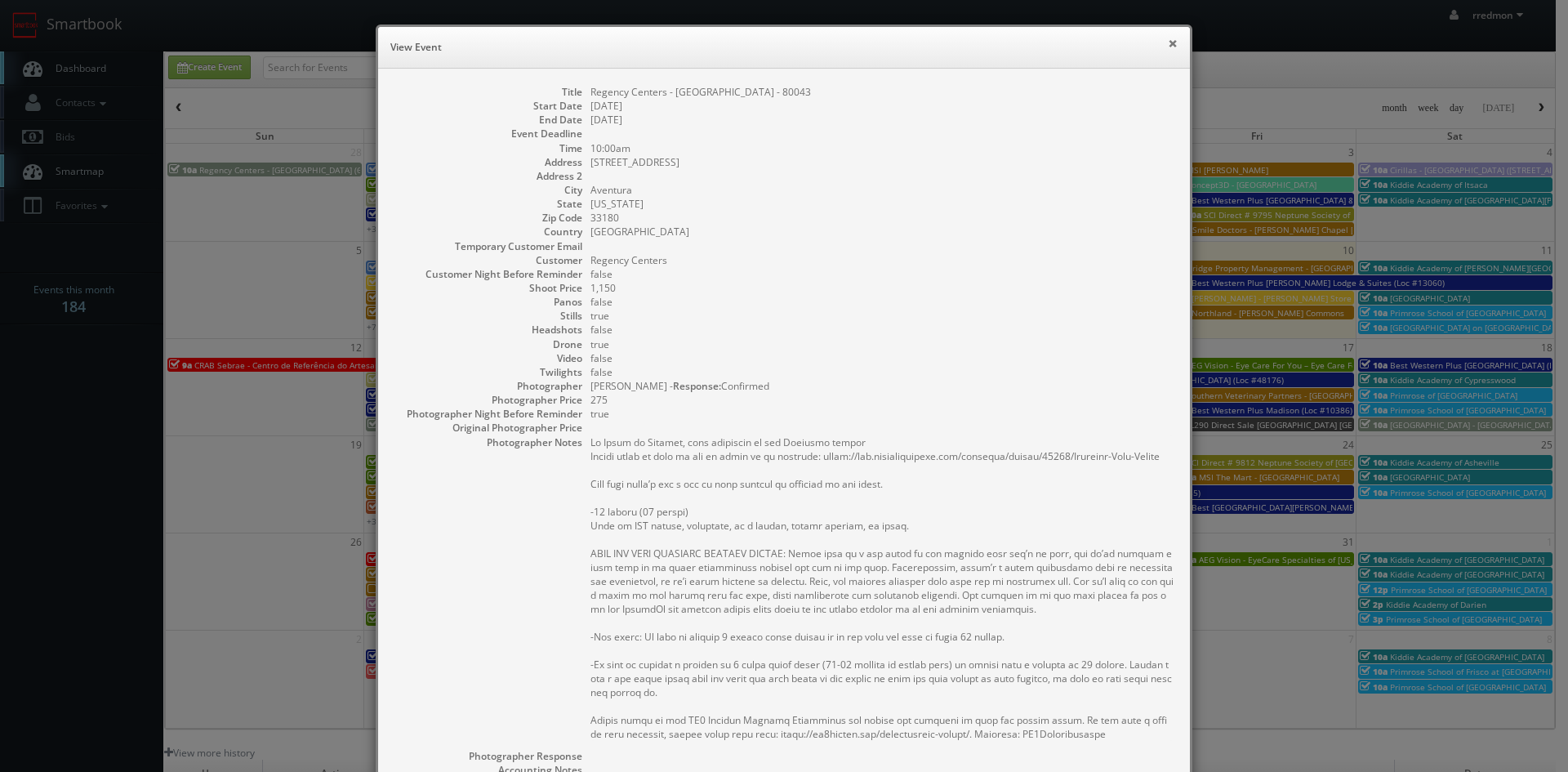
click at [1168, 43] on button "×" at bounding box center [1172, 43] width 9 height 11
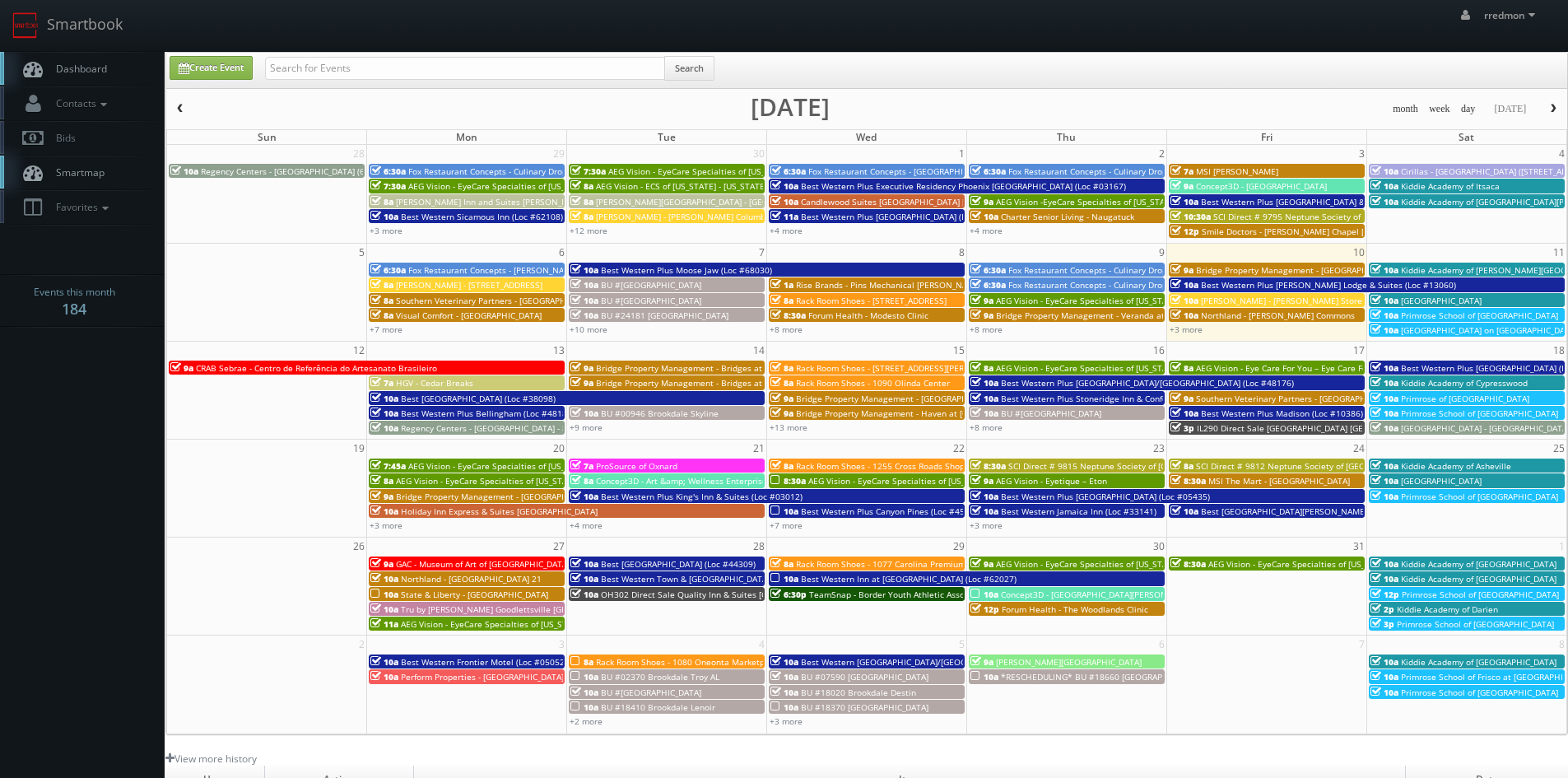
click at [446, 429] on span "Regency Centers - Avenida Biscayne - 80043" at bounding box center [494, 428] width 186 height 11
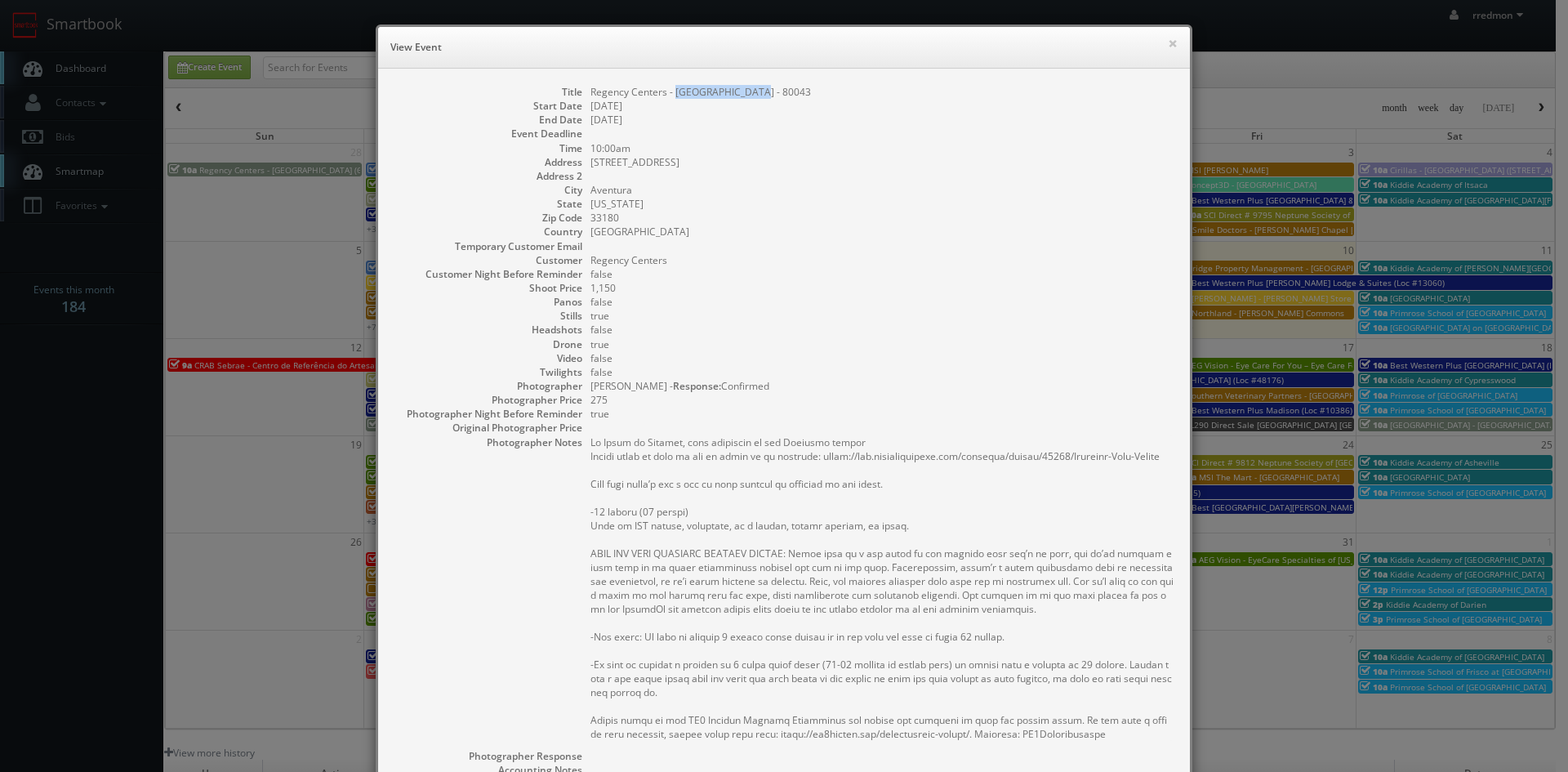
drag, startPoint x: 668, startPoint y: 90, endPoint x: 746, endPoint y: 96, distance: 78.2
click at [746, 96] on dd "Regency Centers - Avenida Biscayne - 80043" at bounding box center [882, 91] width 583 height 14
copy dd "Avenida Biscayne"
drag, startPoint x: 757, startPoint y: 93, endPoint x: 782, endPoint y: 96, distance: 25.2
click at [782, 96] on dd "Regency Centers - Avenida Biscayne - 80043" at bounding box center [882, 91] width 583 height 14
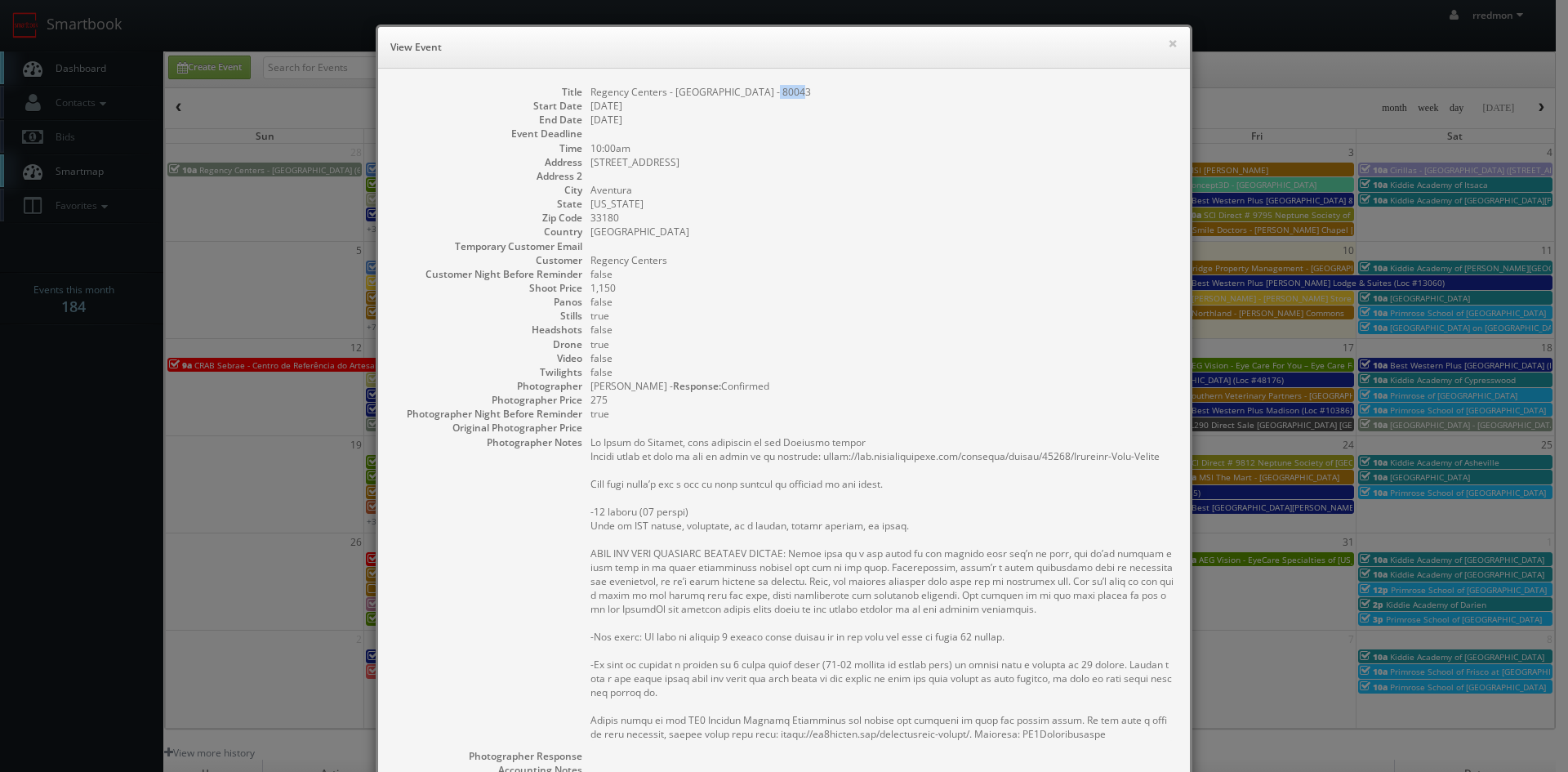
copy dd "80043"
click at [1170, 48] on button "×" at bounding box center [1172, 43] width 9 height 11
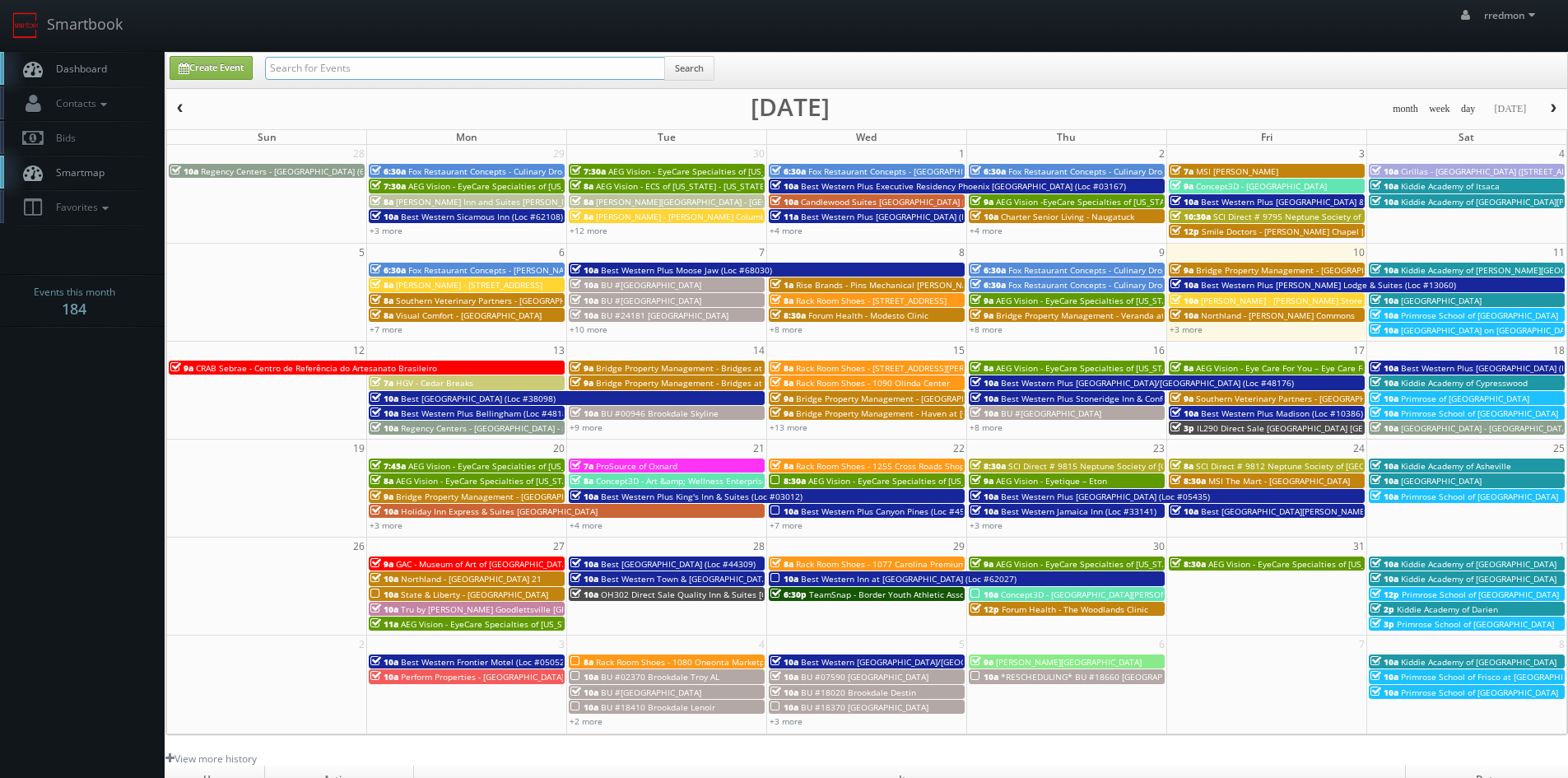
click at [514, 75] on input "text" at bounding box center [465, 68] width 400 height 23
drag, startPoint x: 446, startPoint y: 70, endPoint x: 262, endPoint y: 63, distance: 184.1
click at [262, 63] on div "bryan Search" at bounding box center [490, 72] width 474 height 32
type input "bridge property management"
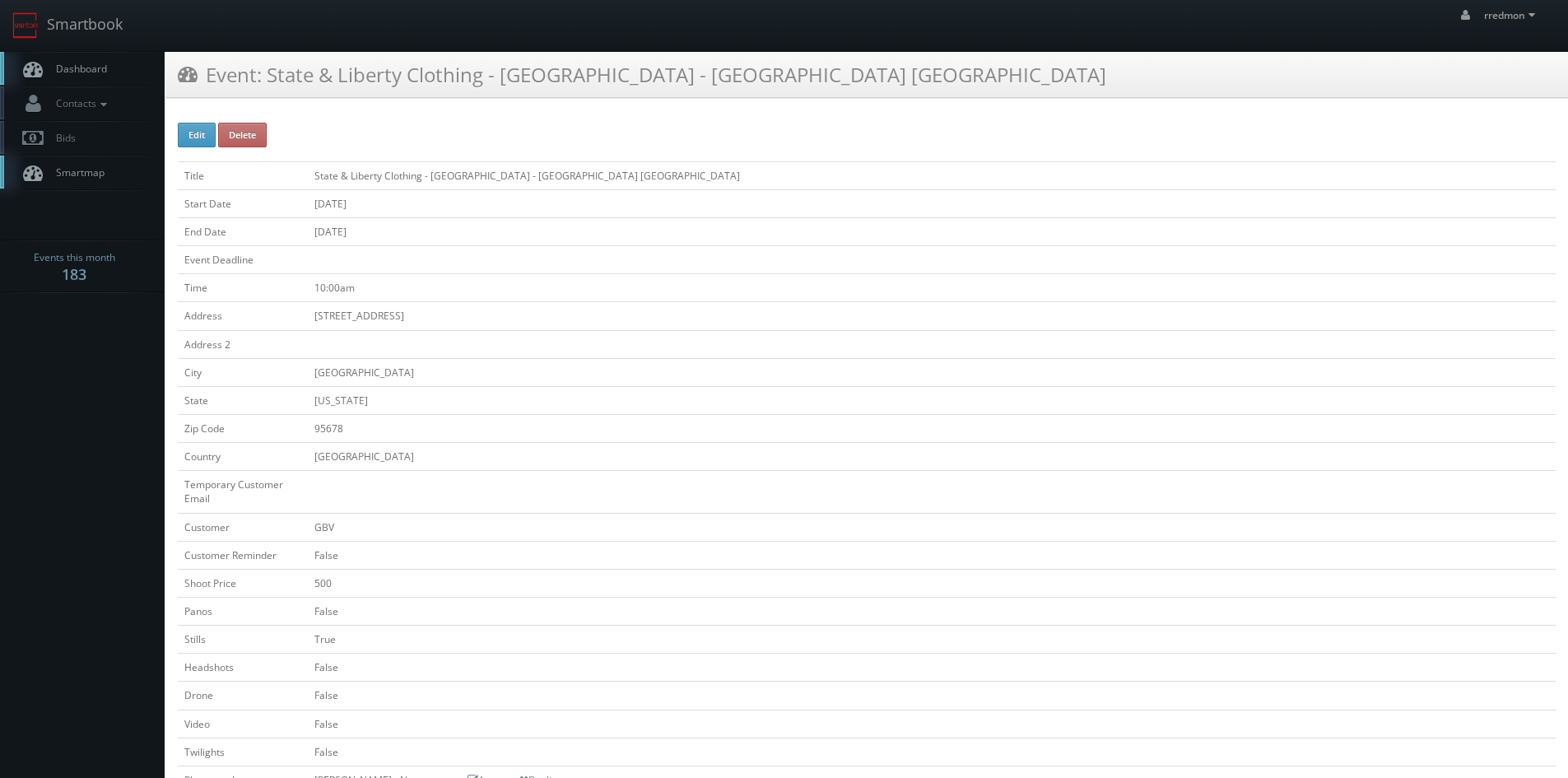
click at [114, 72] on link "Dashboard" at bounding box center [82, 69] width 165 height 34
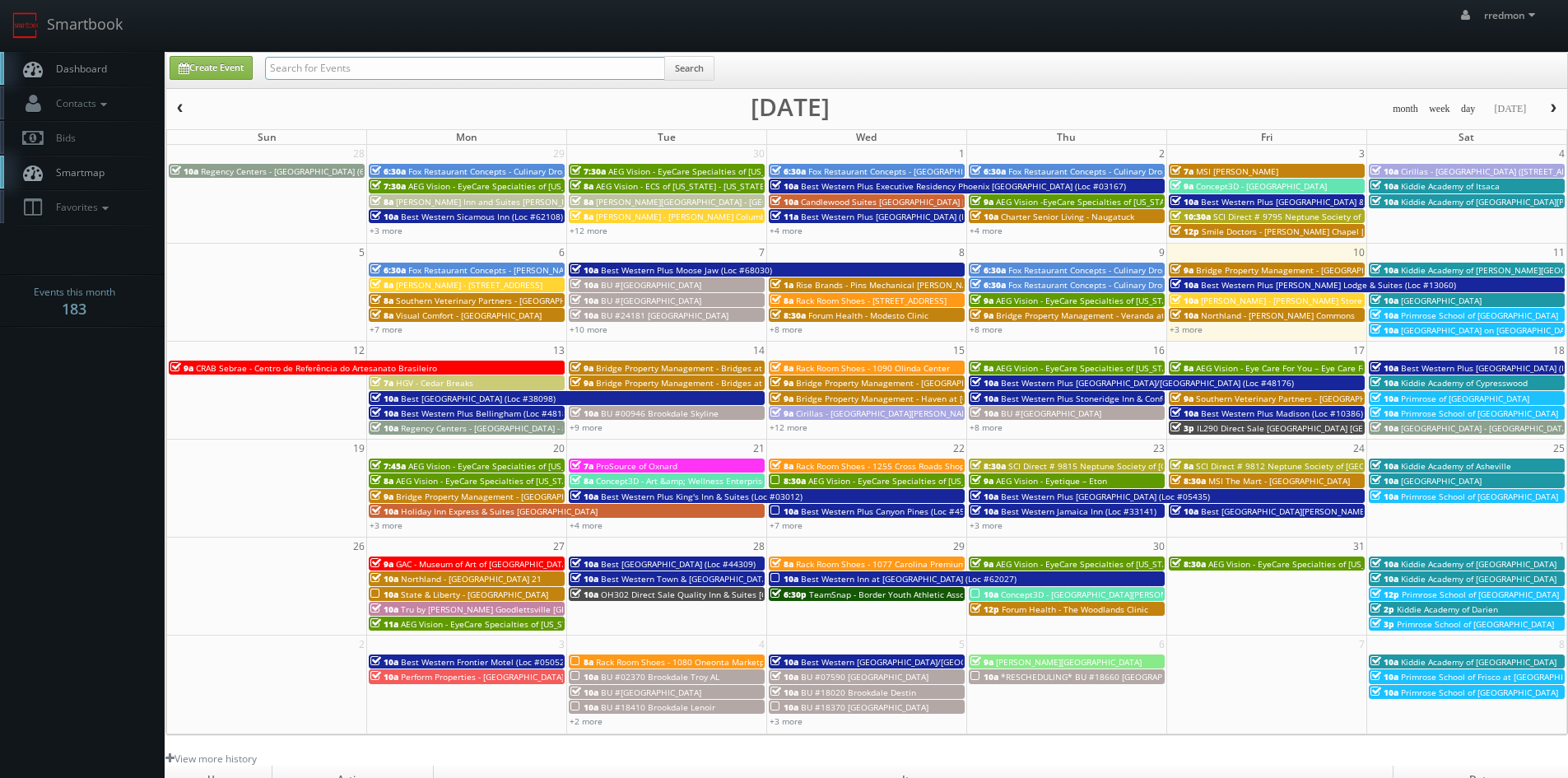
click at [481, 68] on input "text" at bounding box center [465, 68] width 400 height 23
type input "bridge property management"
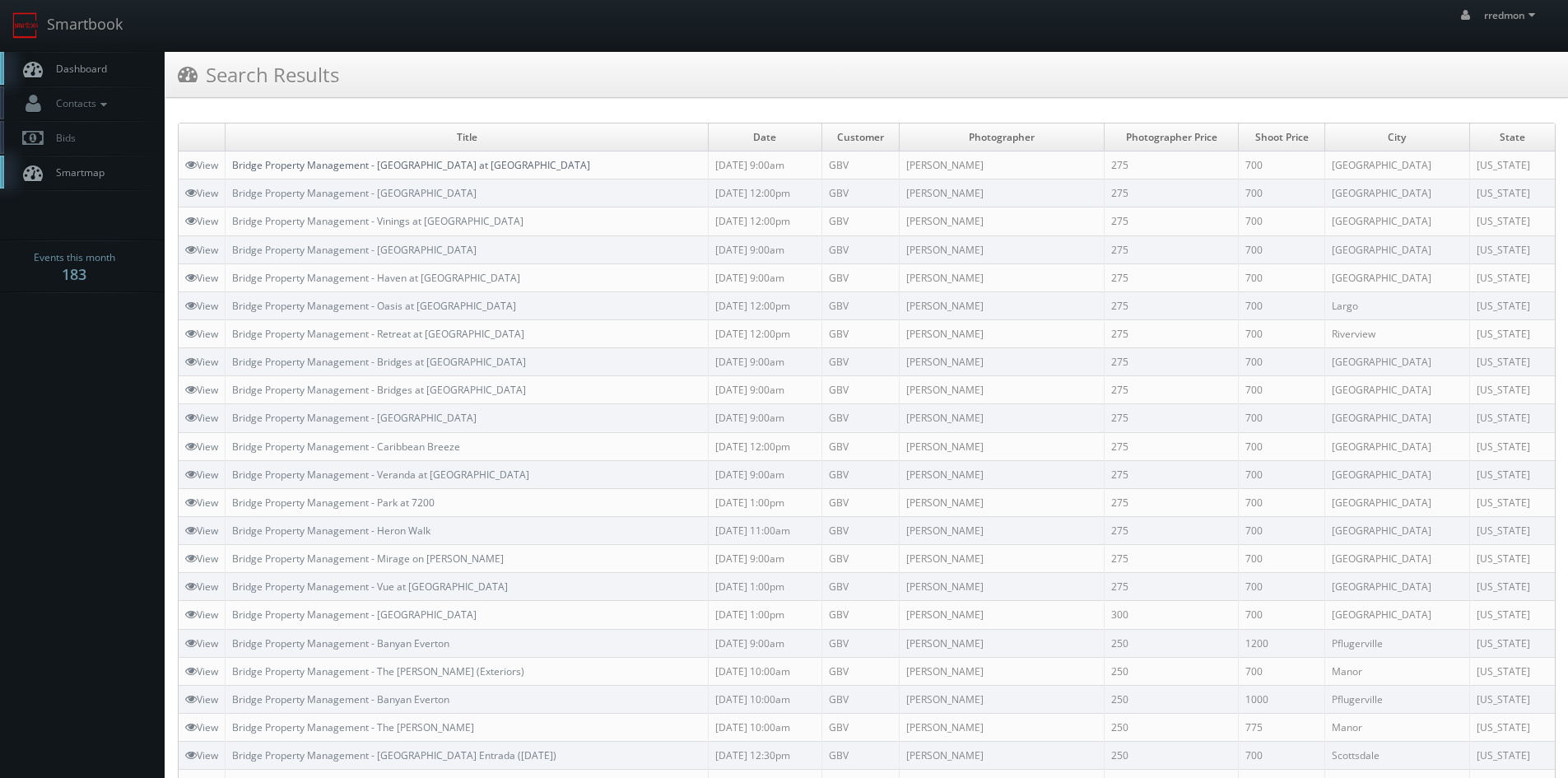
click at [467, 166] on link "Bridge Property Management - [GEOGRAPHIC_DATA] at [GEOGRAPHIC_DATA]" at bounding box center [411, 165] width 358 height 14
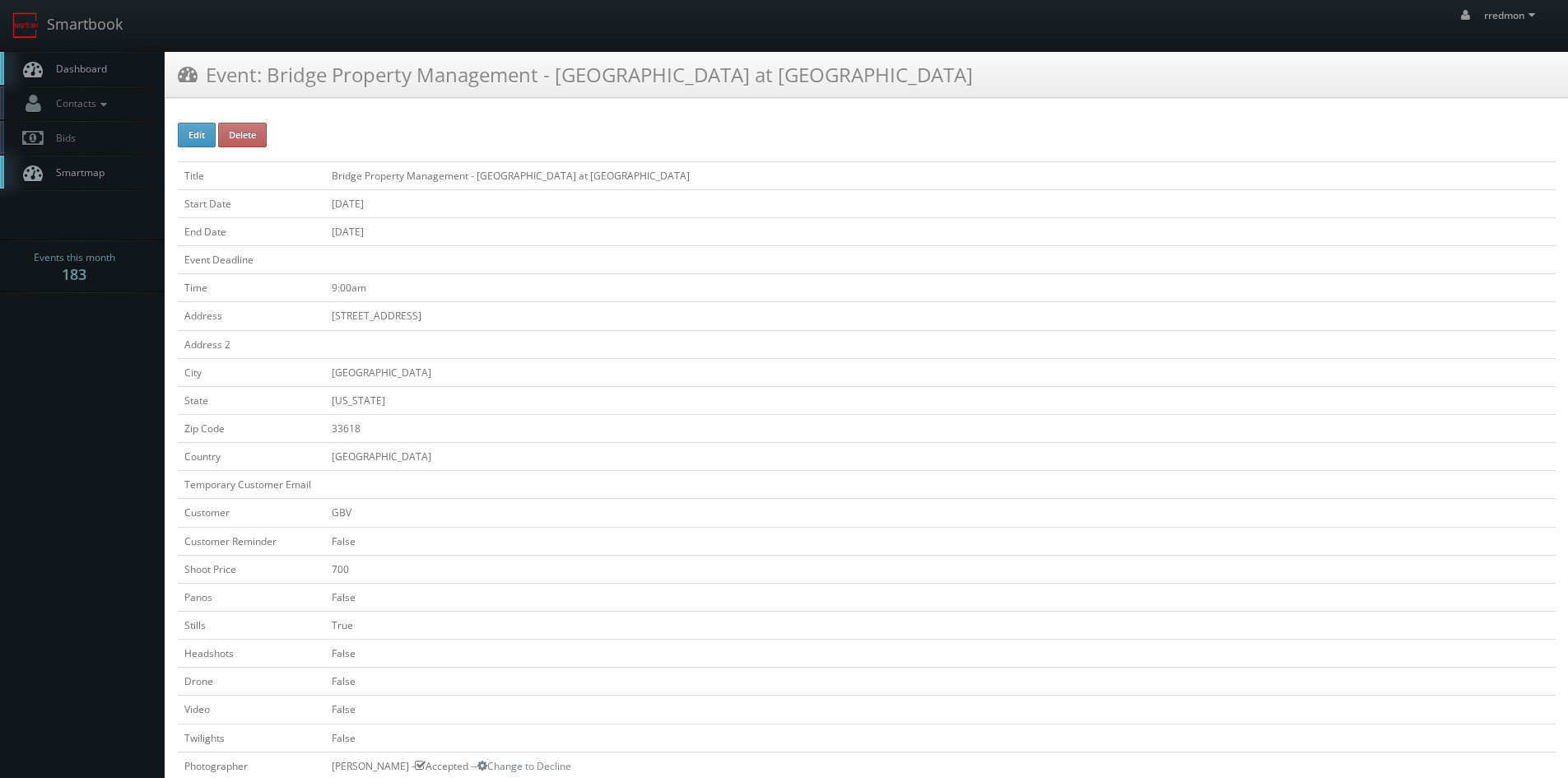
click at [92, 71] on span "Dashboard" at bounding box center [77, 68] width 60 height 14
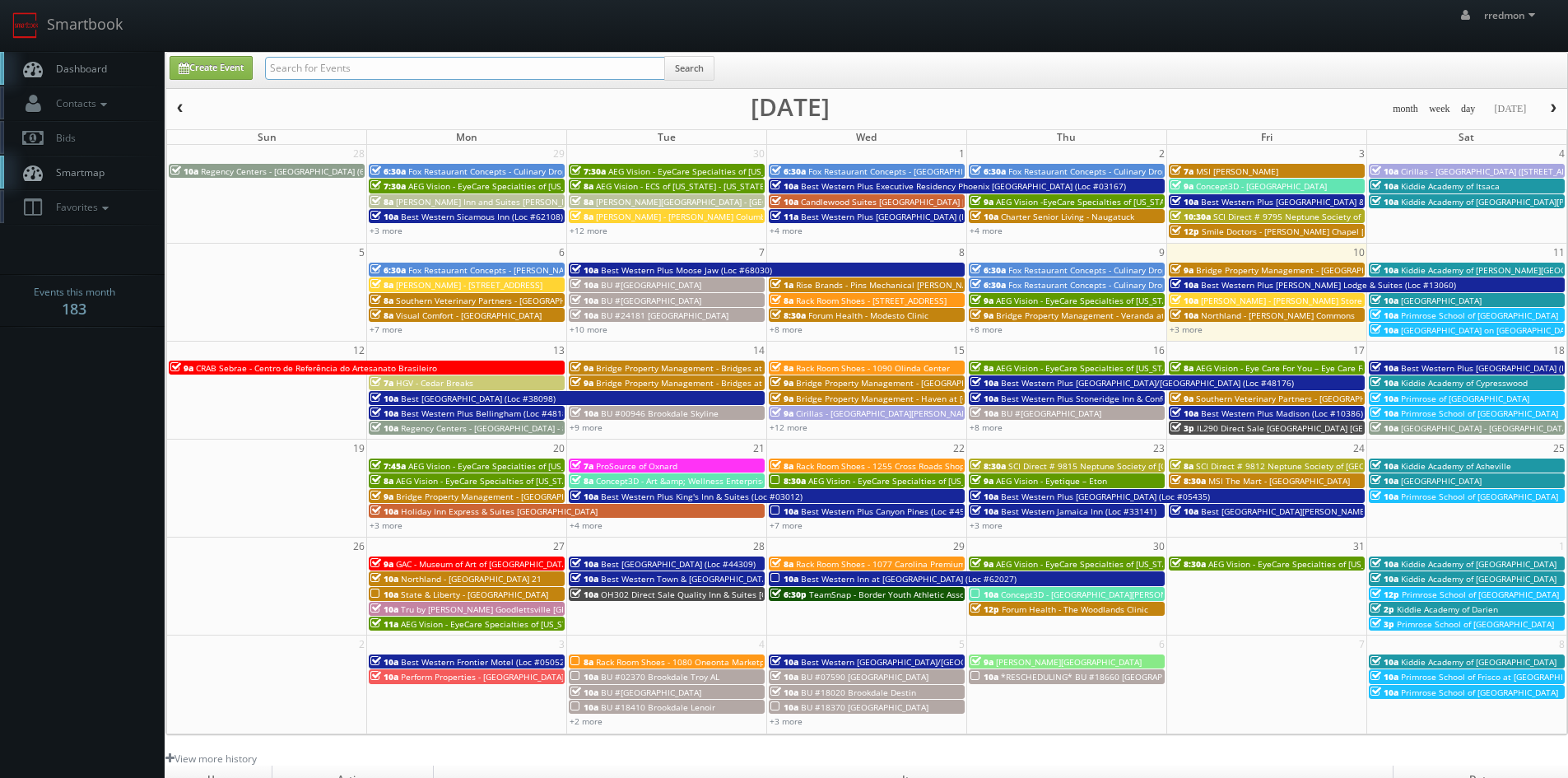
click at [321, 63] on input "text" at bounding box center [465, 68] width 400 height 23
drag, startPoint x: 440, startPoint y: 70, endPoint x: 270, endPoint y: 65, distance: 170.1
click at [270, 65] on input "bridge property management" at bounding box center [465, 68] width 400 height 23
type input "bridge property management"
click at [690, 71] on button "Search" at bounding box center [689, 68] width 50 height 25
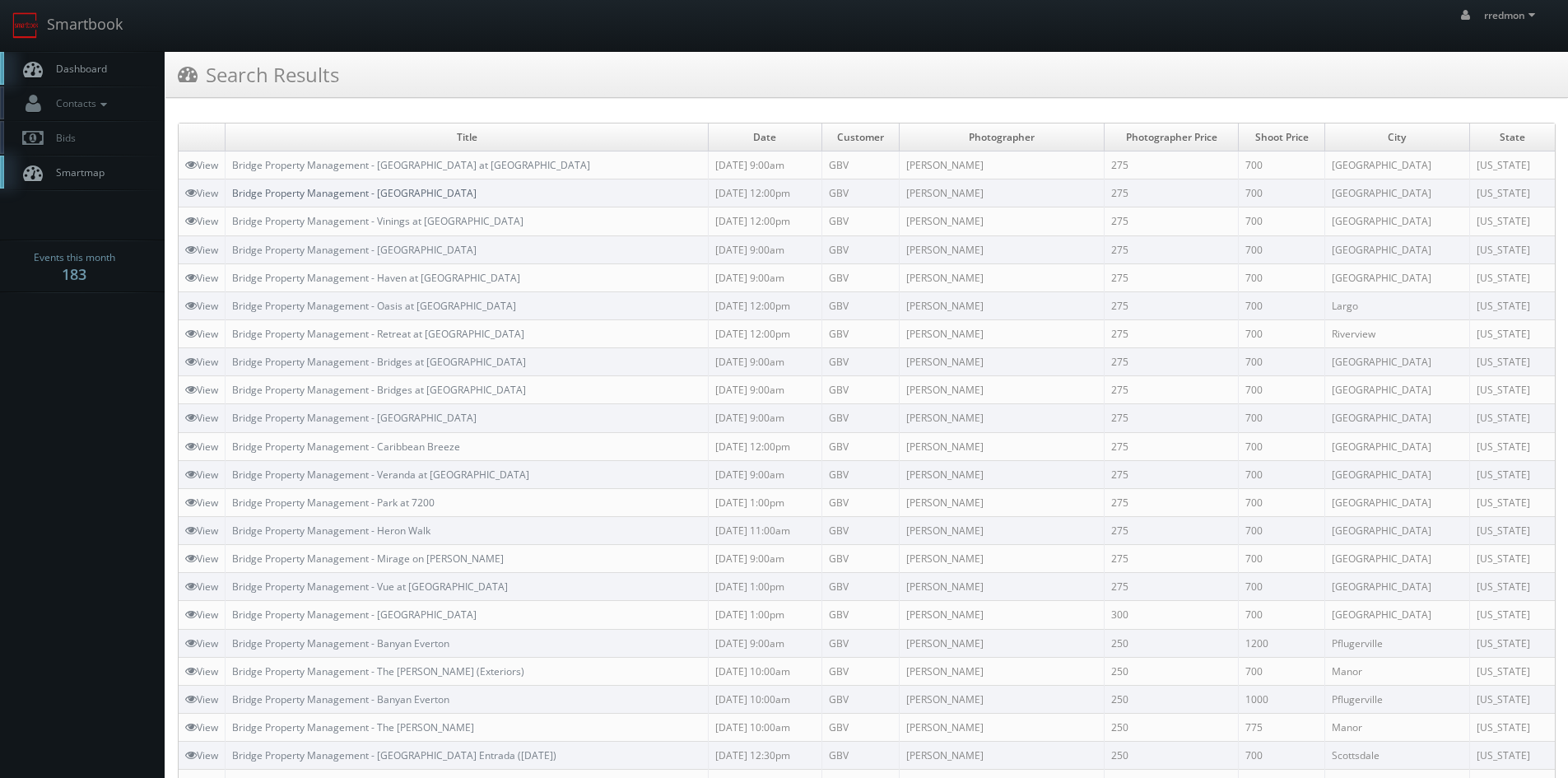
click at [432, 190] on link "Bridge Property Management - [GEOGRAPHIC_DATA]" at bounding box center [354, 192] width 244 height 14
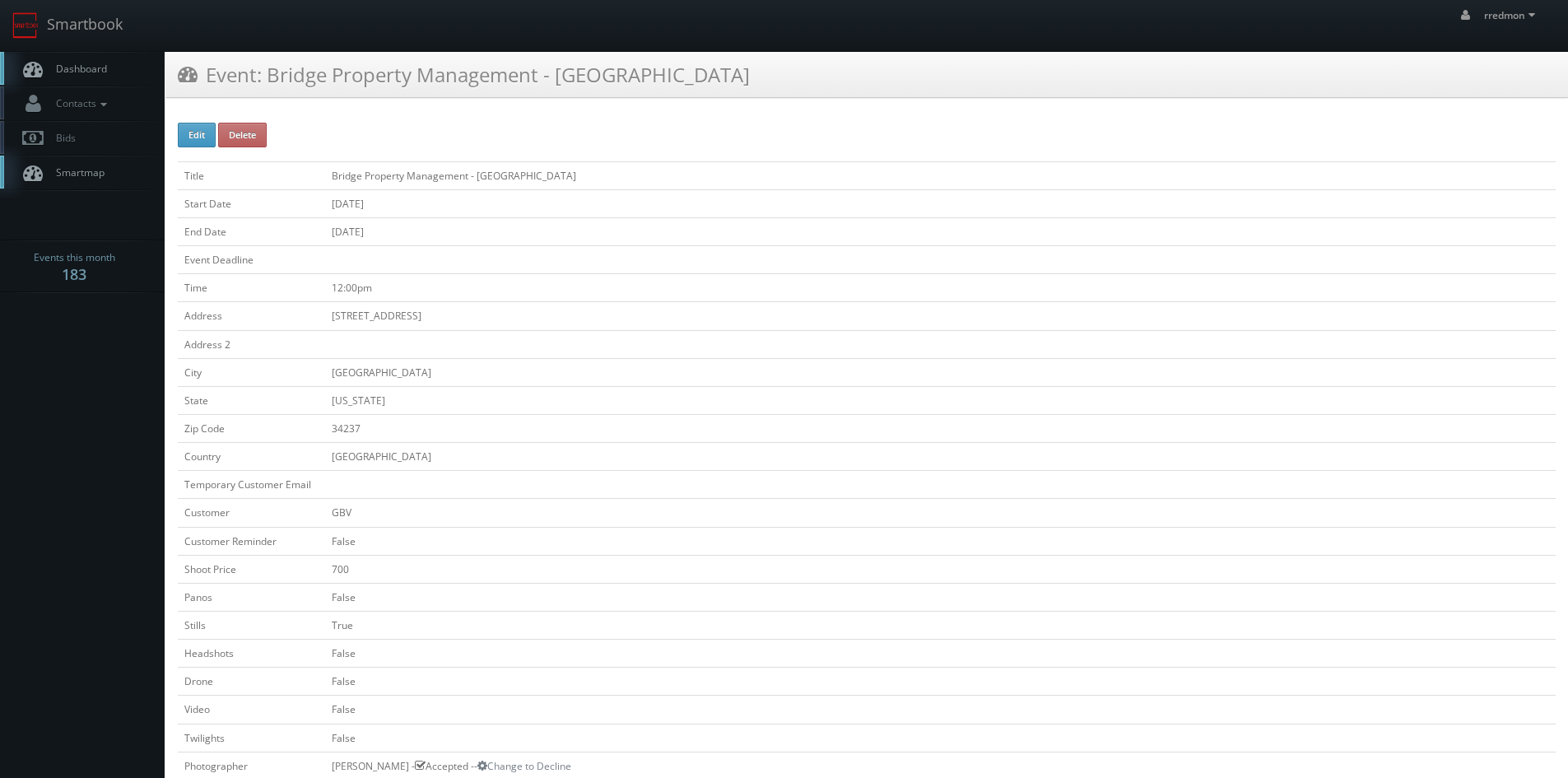
click at [91, 64] on span "Dashboard" at bounding box center [77, 68] width 60 height 14
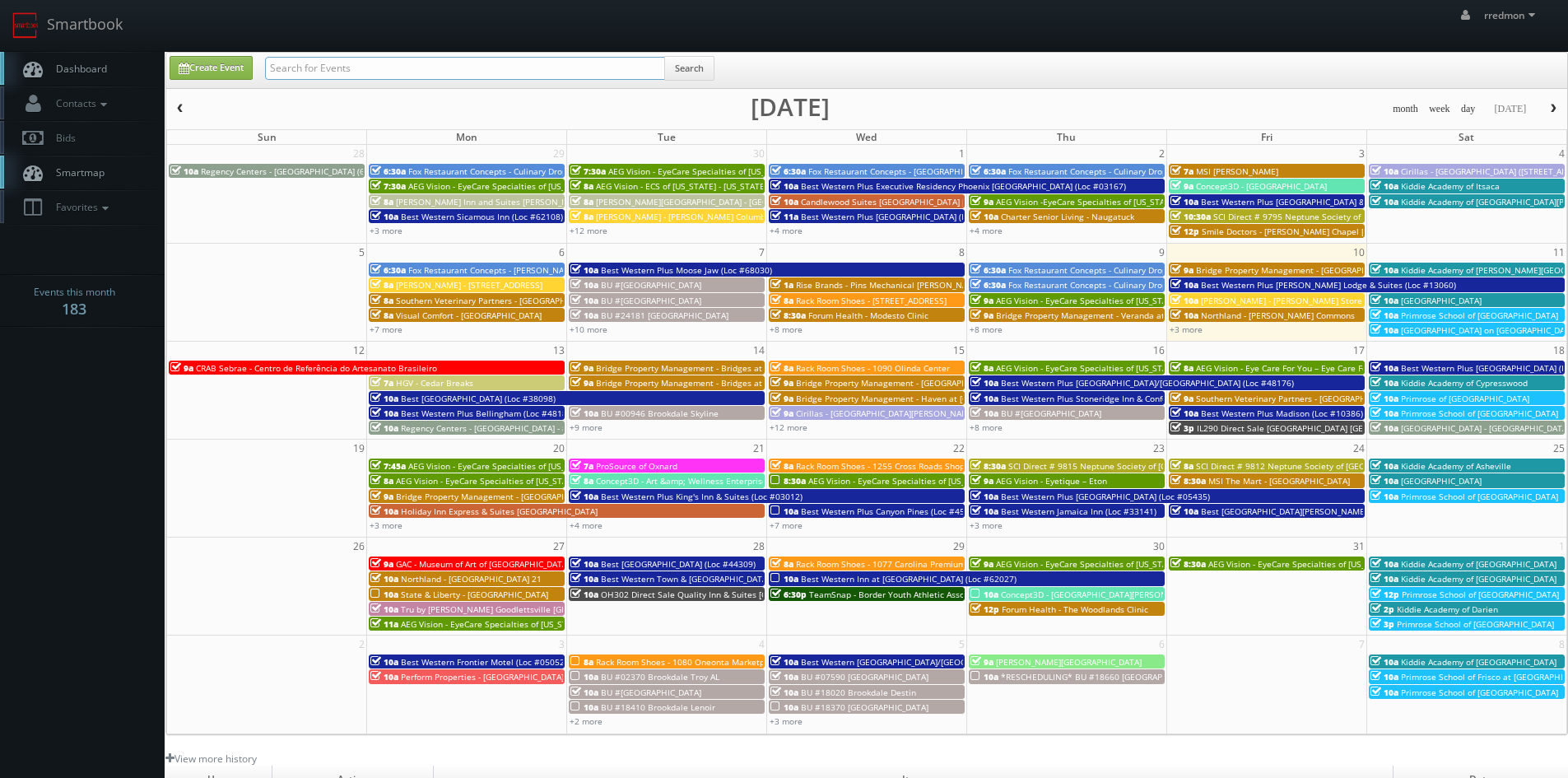
click at [357, 72] on input "text" at bounding box center [465, 68] width 400 height 23
paste input "bridge property management"
type input "bridge property management"
click at [685, 65] on button "Search" at bounding box center [689, 68] width 50 height 25
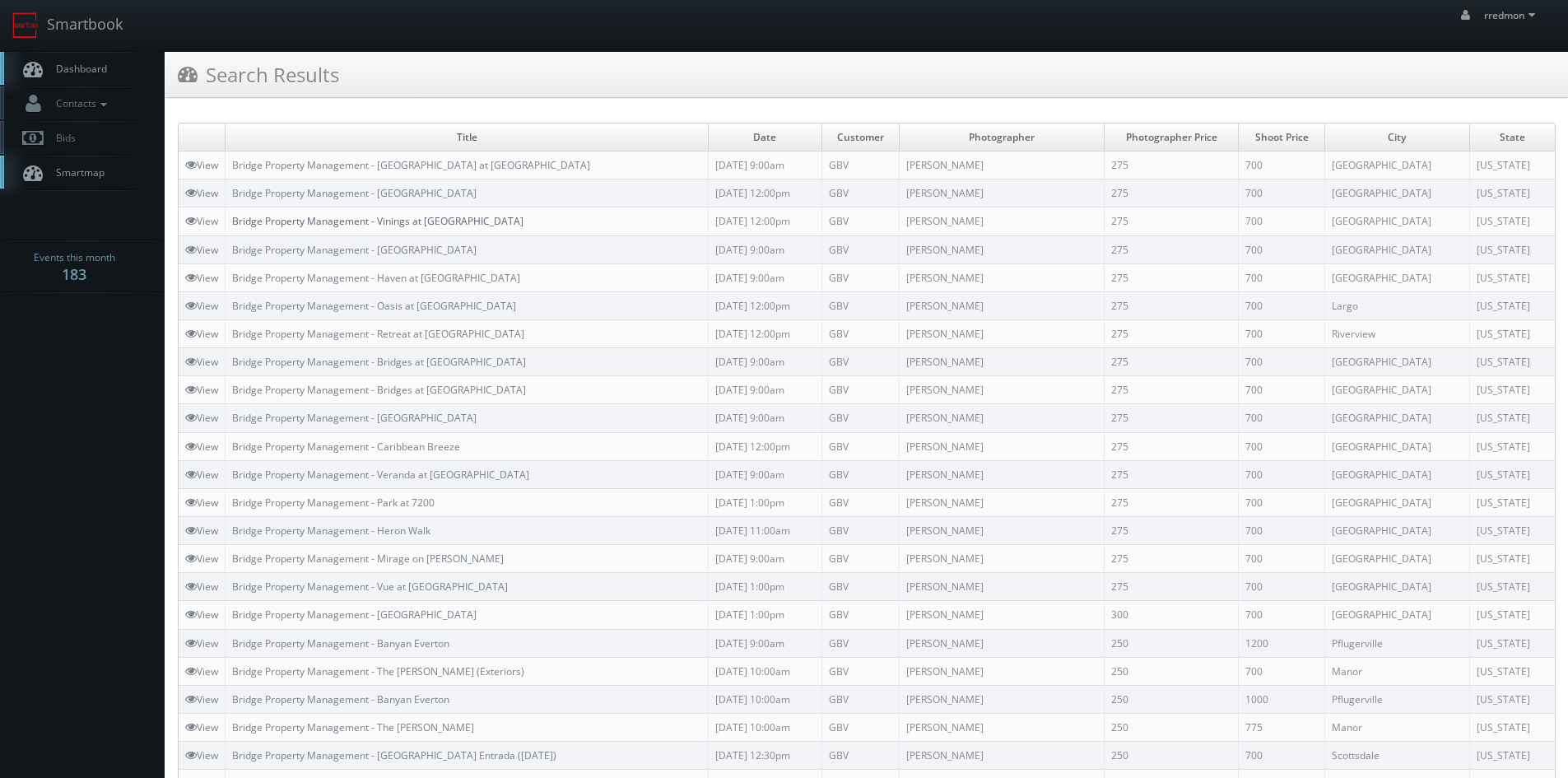
click at [443, 225] on link "Bridge Property Management - Vinings at [GEOGRAPHIC_DATA]" at bounding box center [377, 221] width 291 height 14
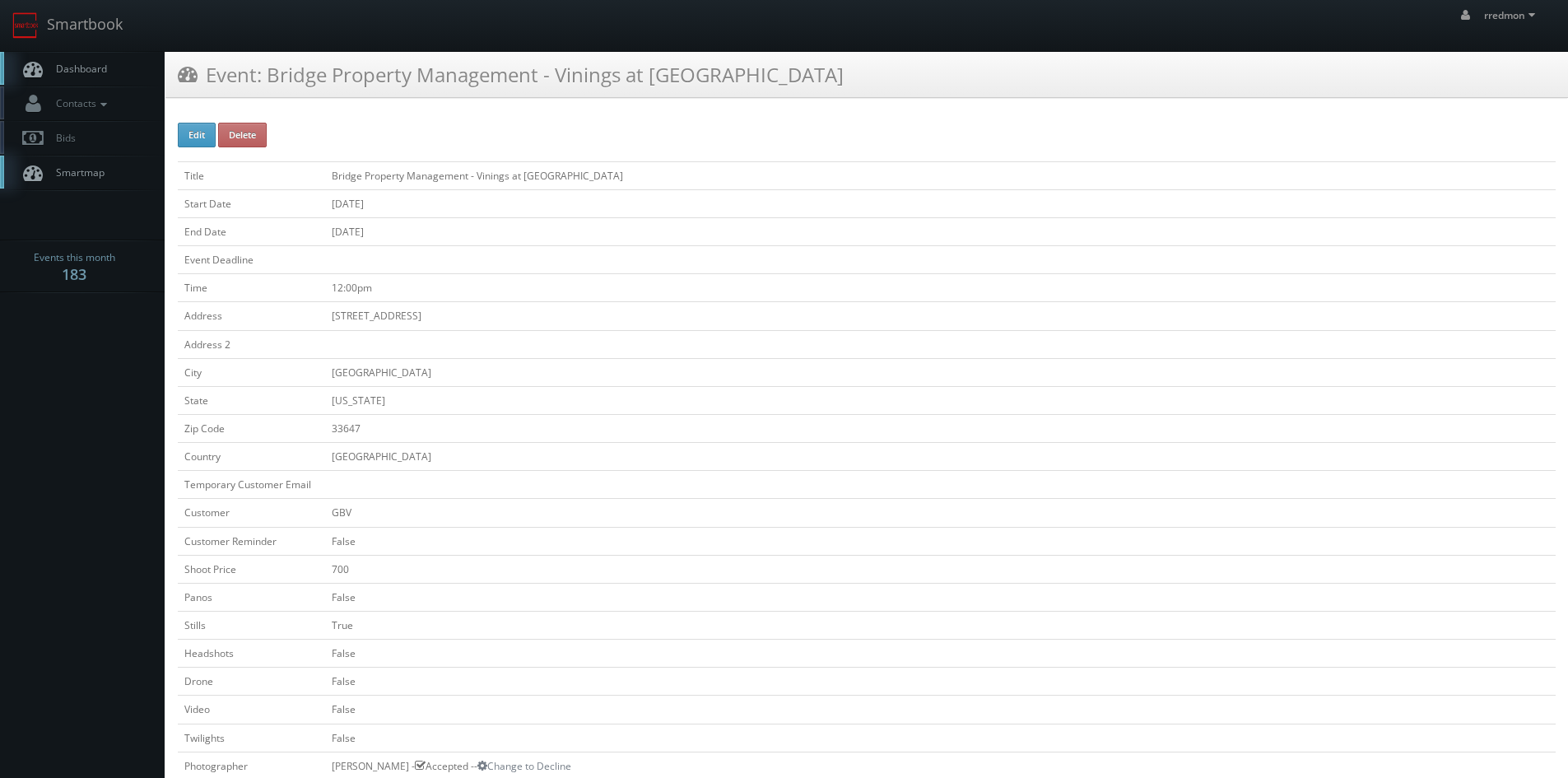
click at [66, 66] on span "Dashboard" at bounding box center [77, 68] width 60 height 14
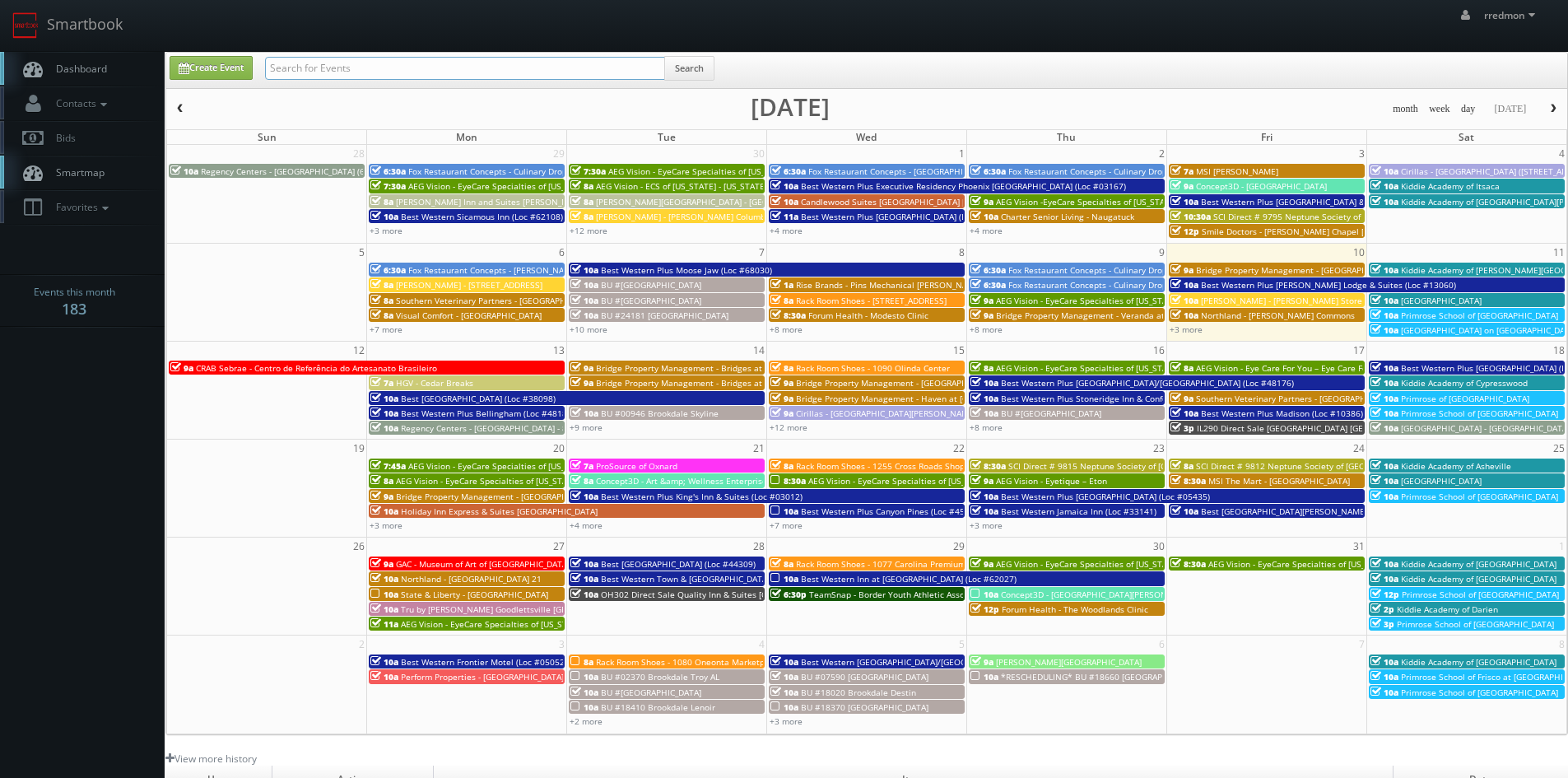
click at [337, 65] on input "text" at bounding box center [465, 68] width 400 height 23
paste input "bridge property management"
type input "bridge property management"
click at [698, 65] on button "Search" at bounding box center [689, 68] width 50 height 25
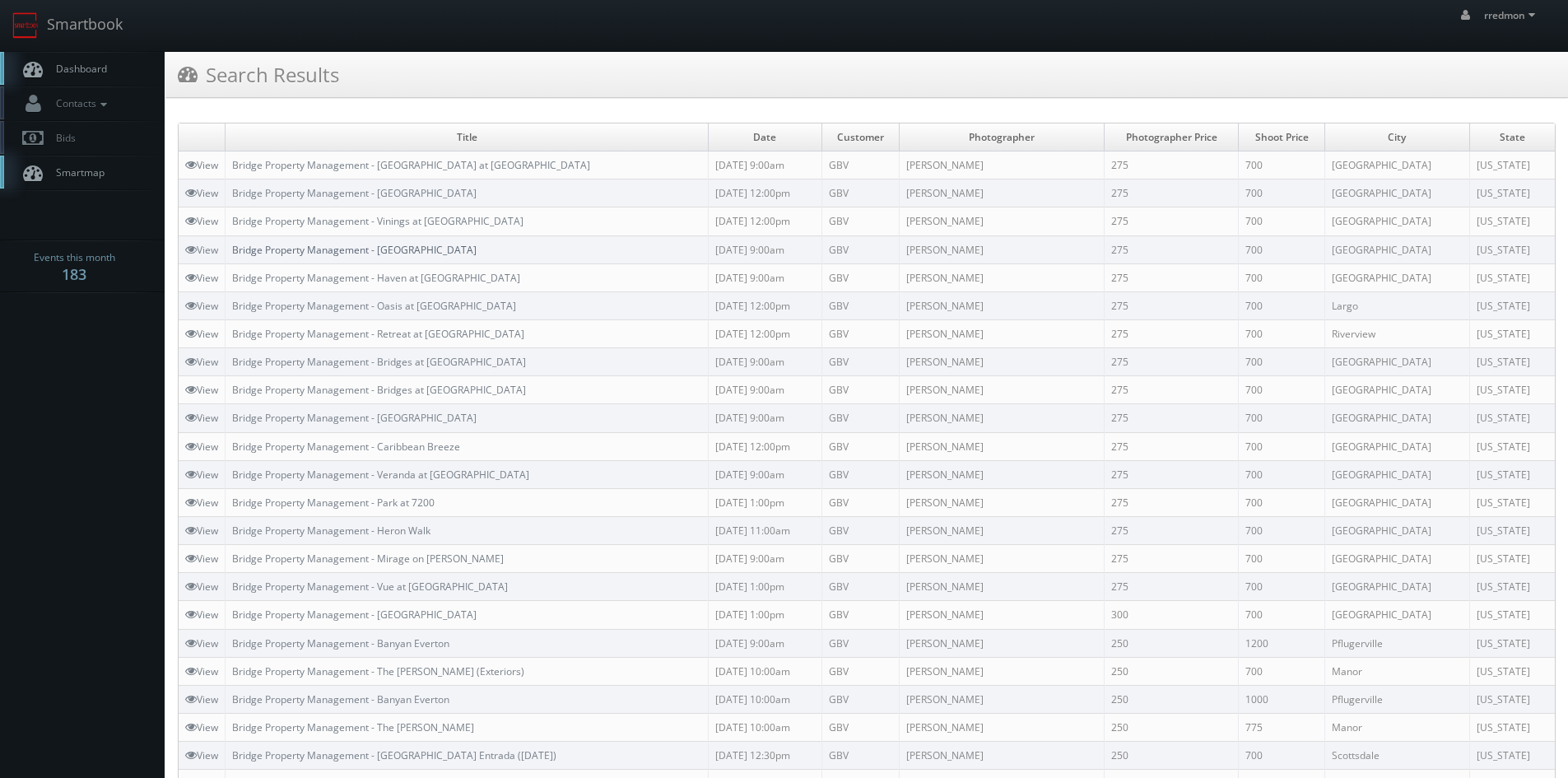
click at [429, 249] on link "Bridge Property Management - [GEOGRAPHIC_DATA]" at bounding box center [354, 249] width 244 height 14
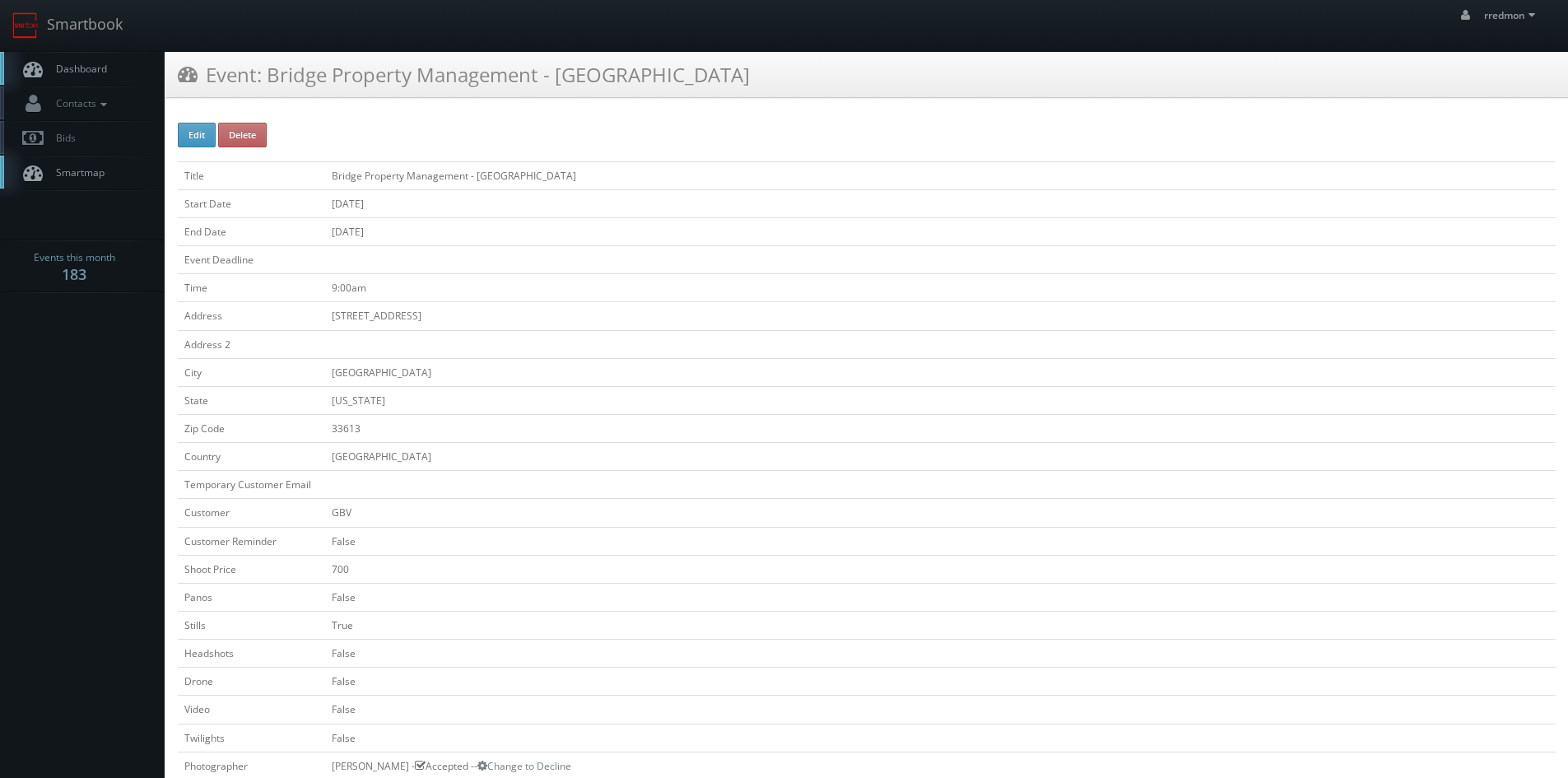
click at [91, 66] on span "Dashboard" at bounding box center [77, 68] width 60 height 14
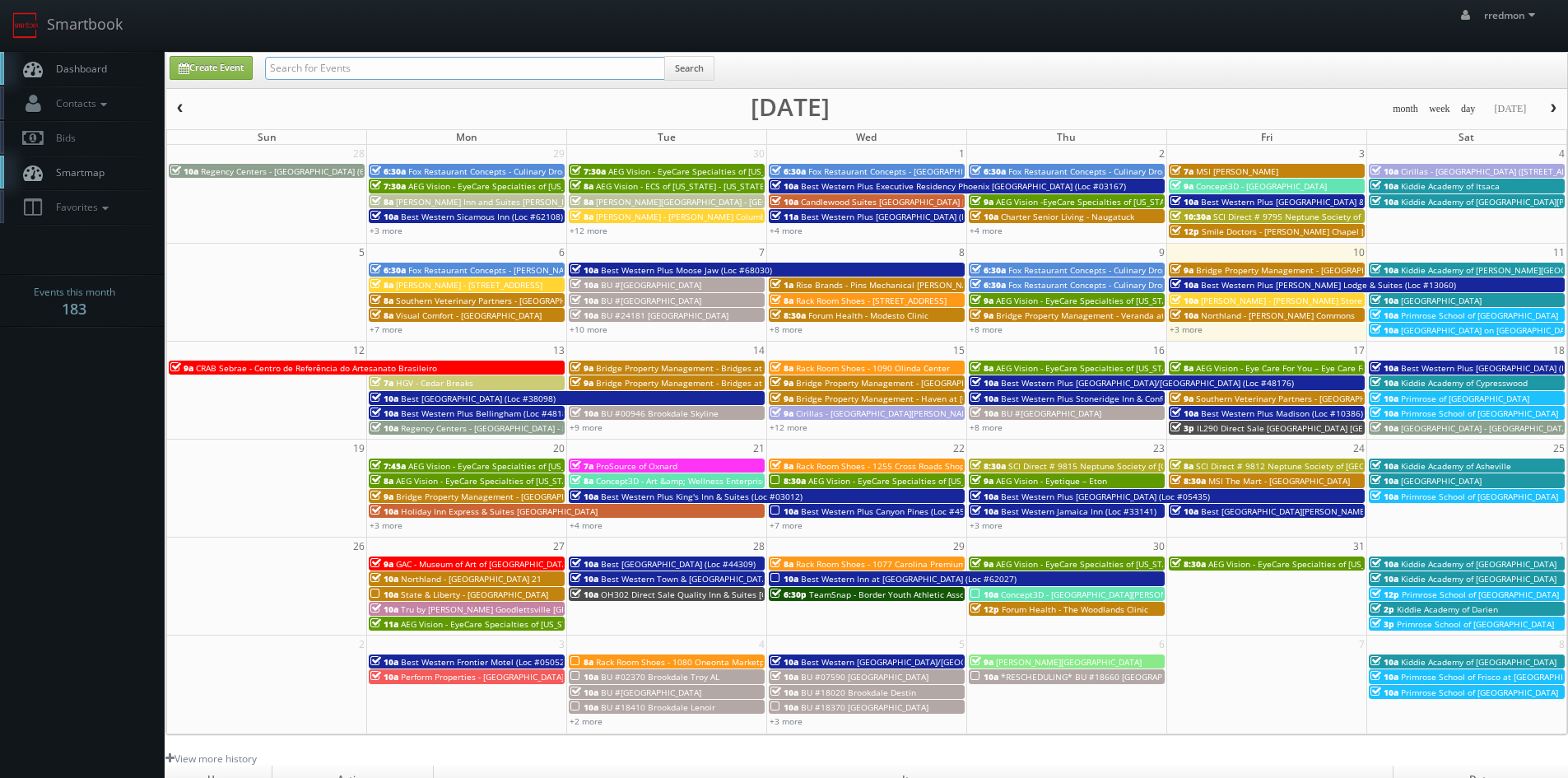
click at [296, 63] on input "text" at bounding box center [465, 68] width 400 height 23
paste input "bridge property management"
type input "bridge property management"
click at [694, 61] on button "Search" at bounding box center [689, 68] width 50 height 25
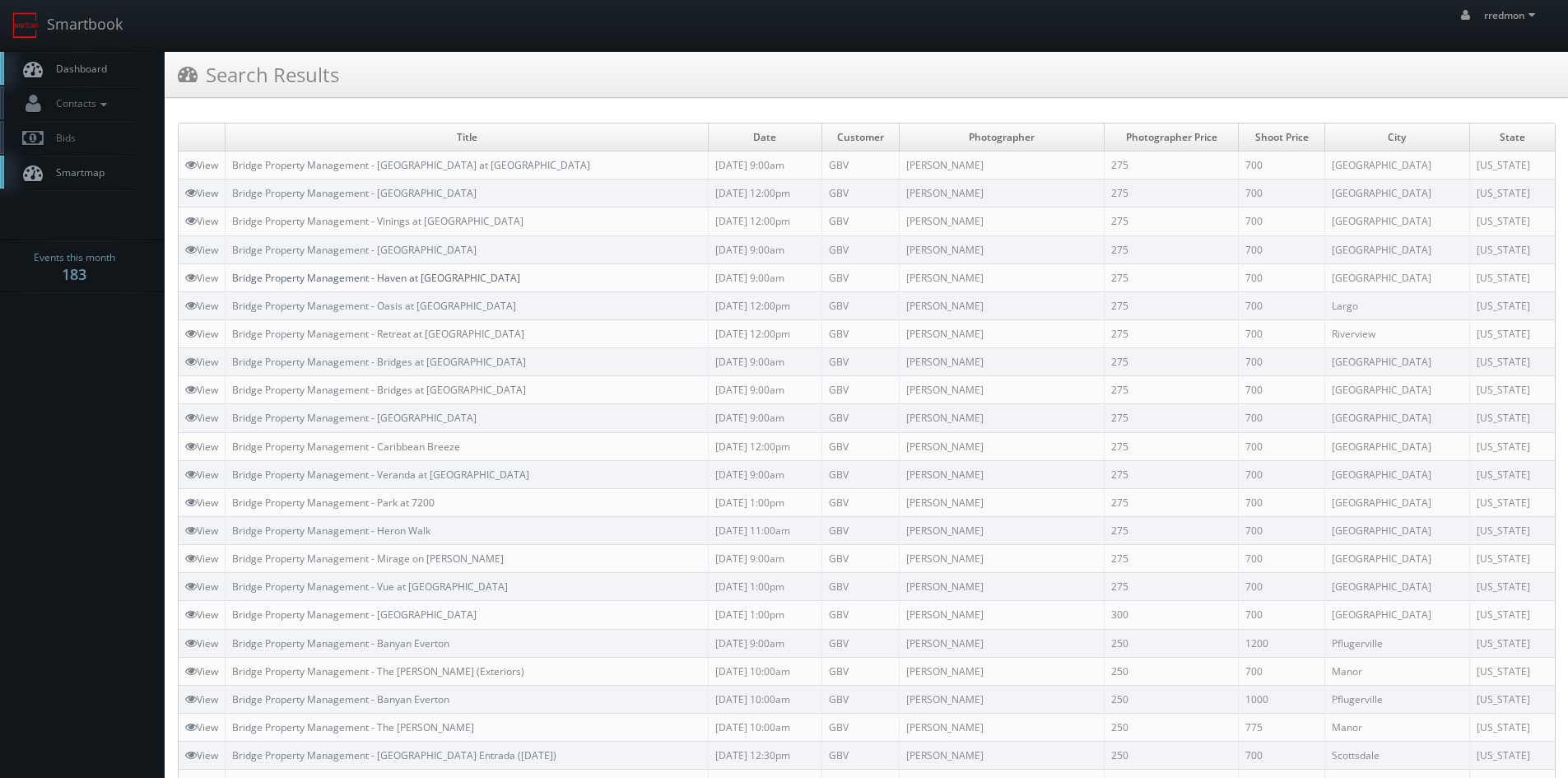
click at [398, 275] on link "Bridge Property Management - Haven at [GEOGRAPHIC_DATA]" at bounding box center [376, 278] width 288 height 14
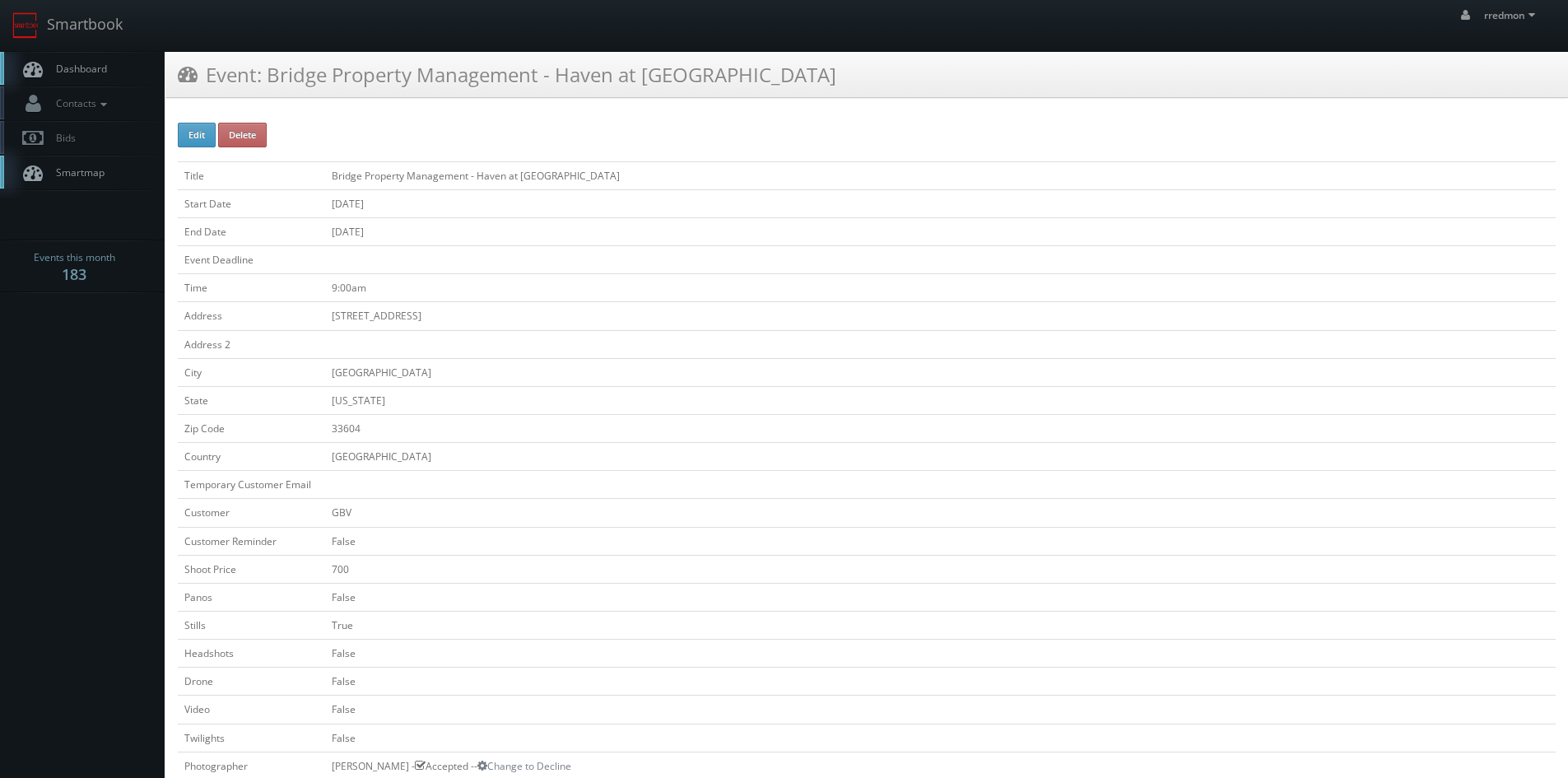
click at [104, 64] on span "Dashboard" at bounding box center [77, 68] width 60 height 14
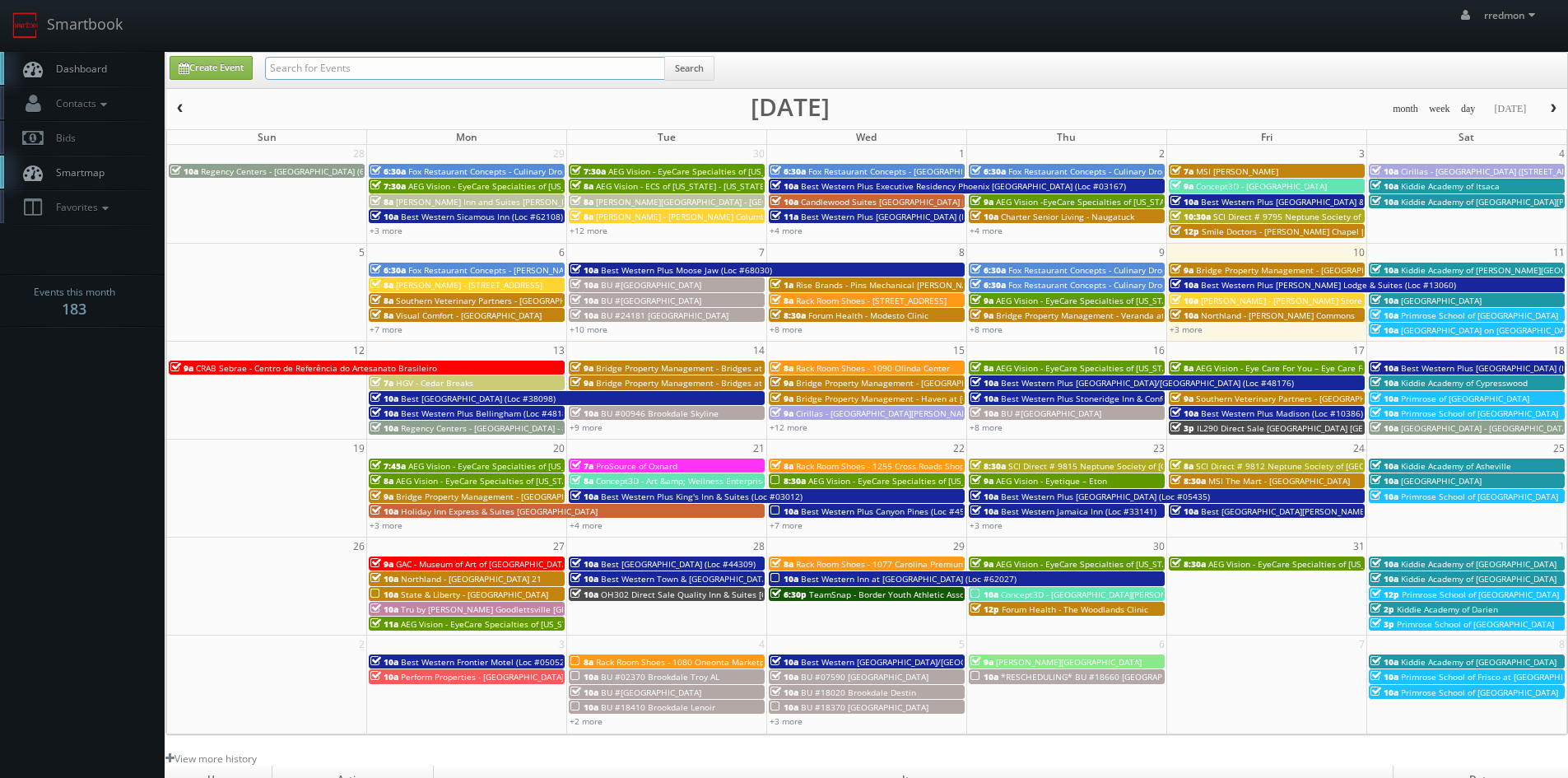
click at [315, 69] on input "text" at bounding box center [465, 68] width 400 height 23
paste input "bridge property management"
type input "bridge property management"
click at [700, 66] on button "Search" at bounding box center [689, 68] width 50 height 25
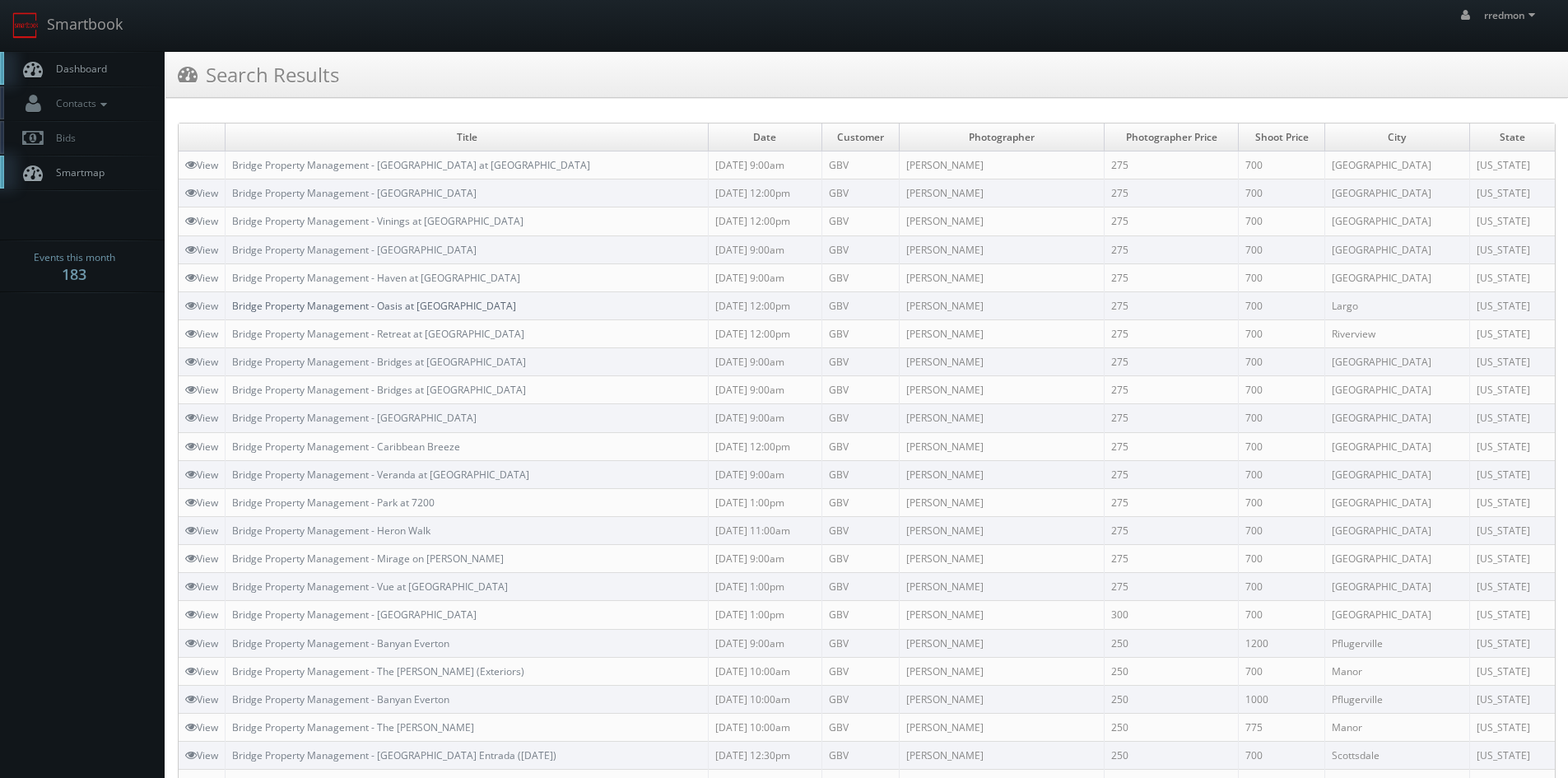
click at [430, 303] on link "Bridge Property Management - Oasis at [GEOGRAPHIC_DATA]" at bounding box center [374, 305] width 284 height 14
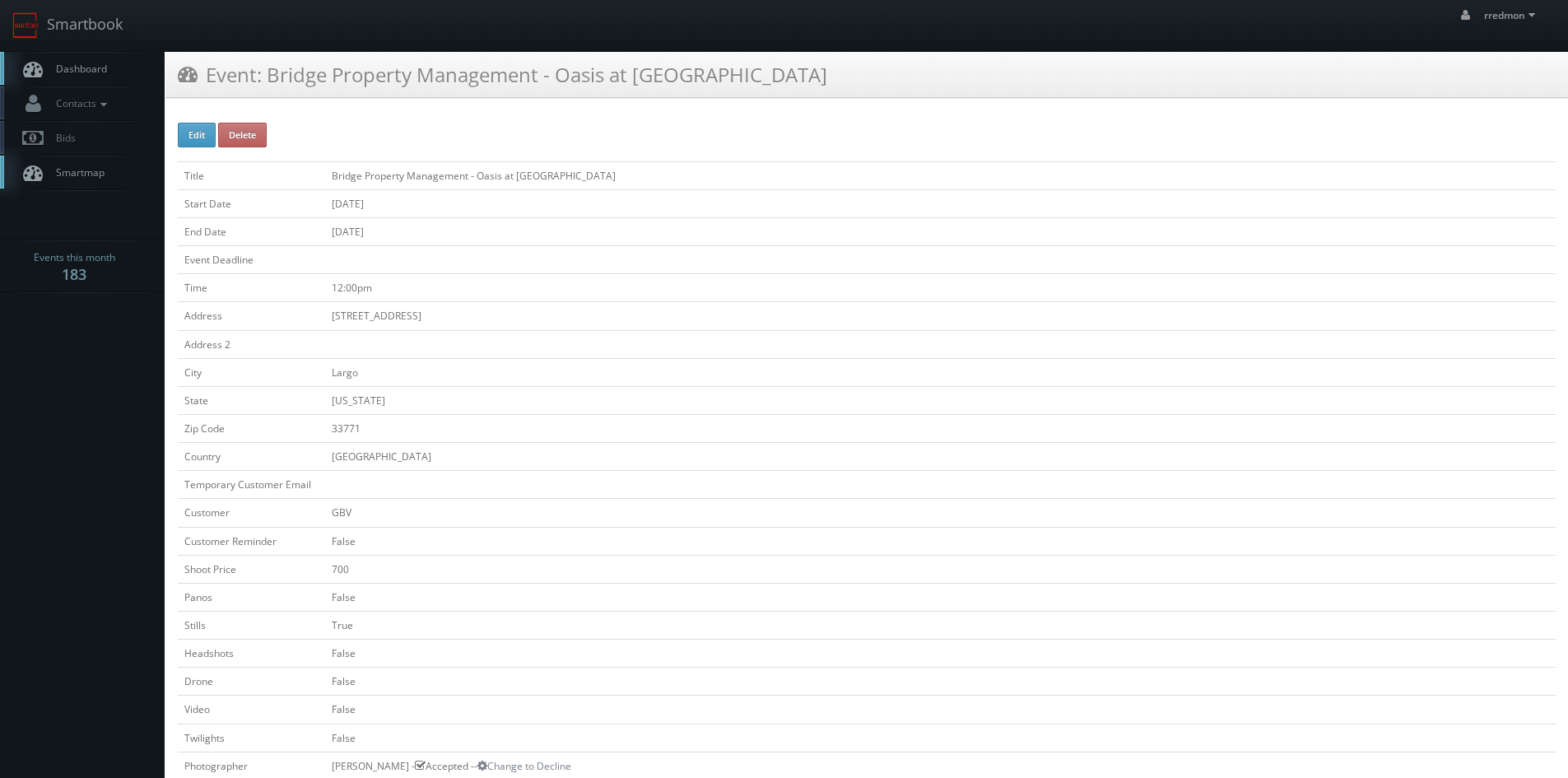
click at [99, 72] on span "Dashboard" at bounding box center [77, 68] width 60 height 14
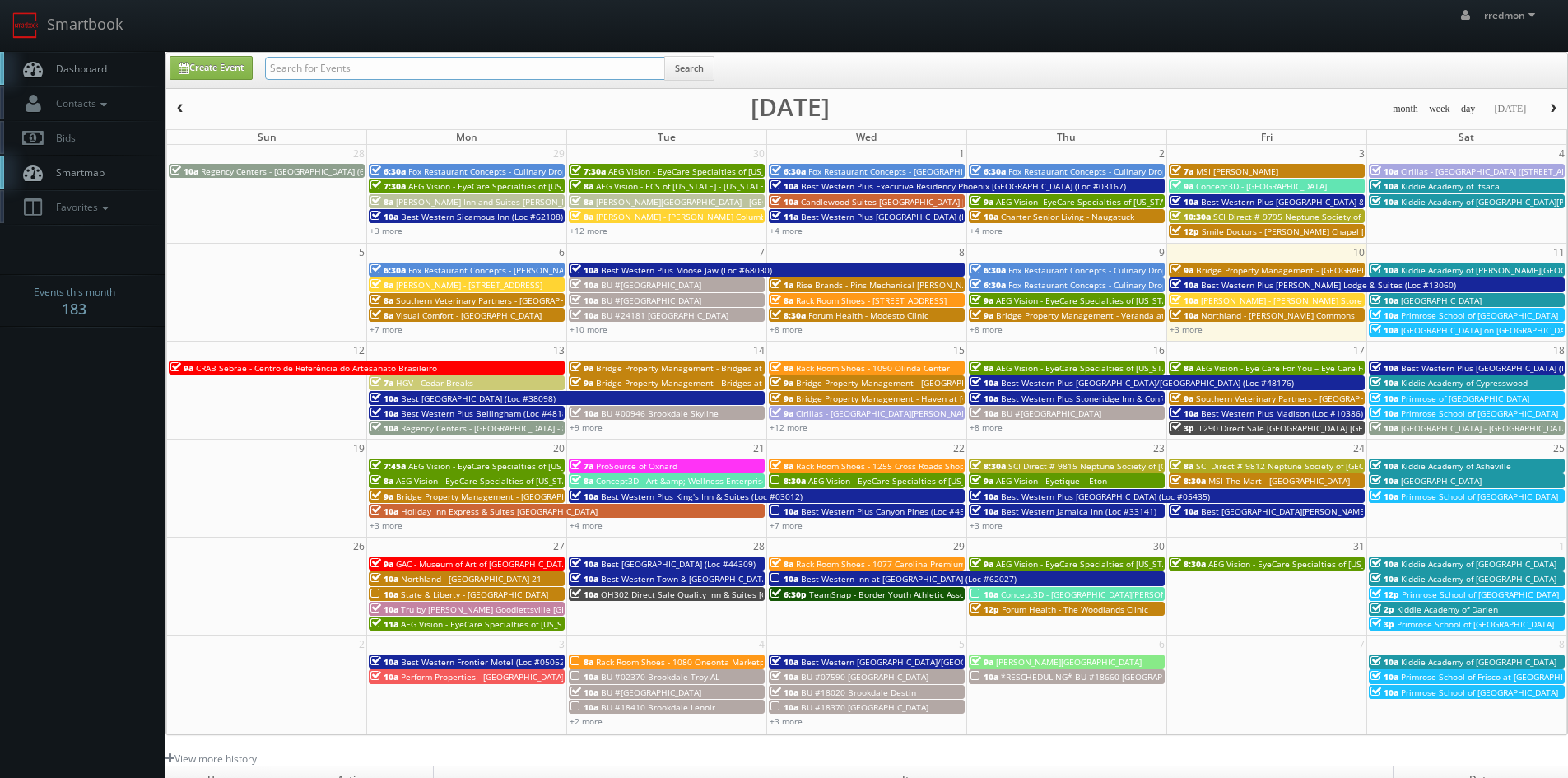
click at [304, 69] on input "text" at bounding box center [465, 68] width 400 height 23
paste input "bridge property management"
type input "bridge property management"
click at [696, 73] on button "Search" at bounding box center [689, 68] width 50 height 25
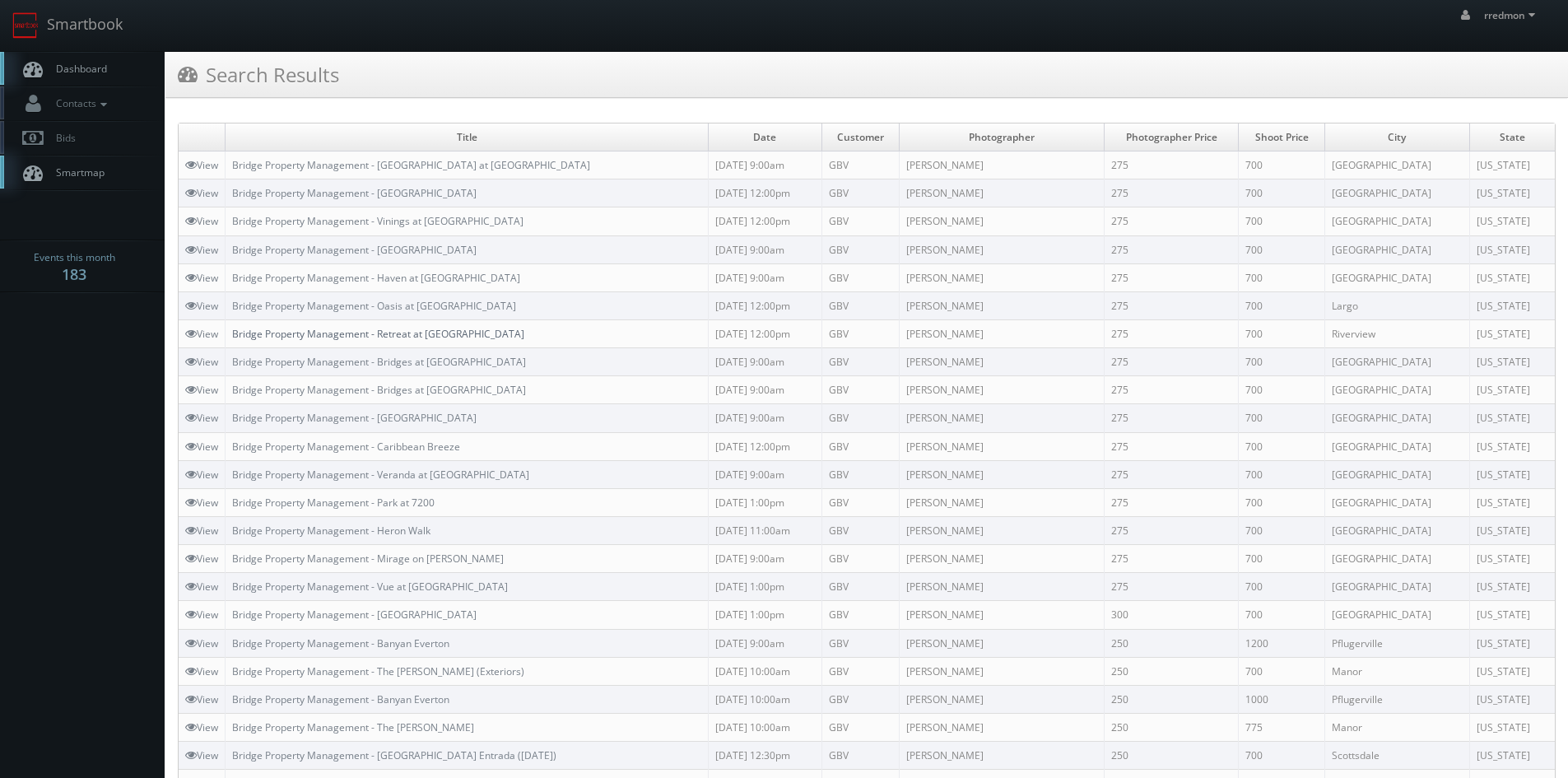
click at [409, 332] on link "Bridge Property Management - Retreat at [GEOGRAPHIC_DATA]" at bounding box center [378, 334] width 292 height 14
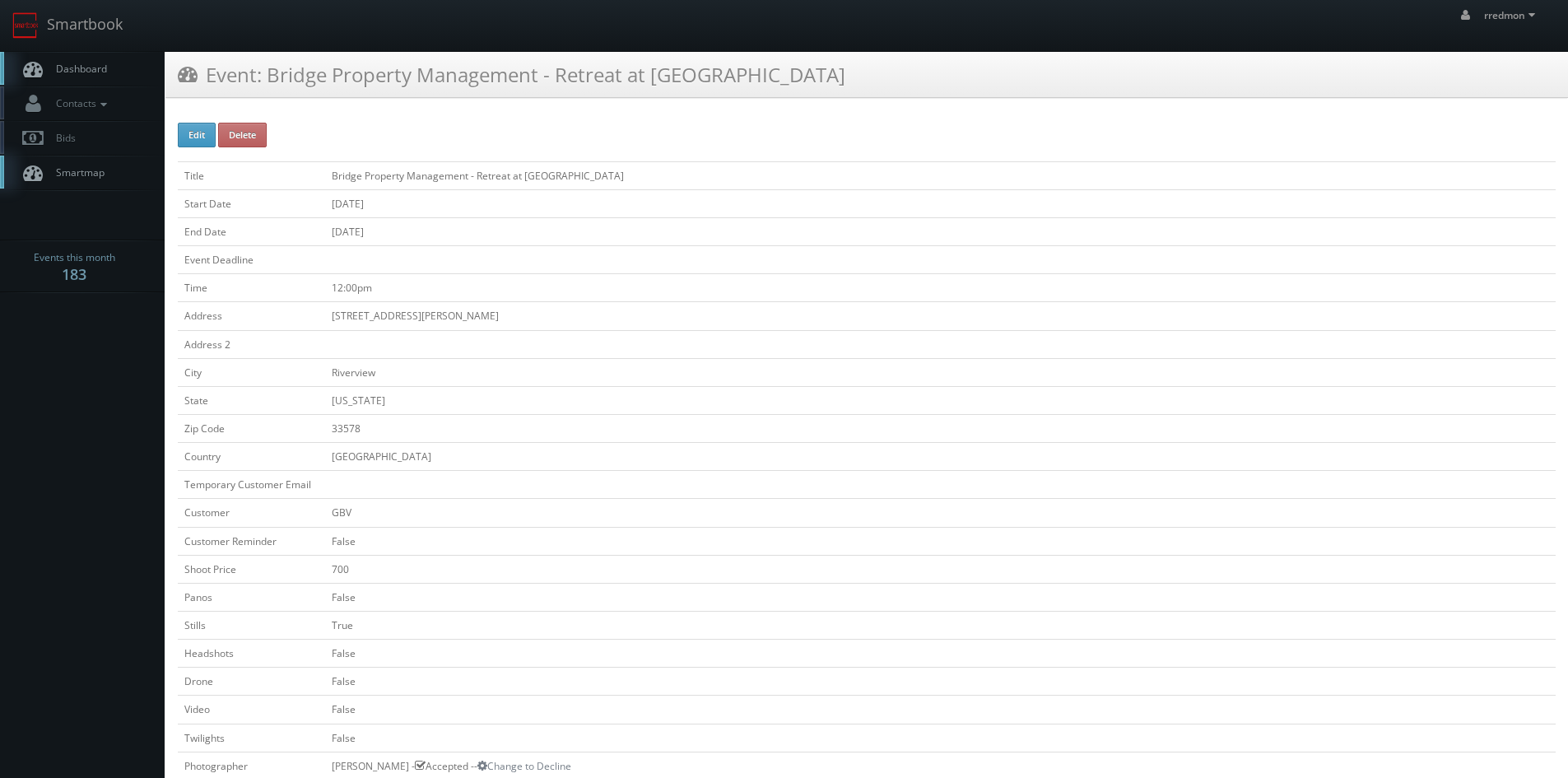
click at [86, 70] on span "Dashboard" at bounding box center [77, 68] width 60 height 14
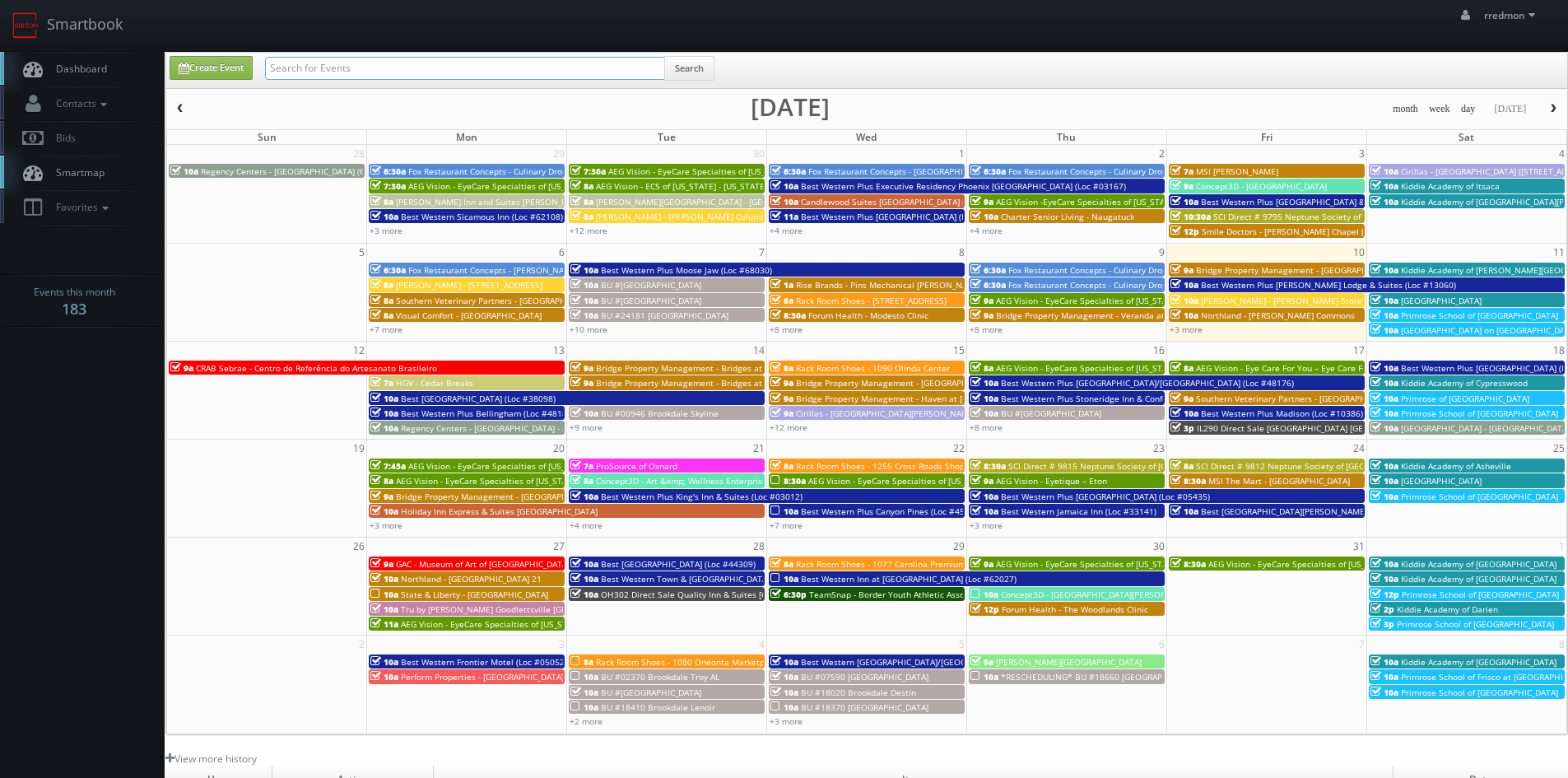
click at [361, 72] on input "text" at bounding box center [465, 68] width 400 height 23
paste input "bridge property management"
type input "bridge property management"
click at [687, 69] on button "Search" at bounding box center [689, 68] width 50 height 25
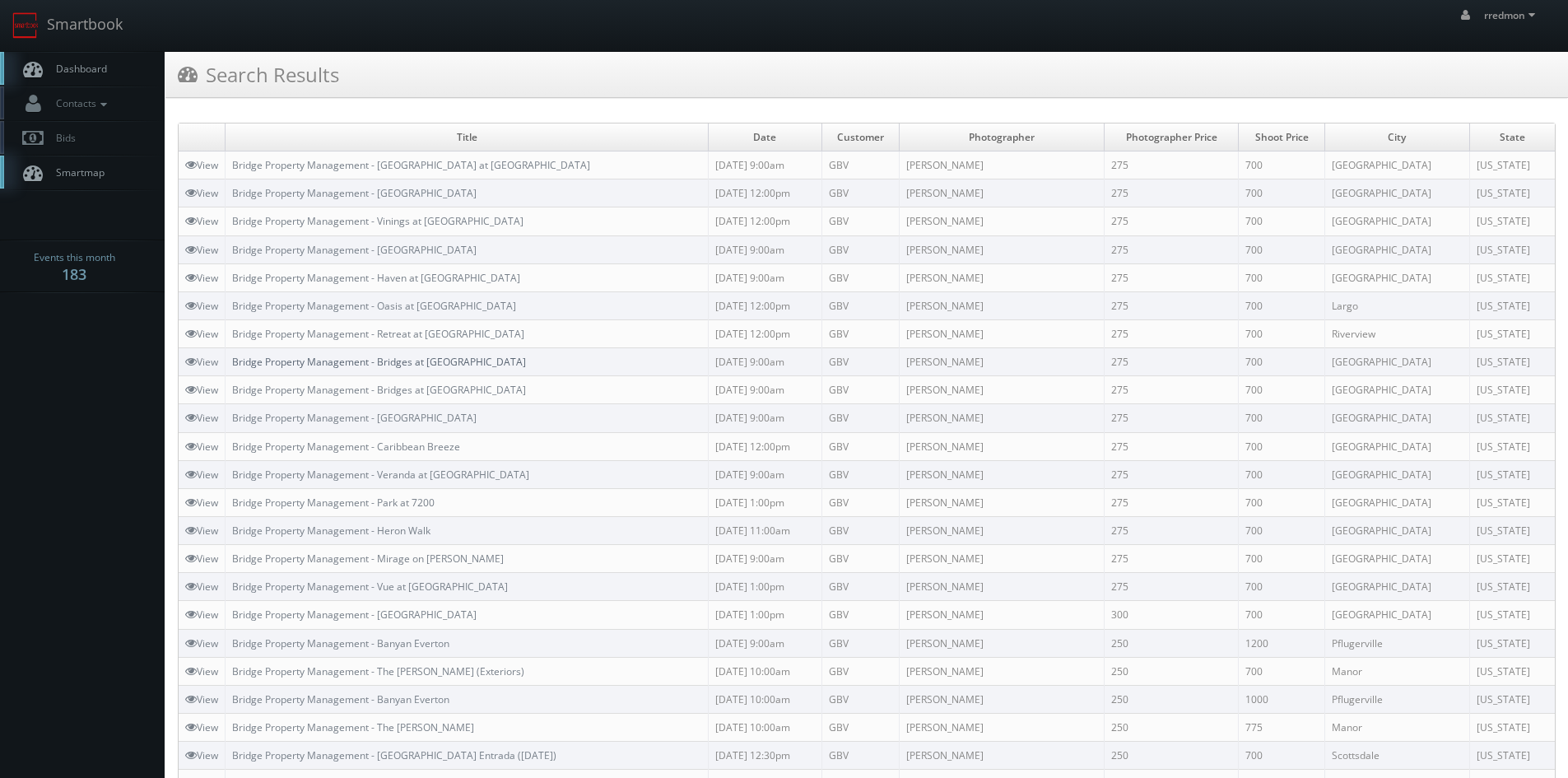
click at [417, 360] on link "Bridge Property Management - Bridges at [GEOGRAPHIC_DATA]" at bounding box center [379, 361] width 294 height 14
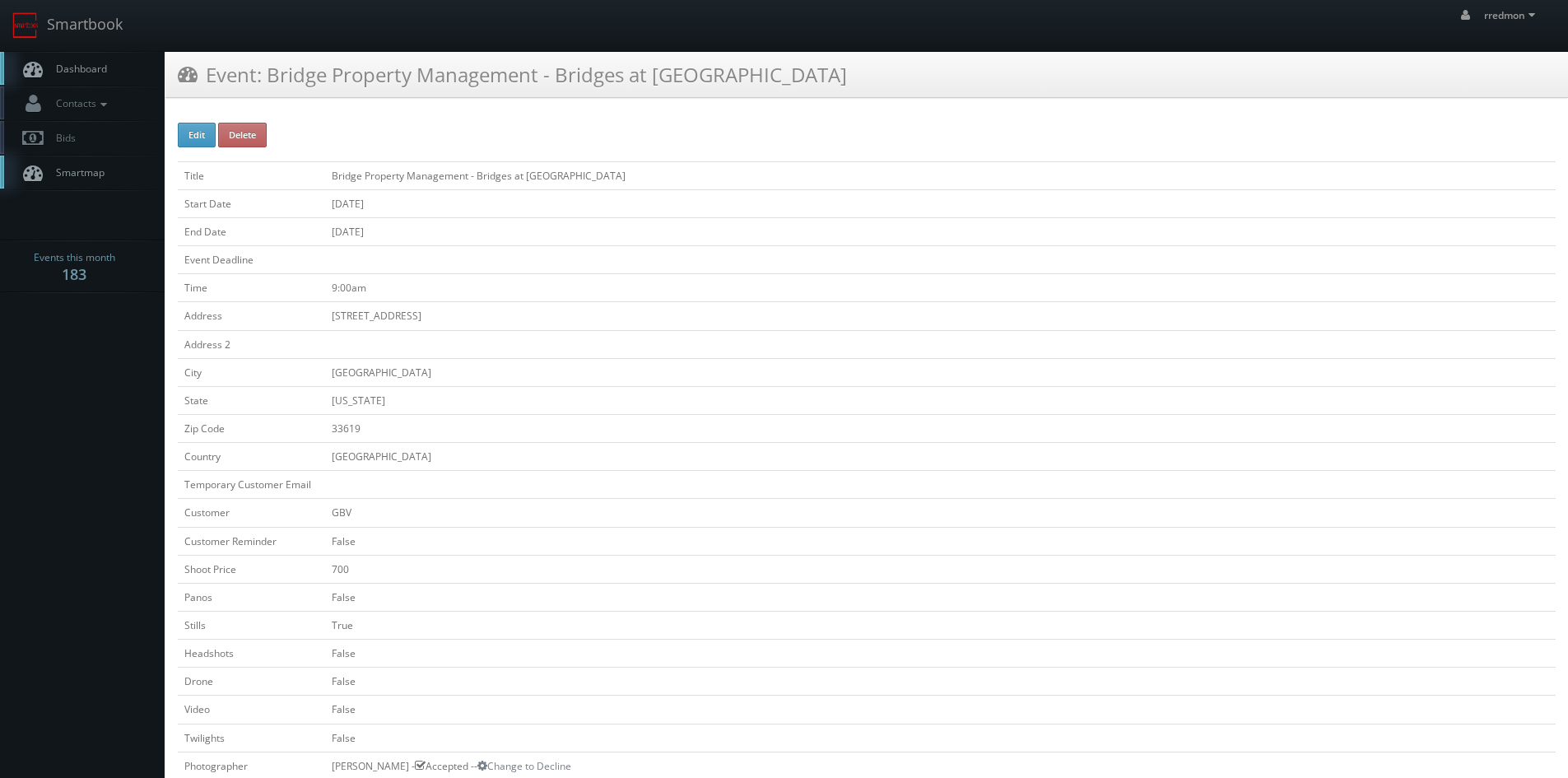
click at [79, 71] on span "Dashboard" at bounding box center [77, 68] width 60 height 14
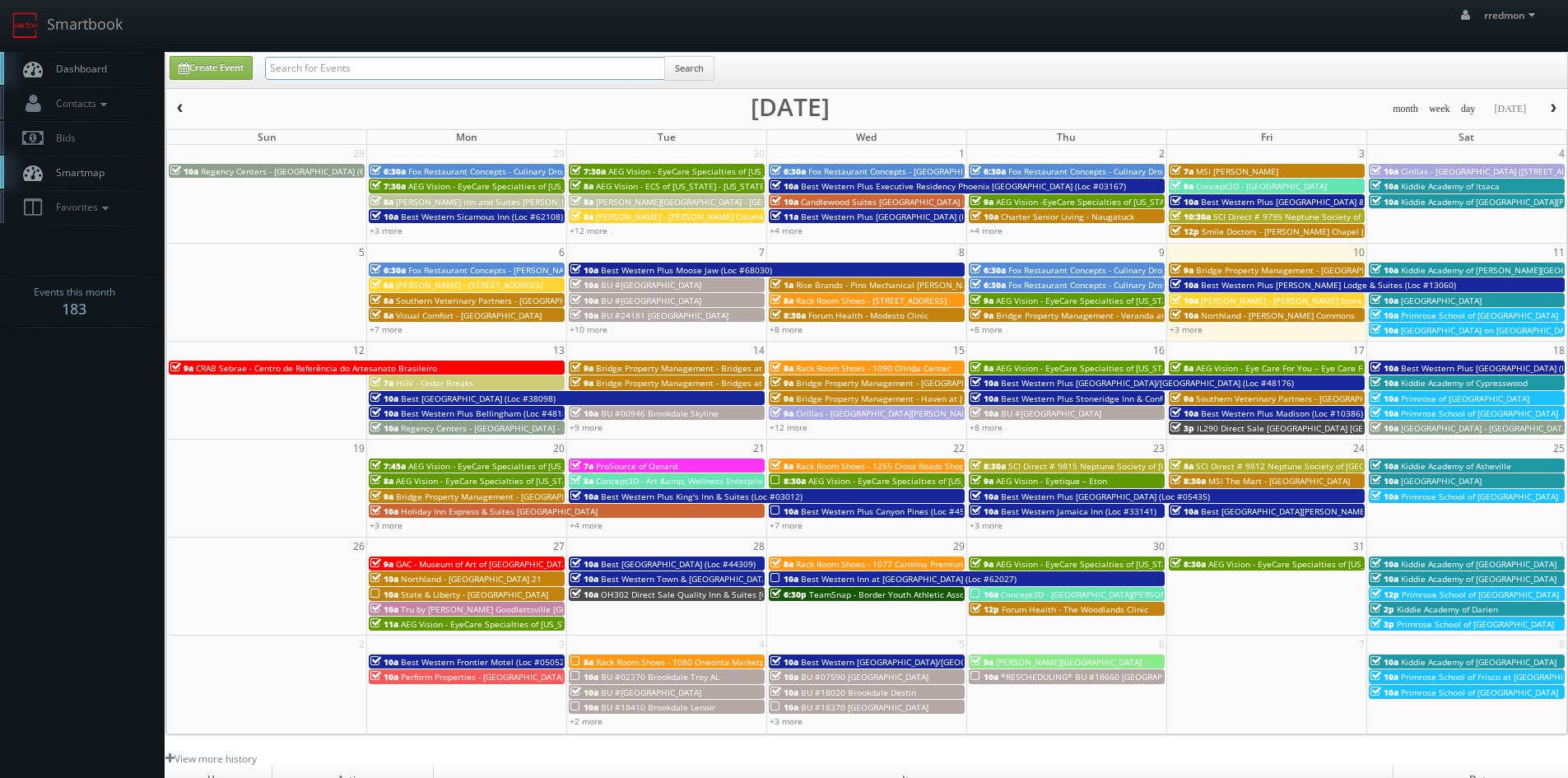
click at [307, 73] on input "text" at bounding box center [465, 68] width 400 height 23
paste input "bridge property management"
type input "bridge property management"
click at [690, 65] on button "Search" at bounding box center [689, 68] width 50 height 25
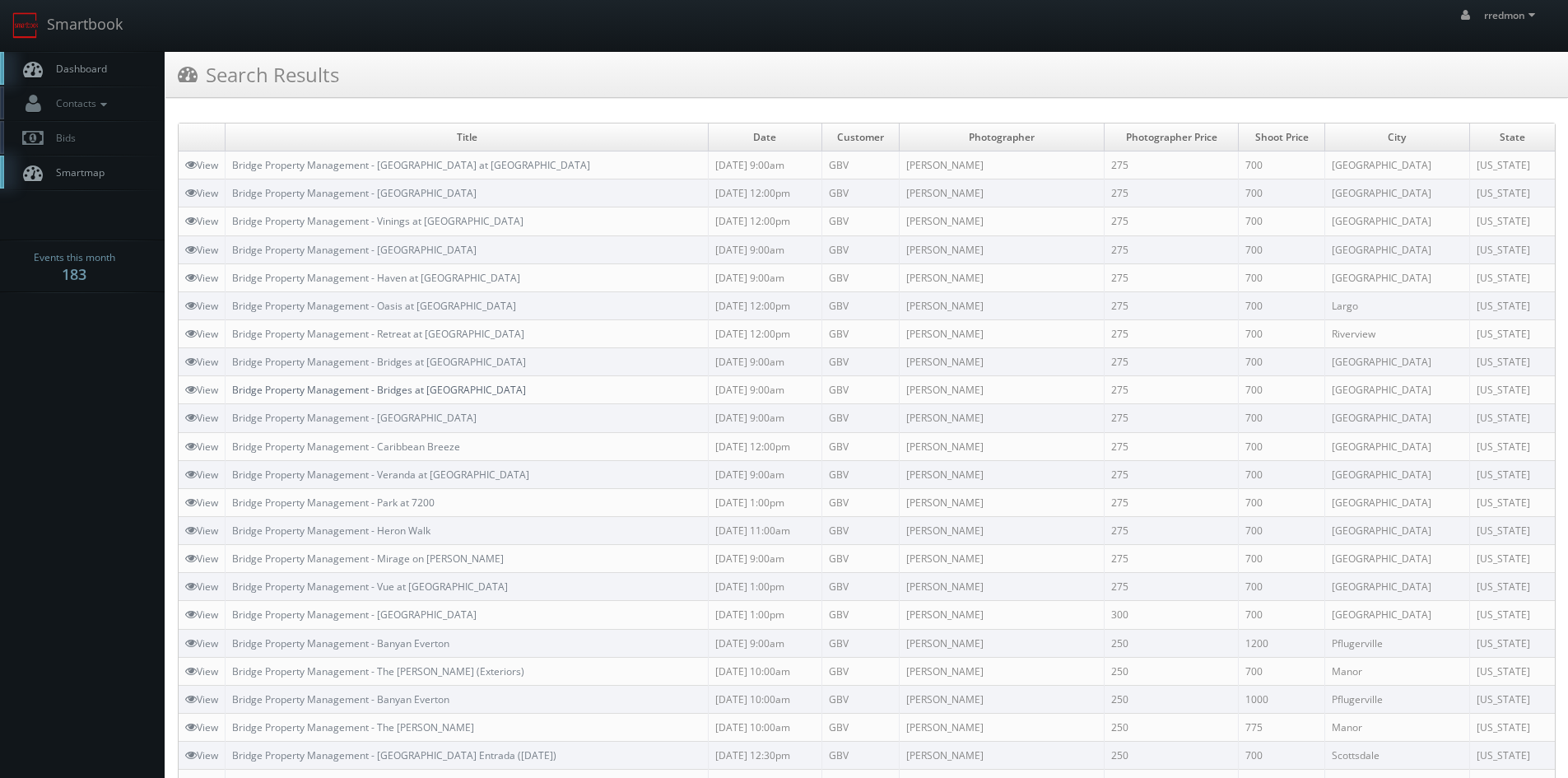
click at [425, 390] on link "Bridge Property Management - Bridges at [GEOGRAPHIC_DATA]" at bounding box center [379, 389] width 294 height 14
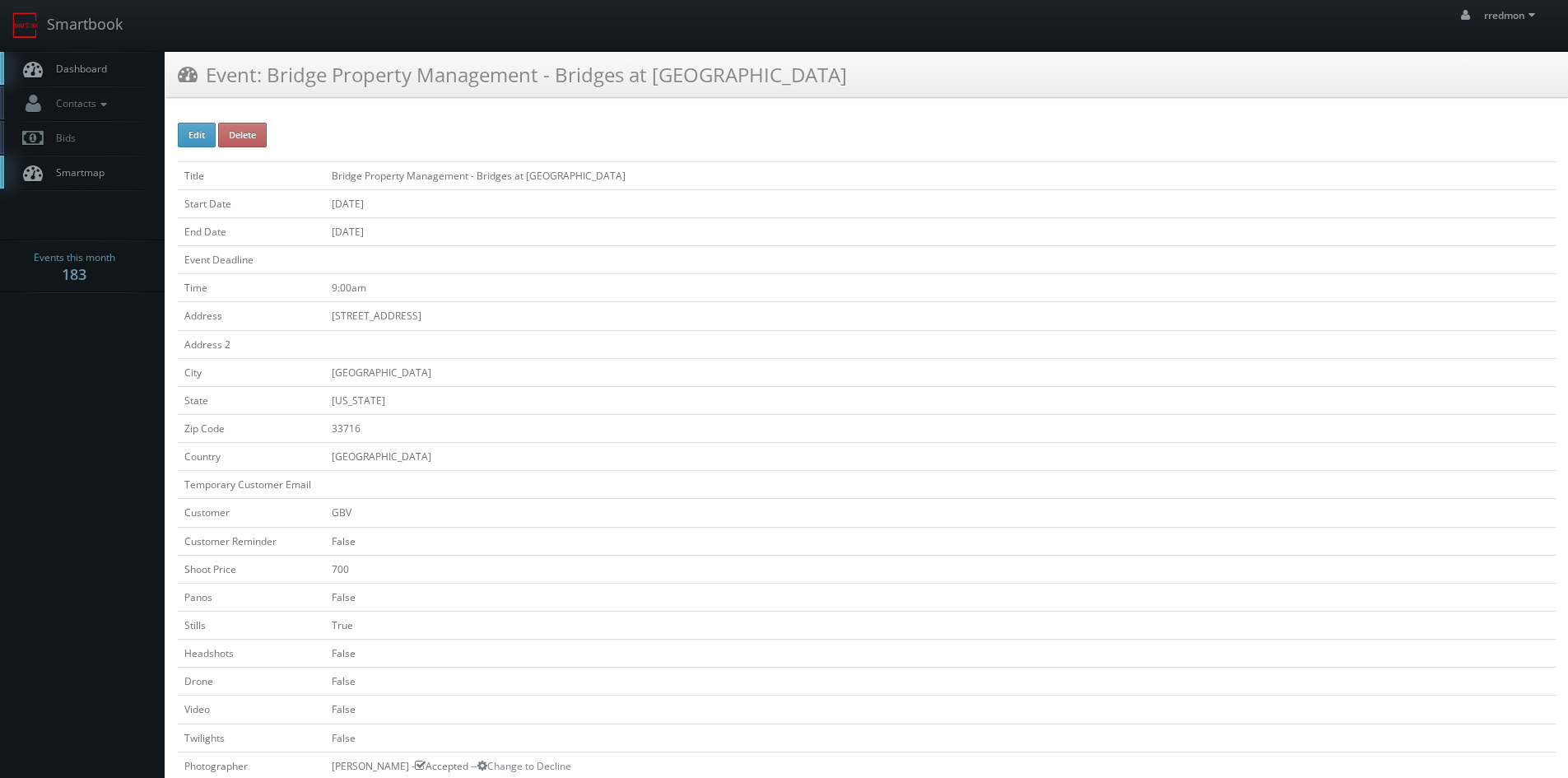
click at [56, 60] on link "Dashboard" at bounding box center [82, 69] width 165 height 34
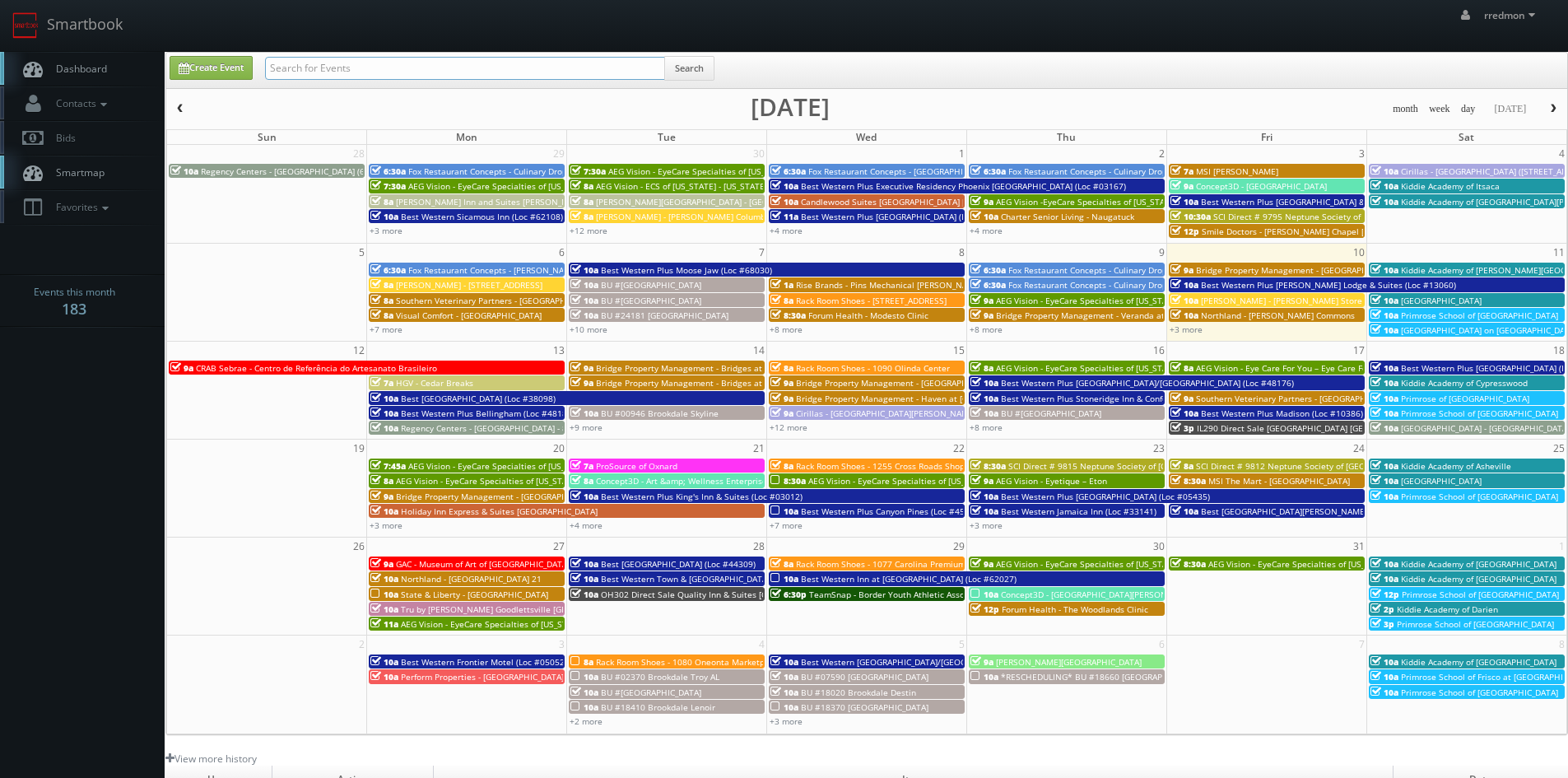
click at [301, 65] on input "text" at bounding box center [465, 68] width 400 height 23
paste input "bridge property management"
type input "bridge property management"
click at [693, 75] on button "Search" at bounding box center [689, 68] width 50 height 25
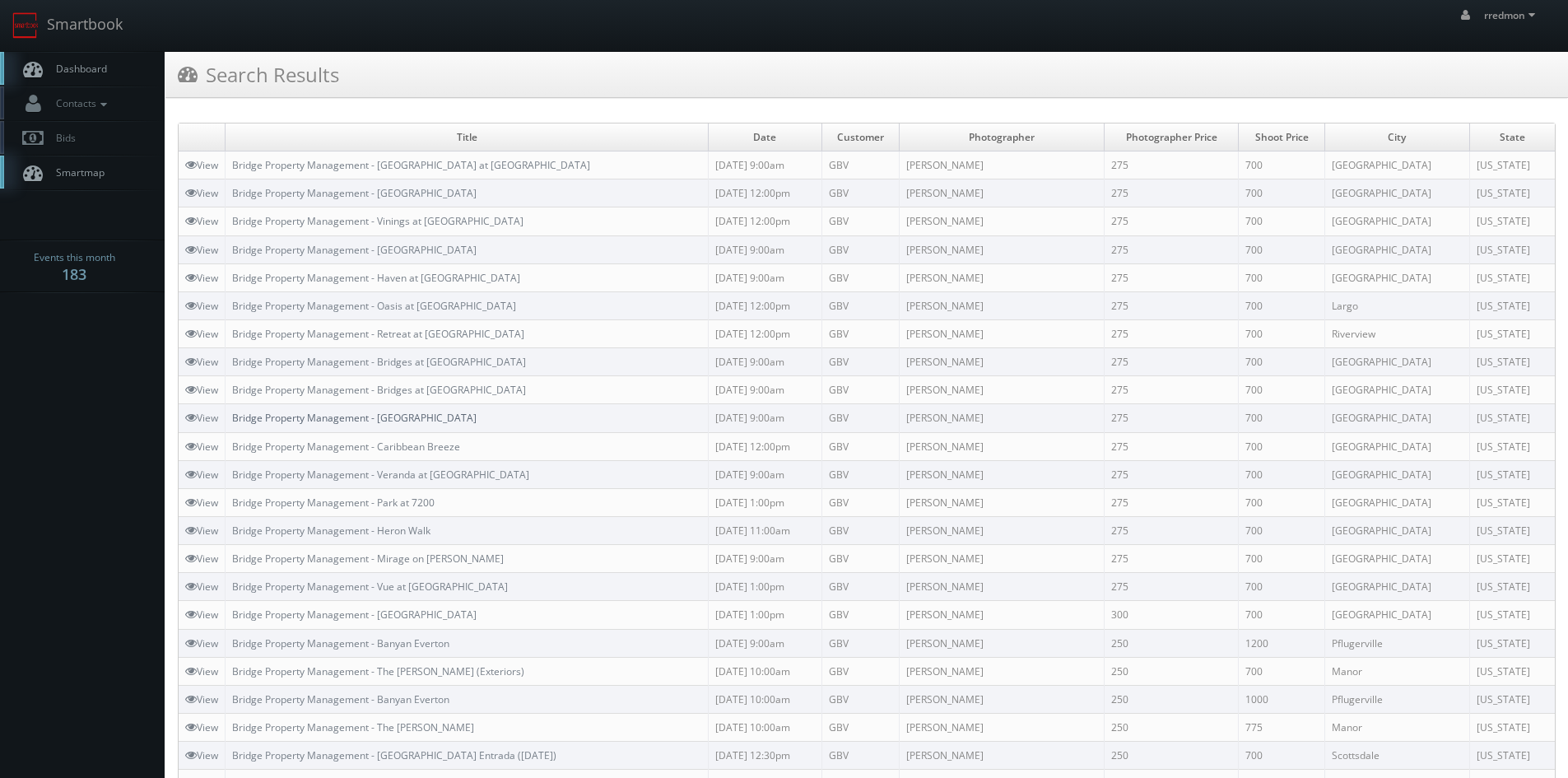
click at [421, 417] on link "Bridge Property Management - [GEOGRAPHIC_DATA]" at bounding box center [354, 417] width 244 height 14
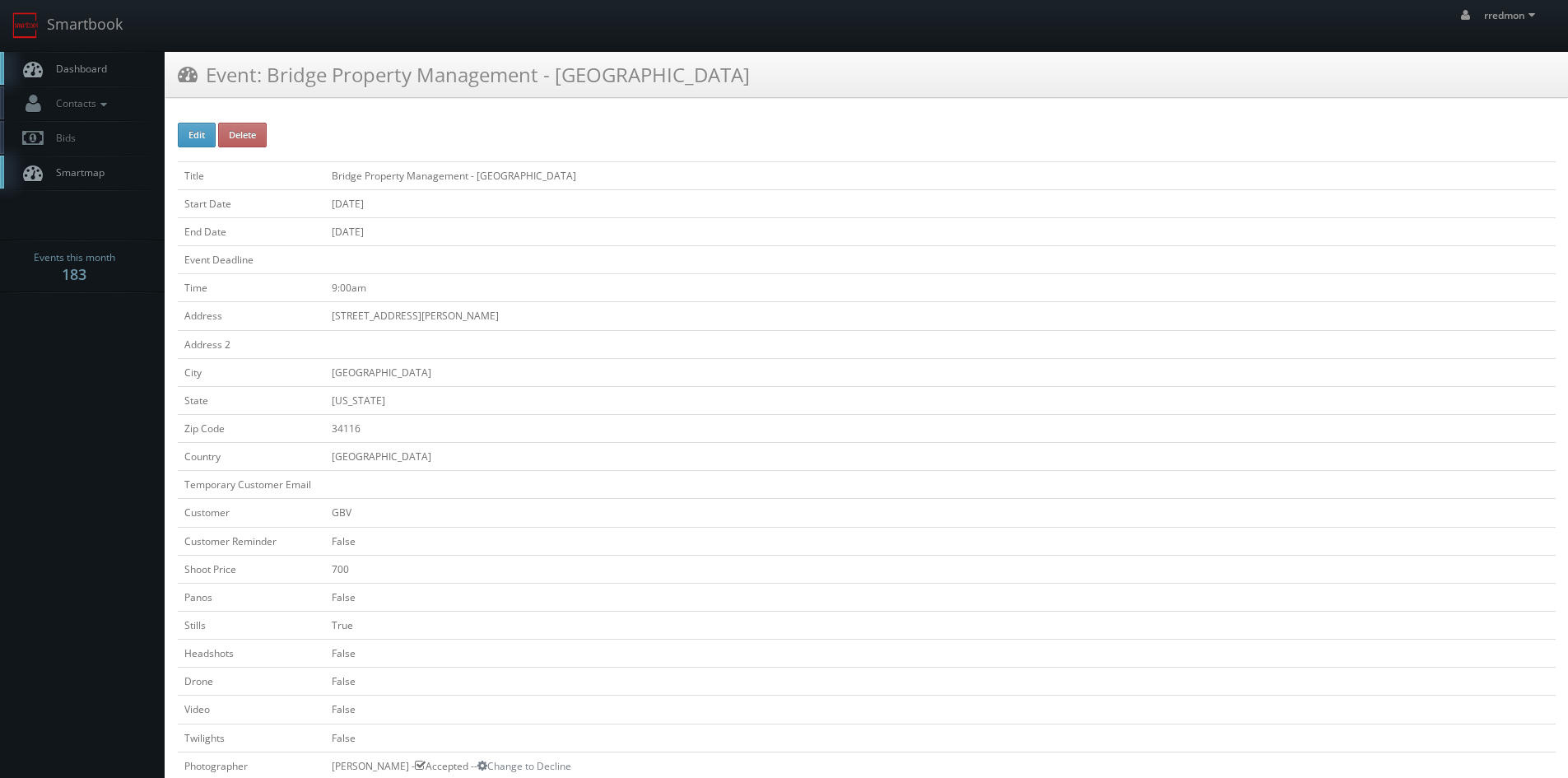
click at [67, 71] on span "Dashboard" at bounding box center [77, 68] width 60 height 14
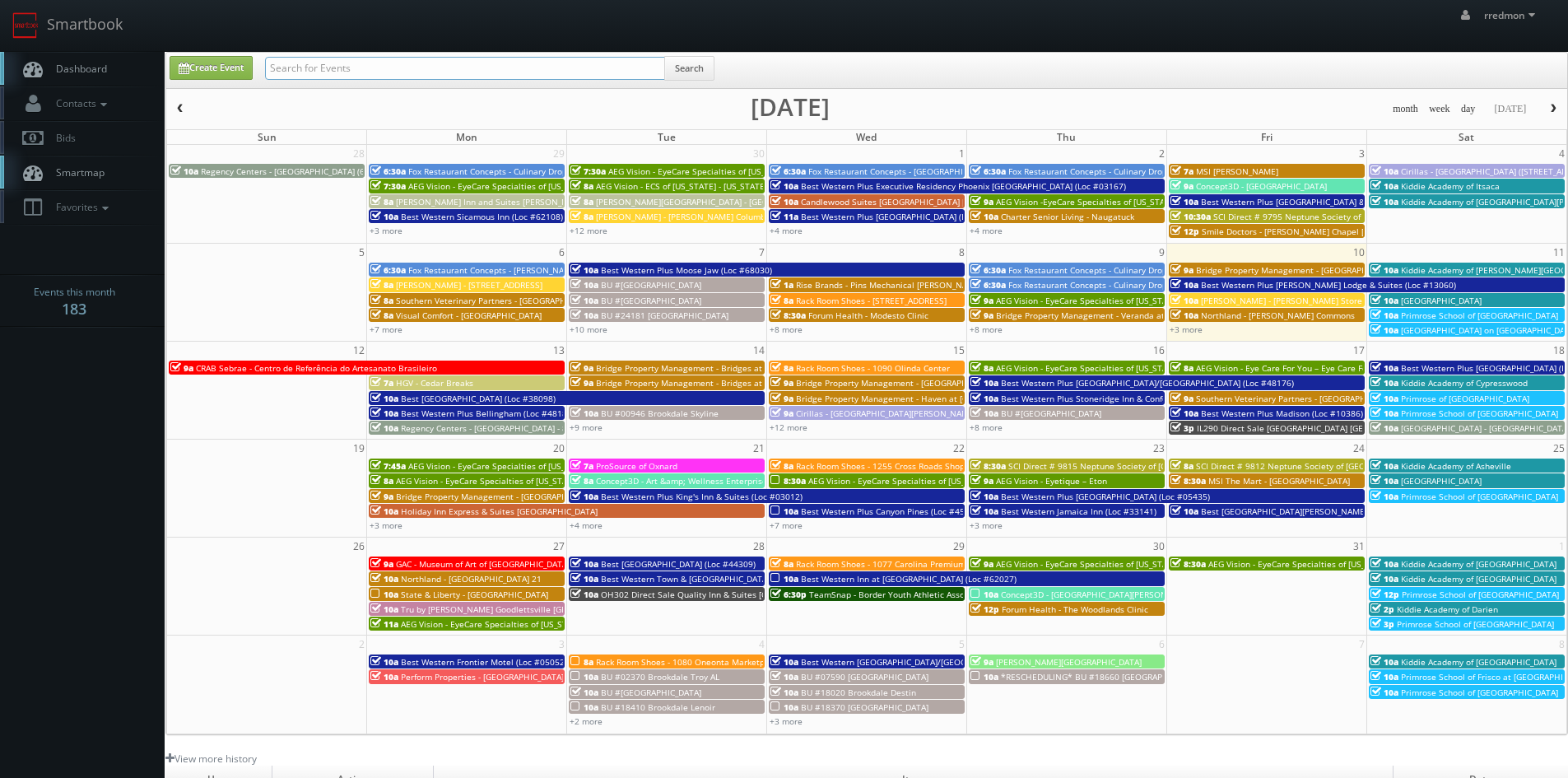
click at [370, 71] on input "text" at bounding box center [465, 68] width 400 height 23
paste input "bridge property management"
type input "bridge property management"
click at [707, 66] on button "Search" at bounding box center [689, 68] width 50 height 25
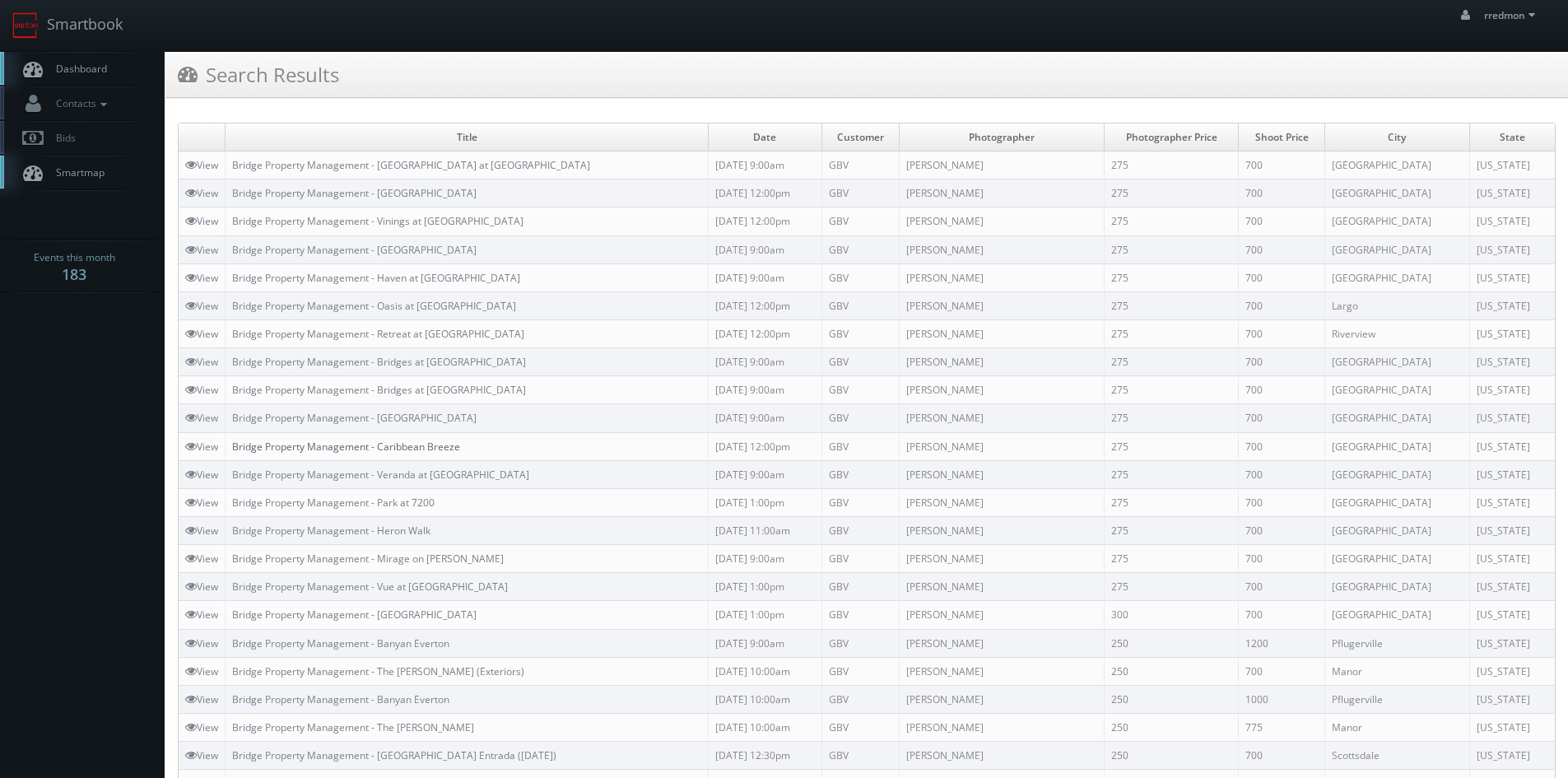
click at [401, 448] on link "Bridge Property Management - Caribbean Breeze" at bounding box center [346, 446] width 228 height 14
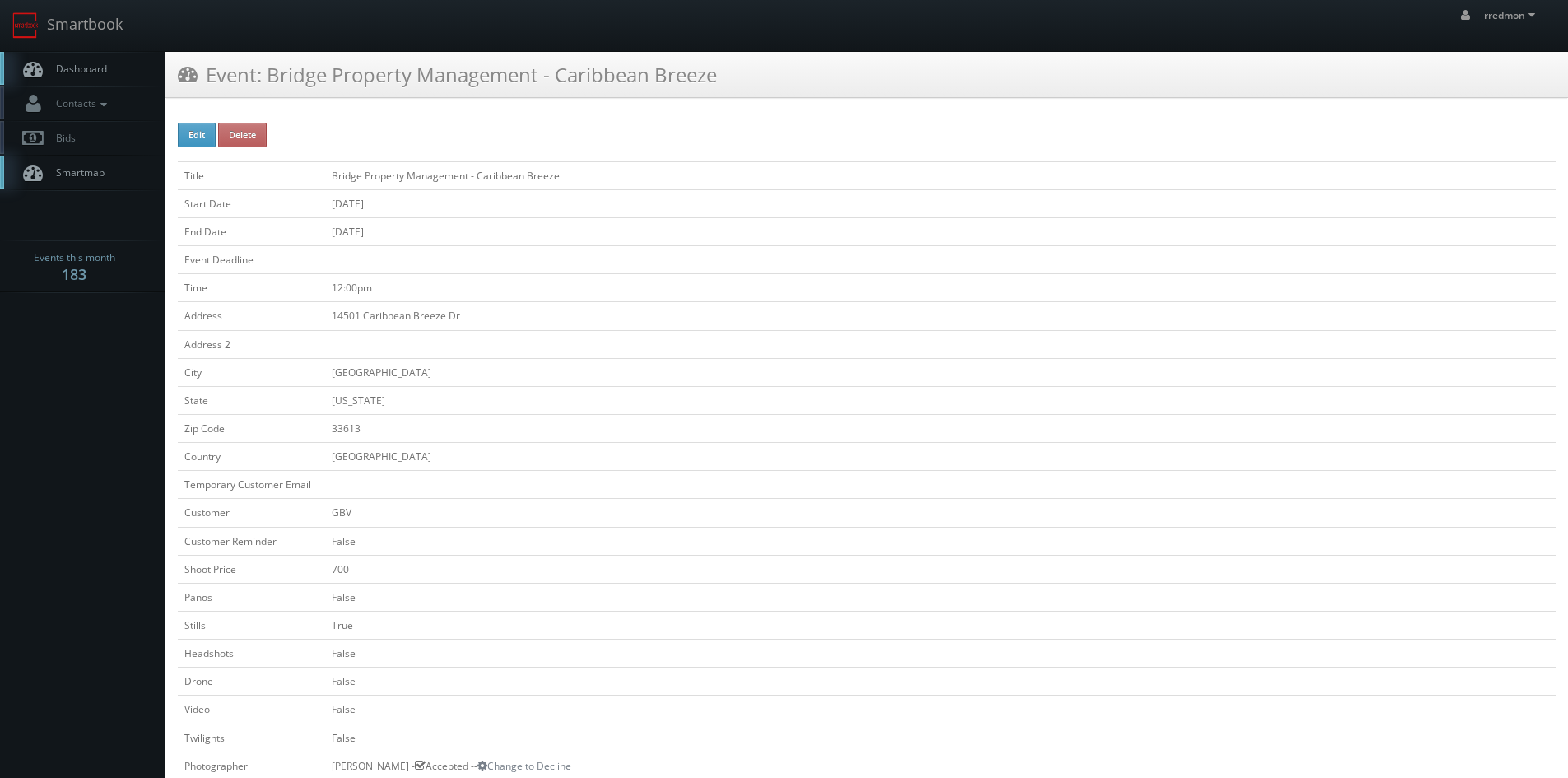
click at [101, 72] on span "Dashboard" at bounding box center [77, 68] width 60 height 14
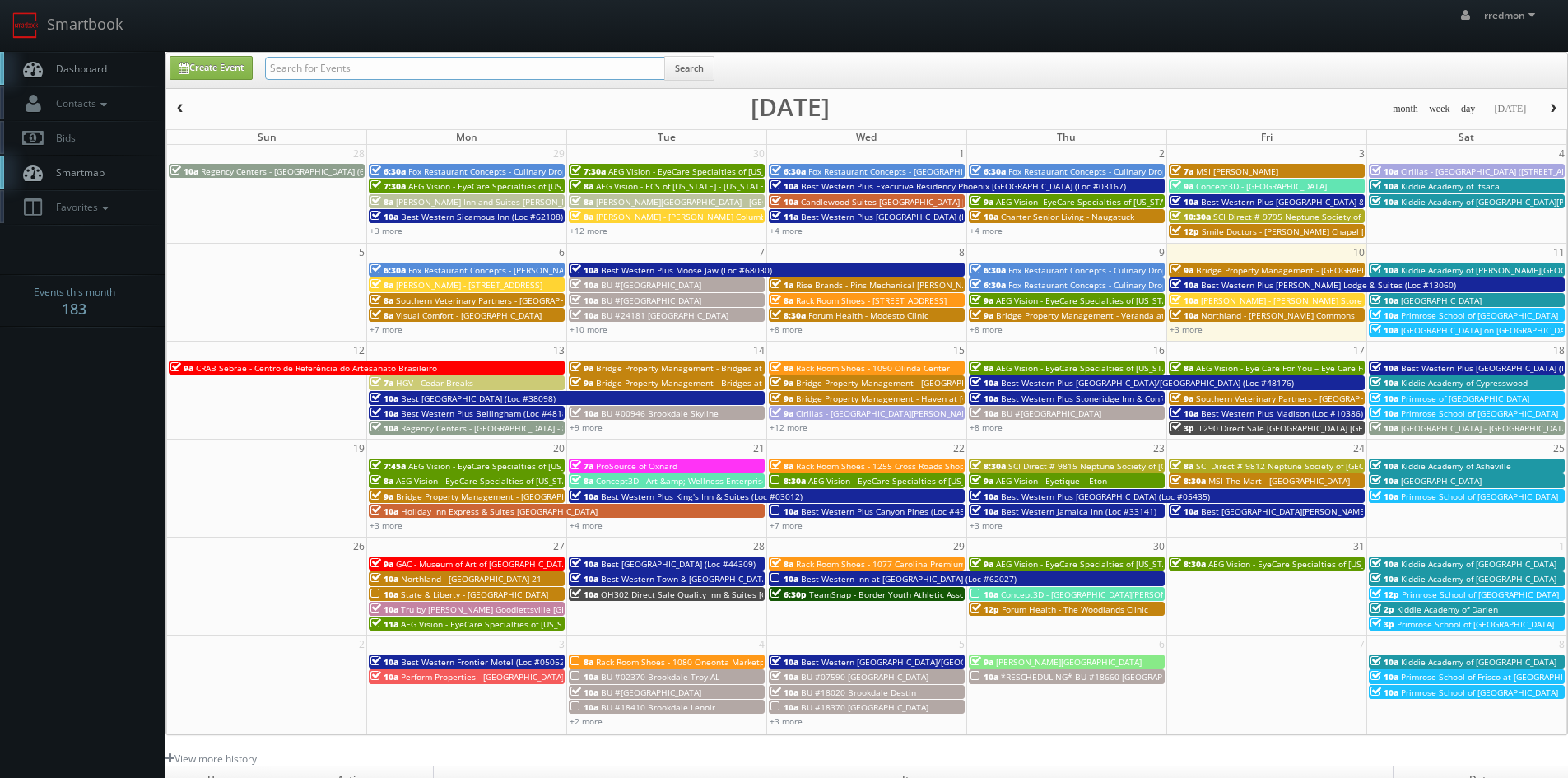
click at [325, 72] on input "text" at bounding box center [465, 68] width 400 height 23
paste input "bridge property management"
type input "bridge property management"
click at [693, 64] on button "Search" at bounding box center [689, 68] width 50 height 25
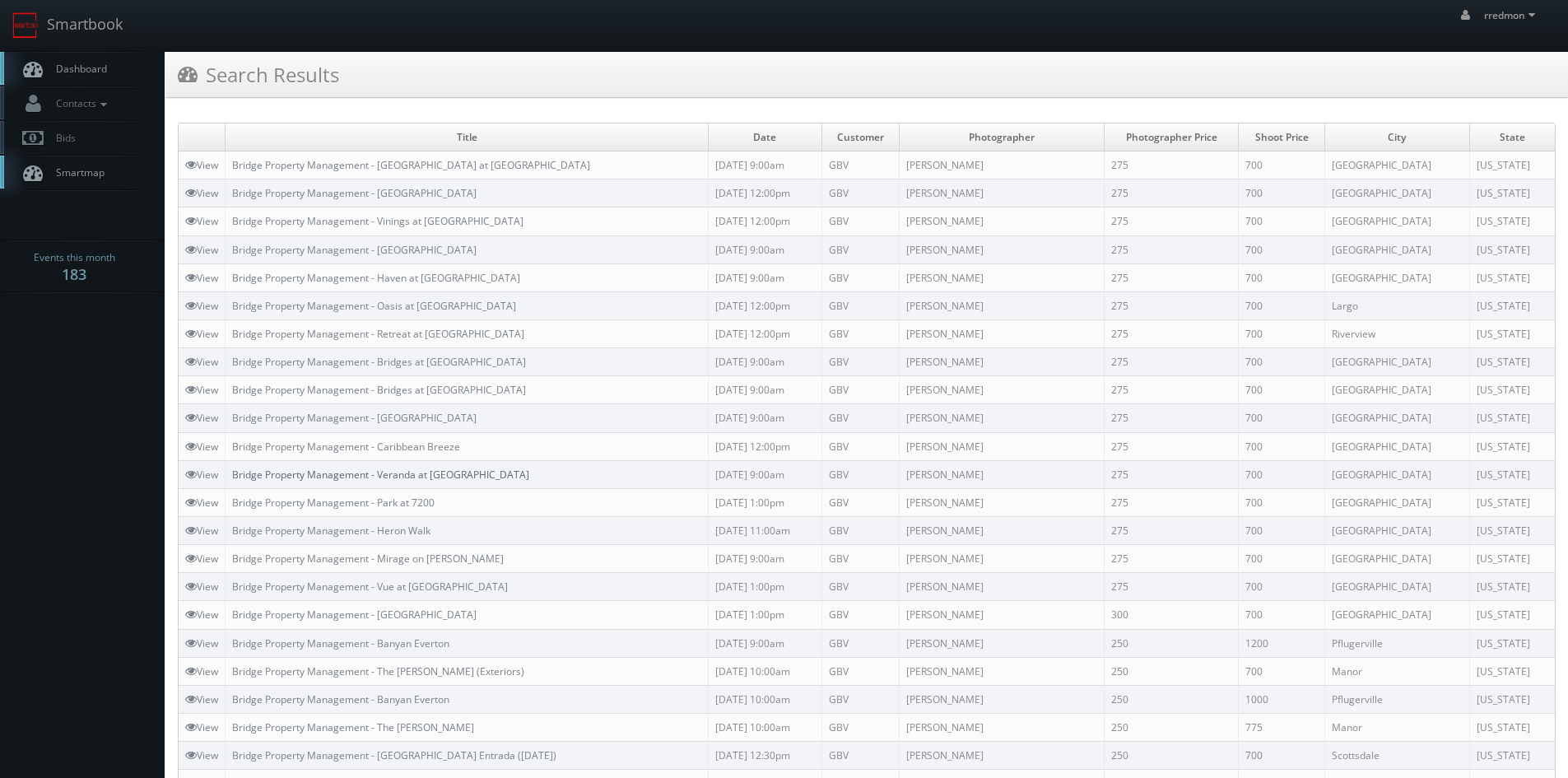
click at [460, 476] on link "Bridge Property Management - Veranda at [GEOGRAPHIC_DATA]" at bounding box center [381, 474] width 297 height 14
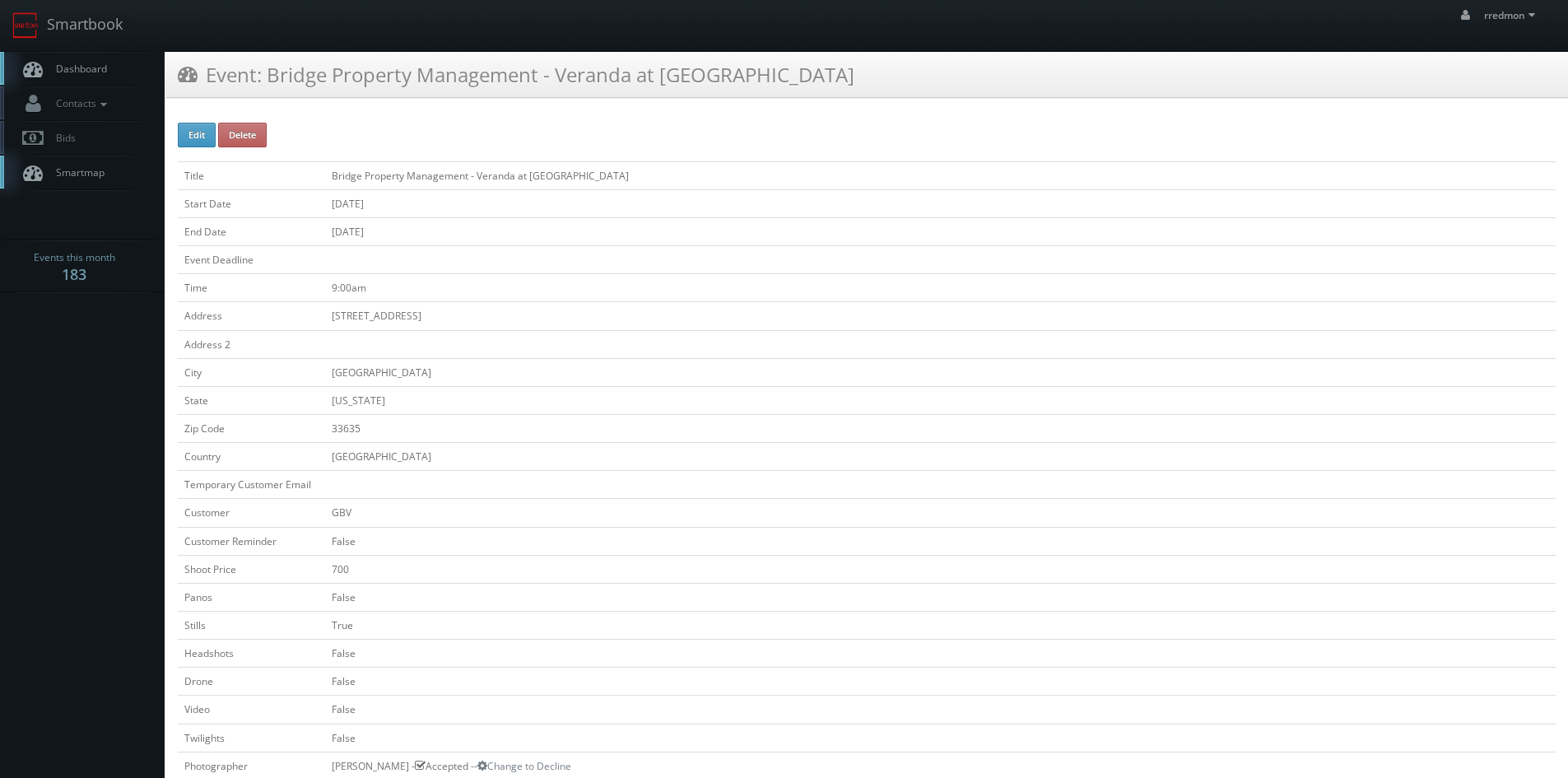
click at [109, 68] on link "Dashboard" at bounding box center [82, 69] width 165 height 34
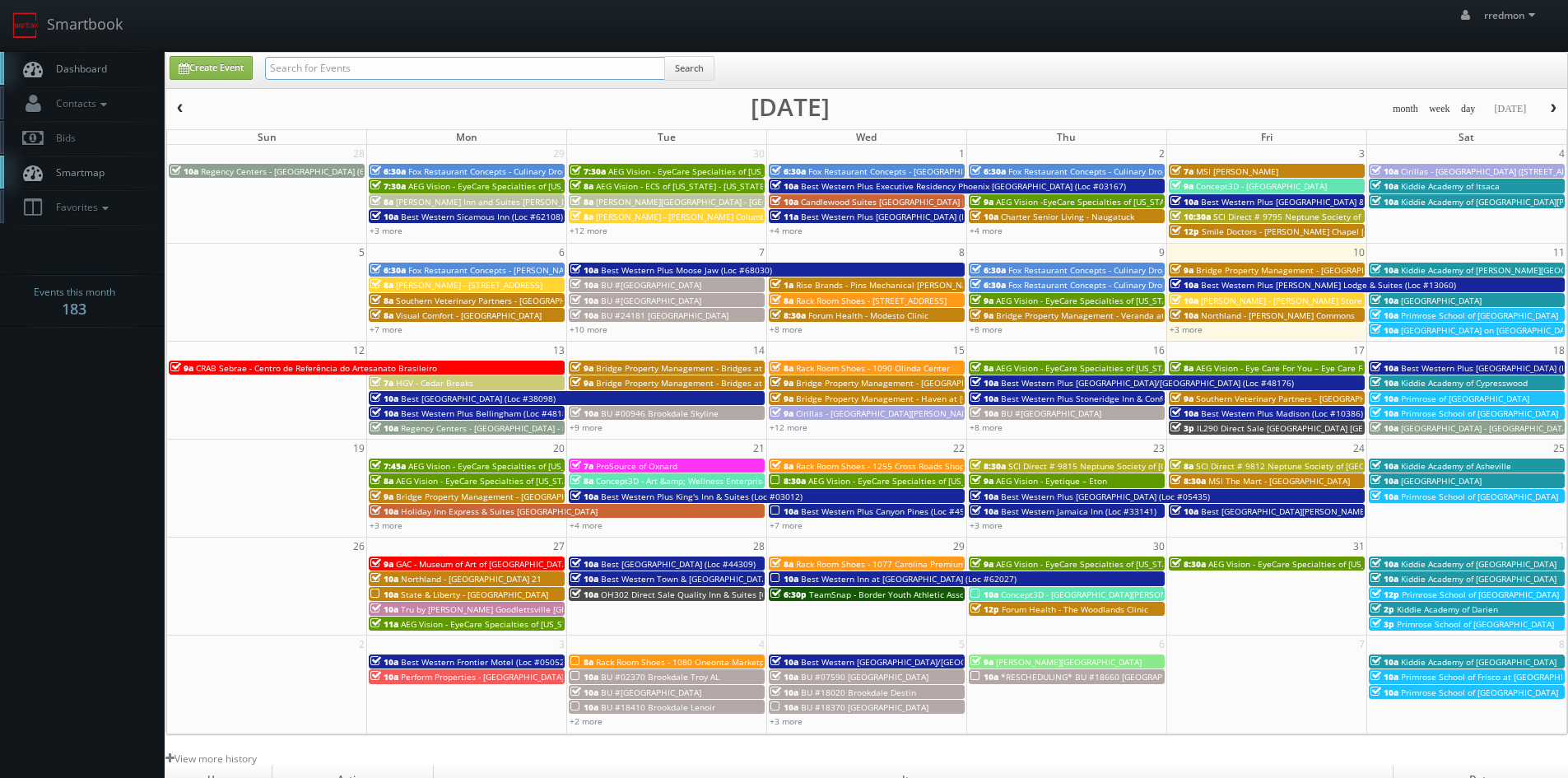
click at [343, 69] on input "text" at bounding box center [465, 68] width 400 height 23
paste input "bridge property management"
type input "bridge property management"
click at [695, 66] on button "Search" at bounding box center [689, 68] width 50 height 25
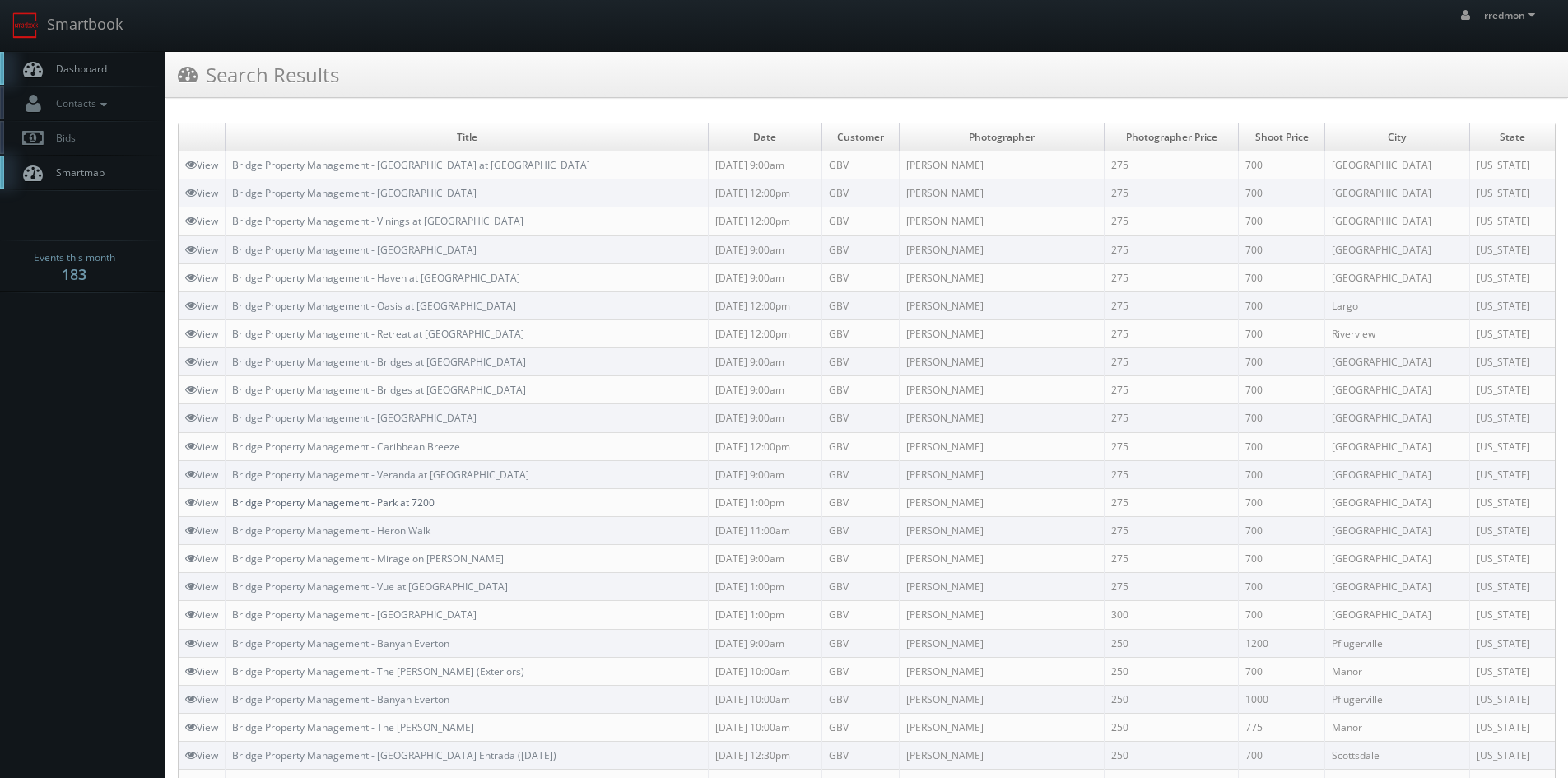
click at [412, 506] on link "Bridge Property Management - Park at 7200" at bounding box center [333, 502] width 203 height 14
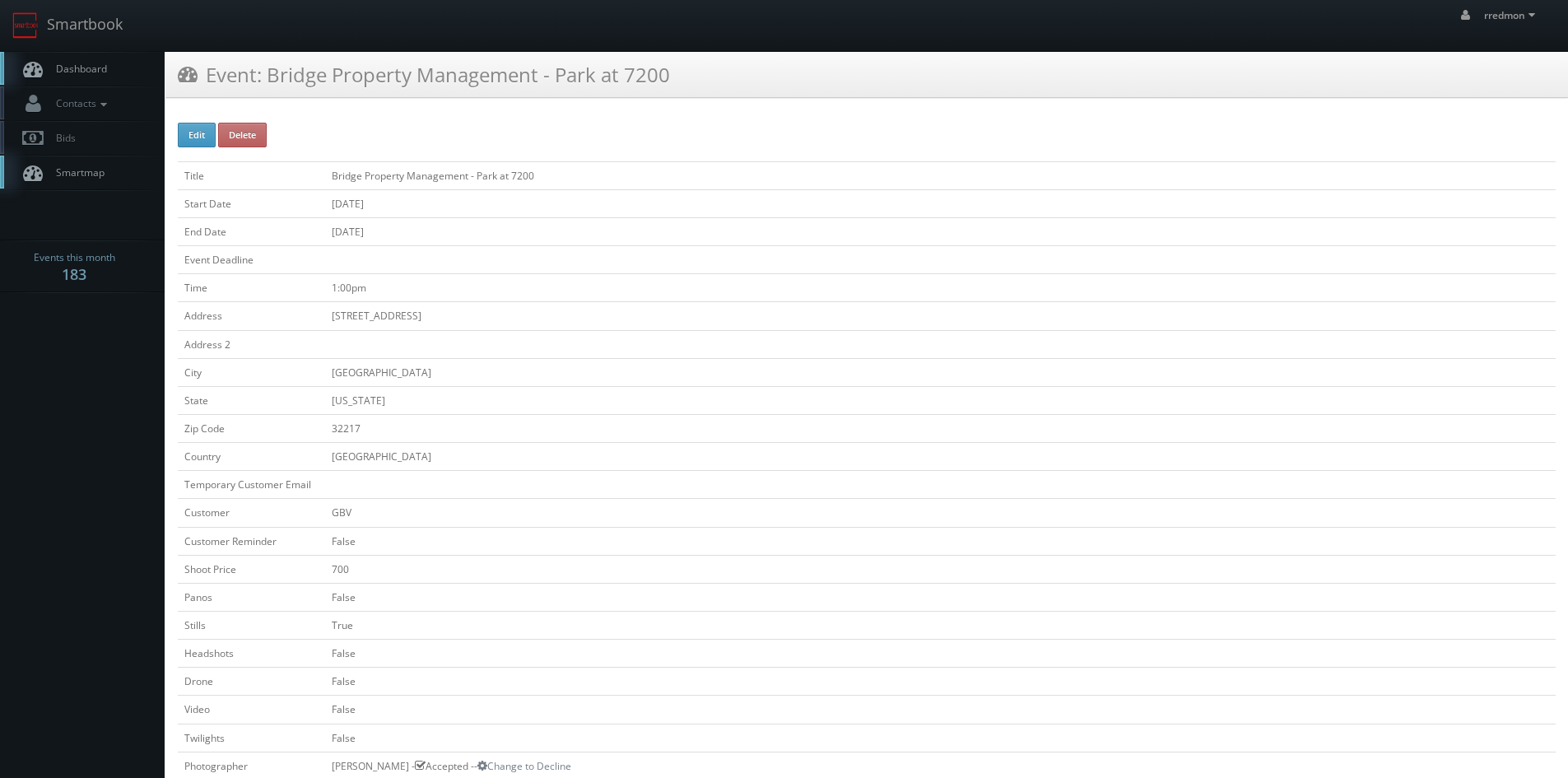
click at [97, 73] on span "Dashboard" at bounding box center [77, 68] width 60 height 14
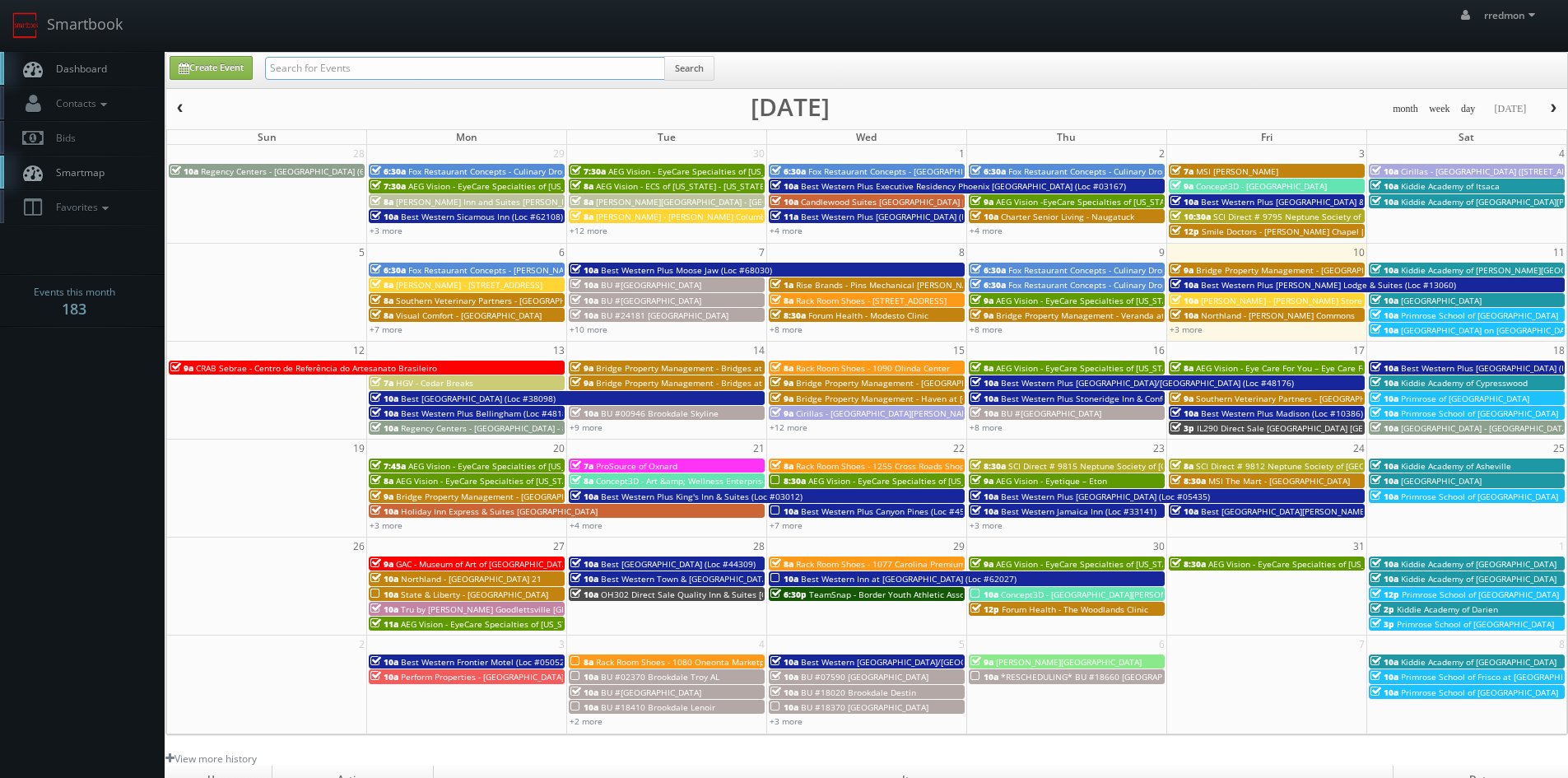
click at [329, 70] on input "text" at bounding box center [465, 68] width 400 height 23
paste input "bridge property management"
type input "bridge property management"
click at [712, 66] on button "Search" at bounding box center [689, 68] width 50 height 25
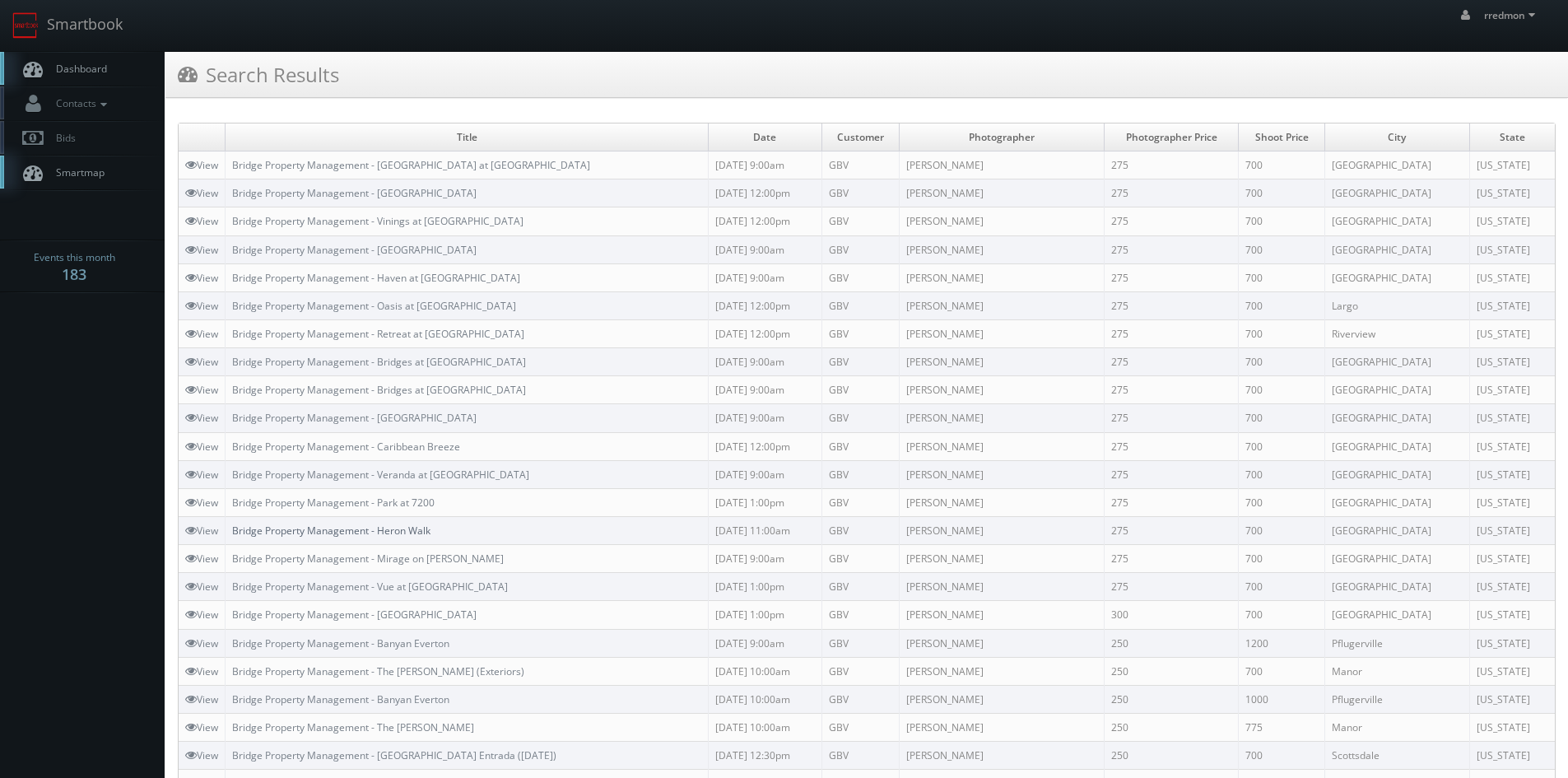
click at [429, 533] on link "Bridge Property Management - Heron Walk" at bounding box center [331, 530] width 198 height 14
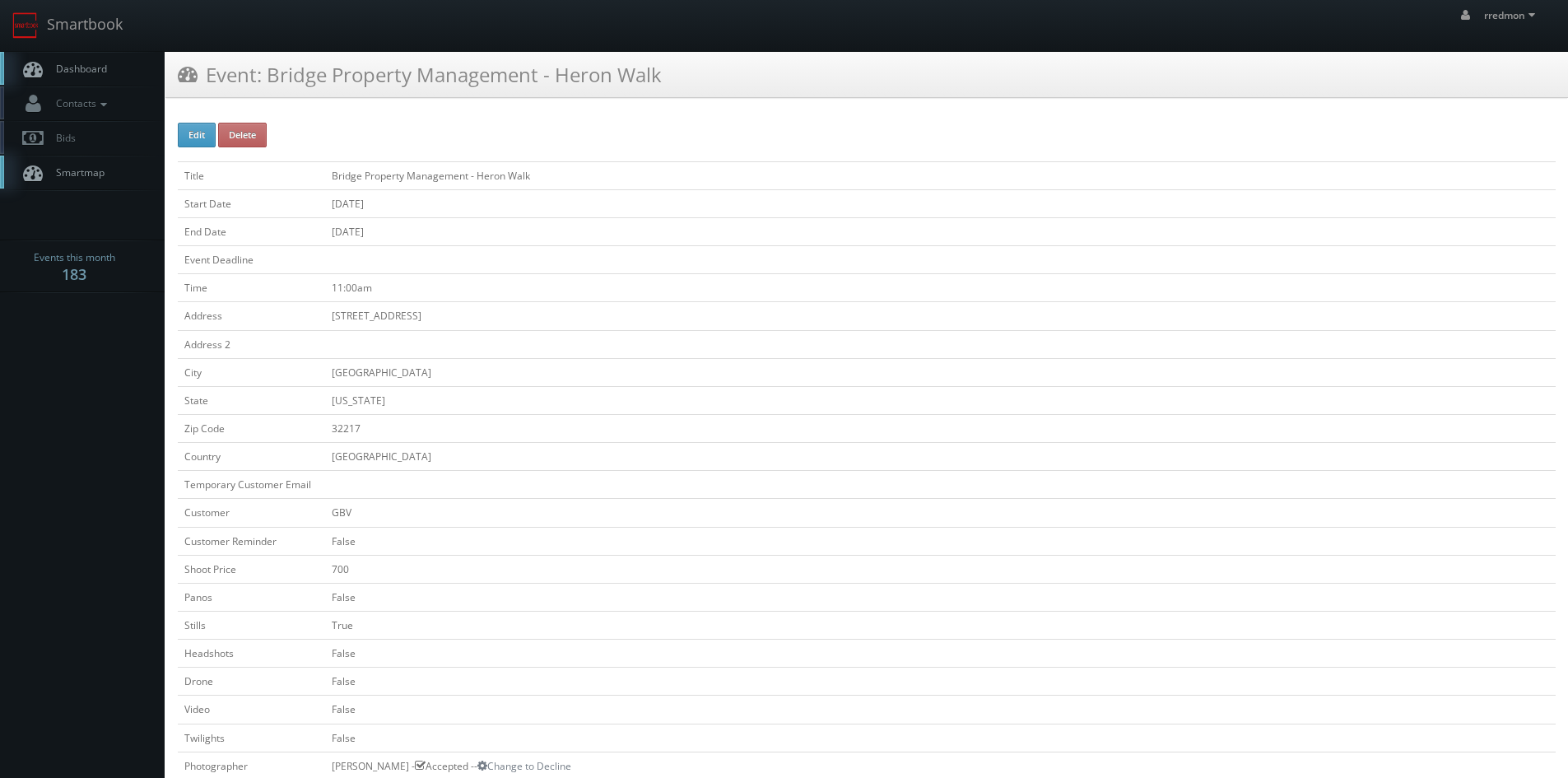
click at [95, 74] on span "Dashboard" at bounding box center [77, 68] width 60 height 14
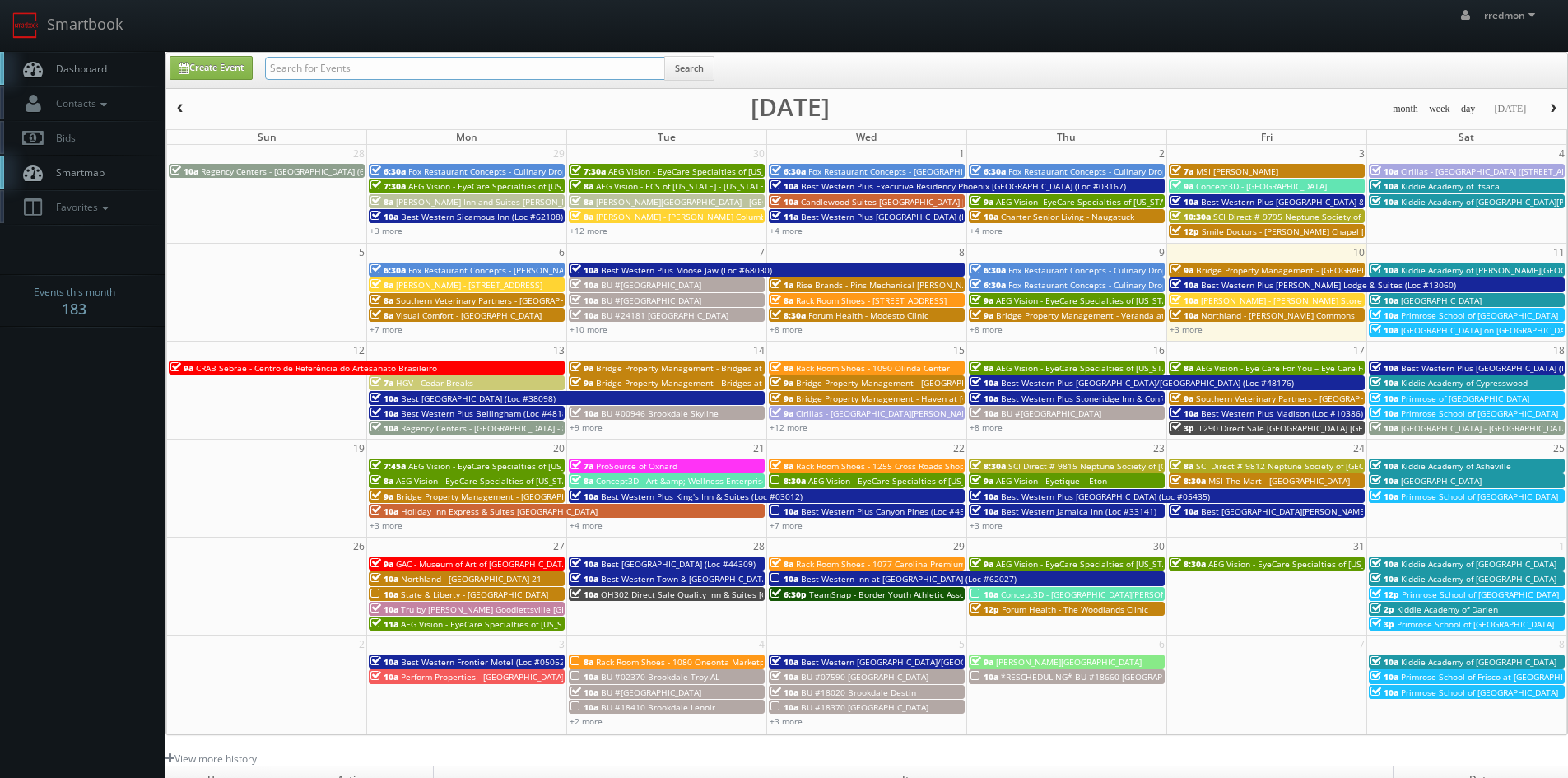
paste input "bridge property management"
type input "bridge property management"
click at [705, 72] on button "Search" at bounding box center [689, 68] width 50 height 25
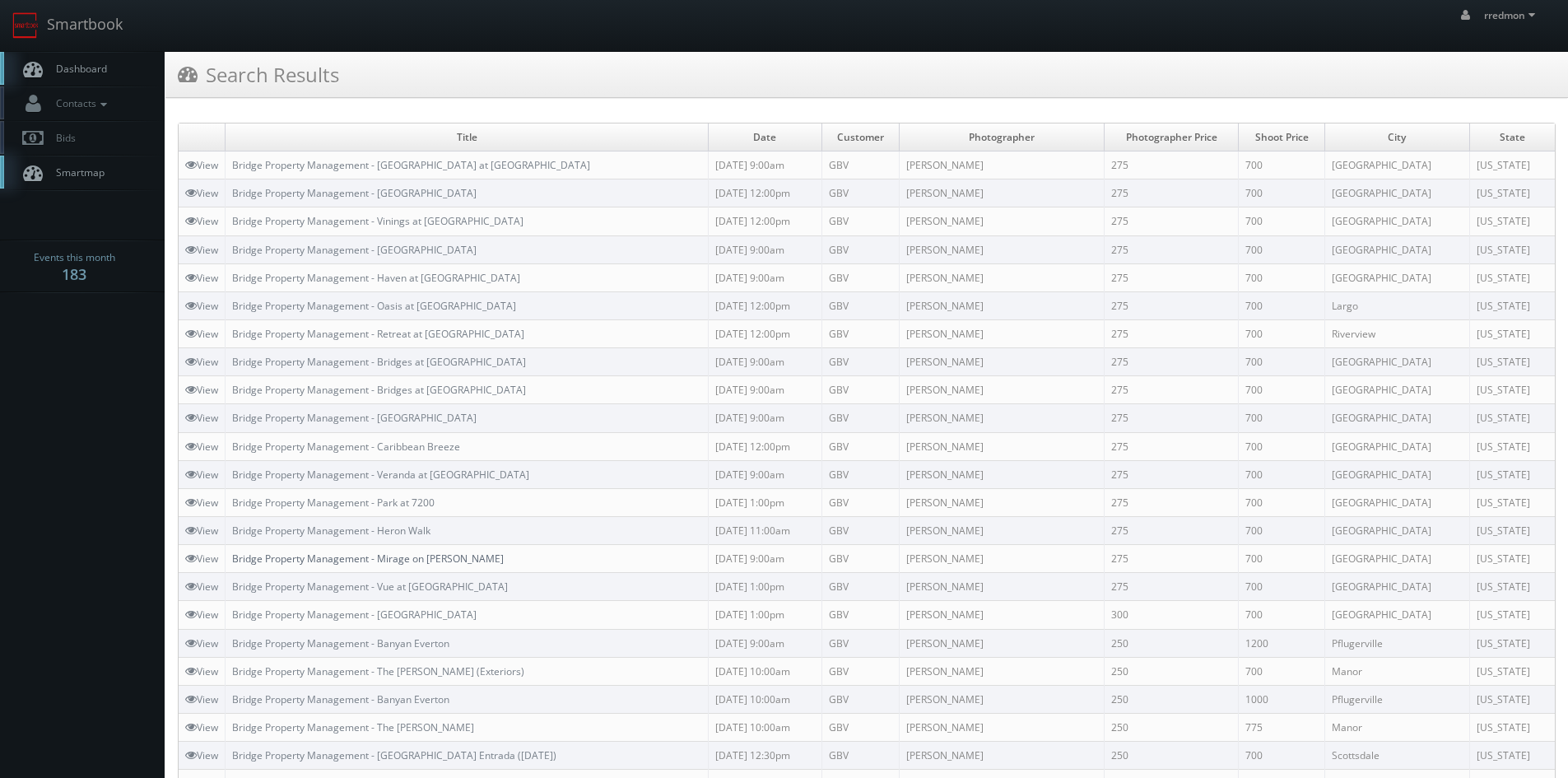
click at [403, 559] on link "Bridge Property Management - Mirage on [PERSON_NAME]" at bounding box center [368, 558] width 272 height 14
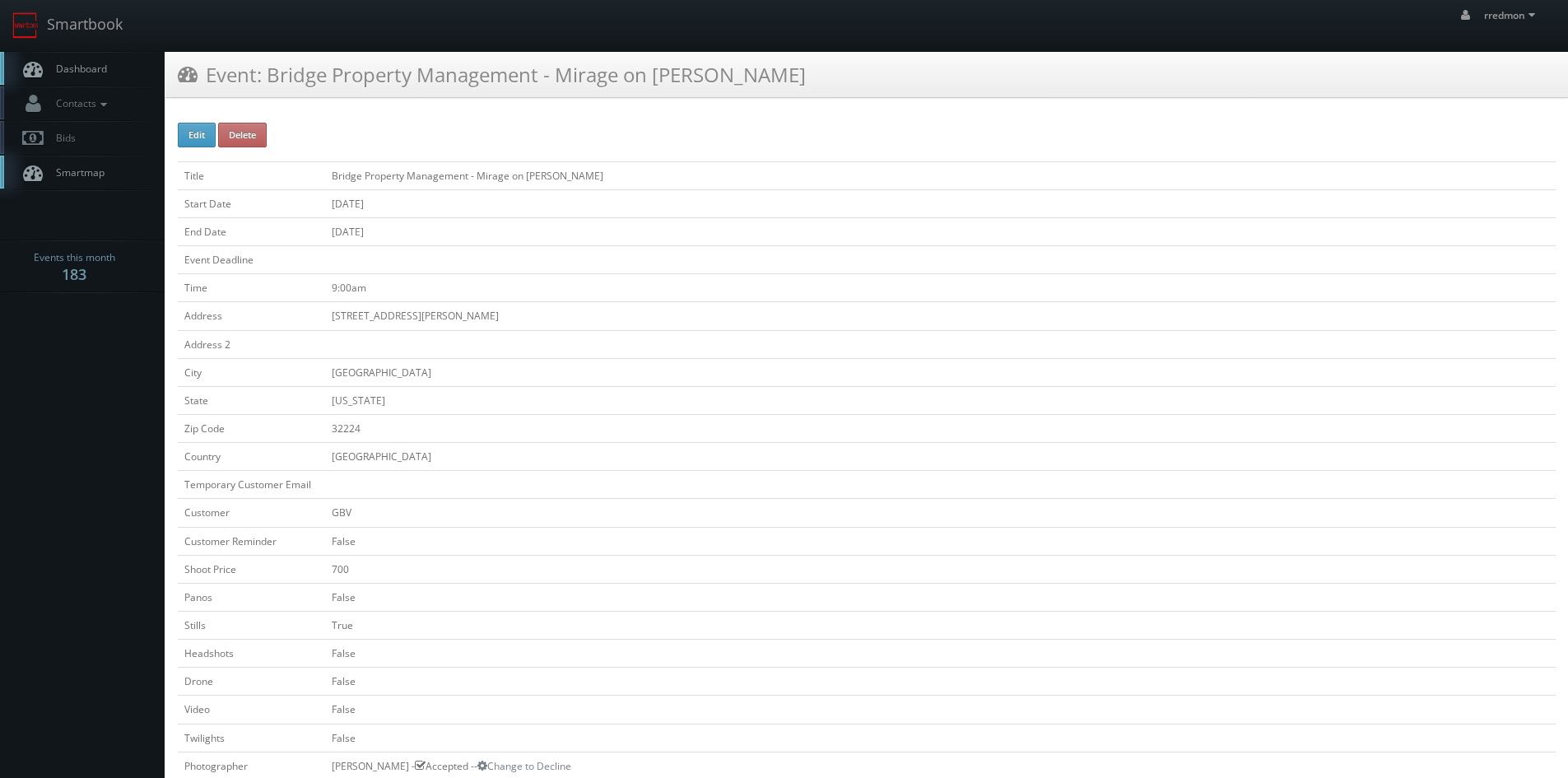
click at [79, 75] on span "Dashboard" at bounding box center [77, 68] width 60 height 14
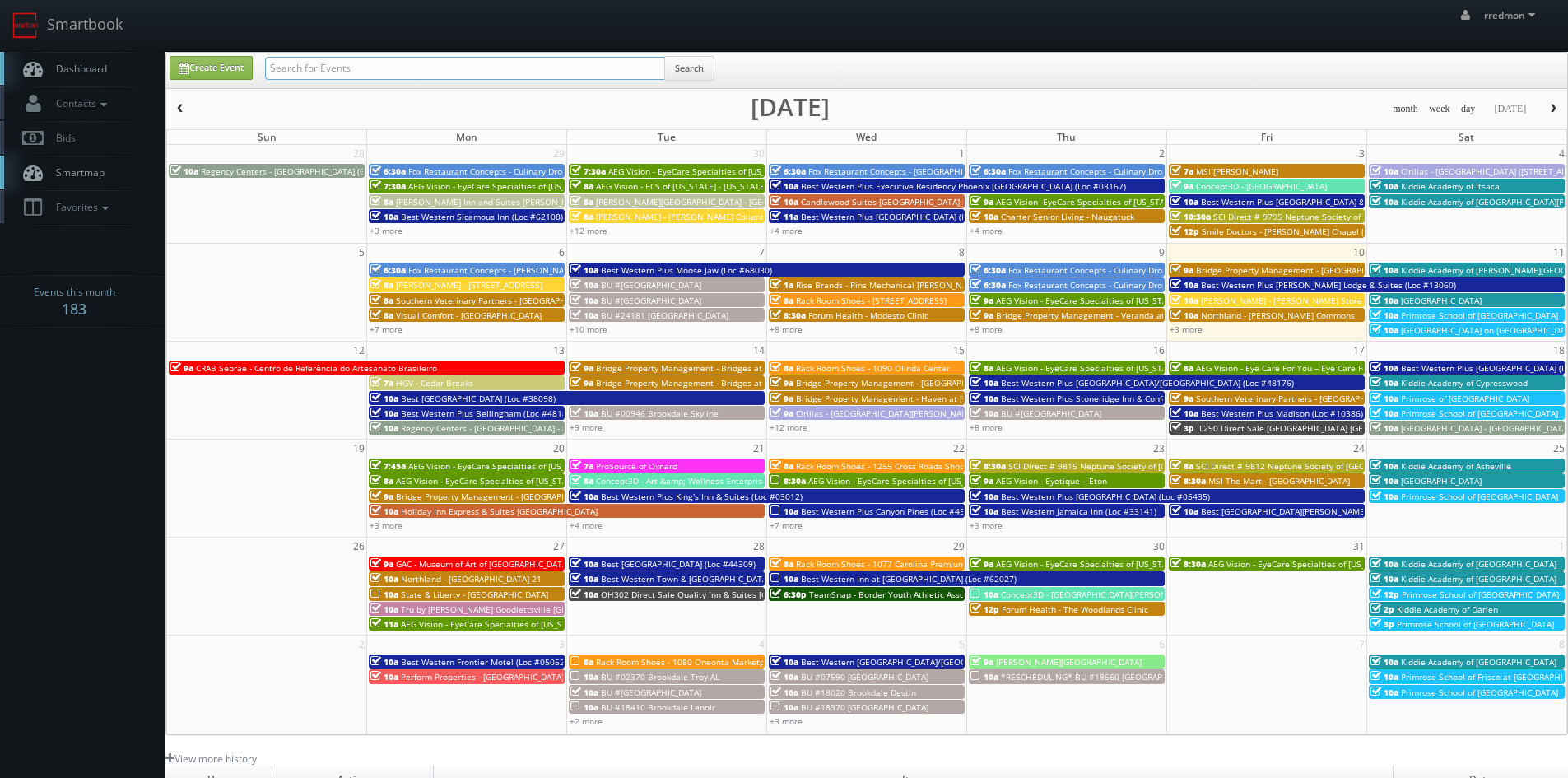
click at [324, 69] on input "text" at bounding box center [465, 68] width 400 height 23
paste input "bridge property management"
type input "bridge property management"
click at [701, 66] on button "Search" at bounding box center [689, 68] width 50 height 25
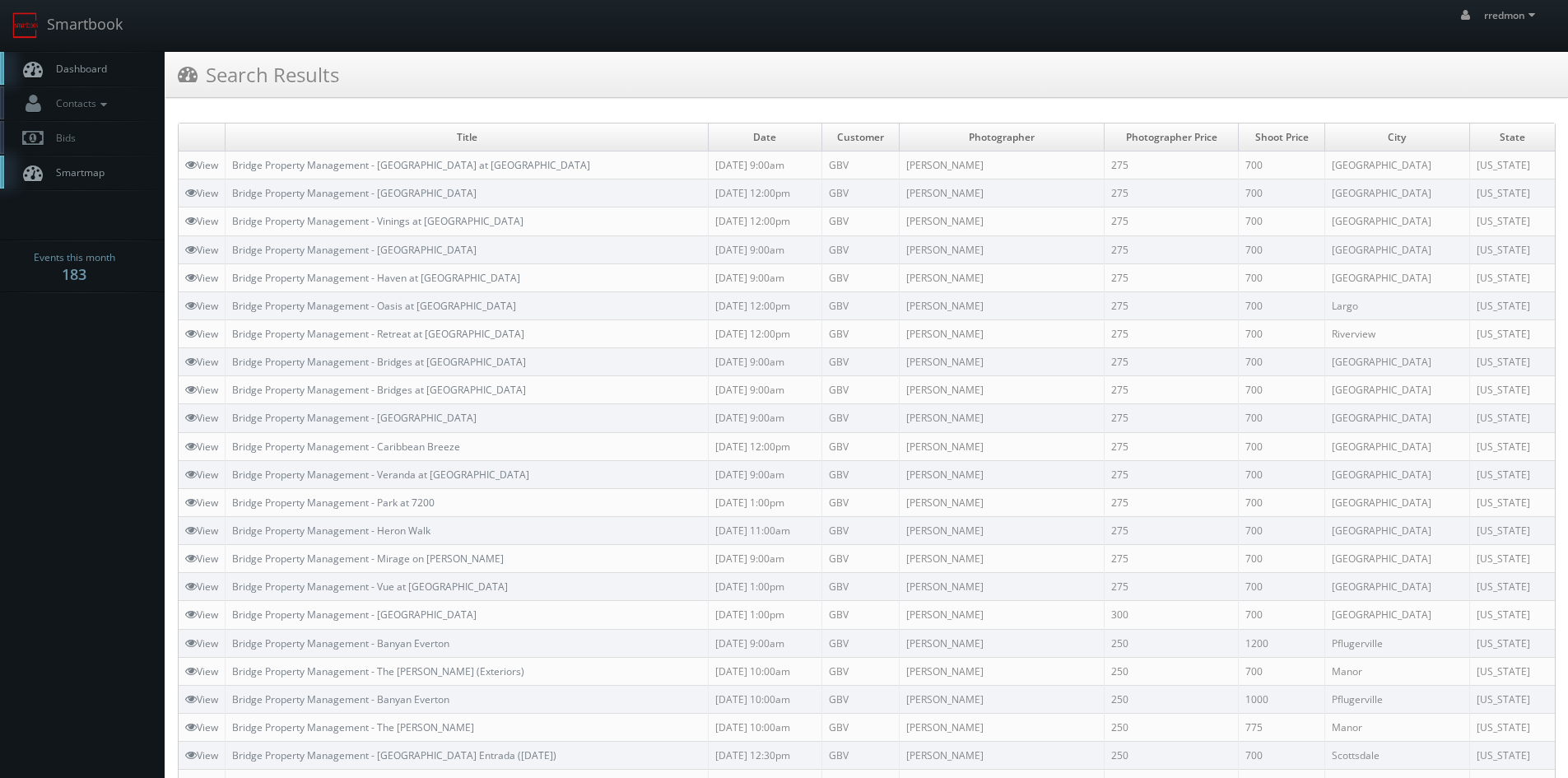
scroll to position [270, 0]
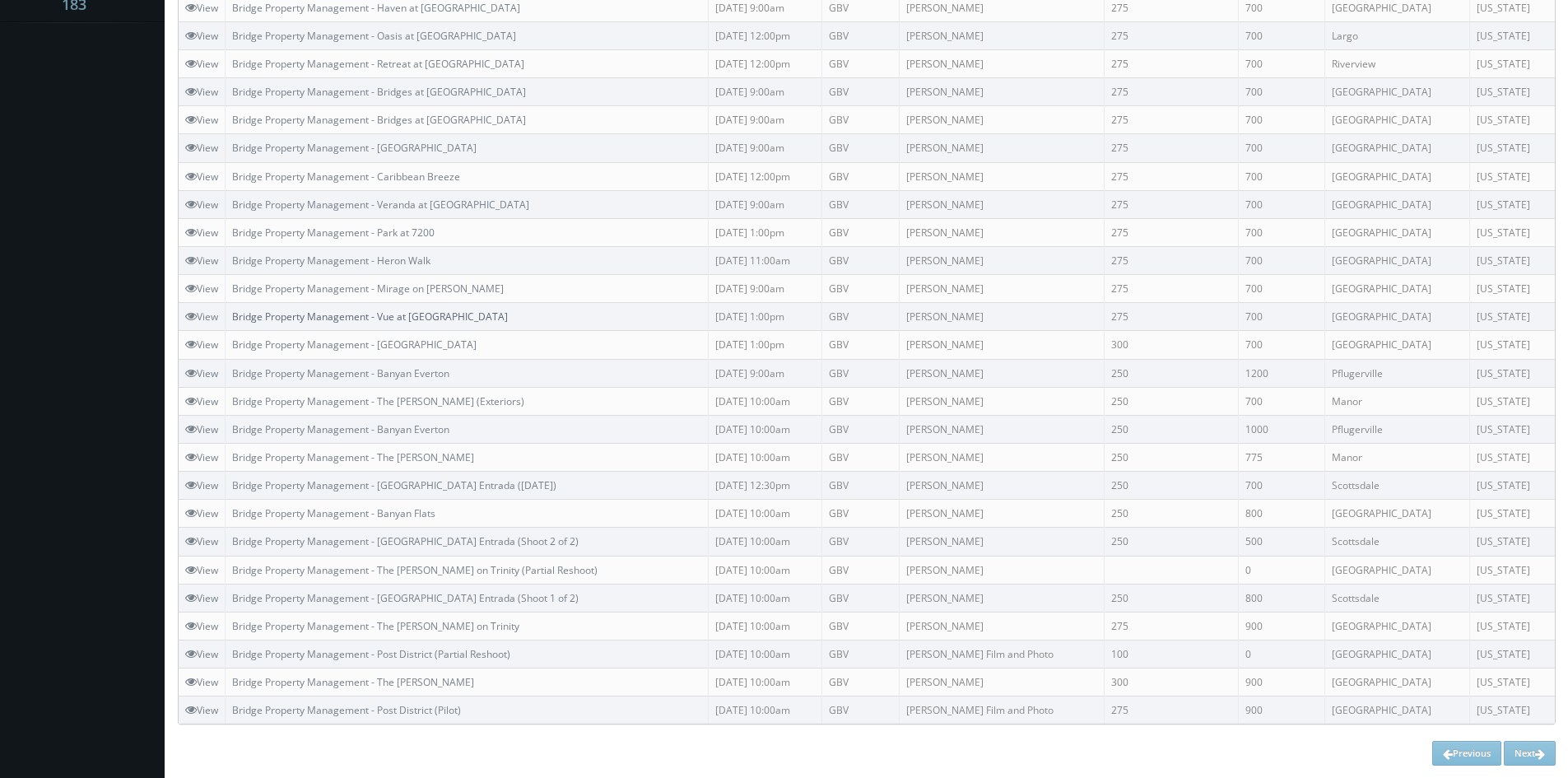
click at [436, 312] on link "Bridge Property Management - Vue at Baymeadows" at bounding box center [369, 317] width 276 height 14
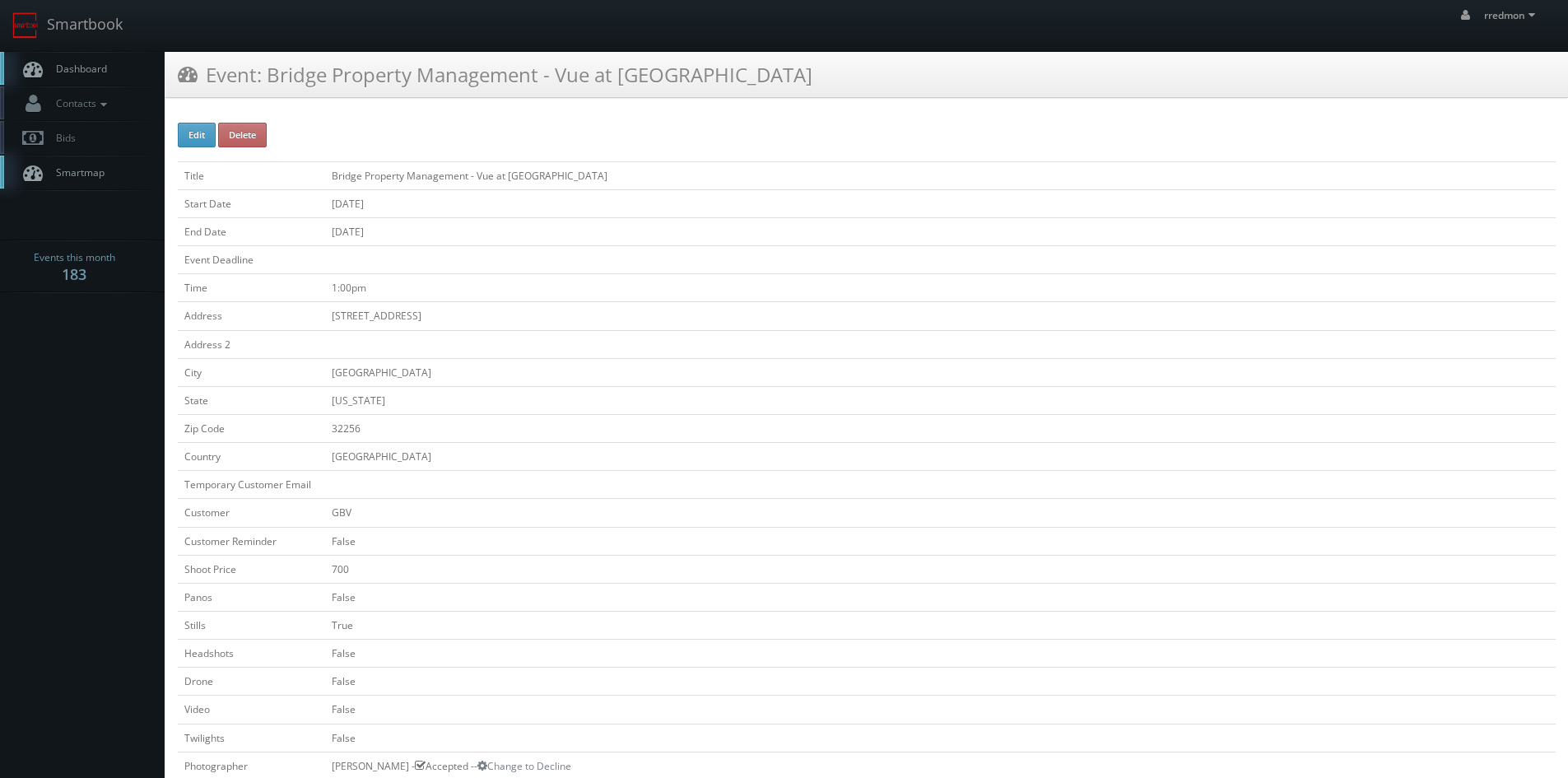
click at [74, 63] on span "Dashboard" at bounding box center [77, 68] width 60 height 14
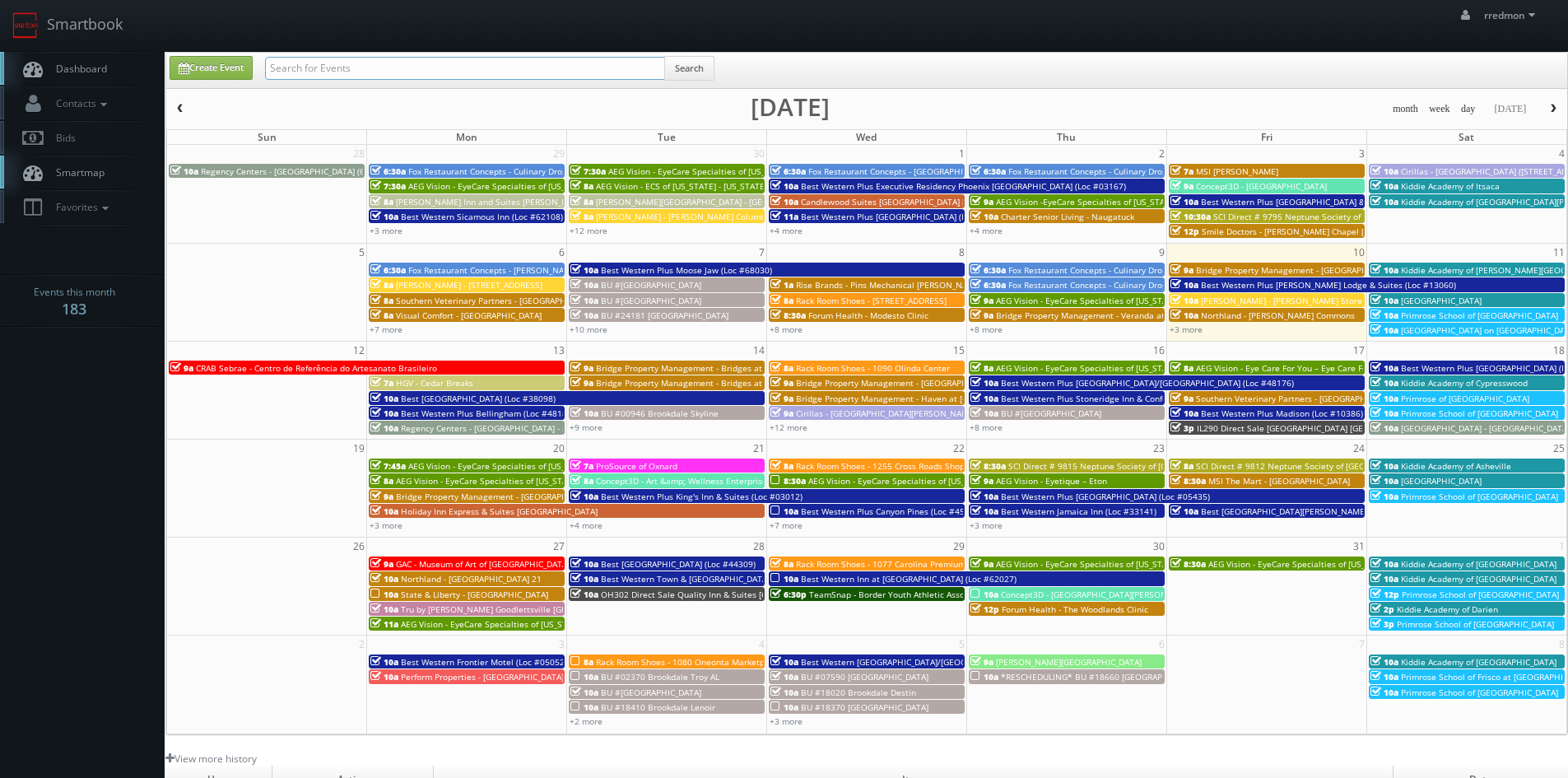
click at [318, 68] on input "text" at bounding box center [465, 68] width 400 height 23
paste input "bridge property management"
type input "bridge property management"
click at [693, 65] on button "Search" at bounding box center [689, 68] width 50 height 25
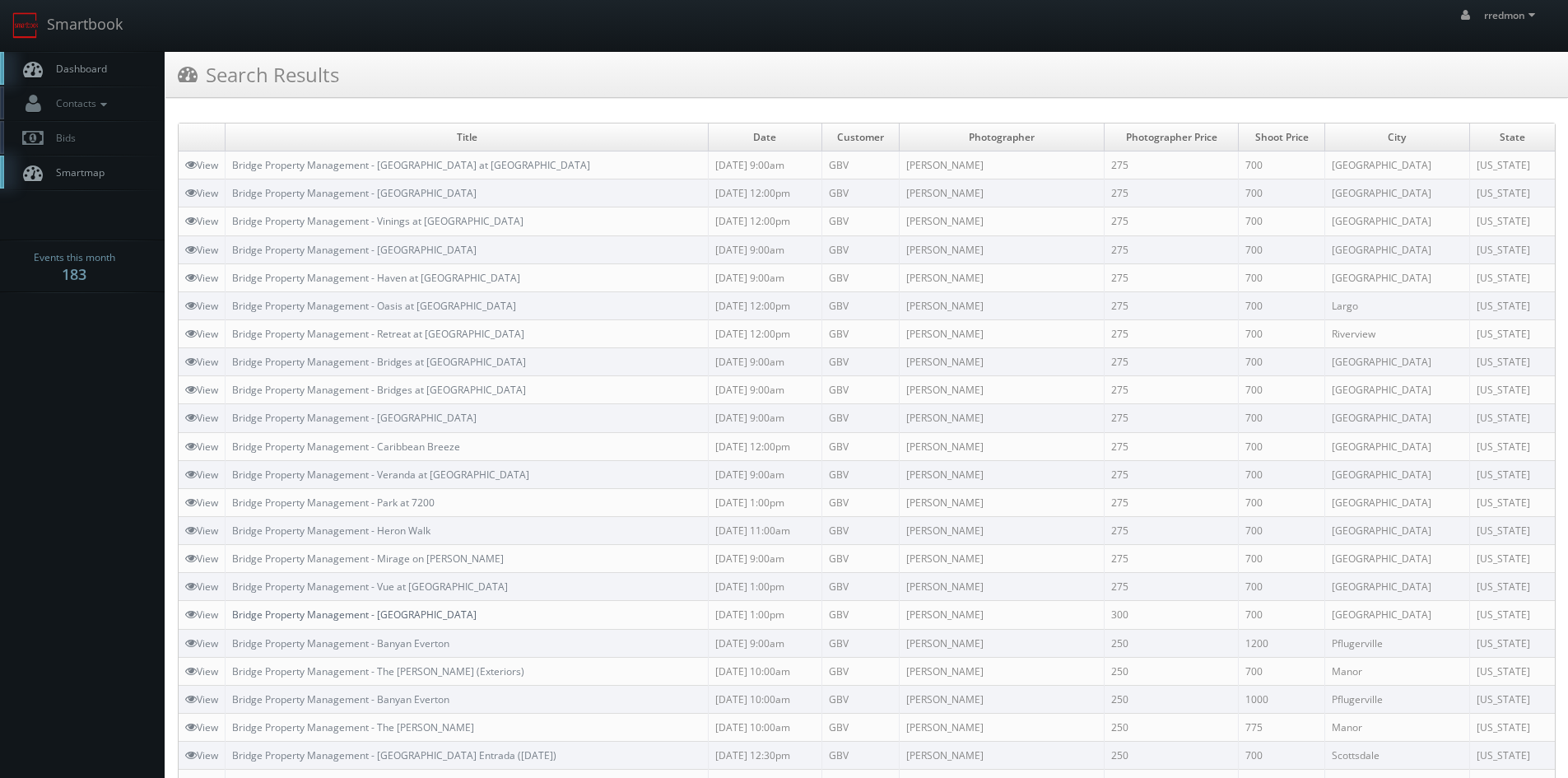
click at [417, 614] on link "Bridge Property Management - Westland Park" at bounding box center [354, 614] width 244 height 14
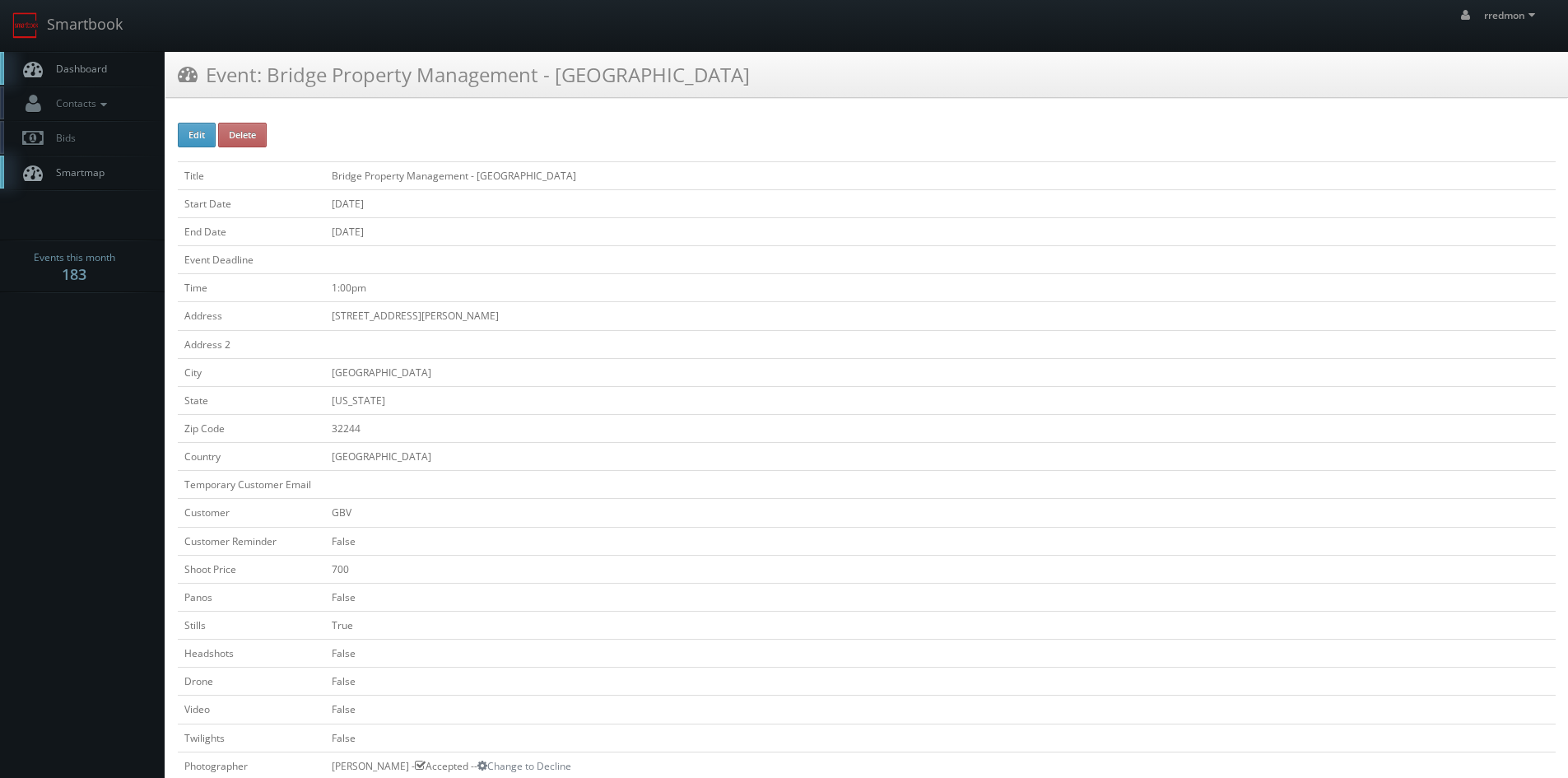
click at [91, 71] on span "Dashboard" at bounding box center [77, 68] width 60 height 14
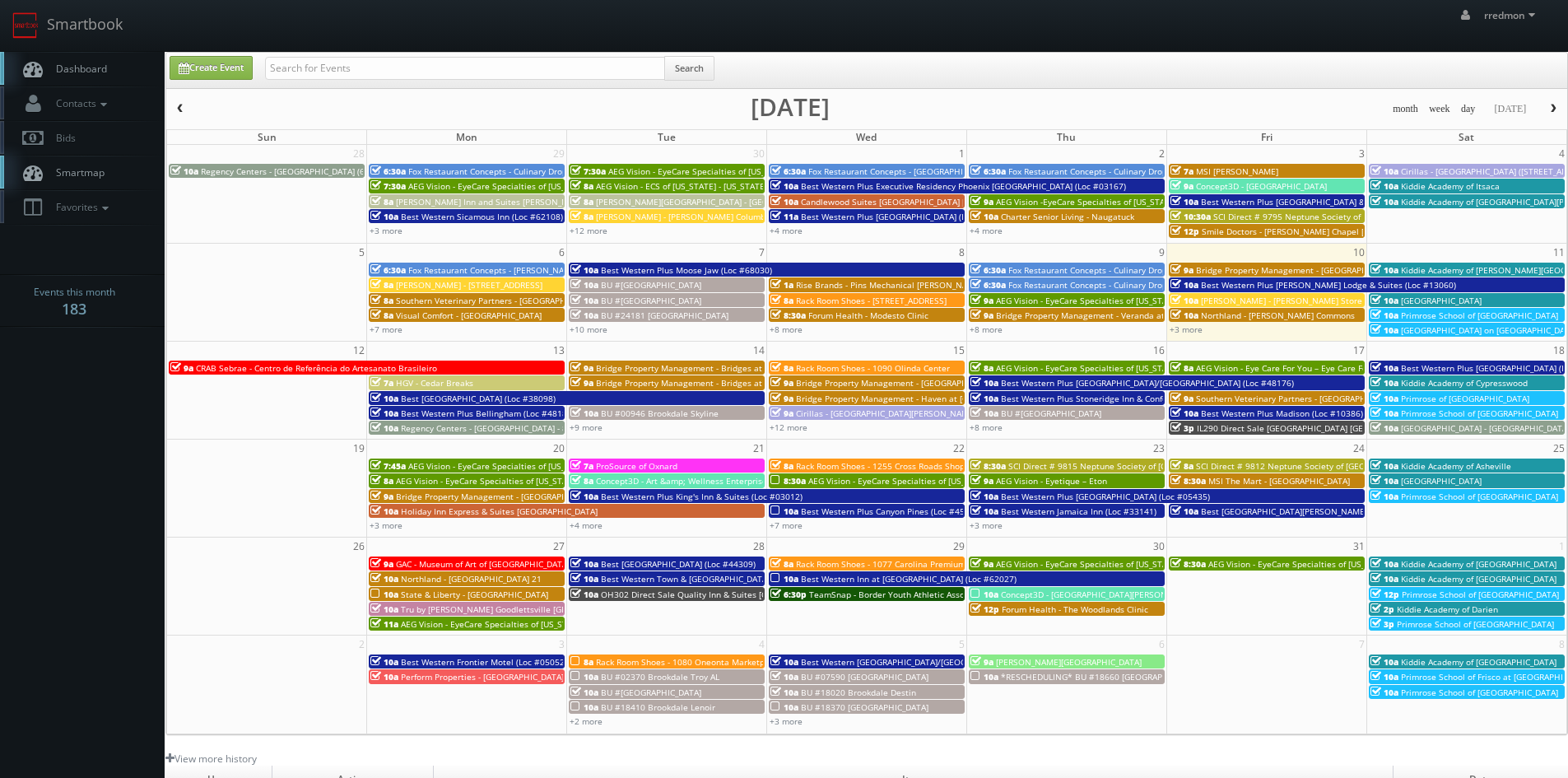
click at [1249, 268] on span "Bridge Property Management - [GEOGRAPHIC_DATA]" at bounding box center [1298, 270] width 206 height 11
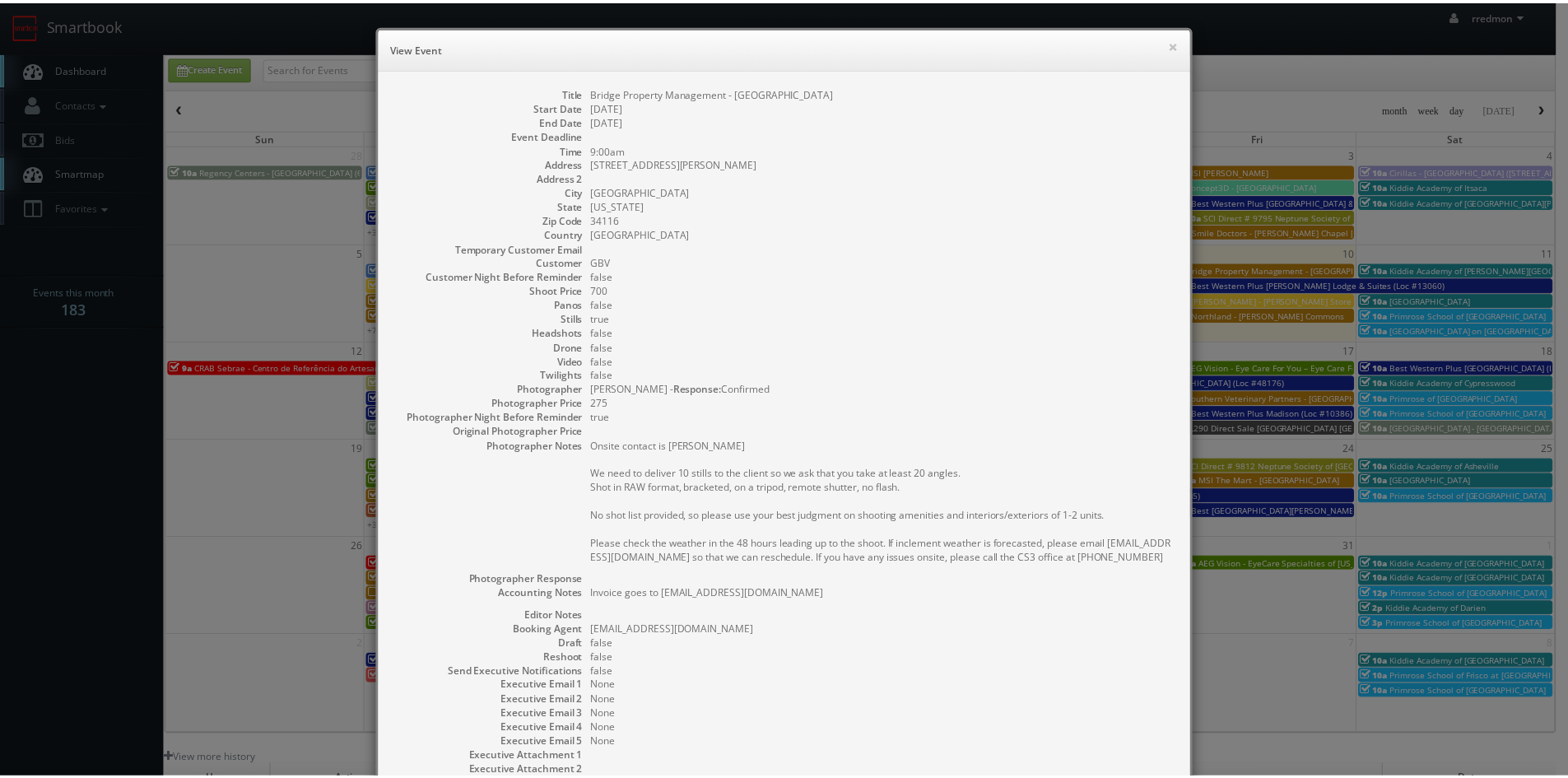
scroll to position [146, 0]
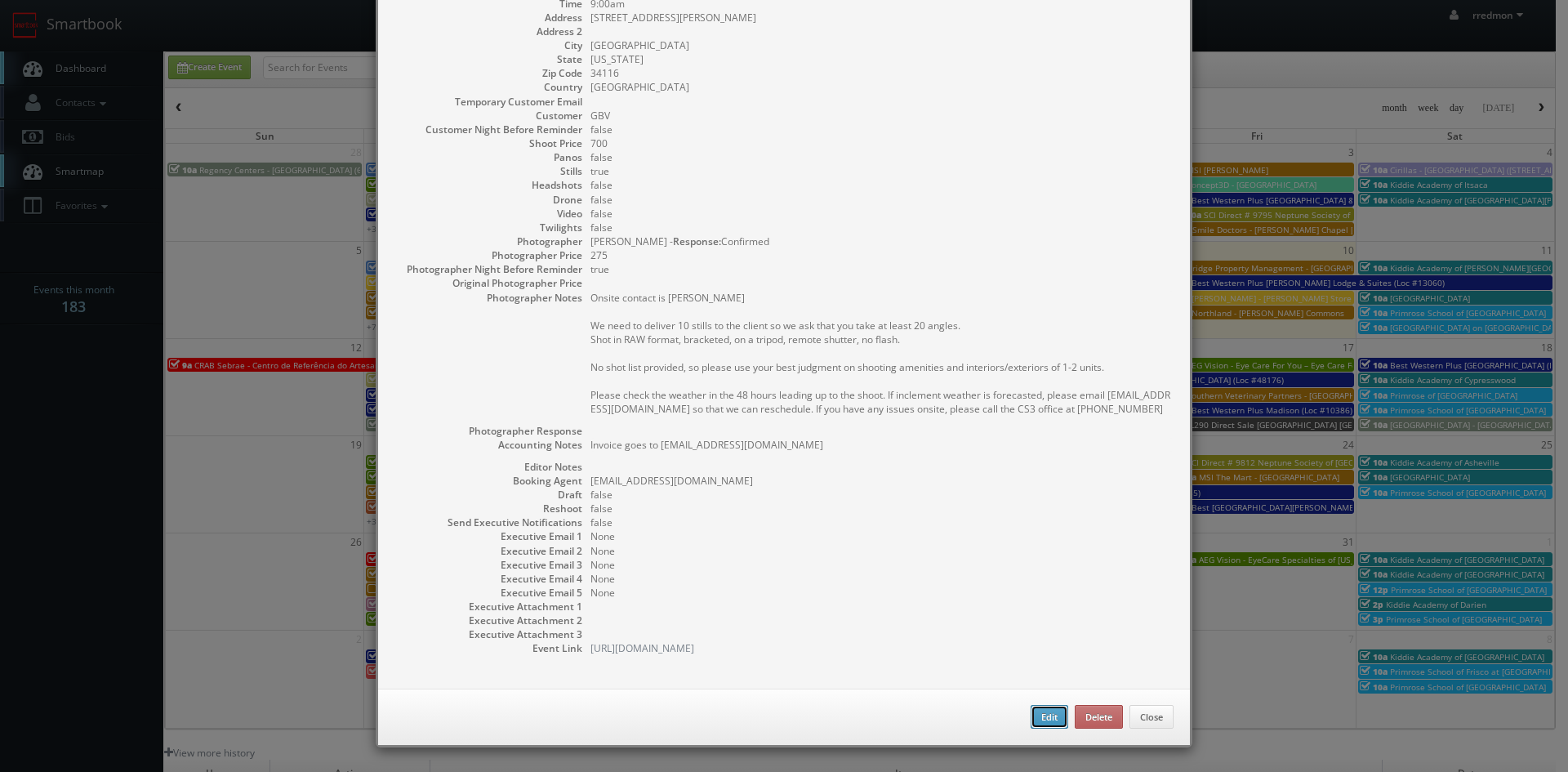
click at [1042, 723] on button "Edit" at bounding box center [1049, 717] width 38 height 24
type input "Bridge Property Management - Waverley Place"
type input "5300 Hemingway Ln"
type input "Naples"
type input "34116"
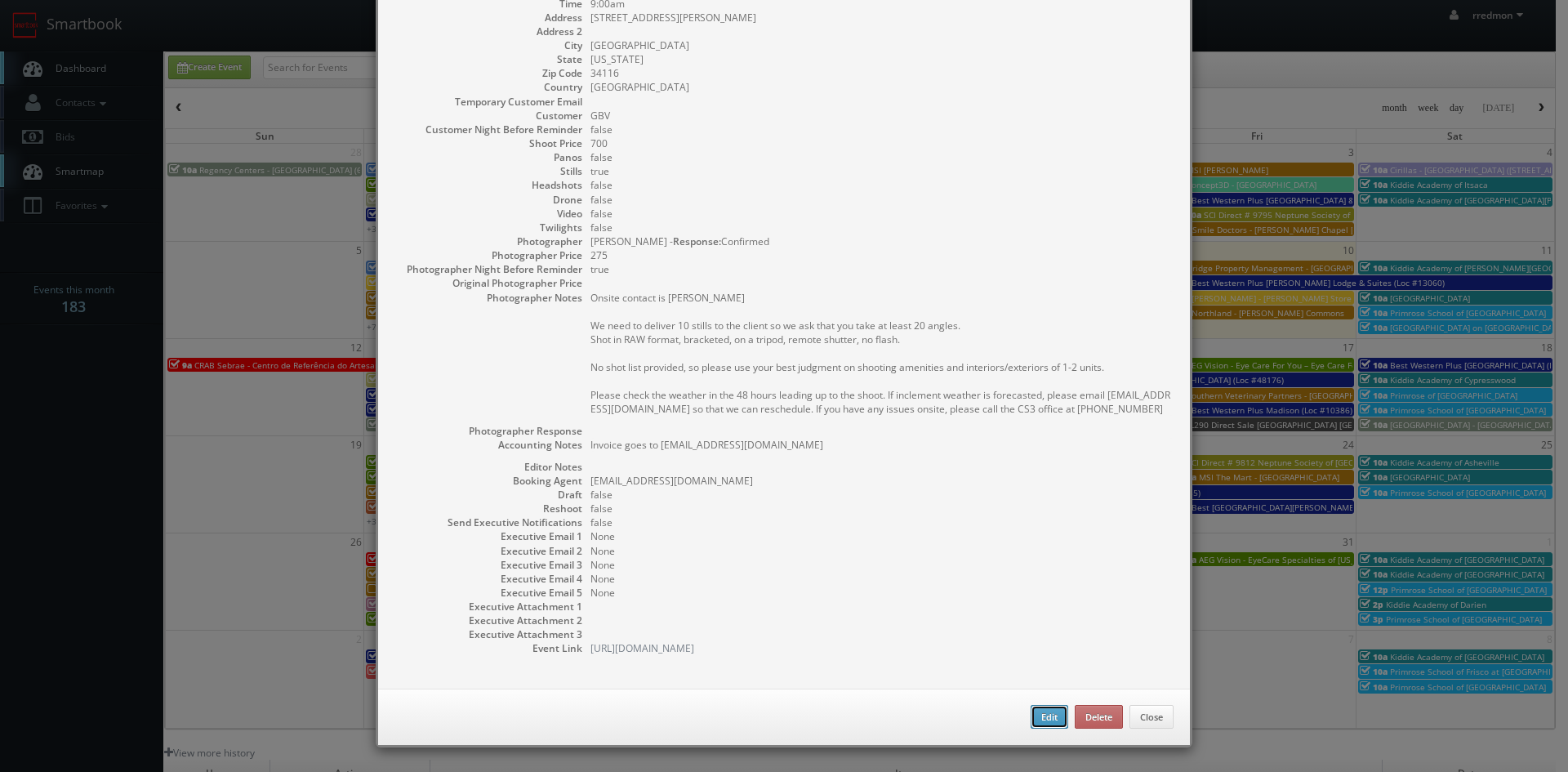
type input "700"
checkbox input "true"
type textarea "Invoice goes to waverleyplaceAP@bridgepm.com"
type input "10/10/2025"
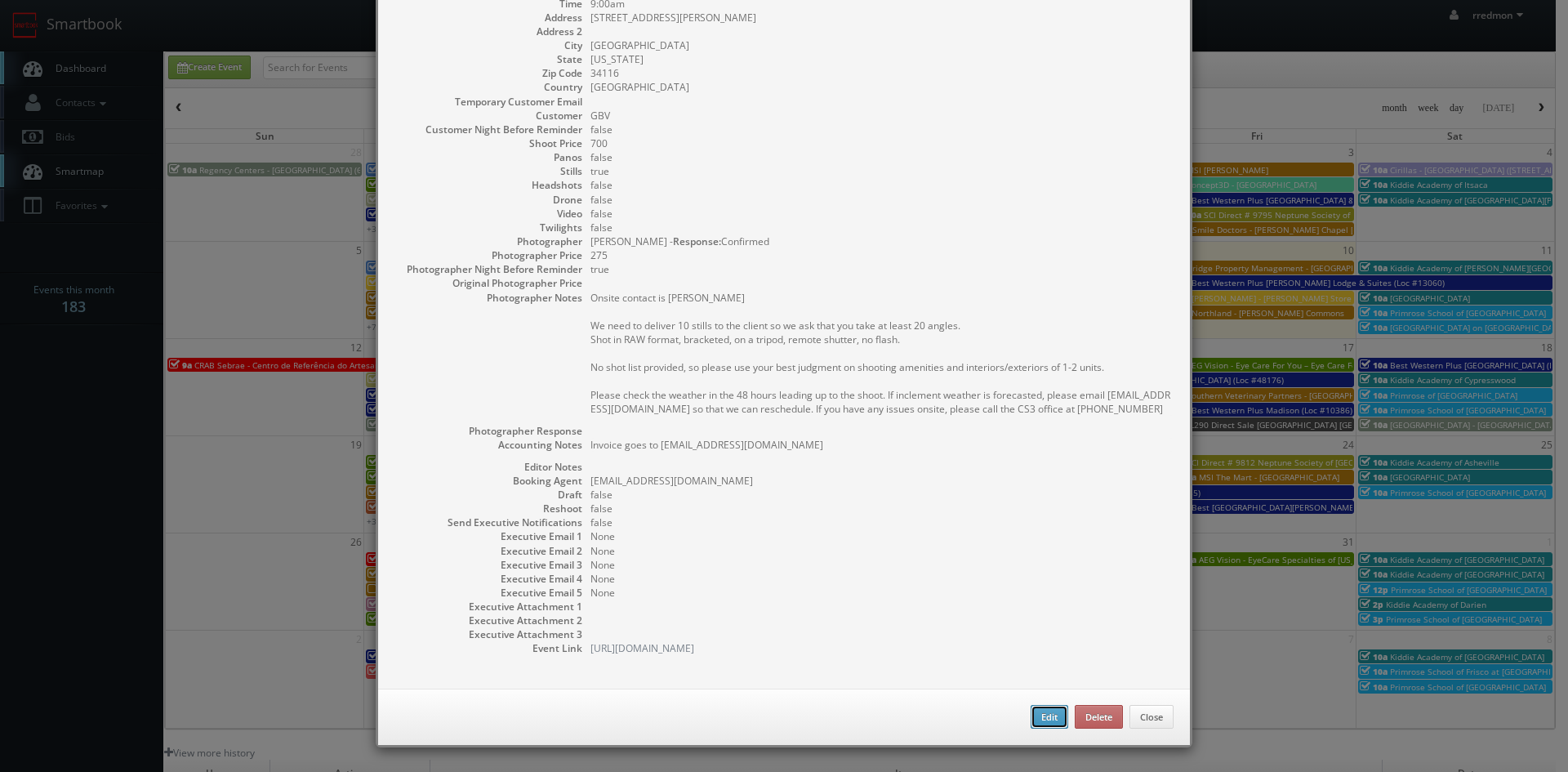
type input "9:00am"
checkbox input "true"
type textarea "Onsite contact is Marisol Camacho We need to deliver 10 stills to the client so…"
type input "700"
type input "275"
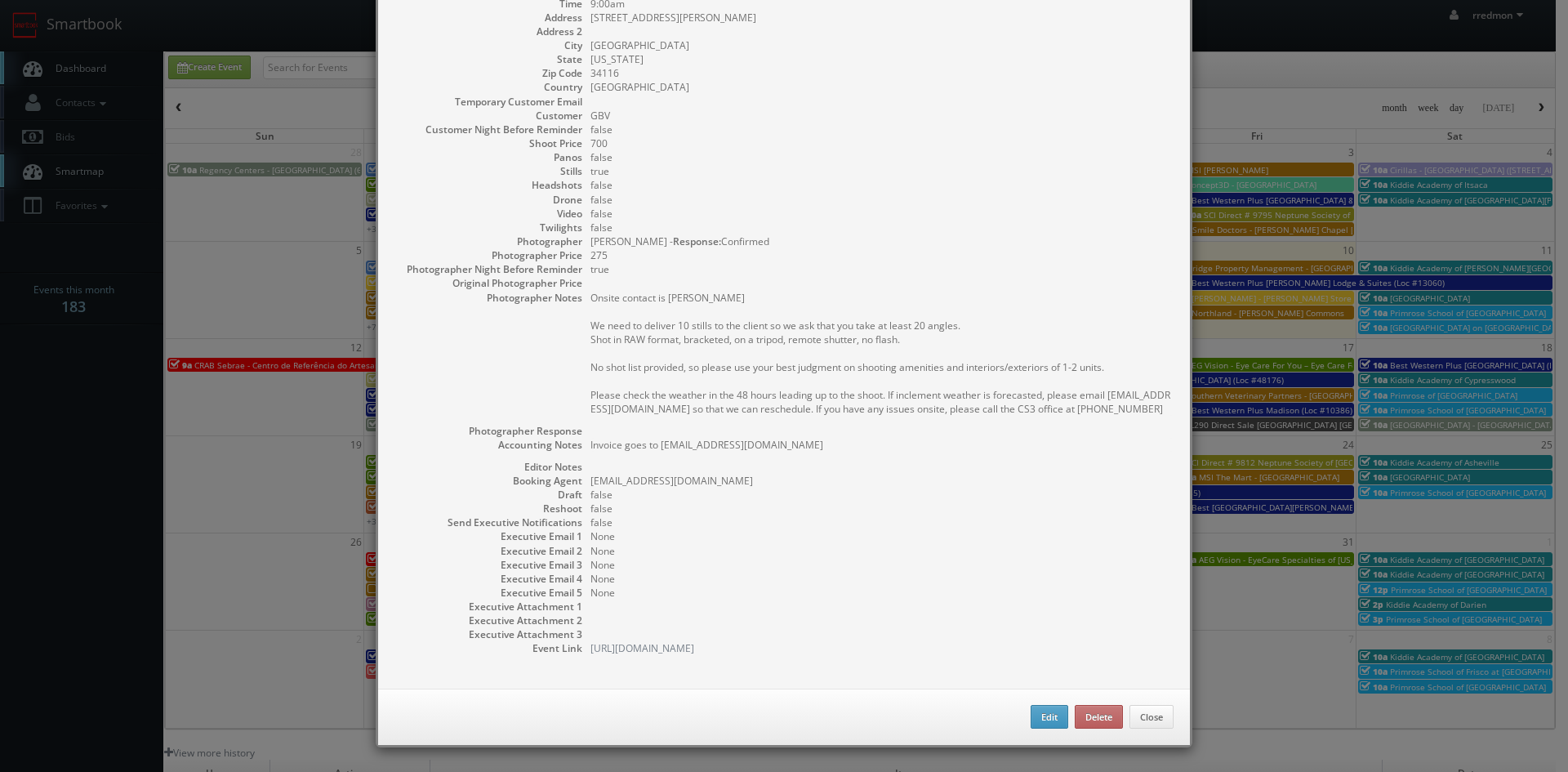
select select "[US_STATE]"
select select "fake72@mg.cs3calendar.com"
select select "photosthatsellhouses@gmail.com"
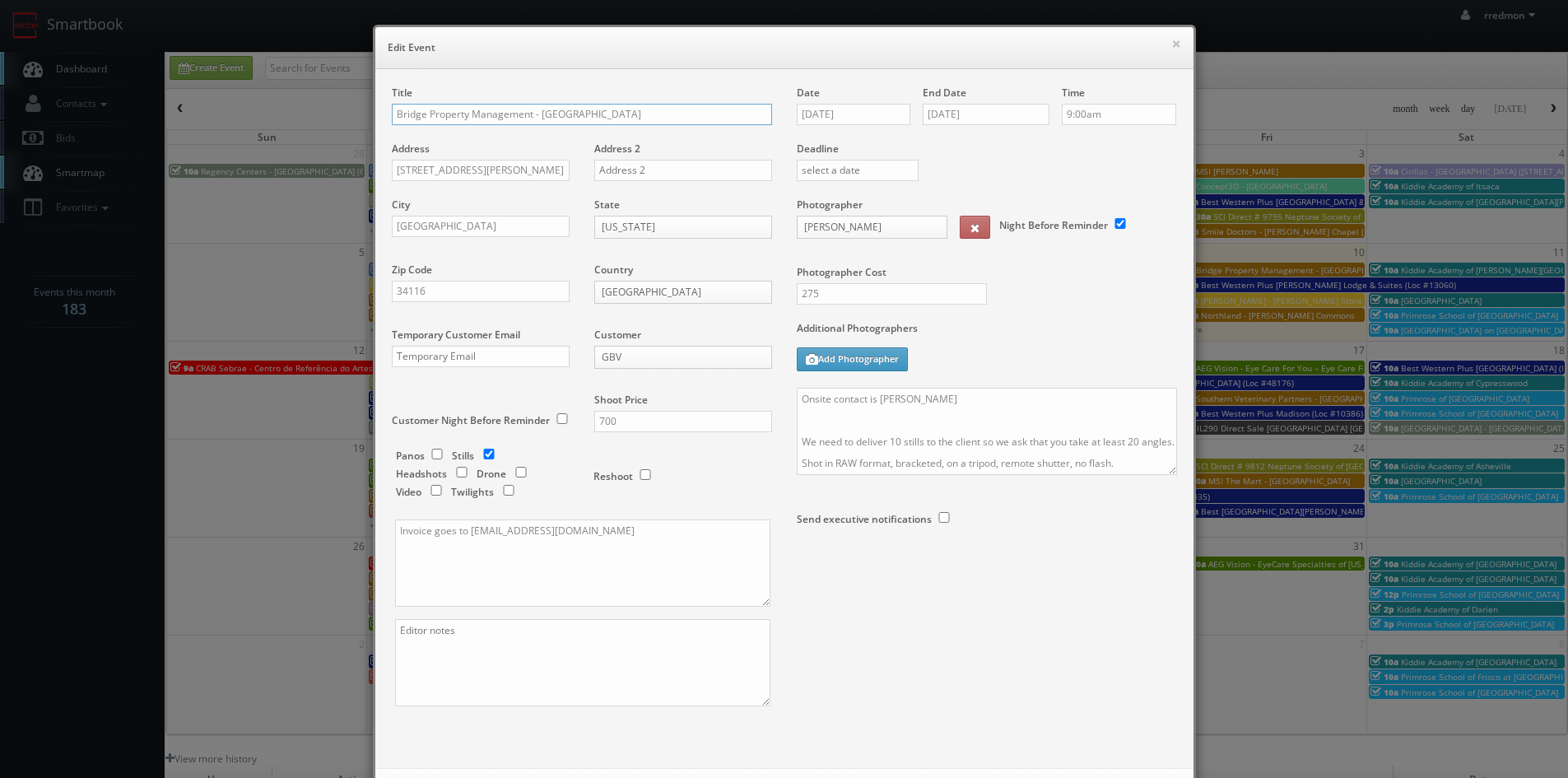
click at [391, 115] on input "Bridge Property Management - Waverley Place" at bounding box center [581, 114] width 380 height 22
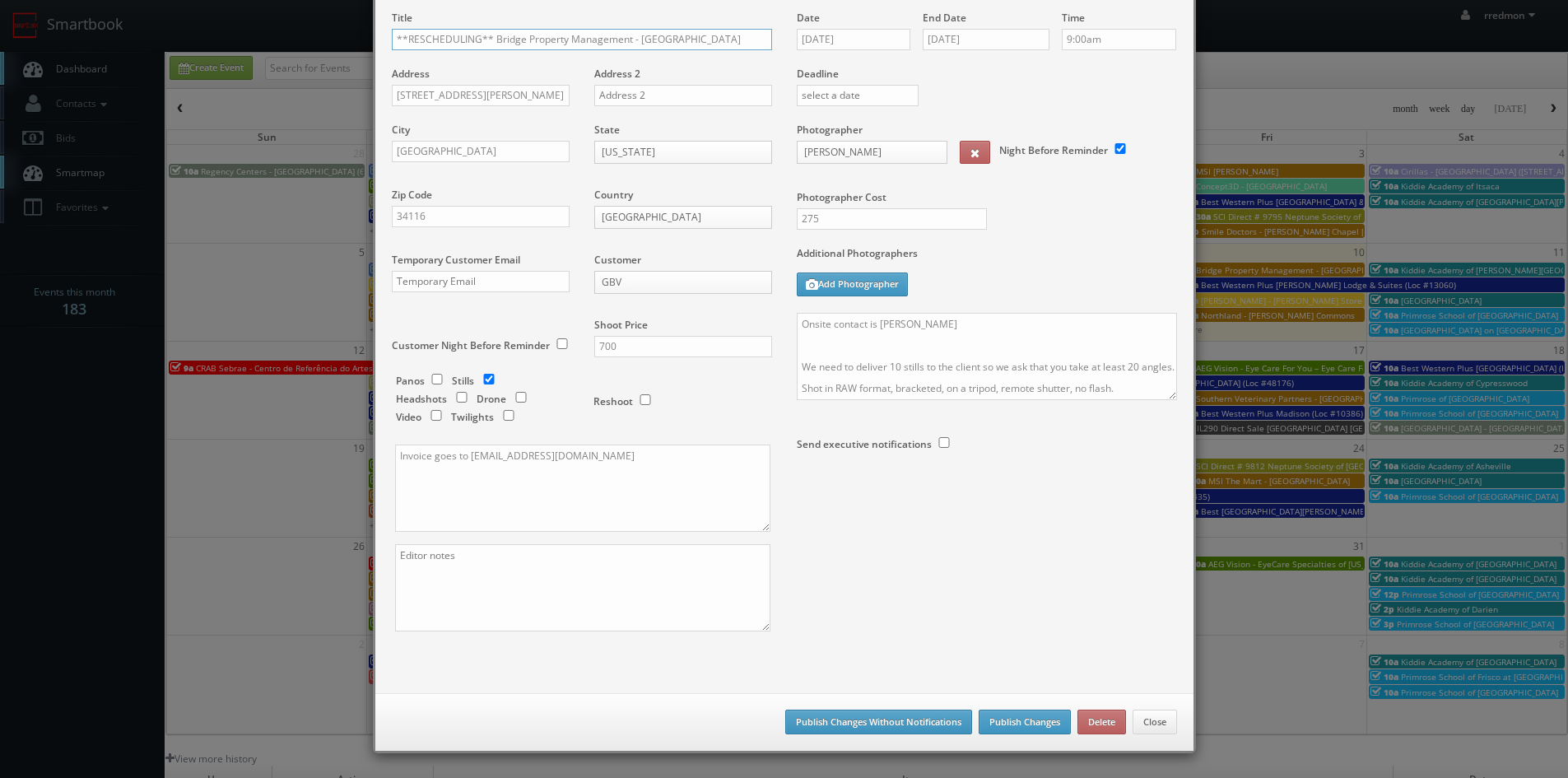
type input "**RESCHEDULING** Bridge Property Management - Waverley Place"
click at [879, 726] on button "Publish Changes Without Notifications" at bounding box center [878, 722] width 187 height 25
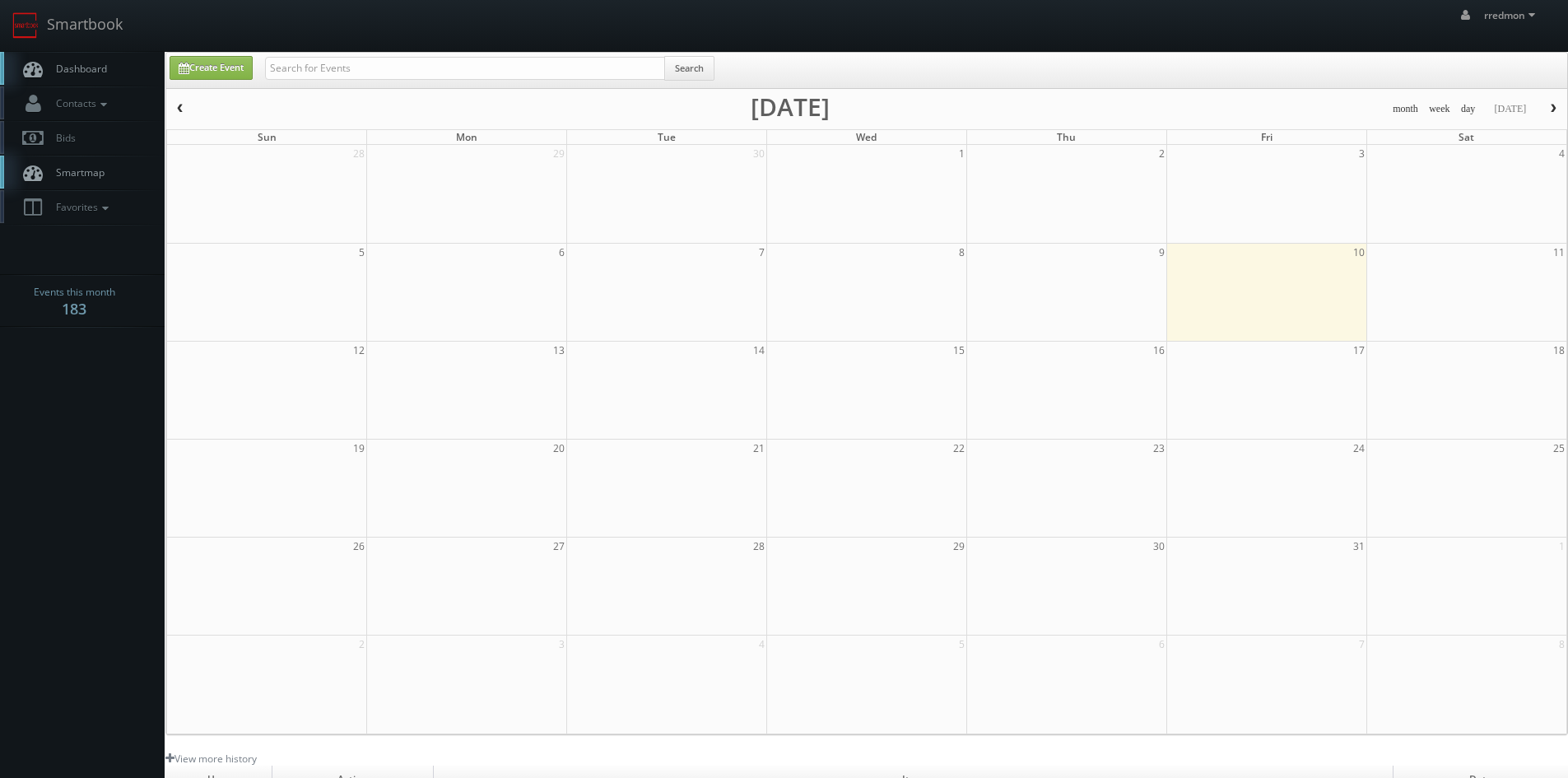
click at [93, 72] on span "Dashboard" at bounding box center [77, 68] width 60 height 14
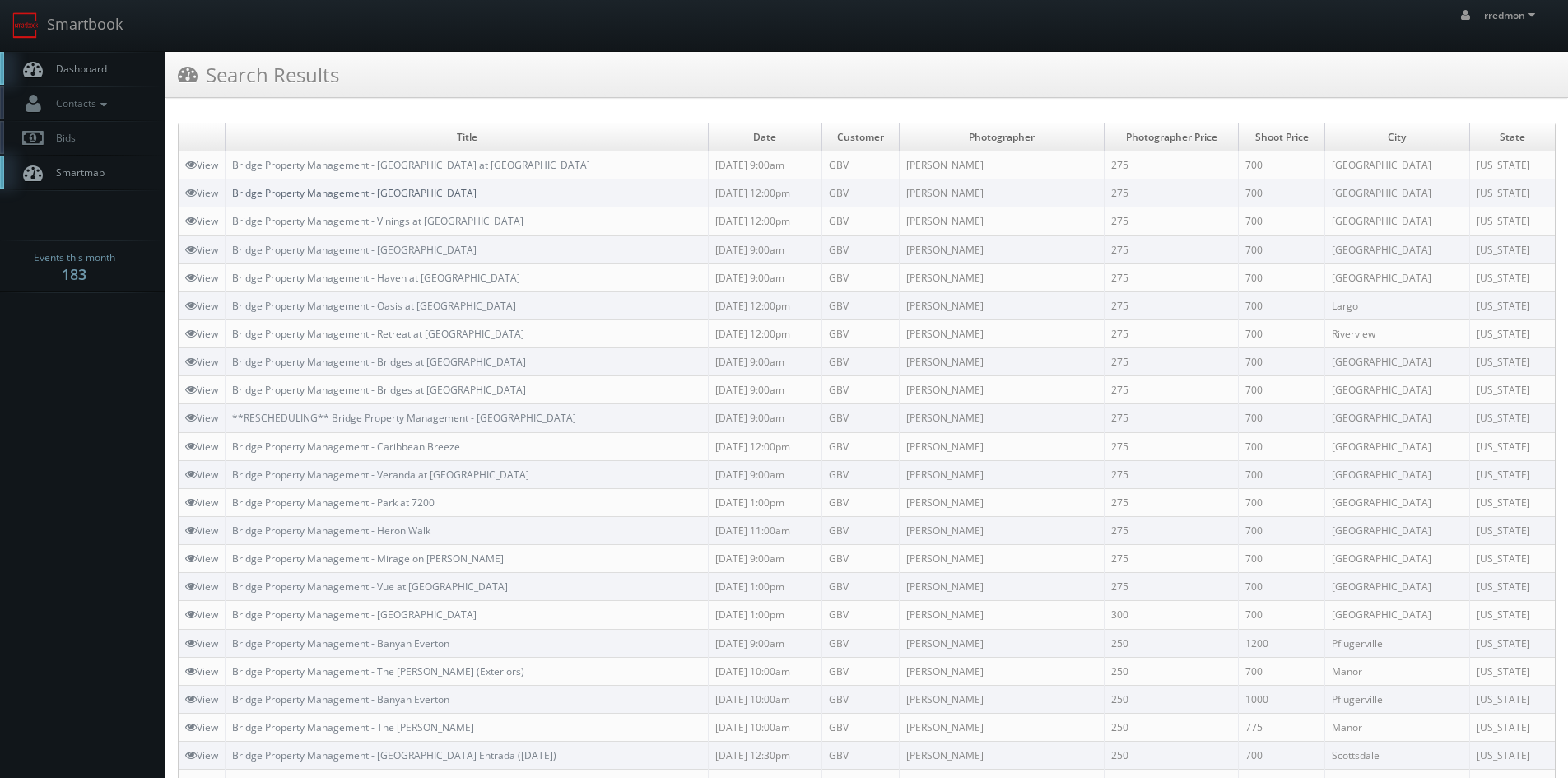
click at [421, 191] on link "Bridge Property Management - [GEOGRAPHIC_DATA]" at bounding box center [354, 192] width 244 height 14
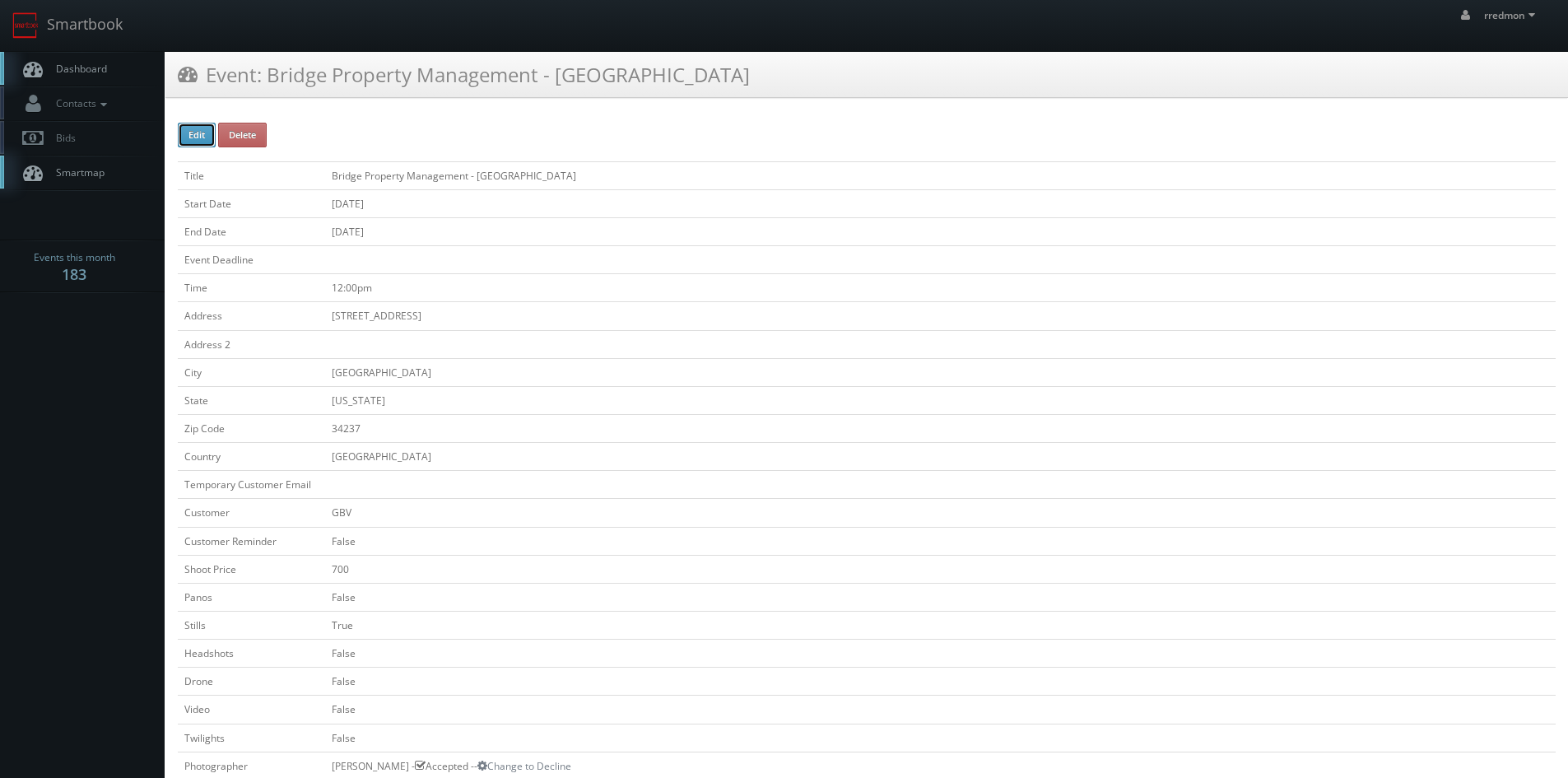
click at [186, 137] on button "Edit" at bounding box center [197, 135] width 38 height 25
type input "Bridge Property Management - [GEOGRAPHIC_DATA]"
type input "3201 Huntington Pl Dr"
type input "[GEOGRAPHIC_DATA]"
type input "34237"
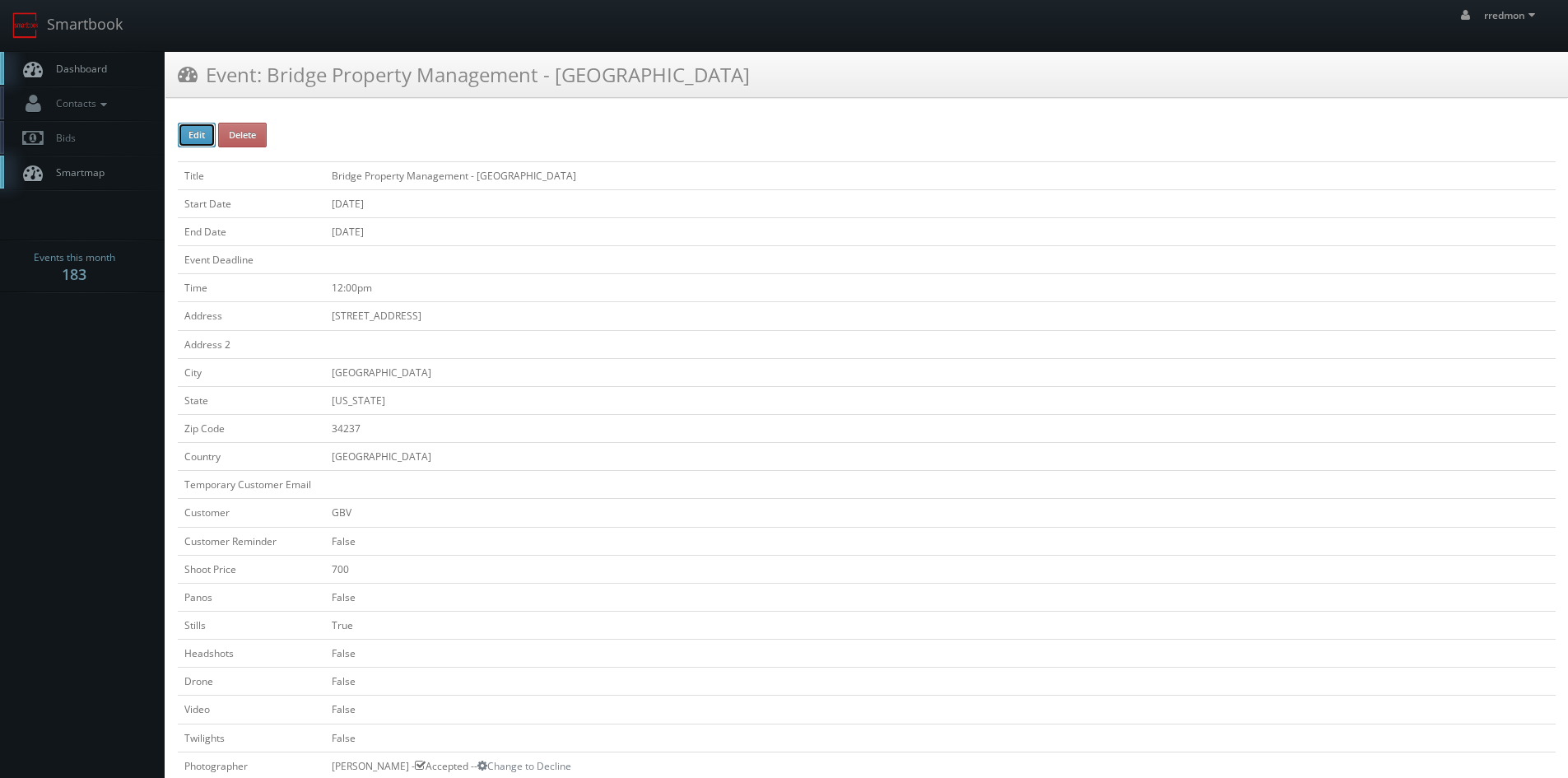
checkbox input "false"
type input "700"
checkbox input "false"
checkbox input "true"
checkbox input "false"
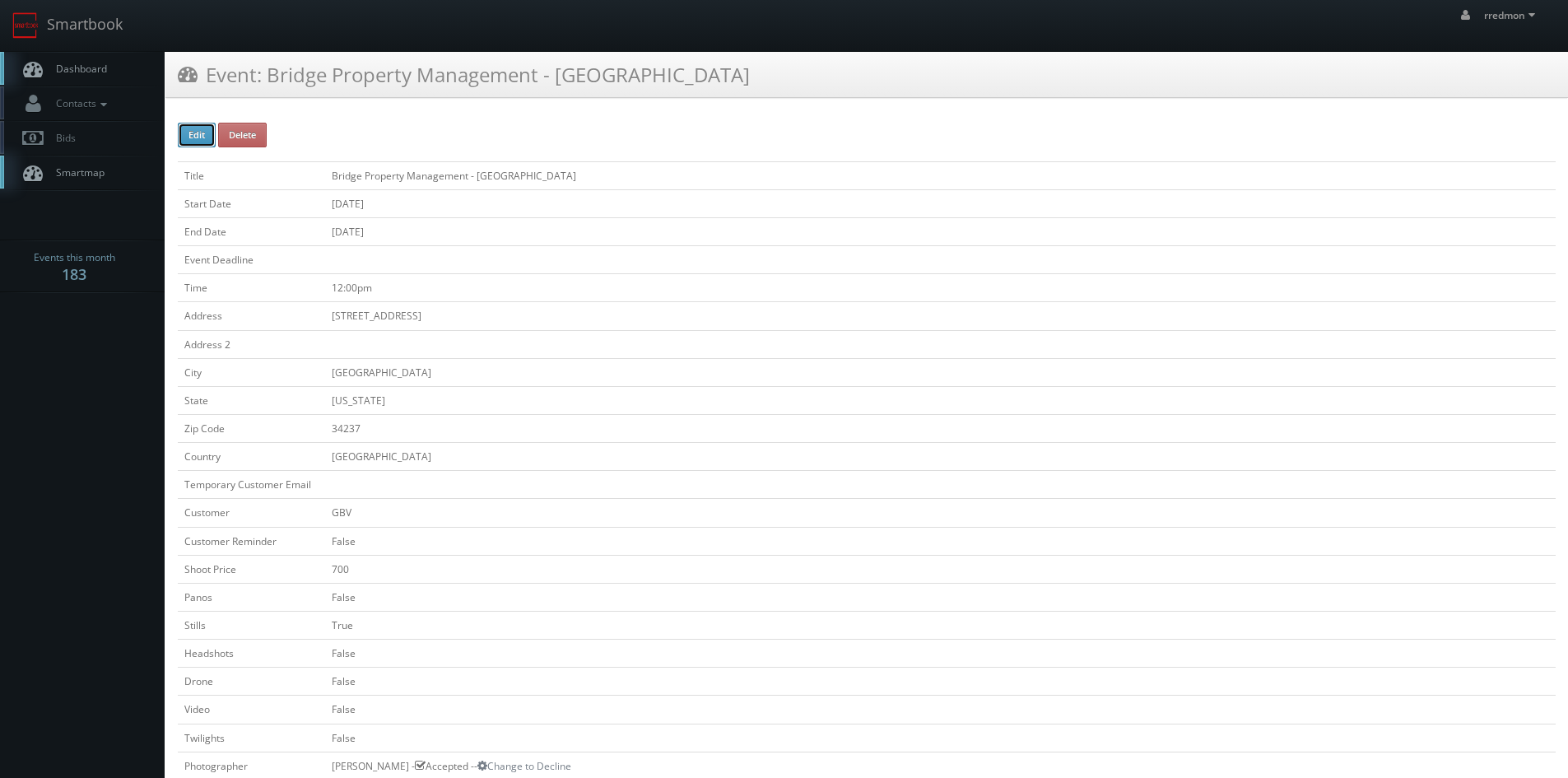
checkbox input "false"
type input "[DATE]"
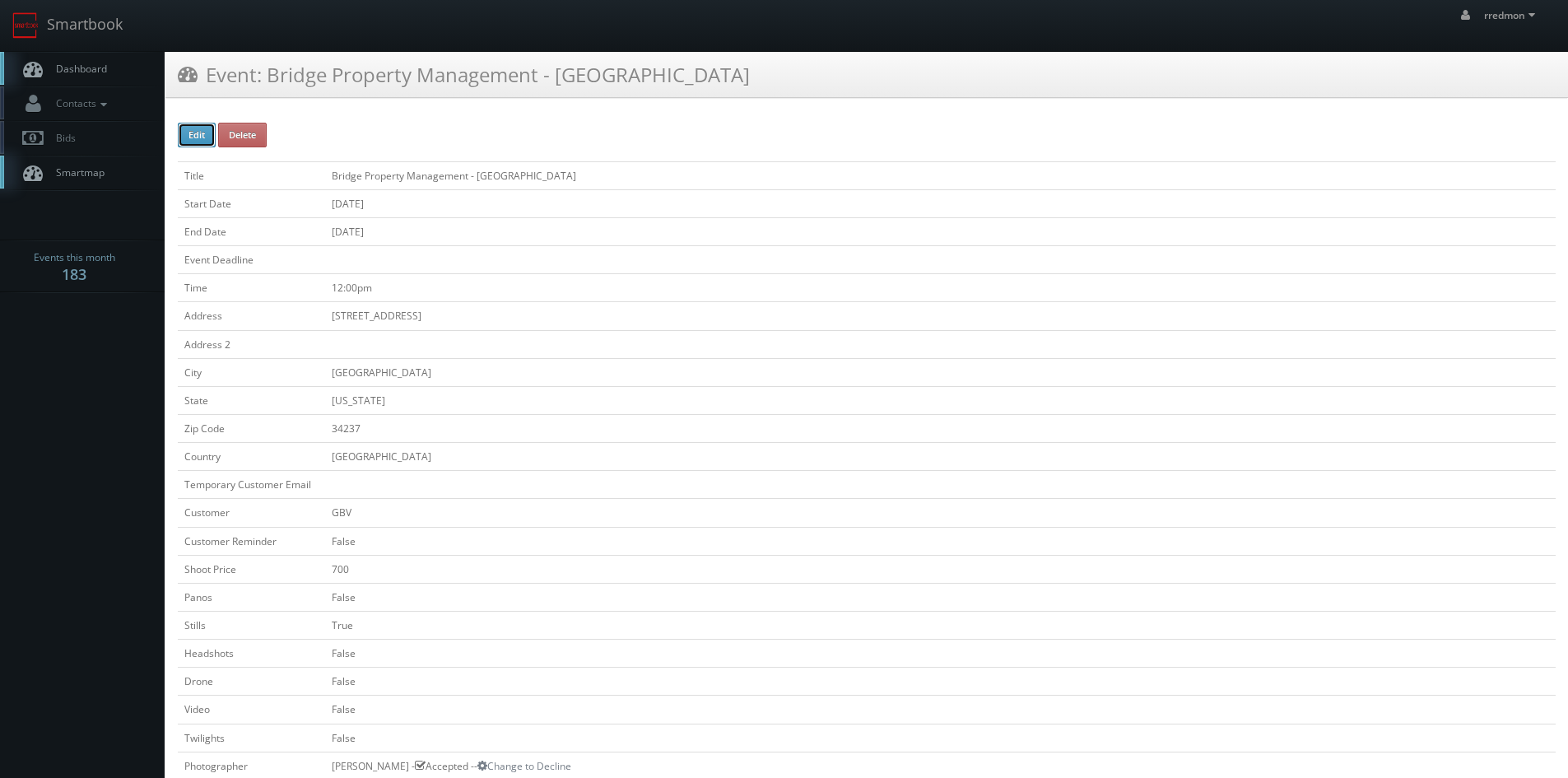
type input "[DATE]"
type input "12:00pm"
checkbox input "true"
checkbox input "false"
type input "700"
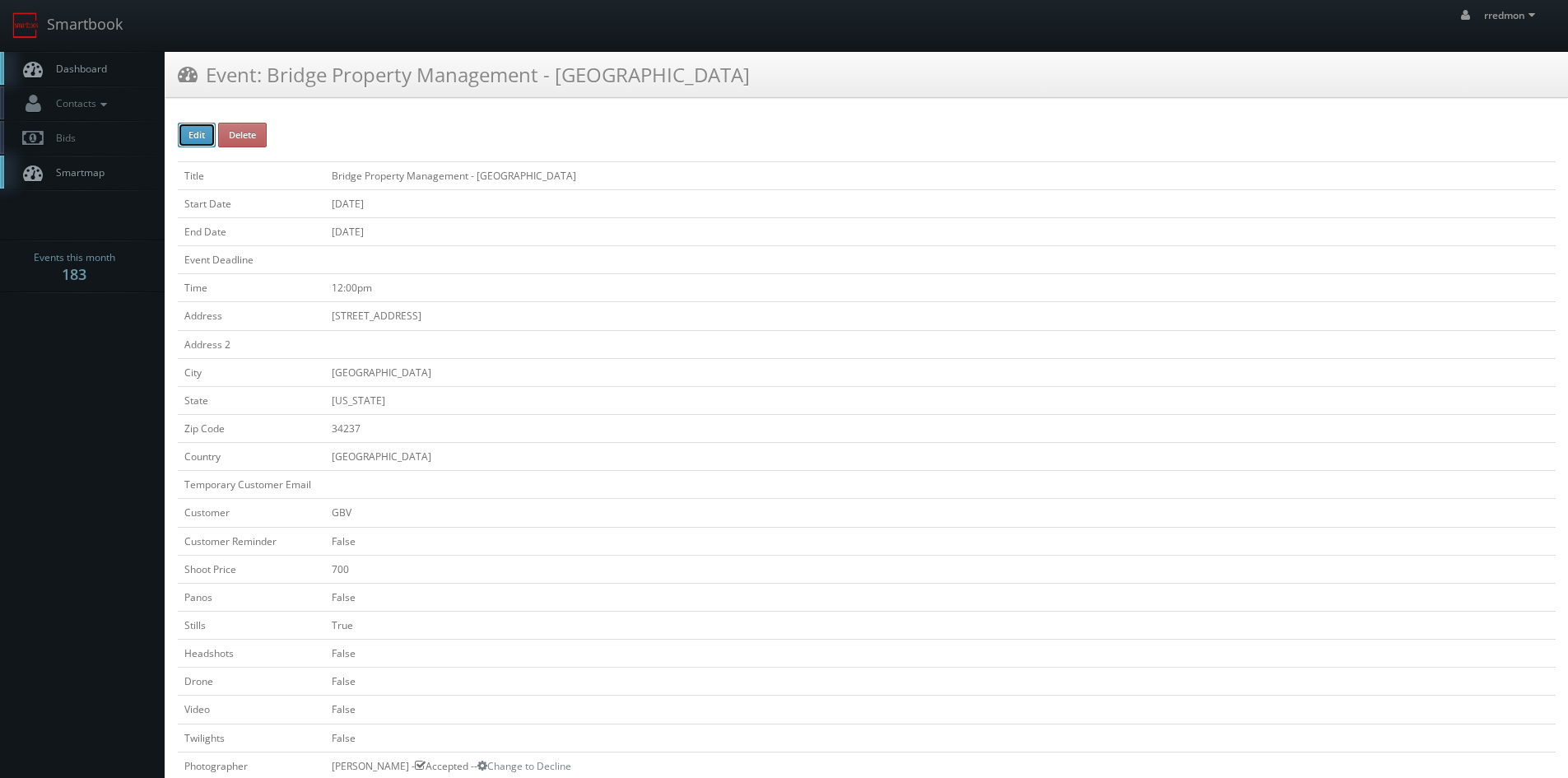
type input "275"
select select "[US_STATE]"
select select "fake72@mg.cs3calendar.com"
select select "mikeyshafer0414@gmail.com"
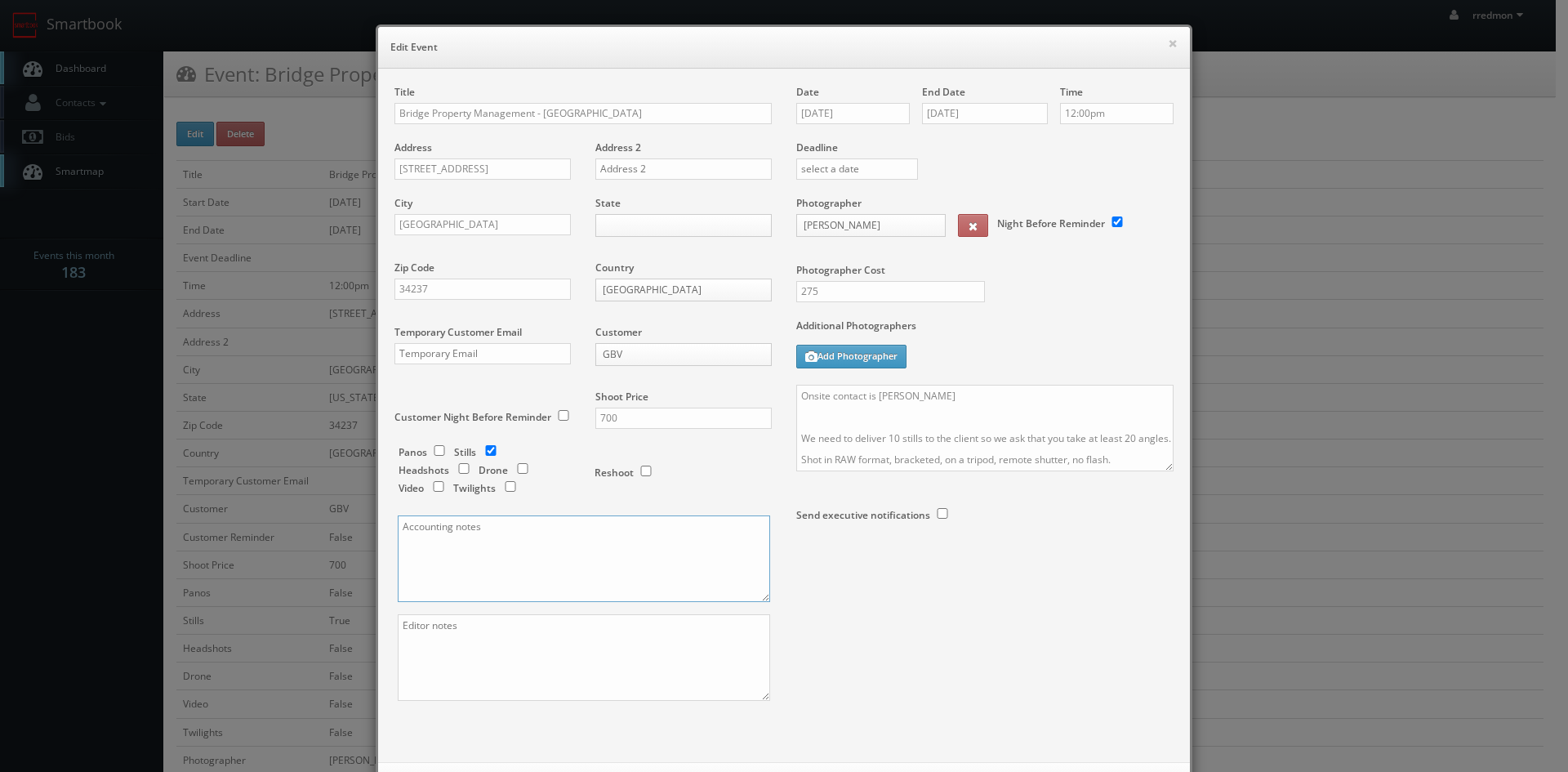
click at [593, 534] on textarea at bounding box center [584, 559] width 372 height 87
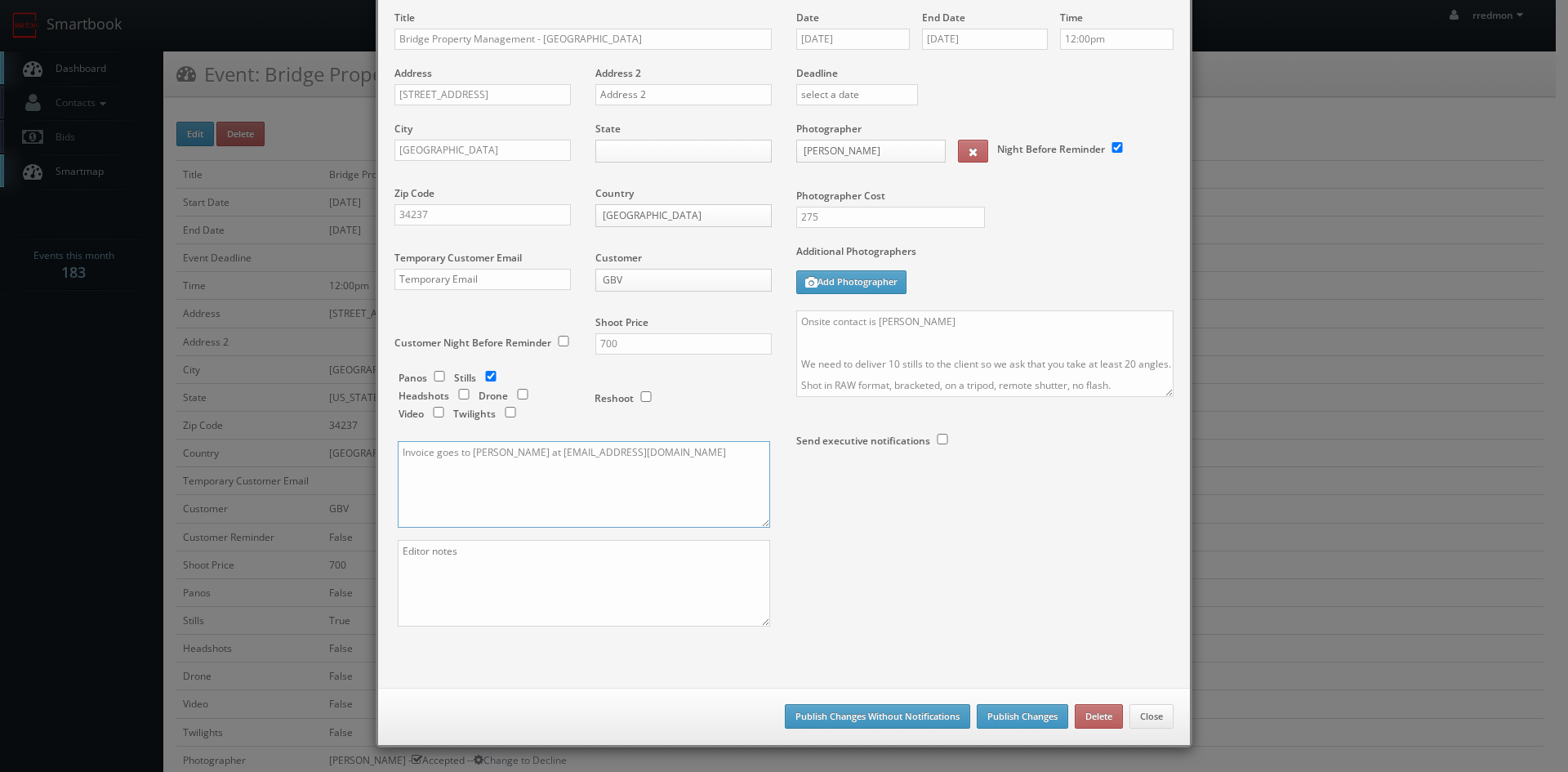
type textarea "Invoice goes to Wanda Lopez at huntingtonplaceap@bridgepm.com"
click at [879, 712] on button "Publish Changes Without Notifications" at bounding box center [877, 717] width 185 height 24
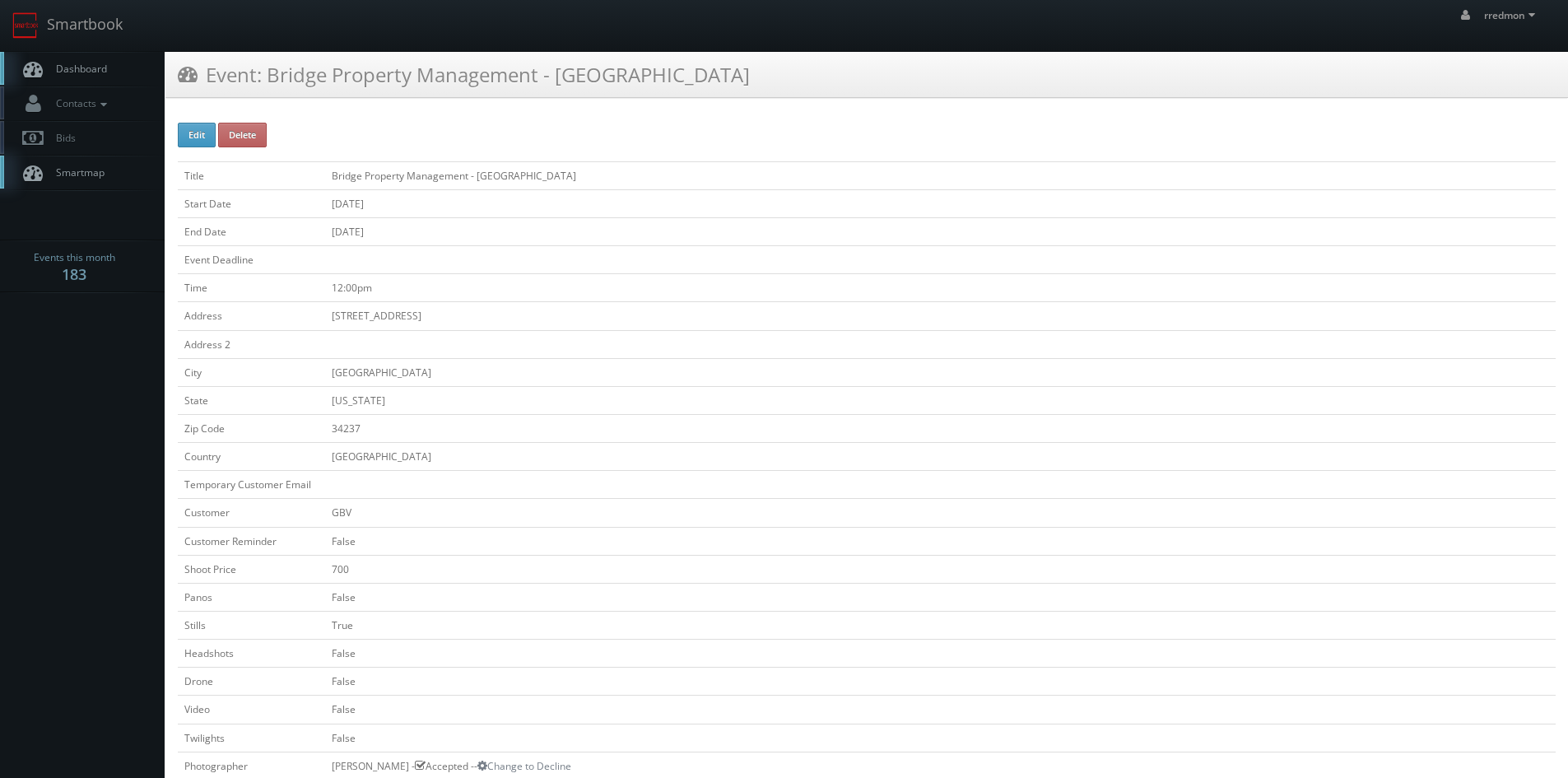
click at [97, 71] on span "Dashboard" at bounding box center [77, 68] width 60 height 14
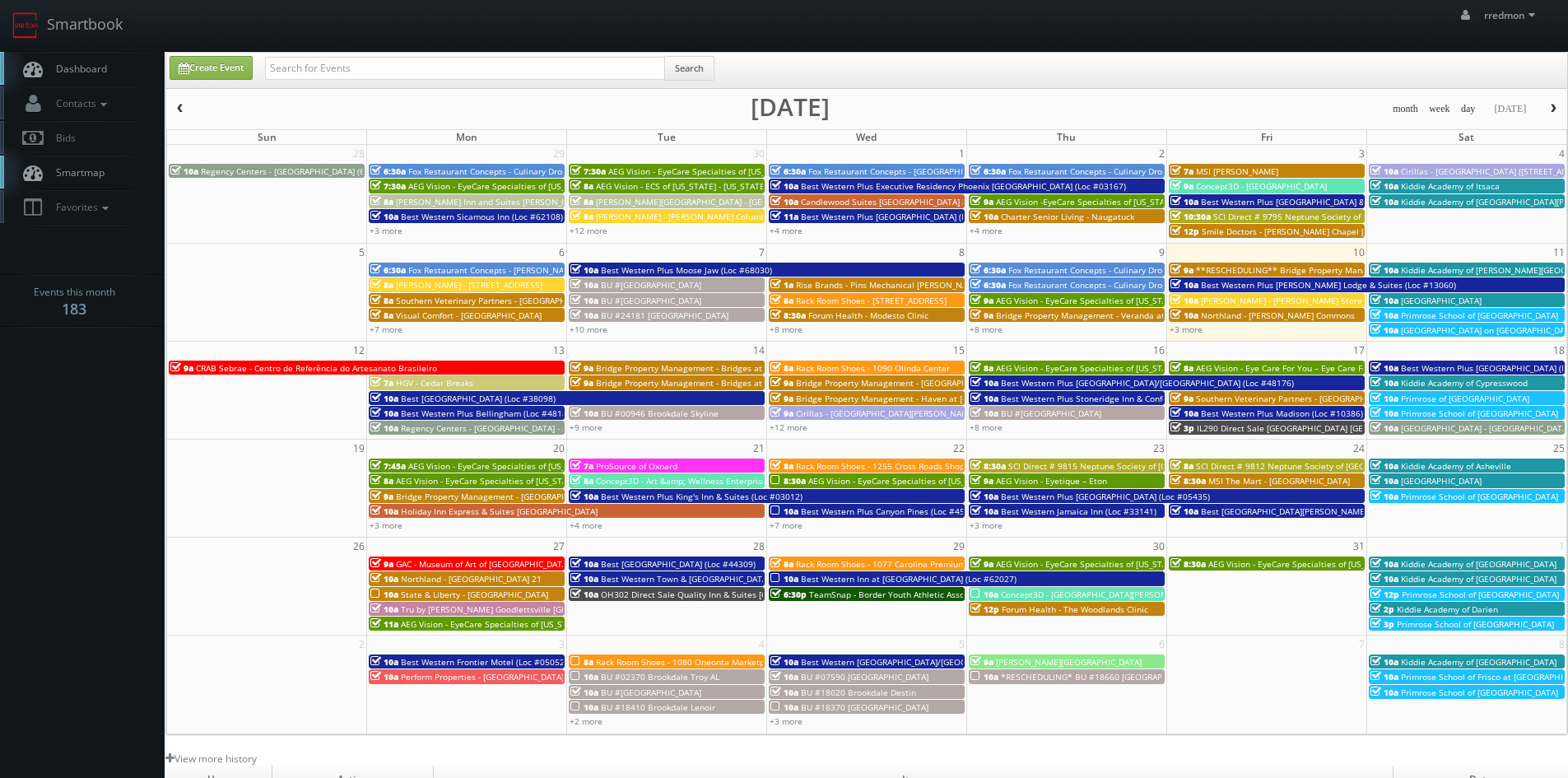
click at [425, 429] on span "Regency Centers - [GEOGRAPHIC_DATA] - 80043" at bounding box center [494, 428] width 186 height 11
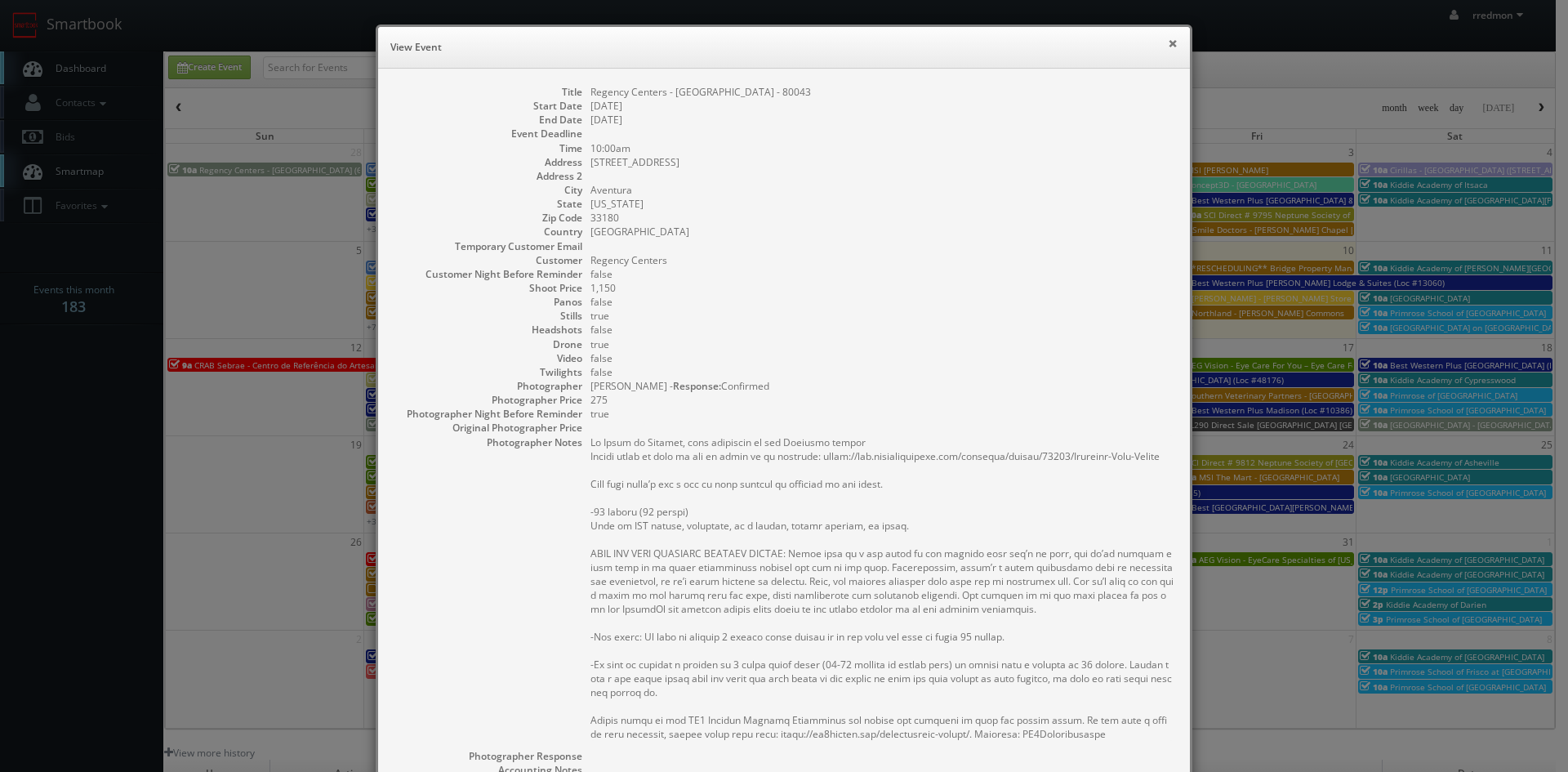
click at [1168, 45] on button "×" at bounding box center [1172, 43] width 9 height 11
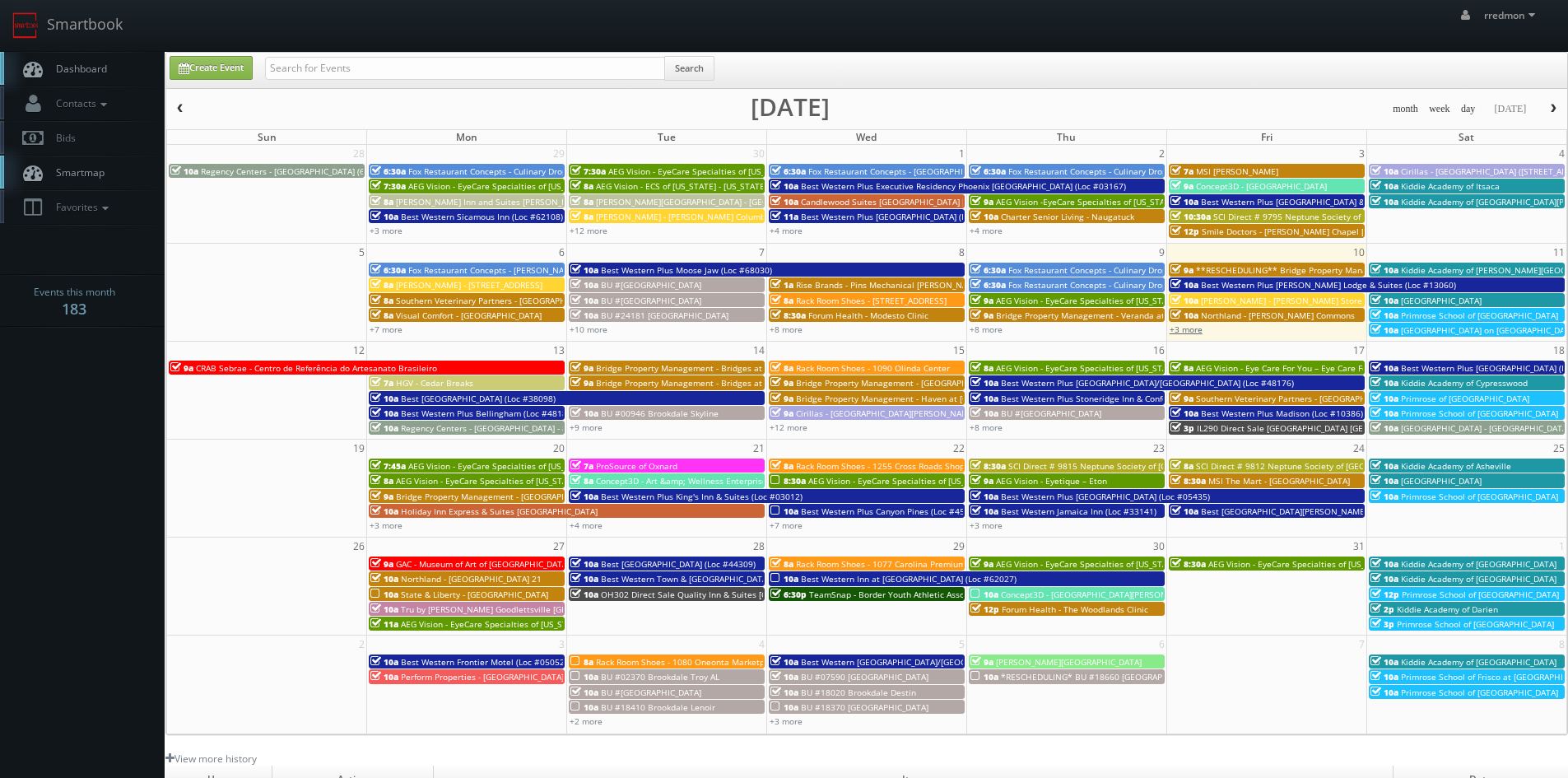
click at [1182, 333] on link "+3 more" at bounding box center [1185, 329] width 33 height 11
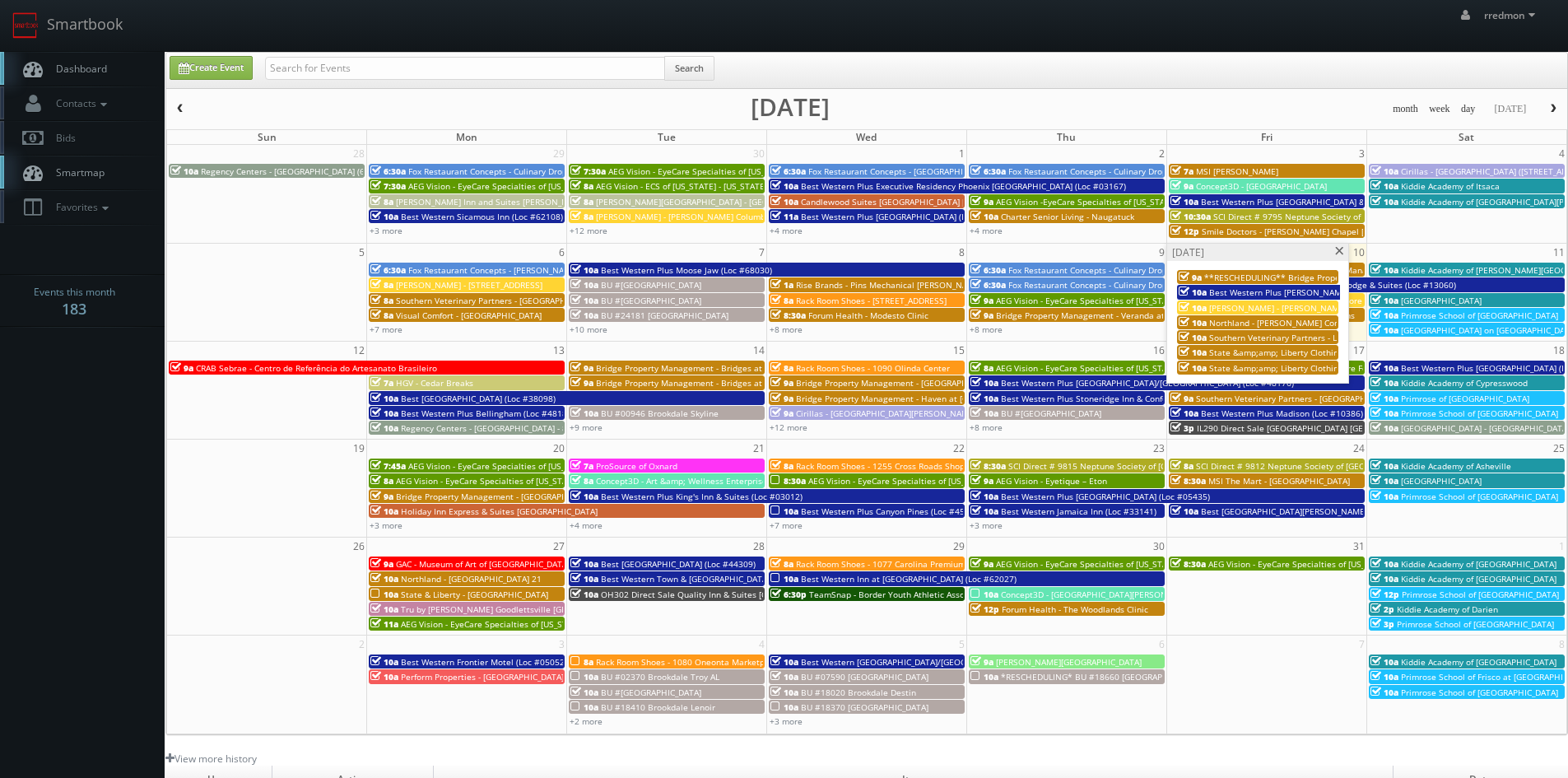
click at [1338, 250] on span at bounding box center [1339, 252] width 10 height 9
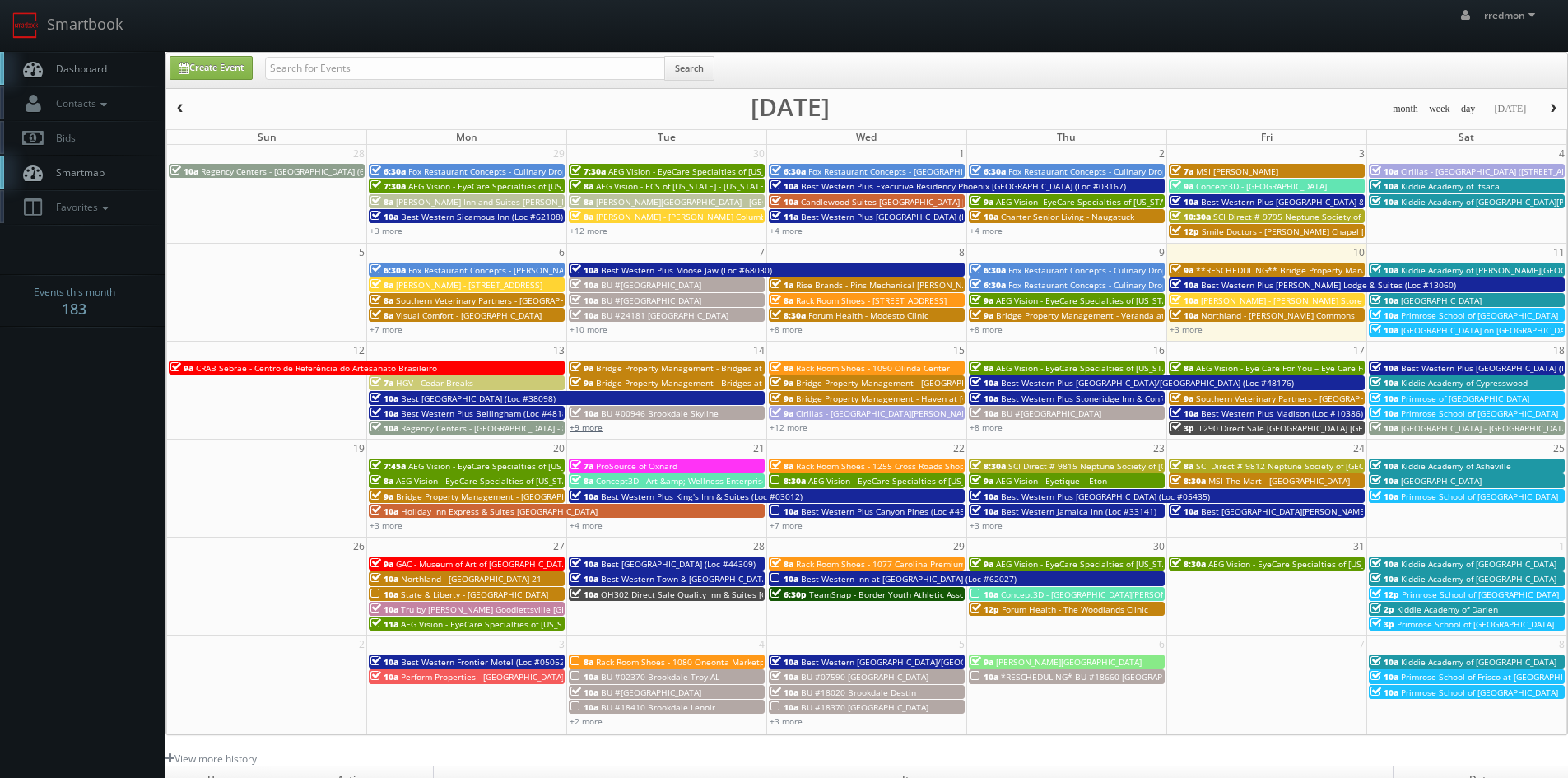
click at [585, 428] on link "+9 more" at bounding box center [586, 427] width 33 height 11
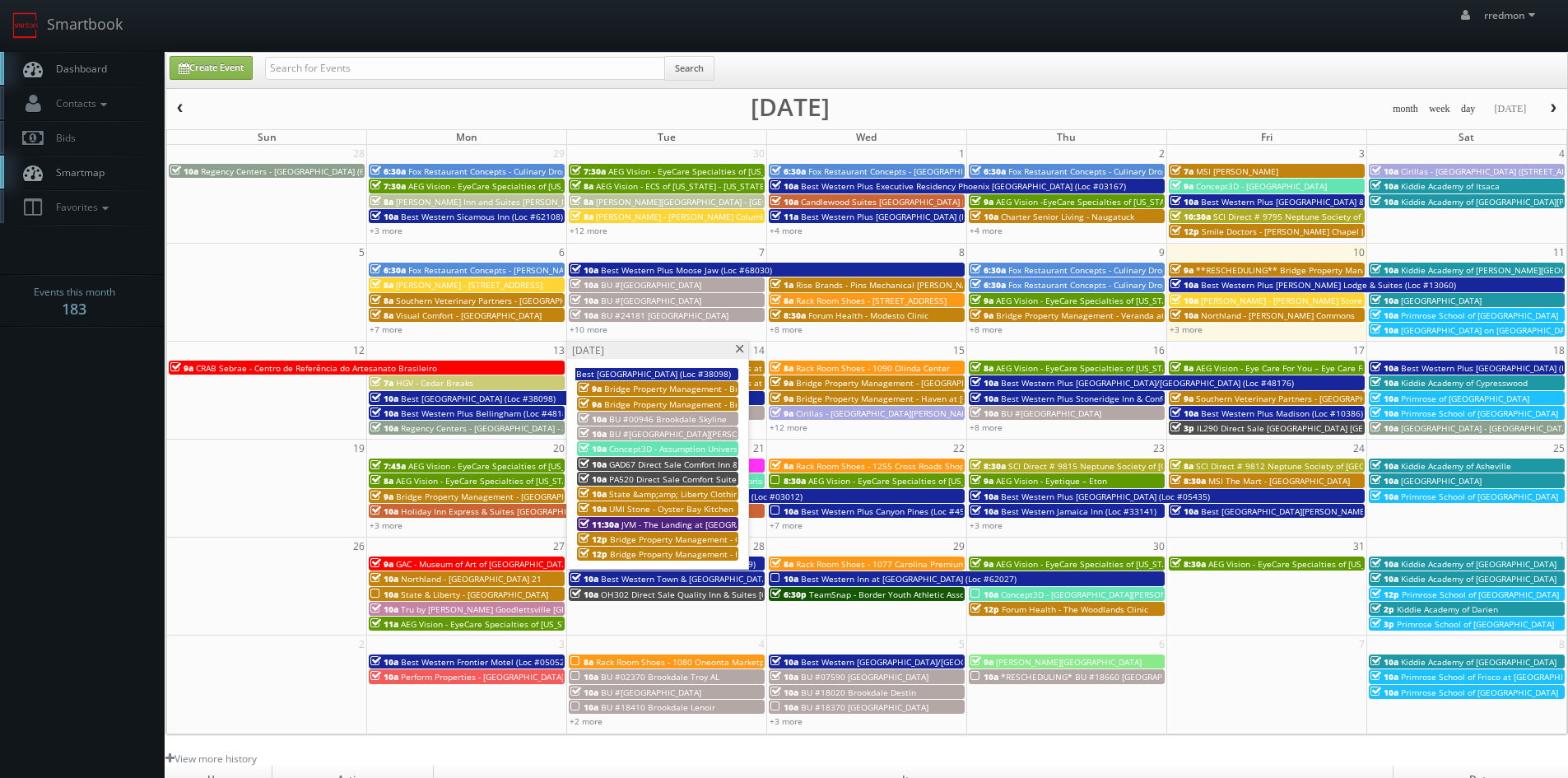
click at [738, 348] on span at bounding box center [739, 350] width 10 height 9
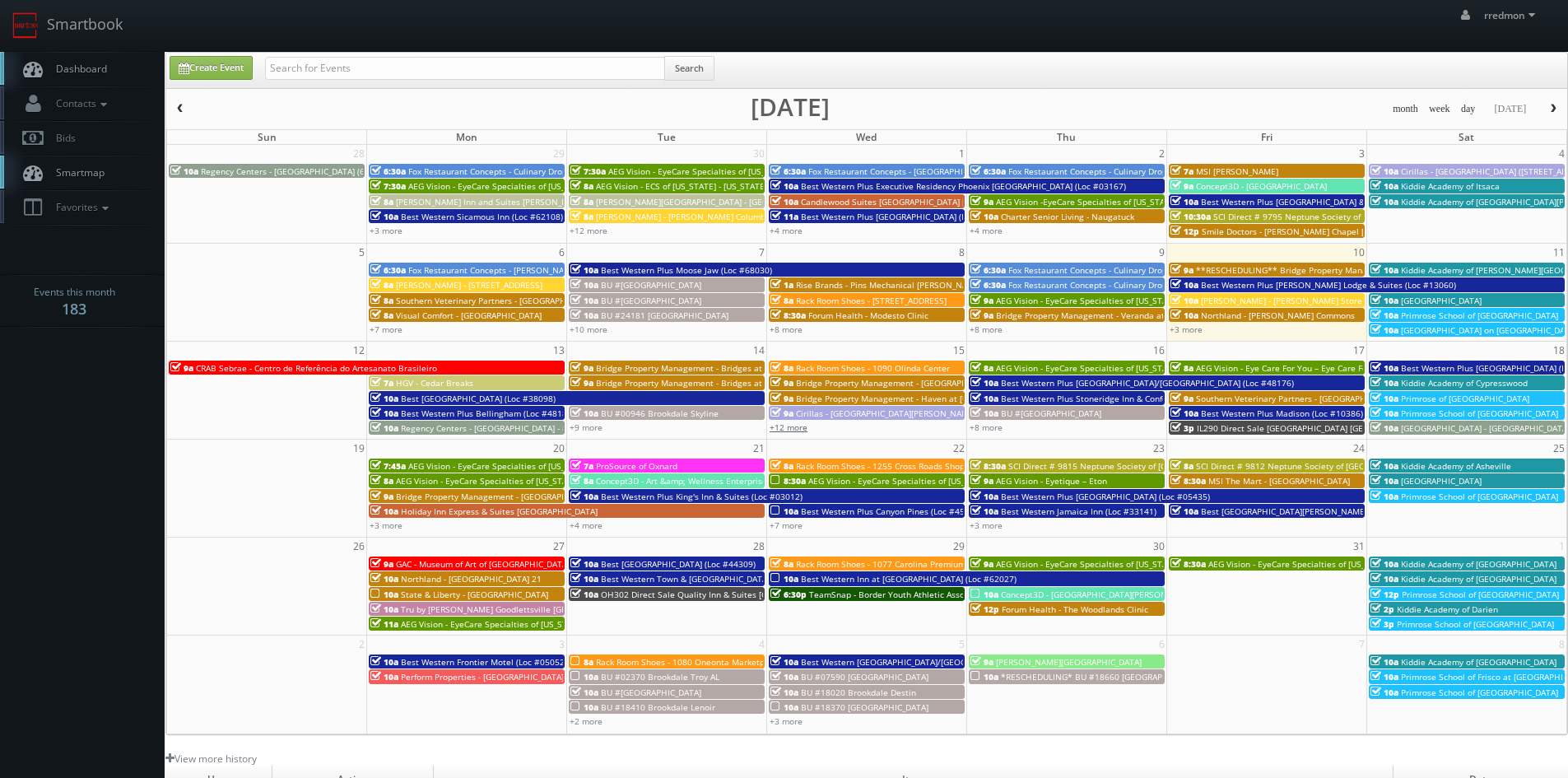
click at [799, 428] on link "+12 more" at bounding box center [788, 427] width 38 height 11
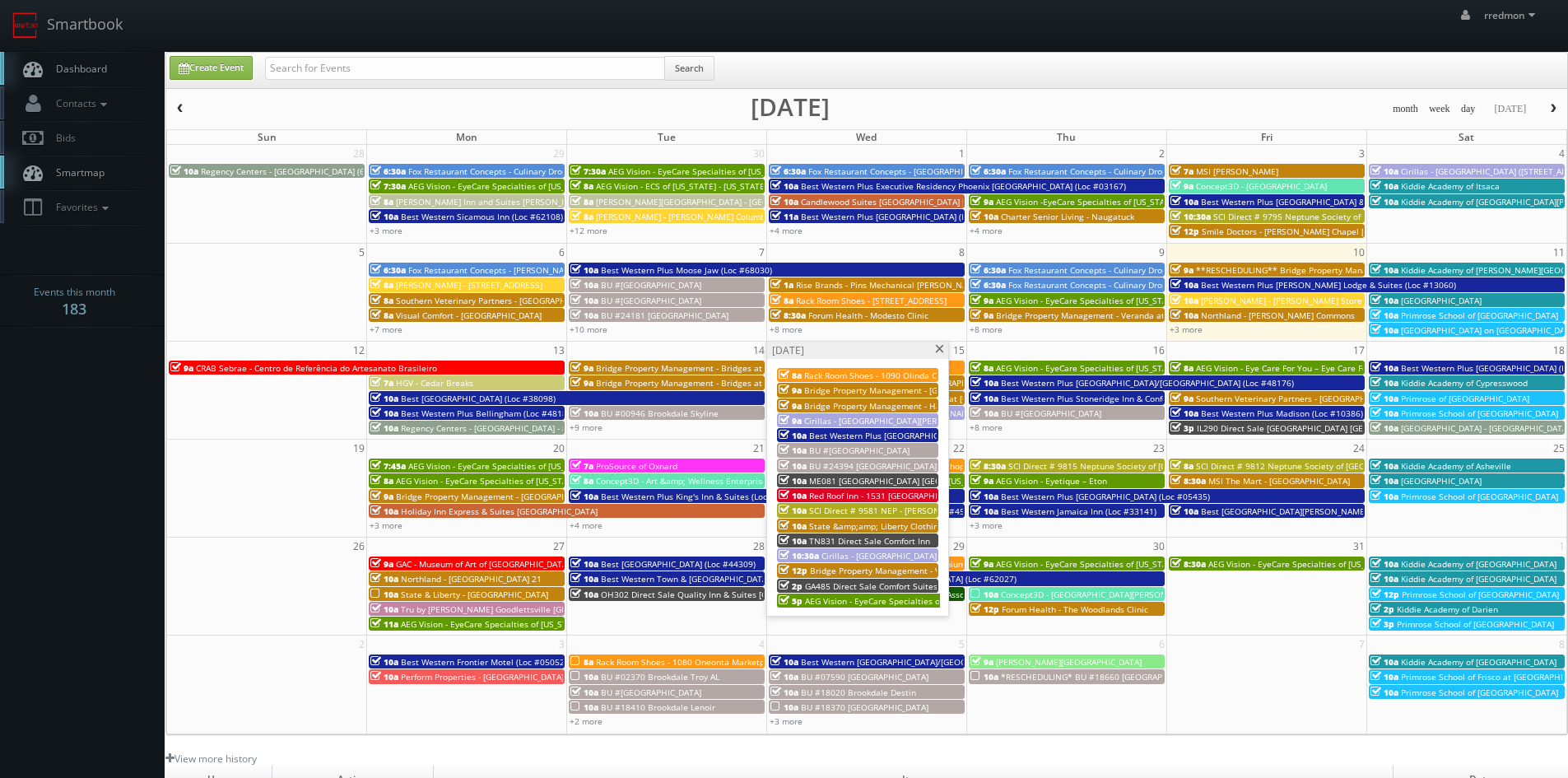
click at [941, 349] on span at bounding box center [939, 350] width 10 height 9
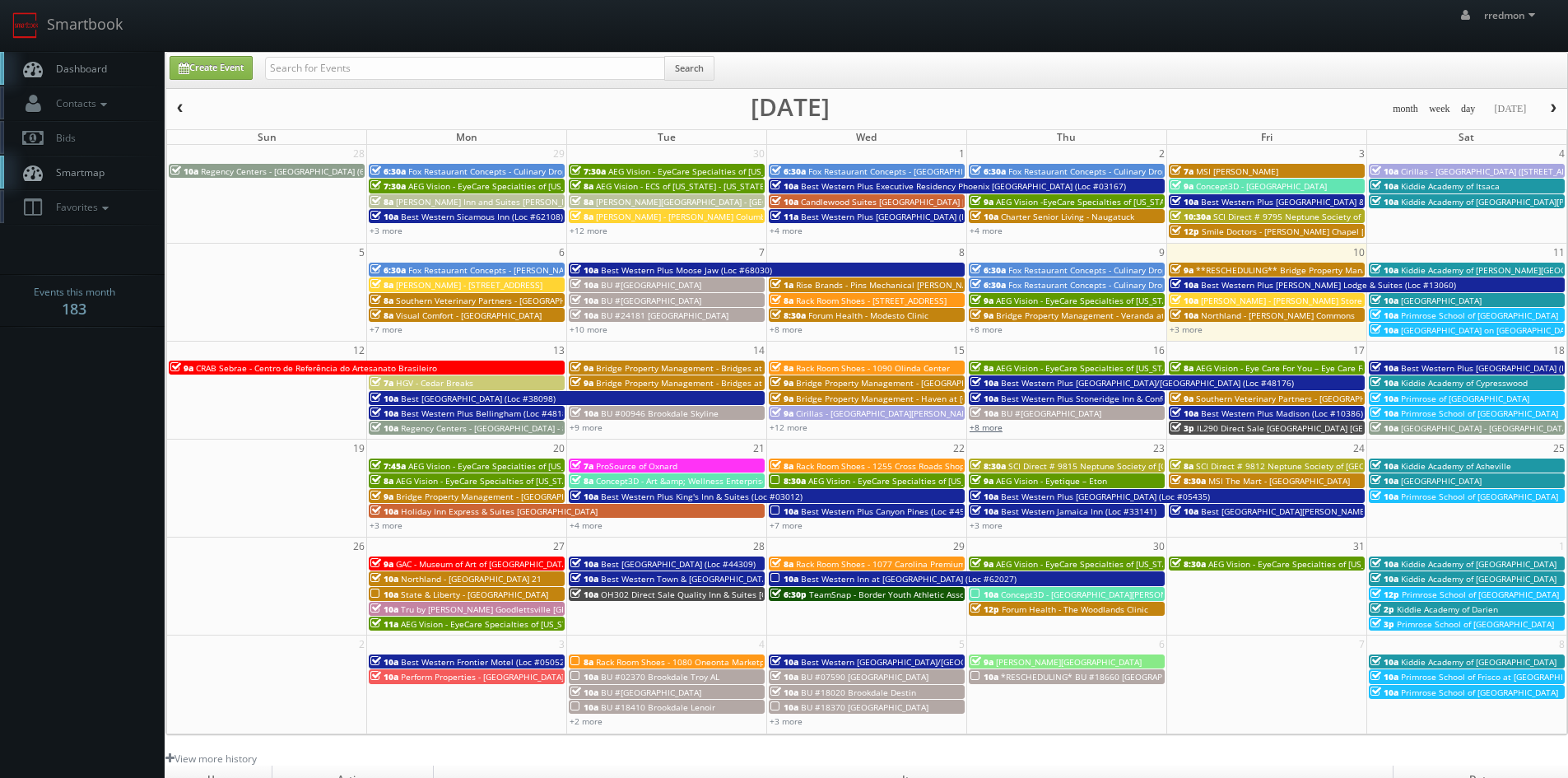
click at [996, 430] on link "+8 more" at bounding box center [985, 427] width 33 height 11
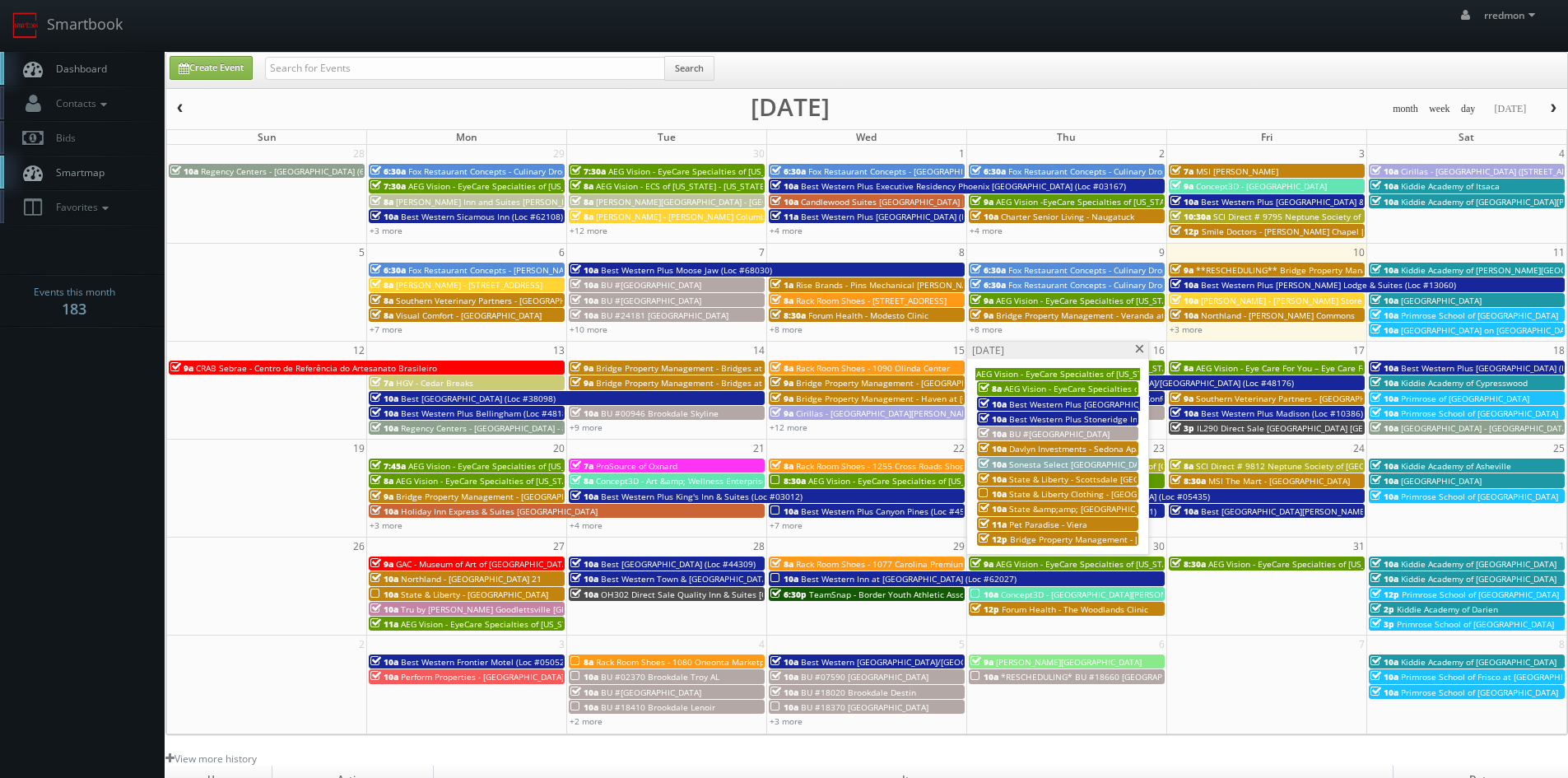
click at [1141, 353] on span at bounding box center [1139, 350] width 10 height 9
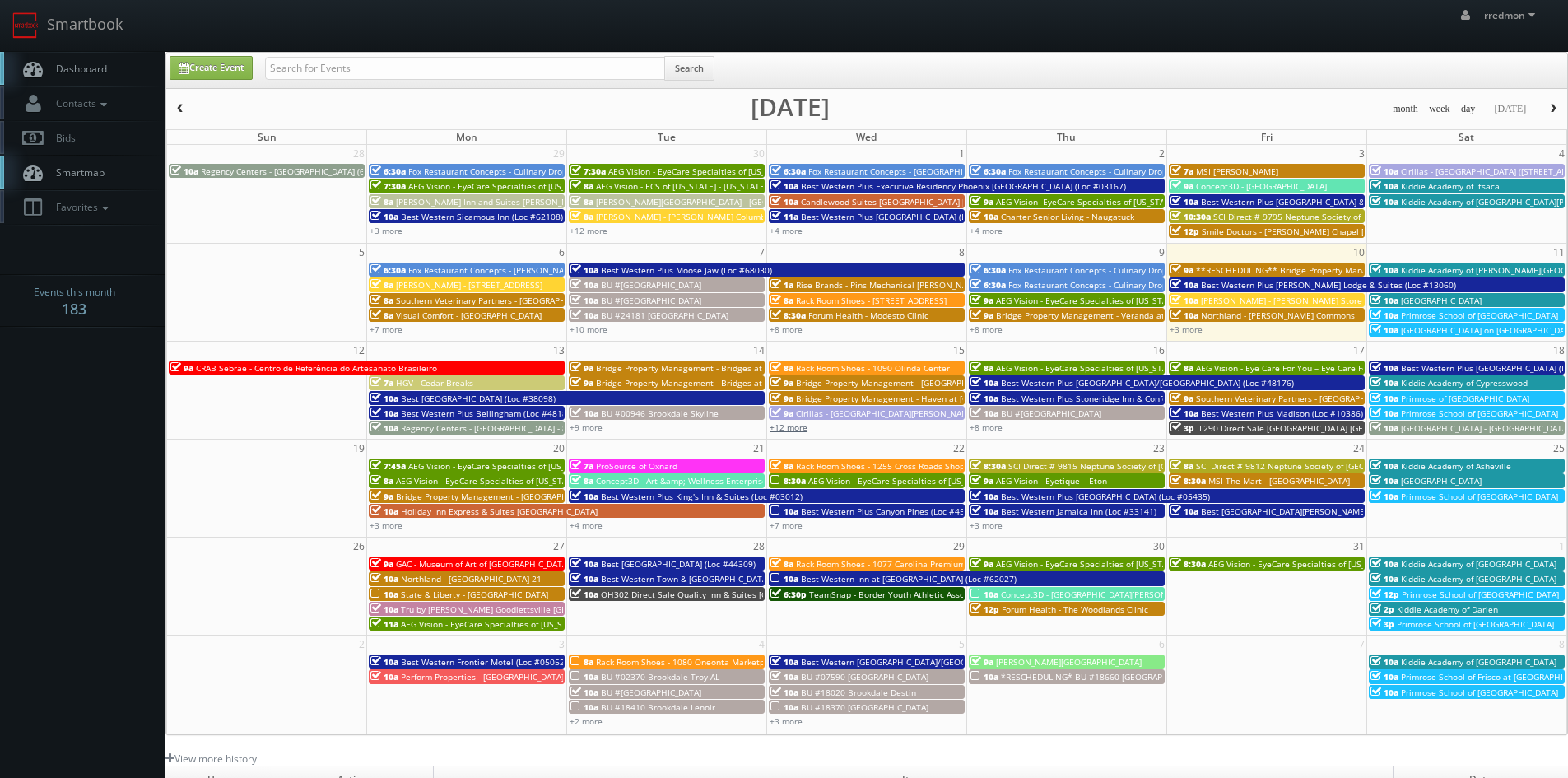
click at [792, 432] on link "+12 more" at bounding box center [788, 427] width 38 height 11
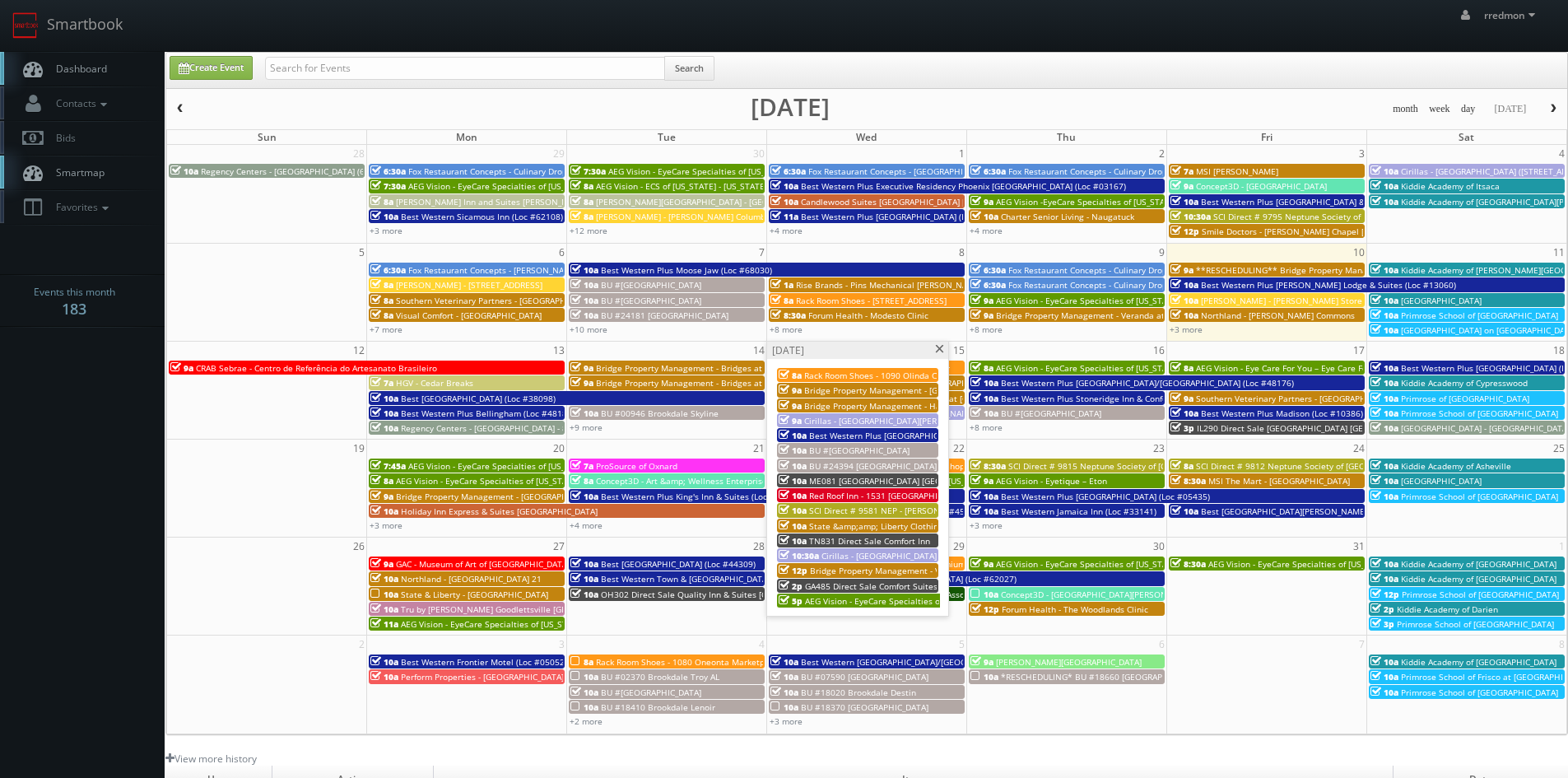
click at [937, 346] on span at bounding box center [939, 350] width 10 height 9
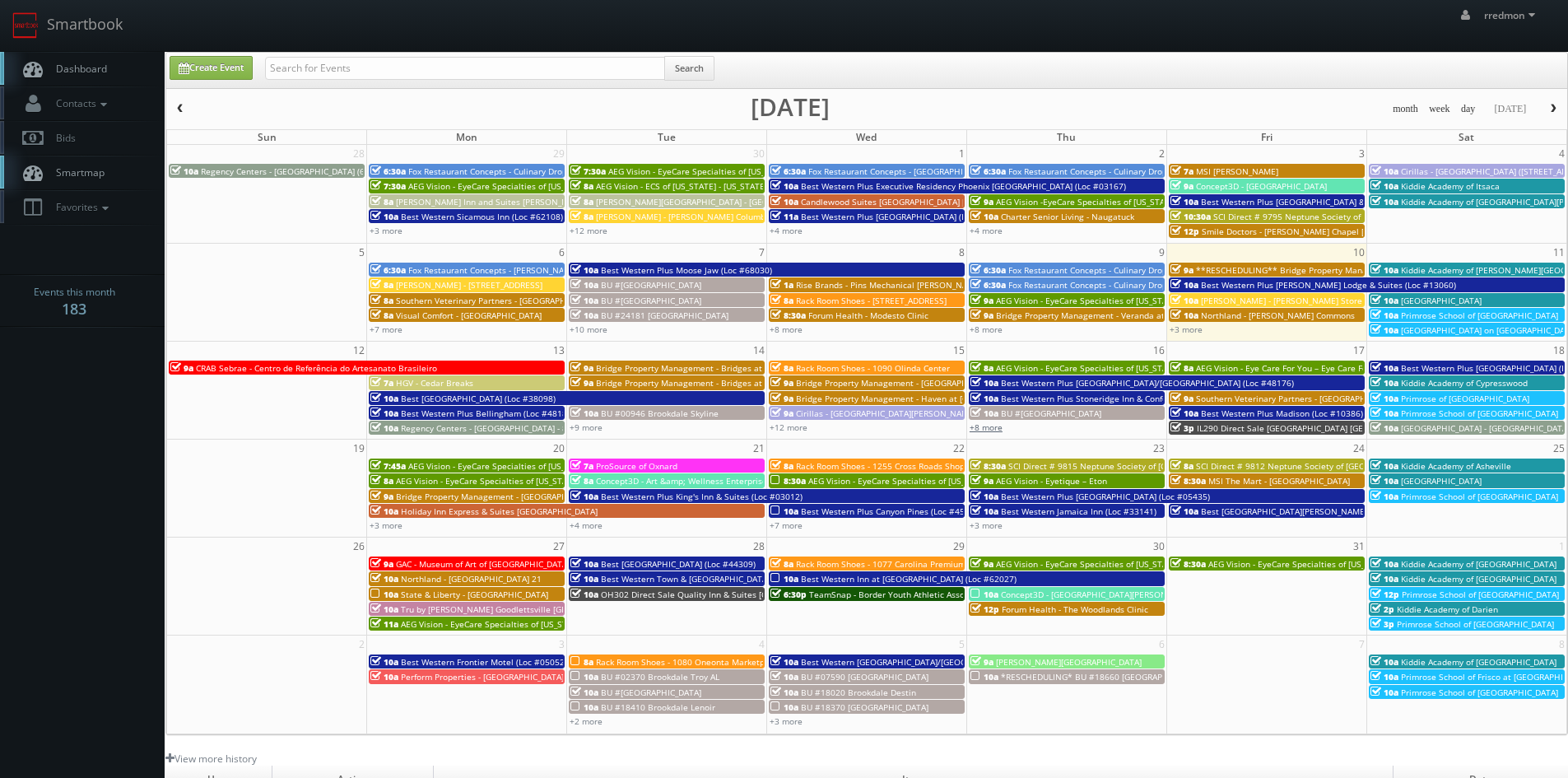
click at [981, 427] on link "+8 more" at bounding box center [985, 427] width 33 height 11
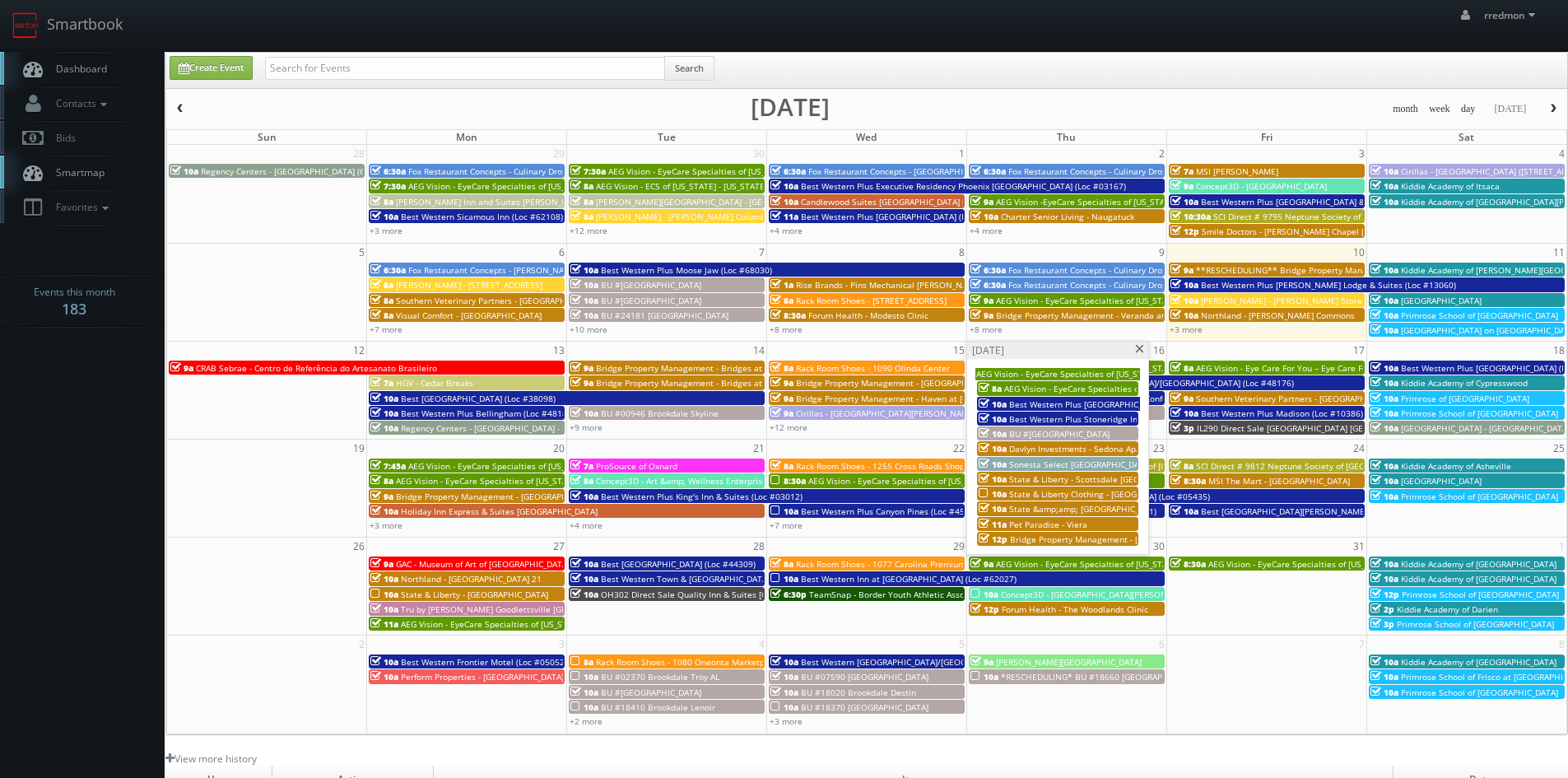
click at [1138, 348] on span at bounding box center [1139, 350] width 10 height 9
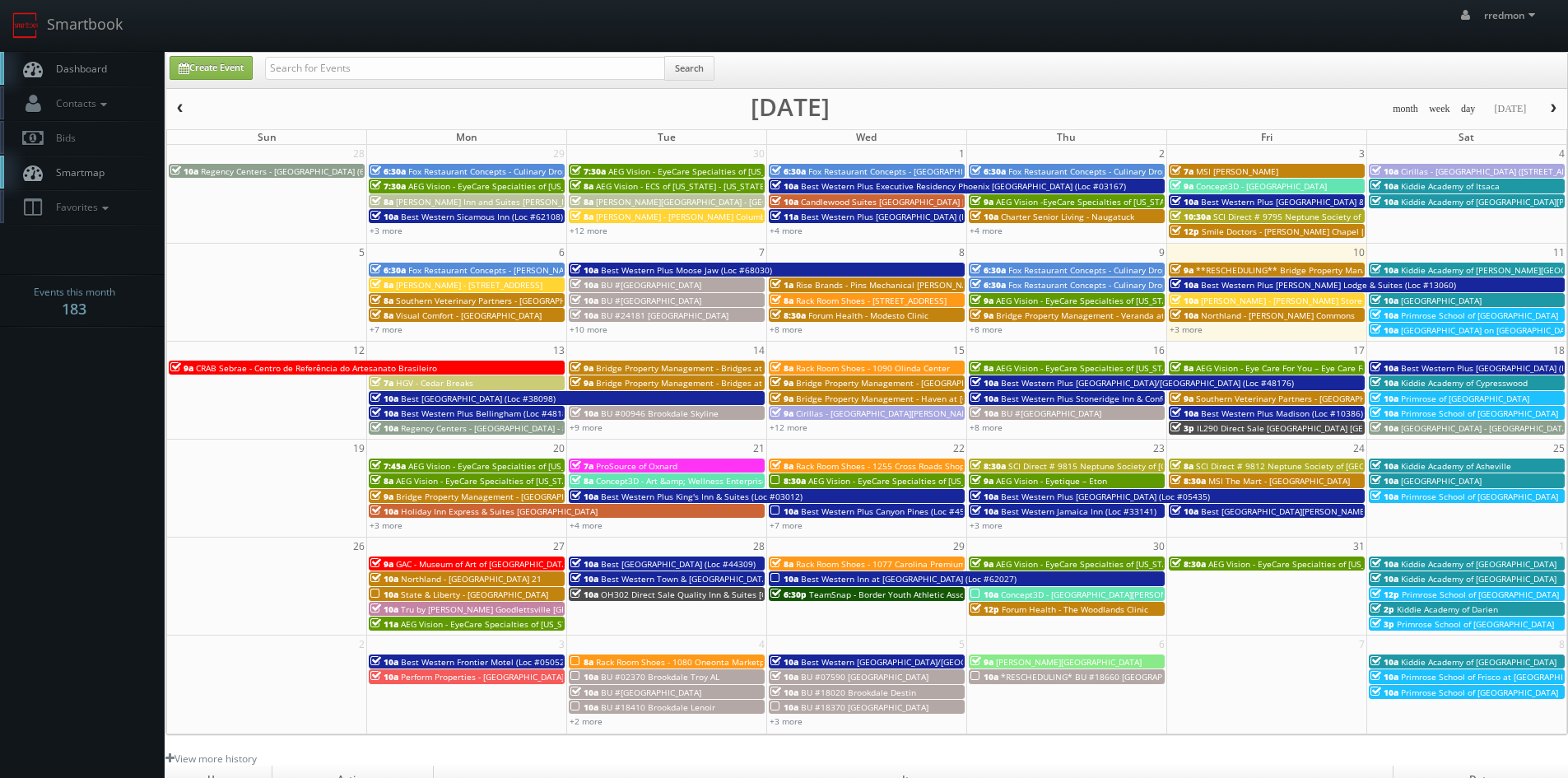
scroll to position [82, 0]
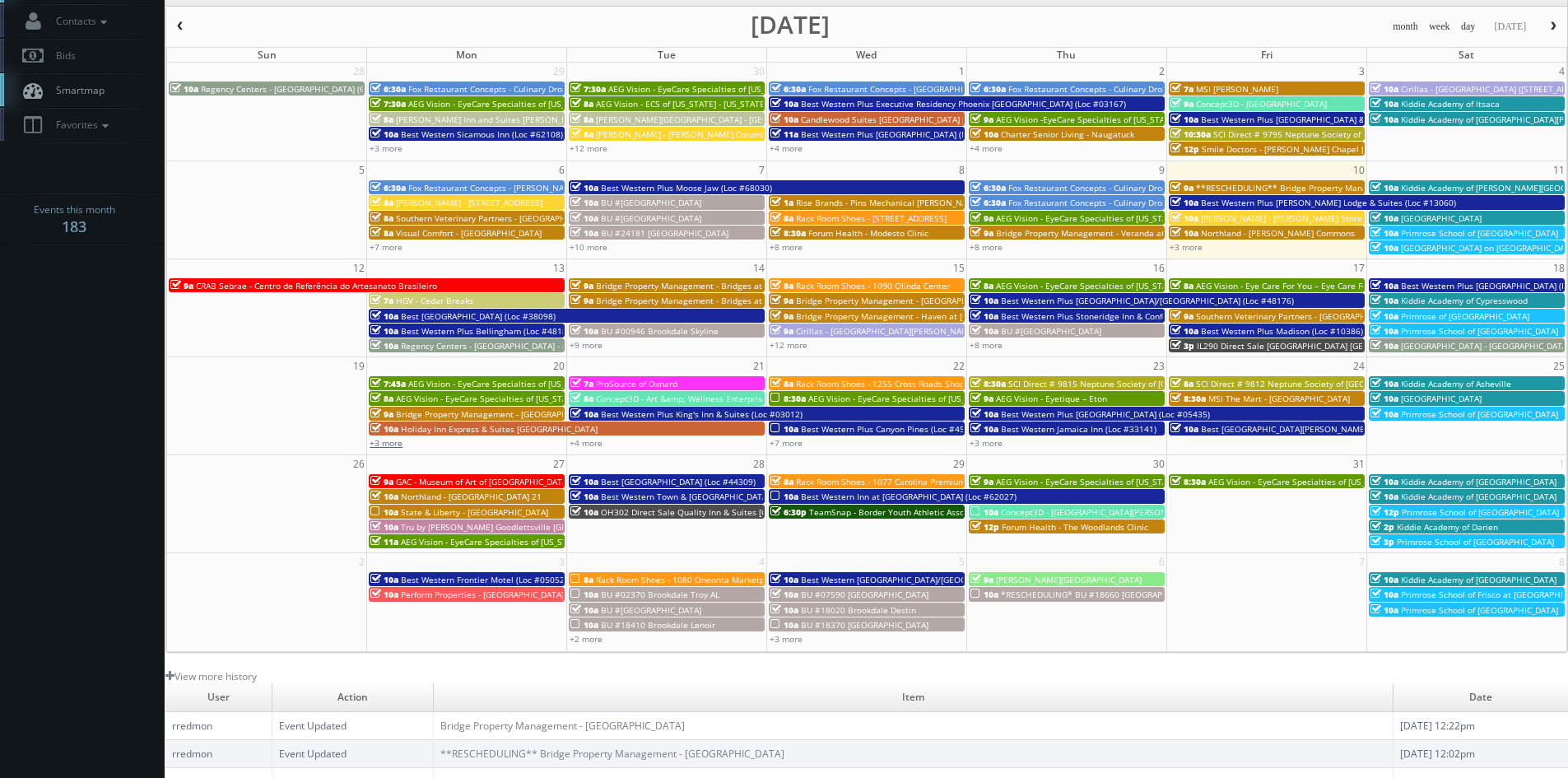
click at [388, 446] on link "+3 more" at bounding box center [386, 443] width 33 height 11
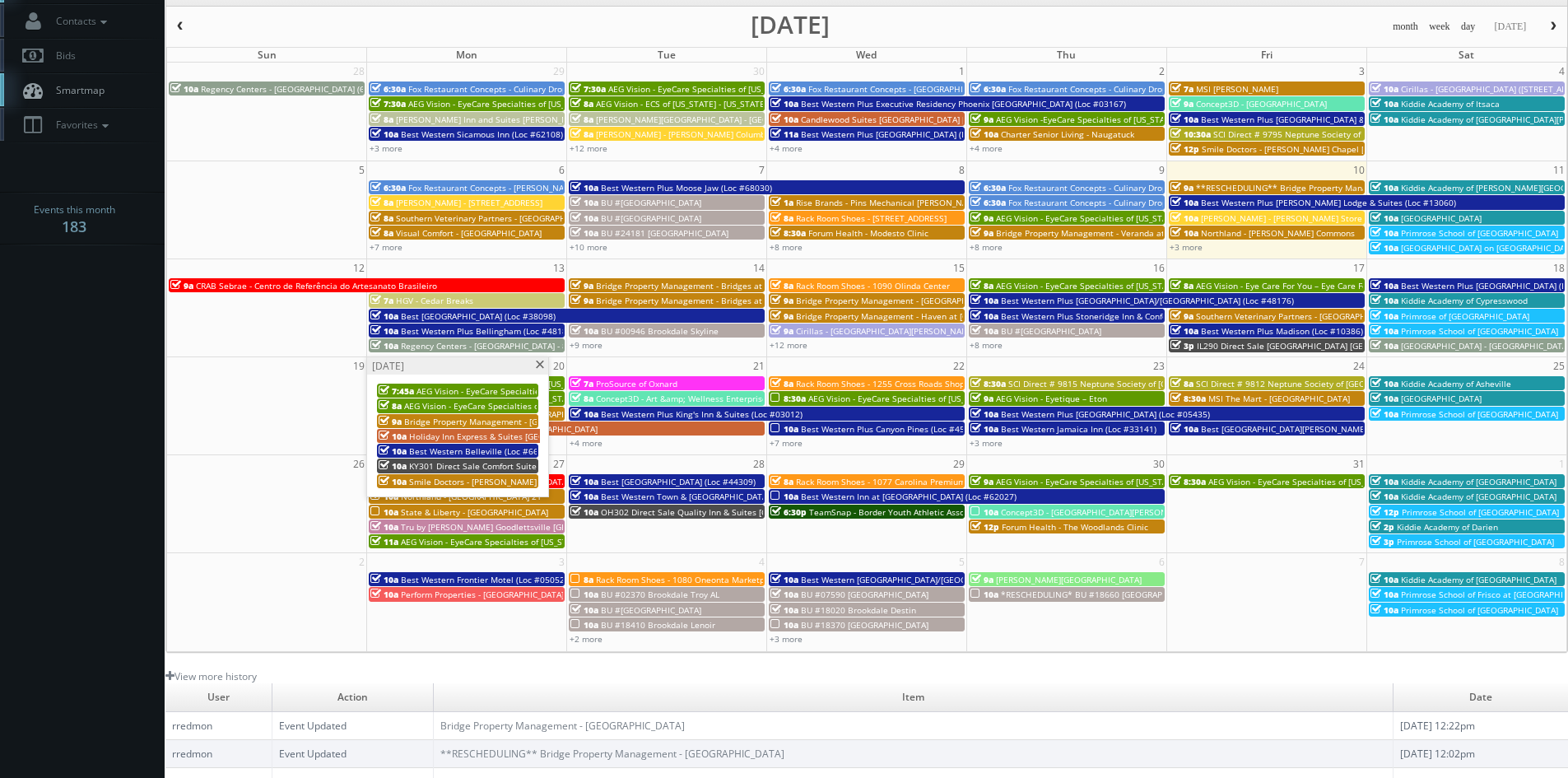
click at [537, 366] on span at bounding box center [539, 365] width 10 height 9
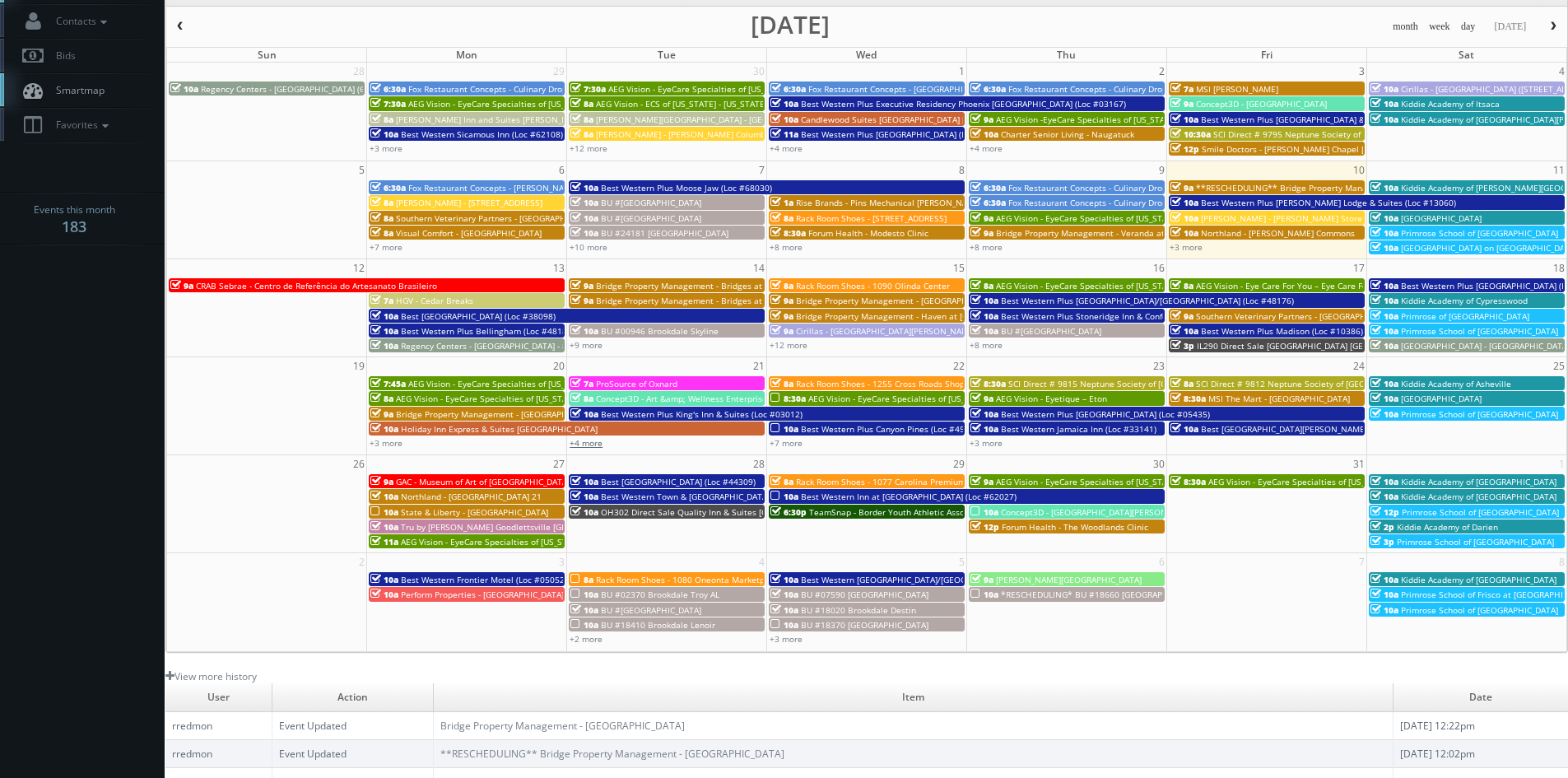
click at [592, 445] on link "+4 more" at bounding box center [586, 443] width 33 height 11
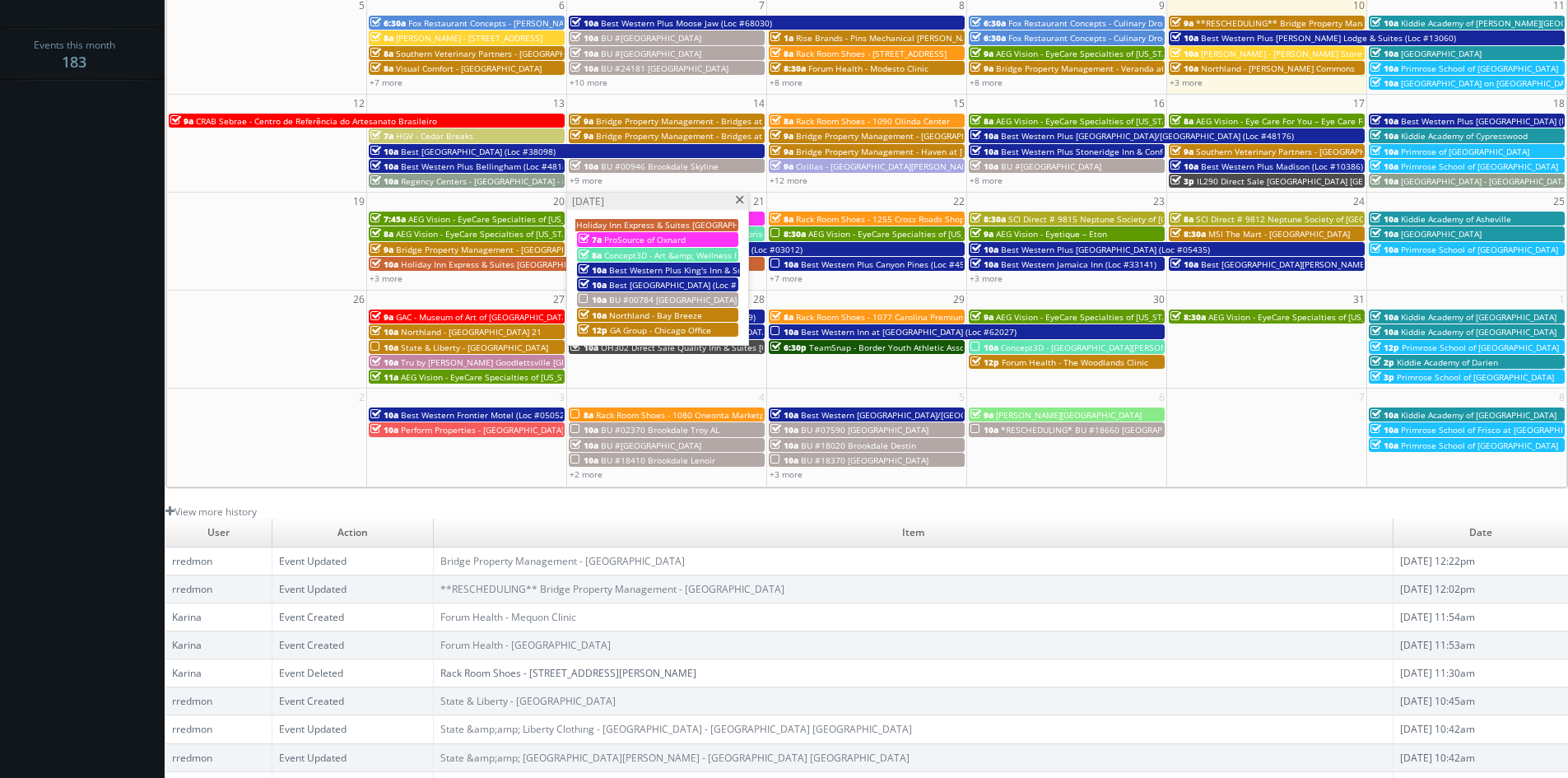
scroll to position [297, 0]
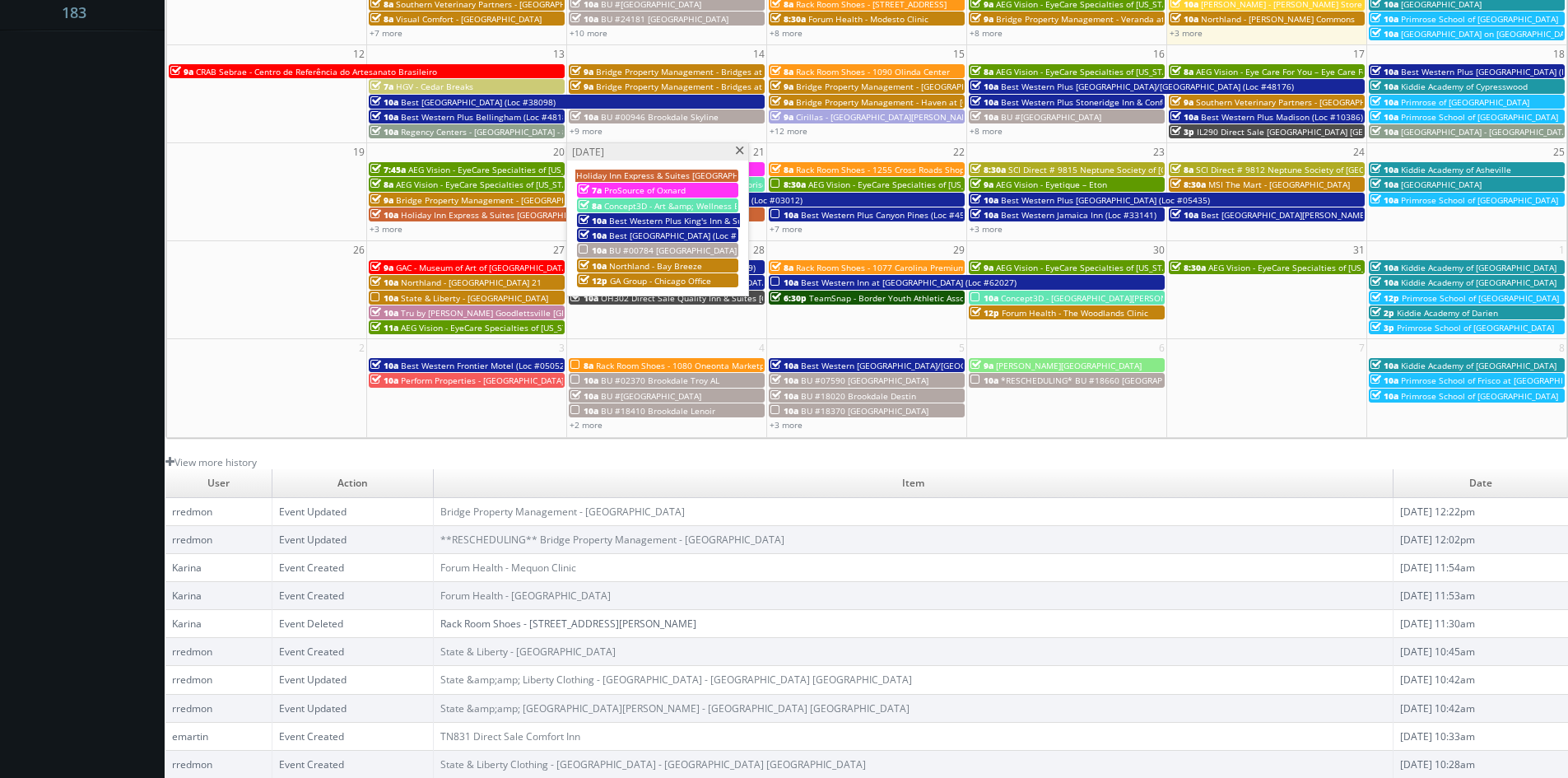
click at [648, 247] on span "BU #00784 [GEOGRAPHIC_DATA]" at bounding box center [673, 250] width 128 height 11
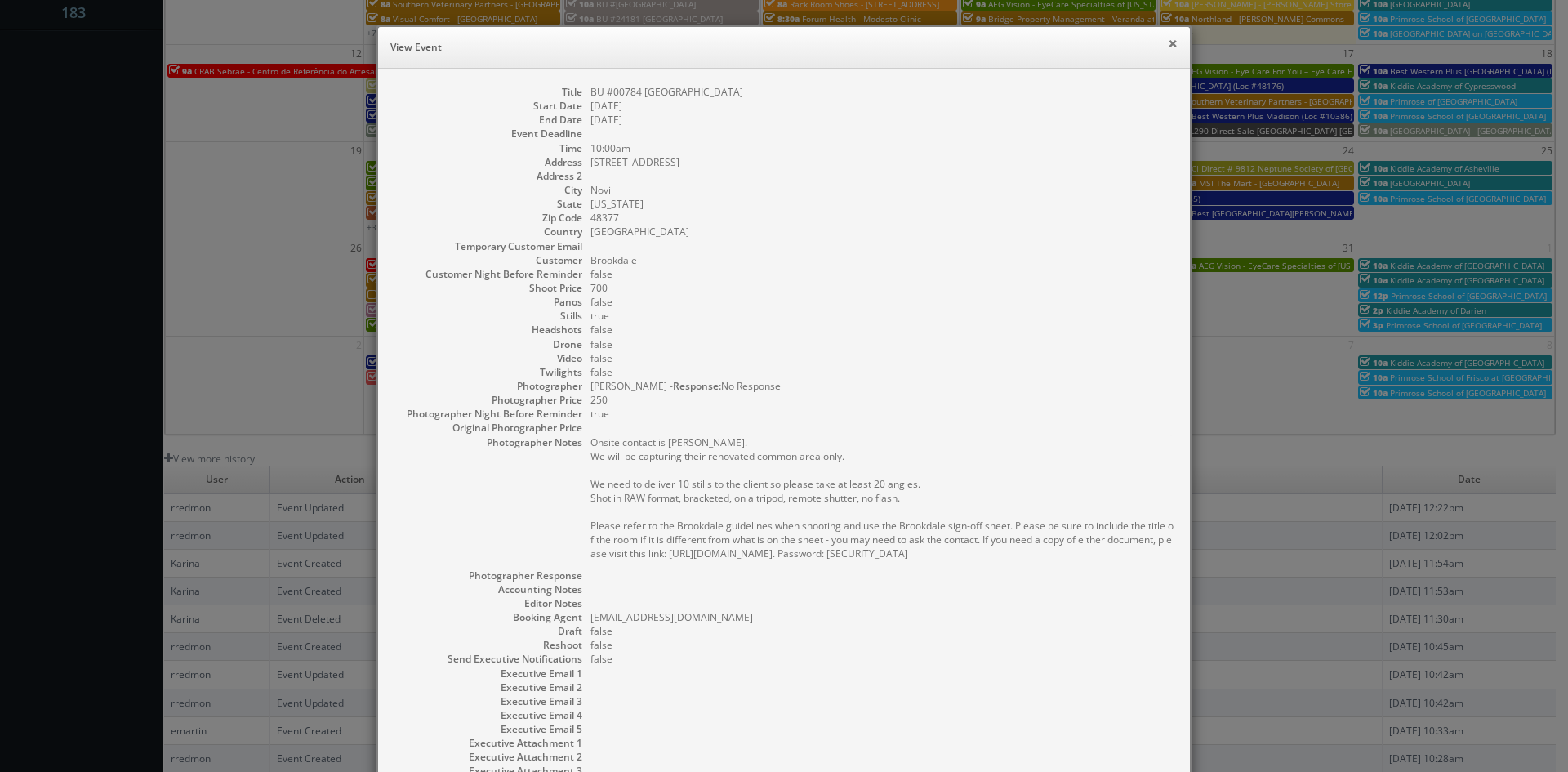
click at [1168, 46] on button "×" at bounding box center [1172, 43] width 9 height 11
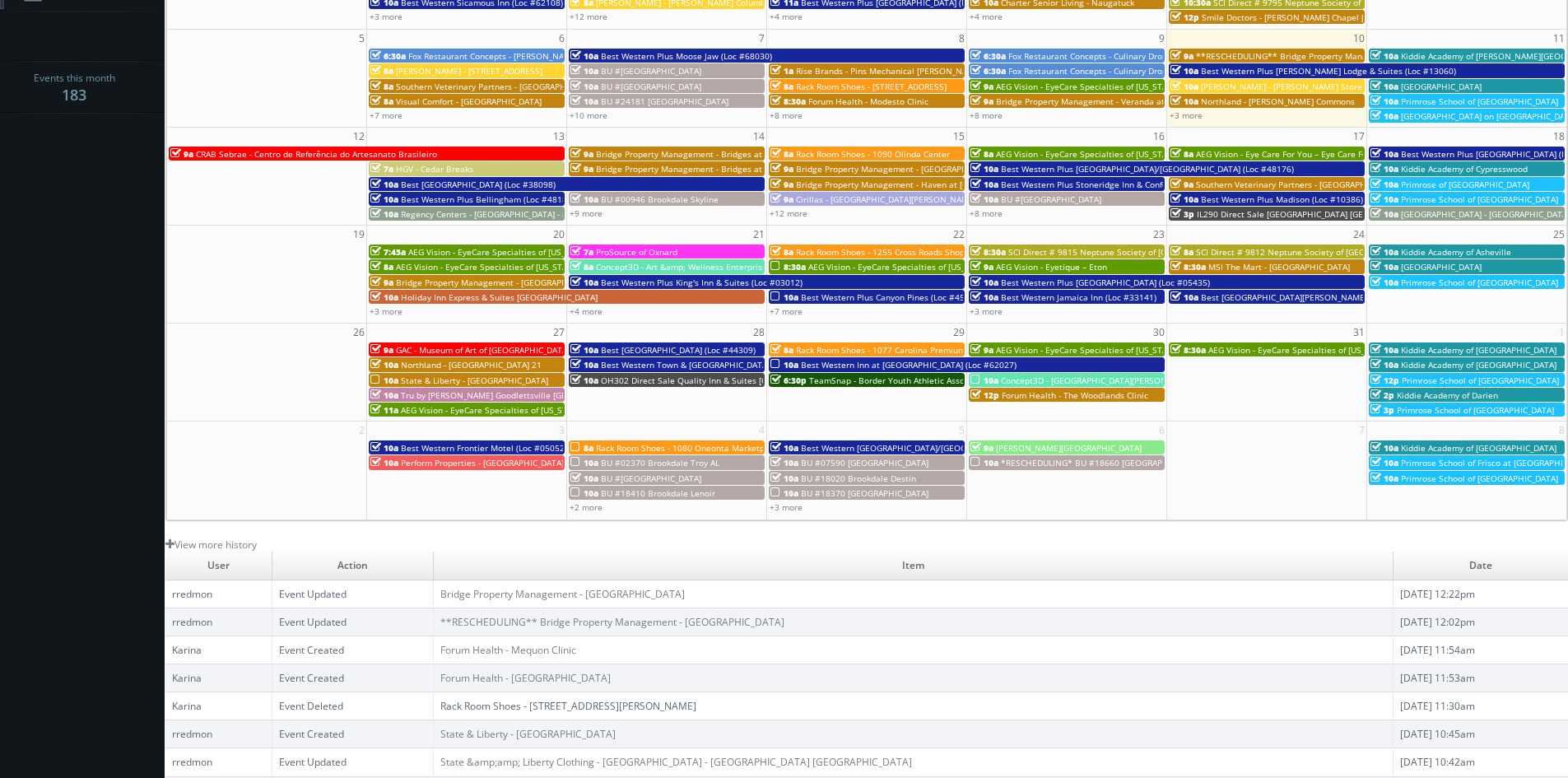
scroll to position [132, 0]
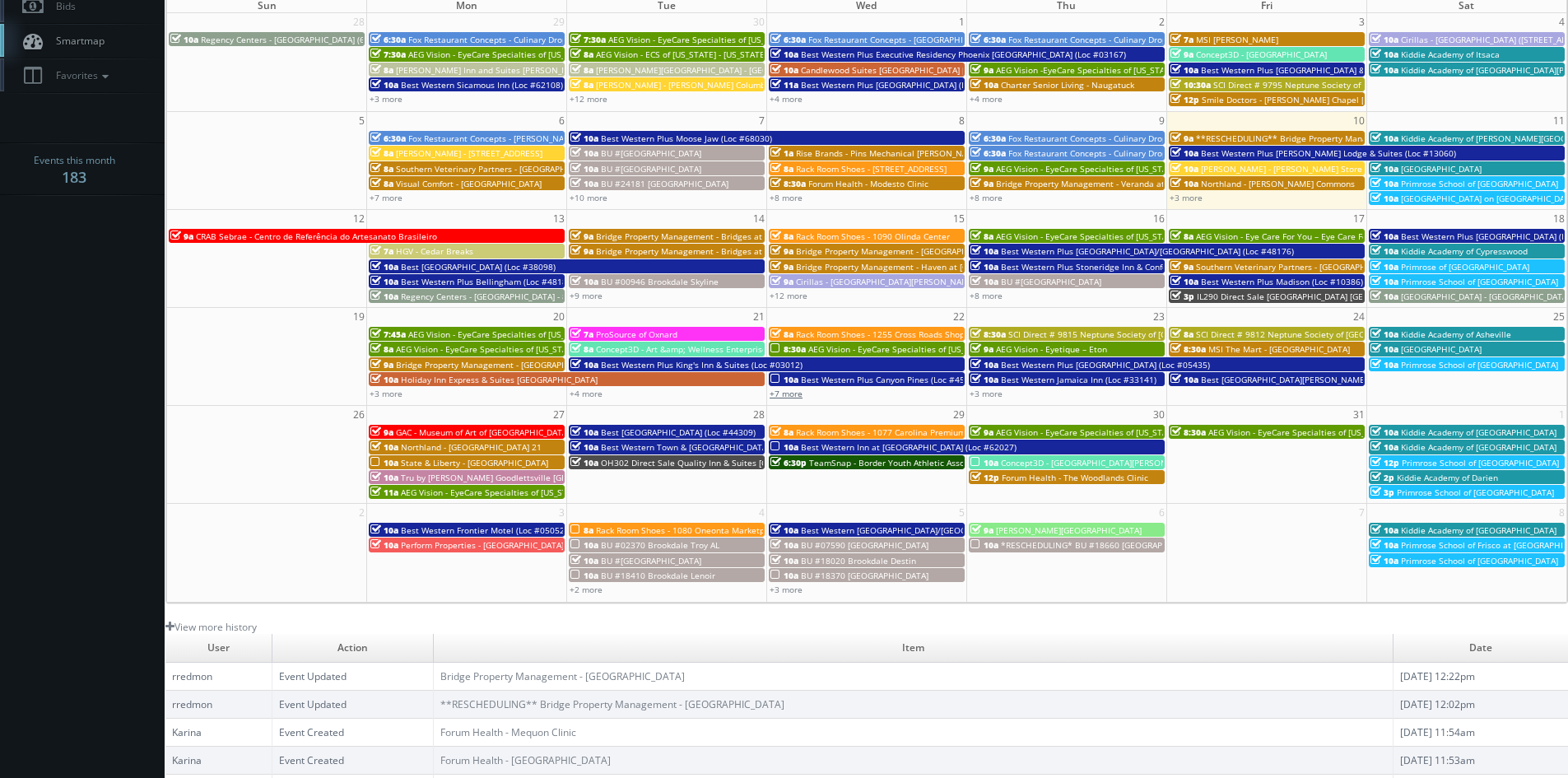
click at [787, 393] on link "+7 more" at bounding box center [785, 393] width 33 height 11
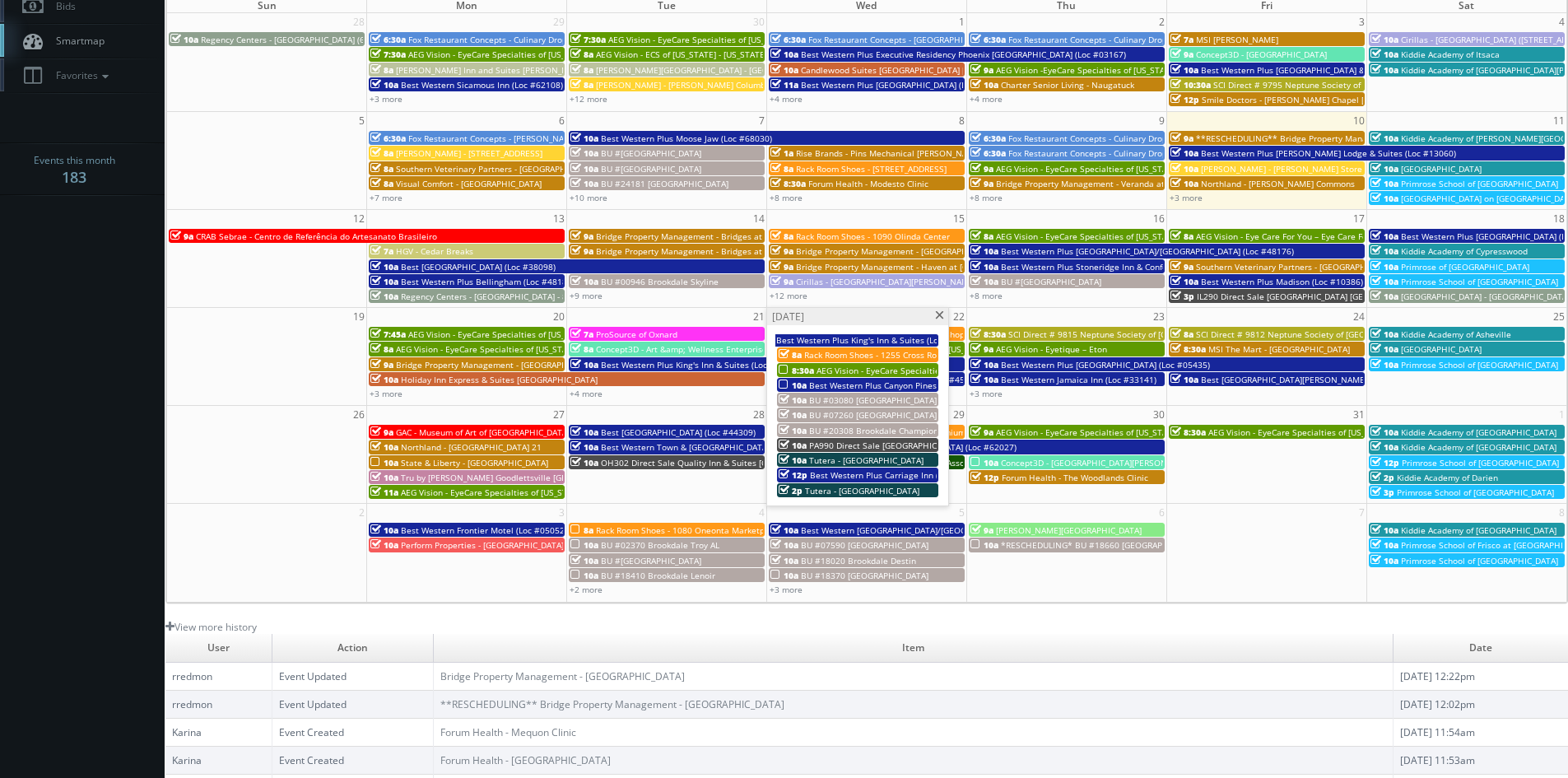
click at [935, 317] on span at bounding box center [939, 316] width 10 height 9
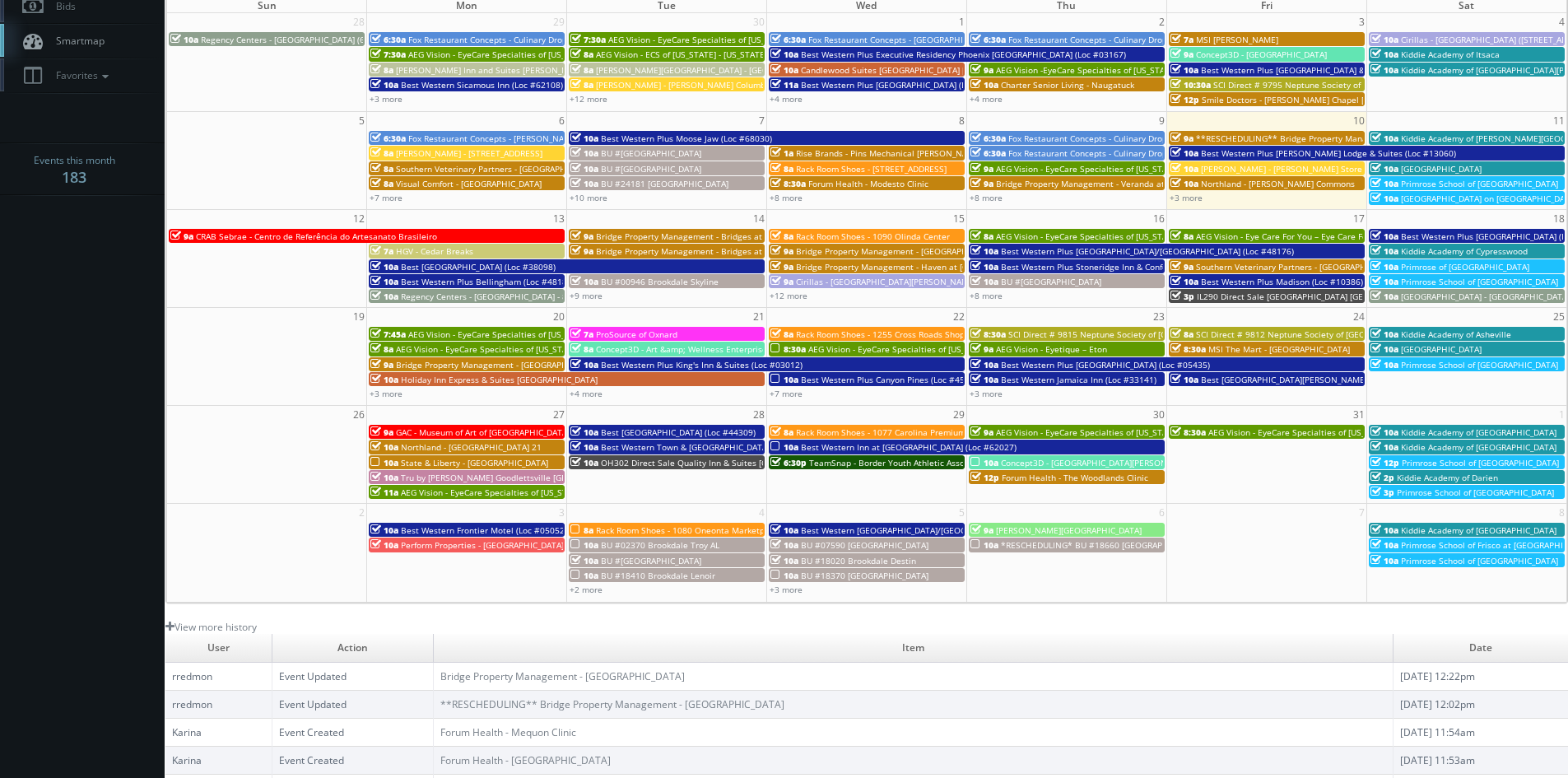
scroll to position [0, 0]
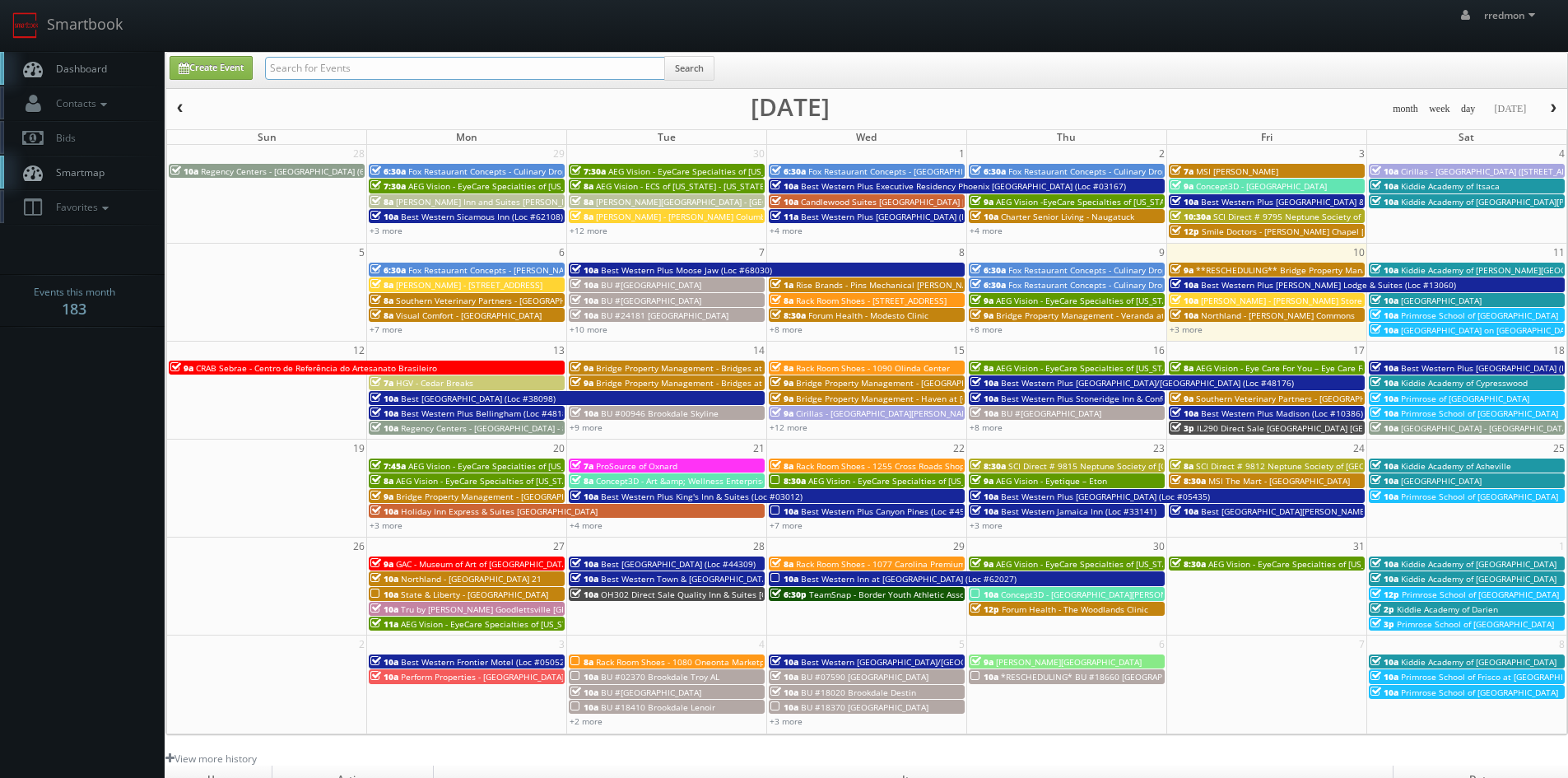
click at [398, 72] on input "text" at bounding box center [465, 68] width 400 height 23
type input "fox restaurant concepts"
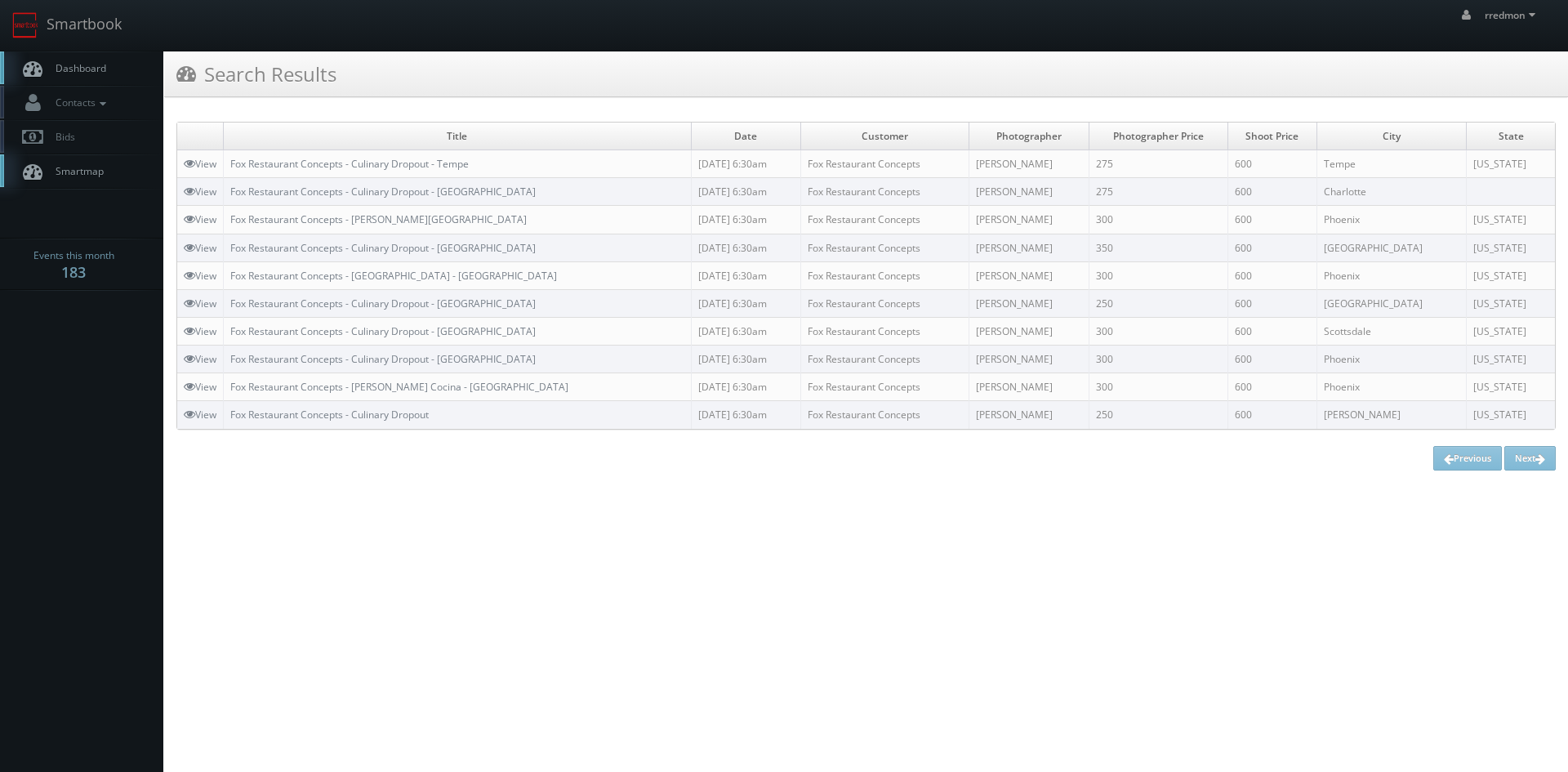
click at [102, 78] on link "Dashboard" at bounding box center [82, 69] width 164 height 34
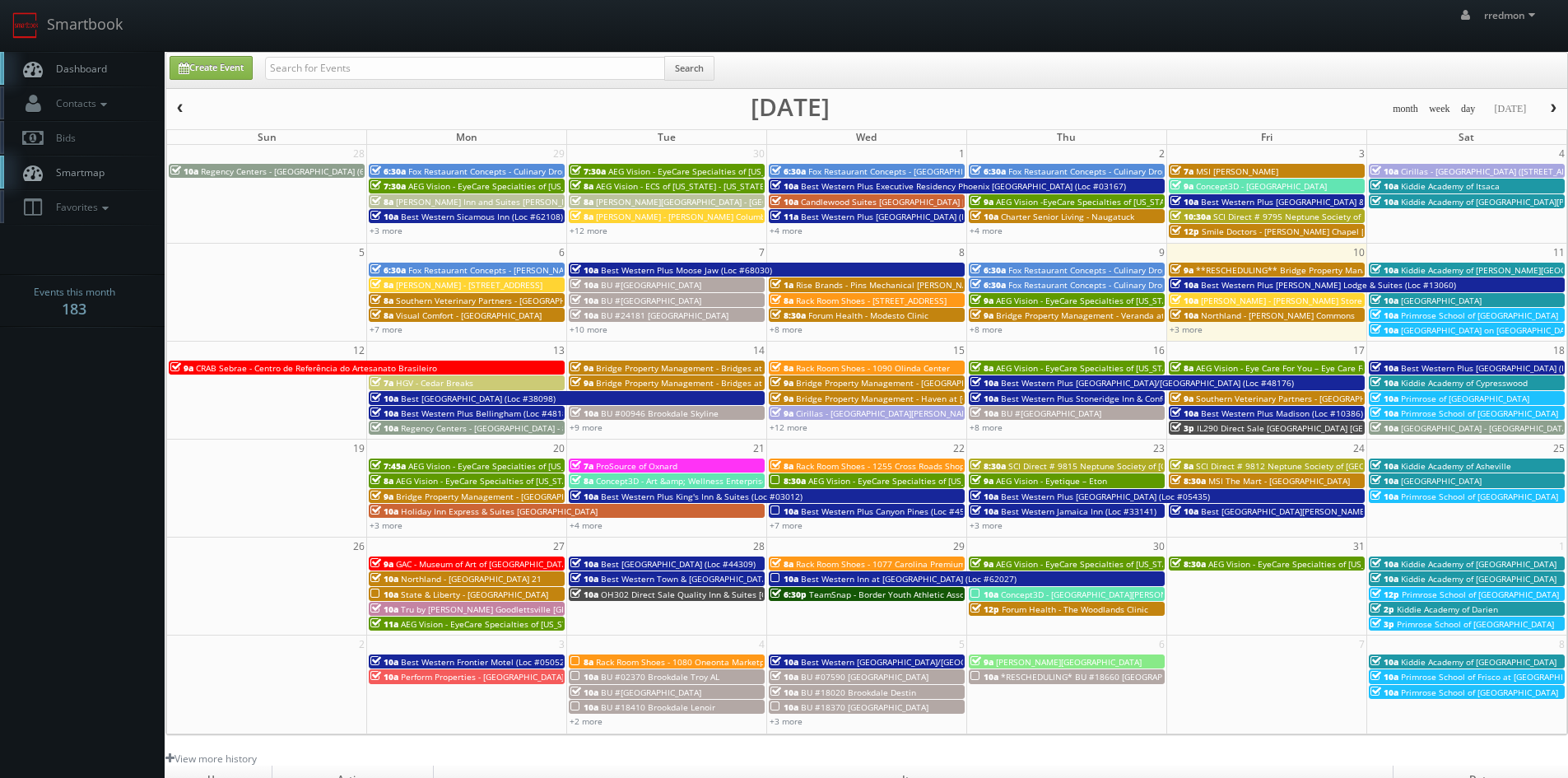
click at [415, 287] on span "[PERSON_NAME] - [STREET_ADDRESS]" at bounding box center [469, 284] width 147 height 11
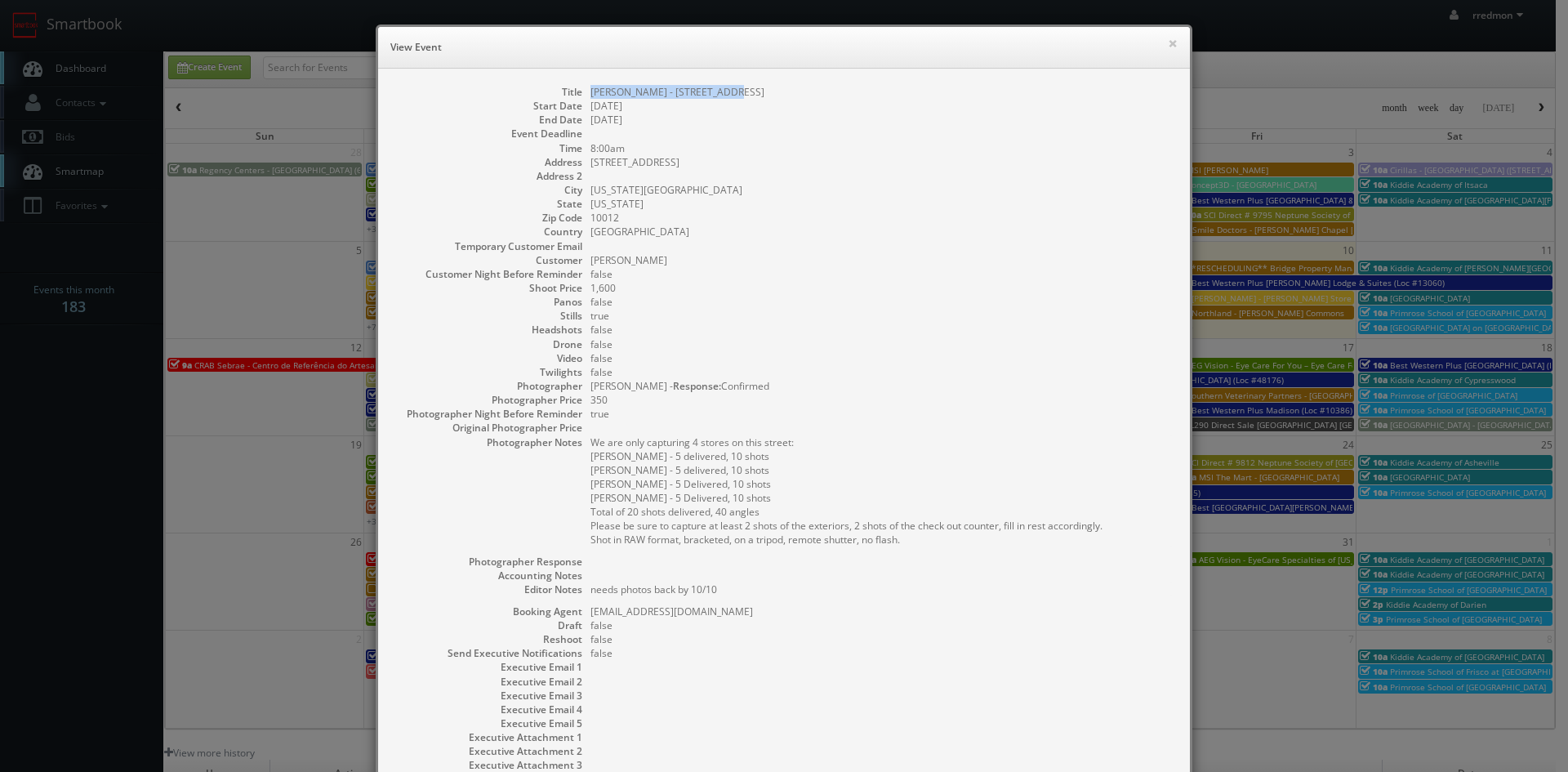
drag, startPoint x: 724, startPoint y: 93, endPoint x: 584, endPoint y: 94, distance: 140.0
click at [590, 94] on dd "[PERSON_NAME] - [STREET_ADDRESS]" at bounding box center [882, 91] width 583 height 14
copy dd "[PERSON_NAME] - [STREET_ADDRESS]"
click at [1168, 43] on button "×" at bounding box center [1172, 43] width 9 height 11
